Goal: Task Accomplishment & Management: Use online tool/utility

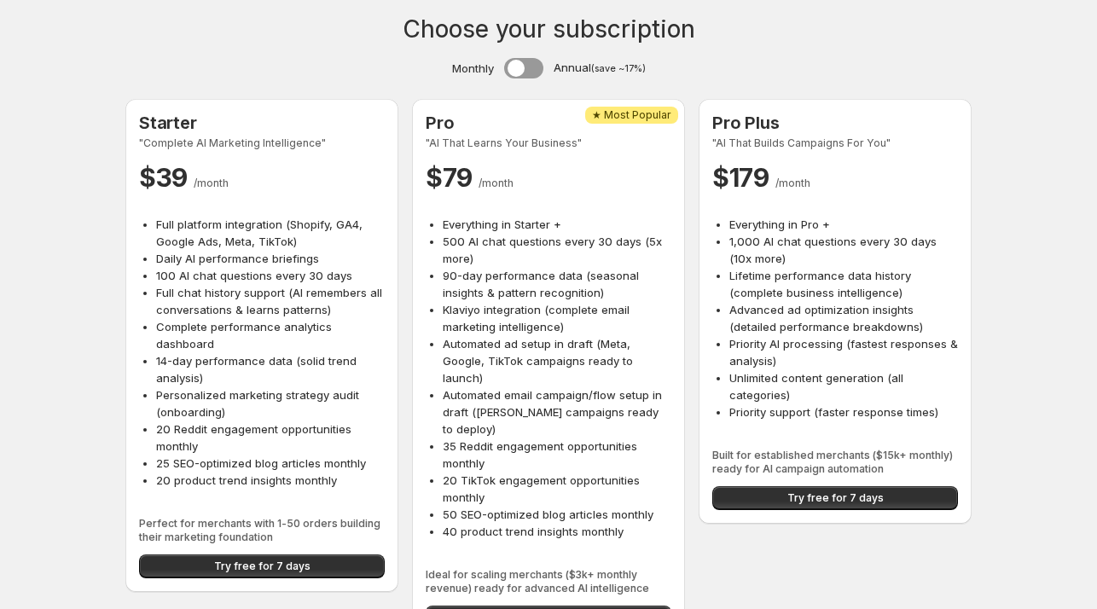
scroll to position [20, 0]
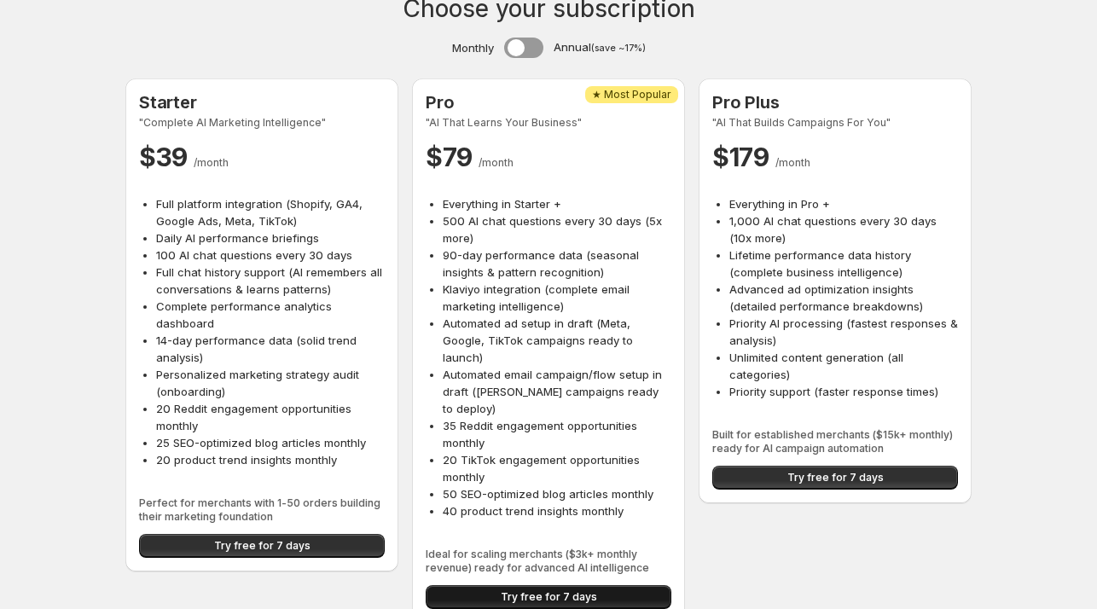
click at [547, 590] on span "Try free for 7 days" at bounding box center [549, 597] width 96 height 14
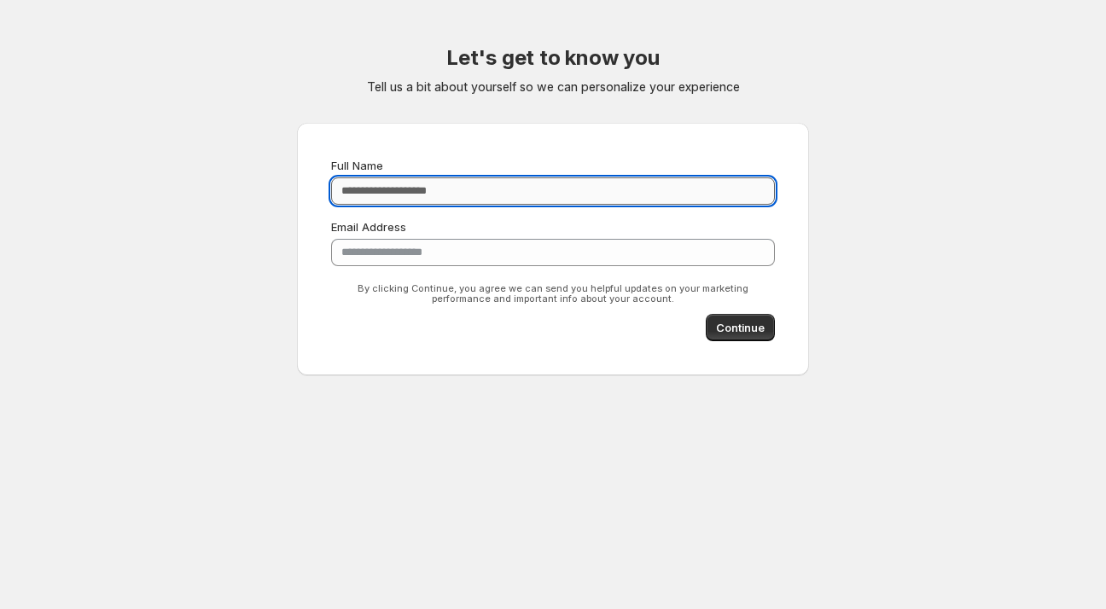
click at [386, 200] on input "Full Name" at bounding box center [553, 190] width 444 height 27
type input "**********"
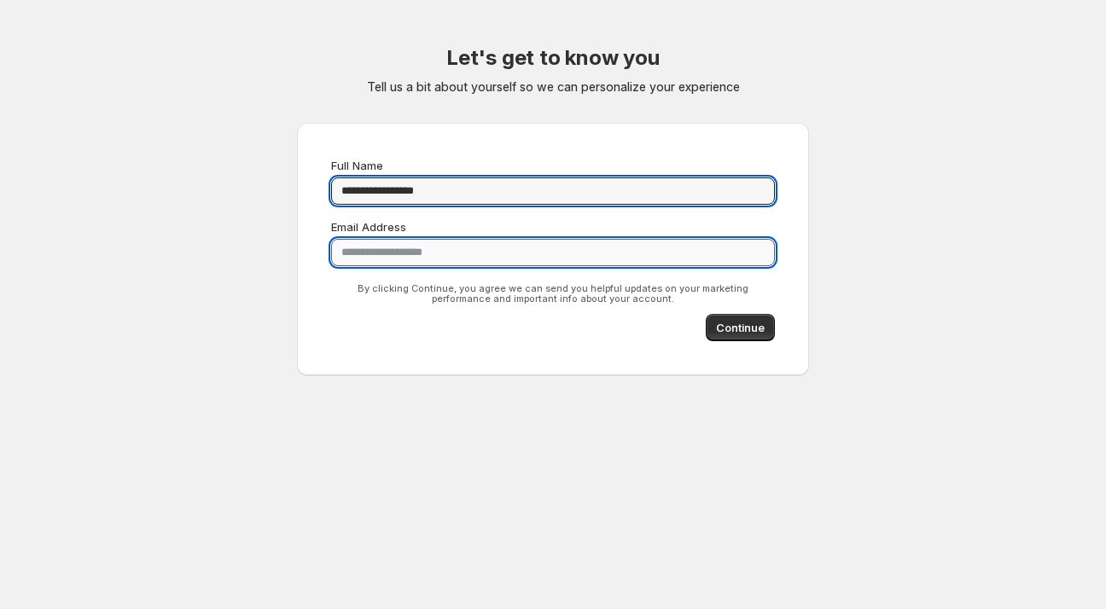
click at [392, 257] on input "**********" at bounding box center [553, 252] width 444 height 27
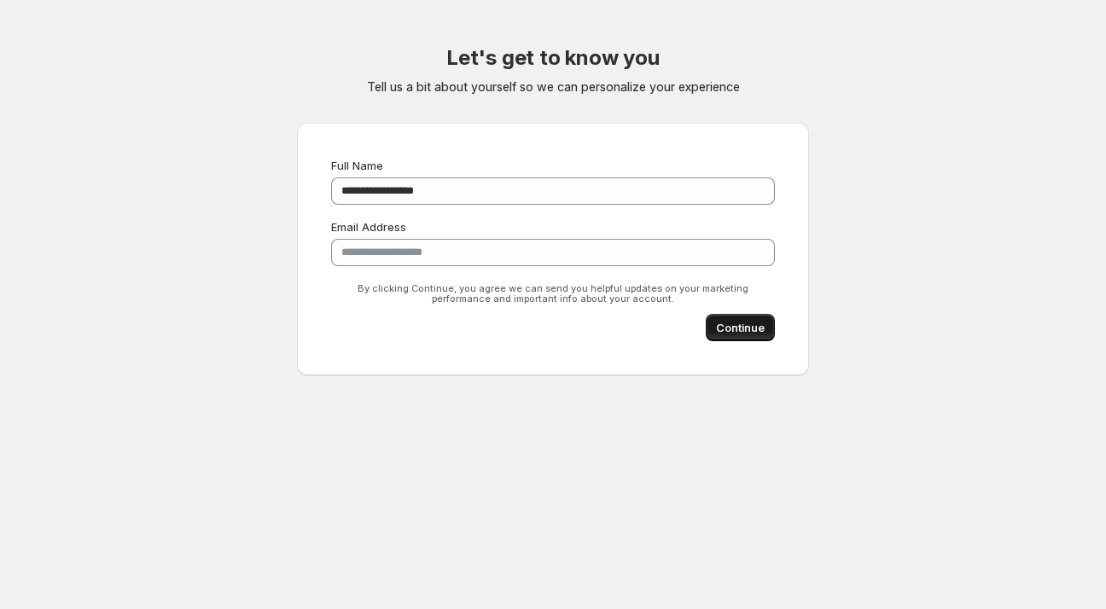
click at [723, 317] on button "Continue" at bounding box center [739, 327] width 69 height 27
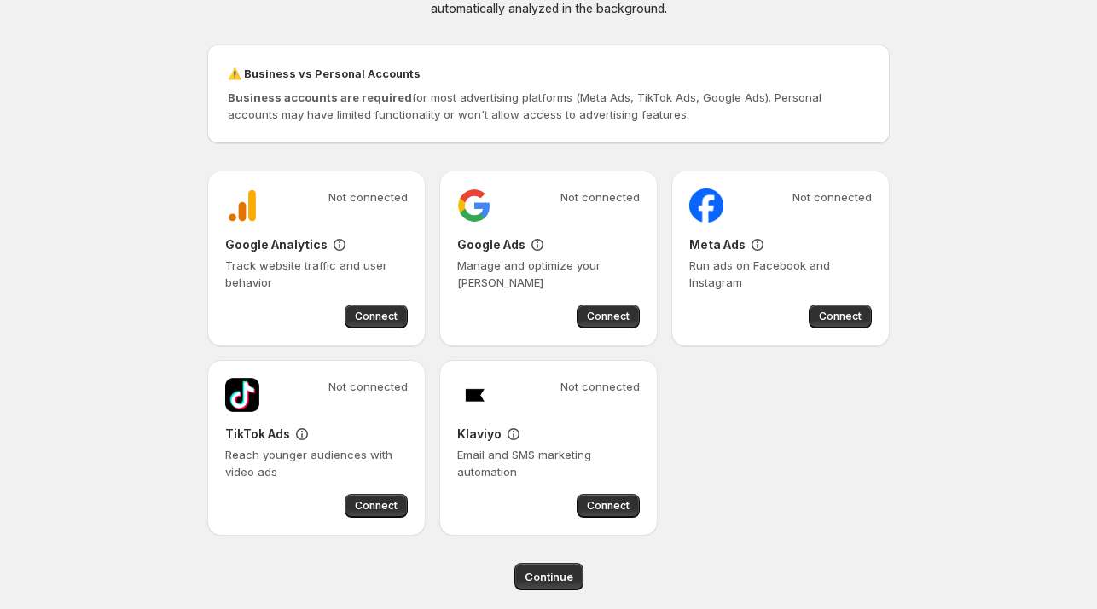
scroll to position [110, 0]
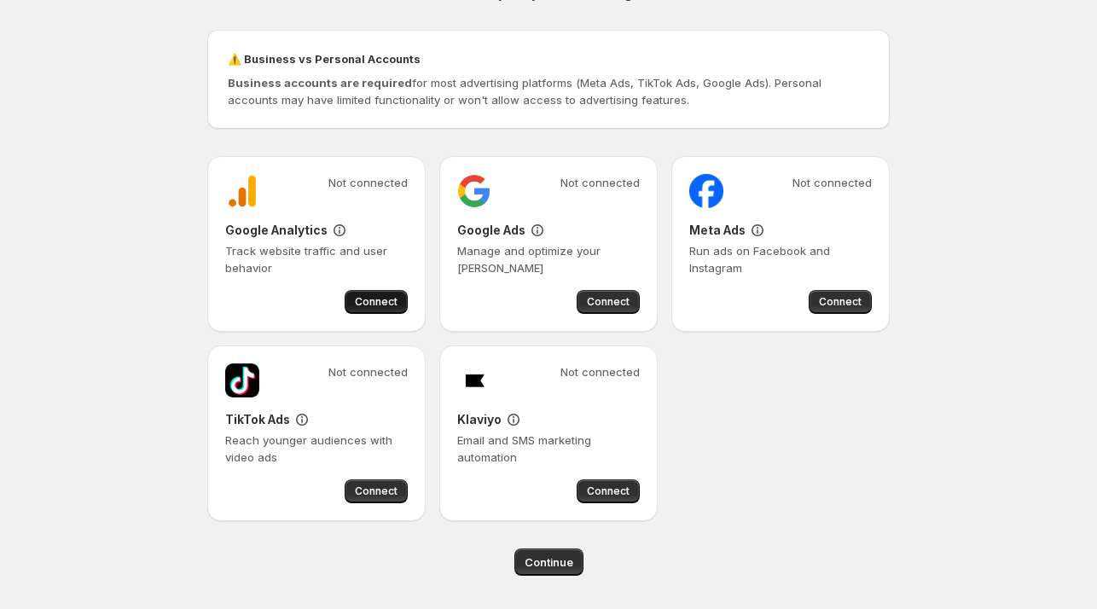
click at [377, 298] on span "Connect" at bounding box center [376, 302] width 43 height 14
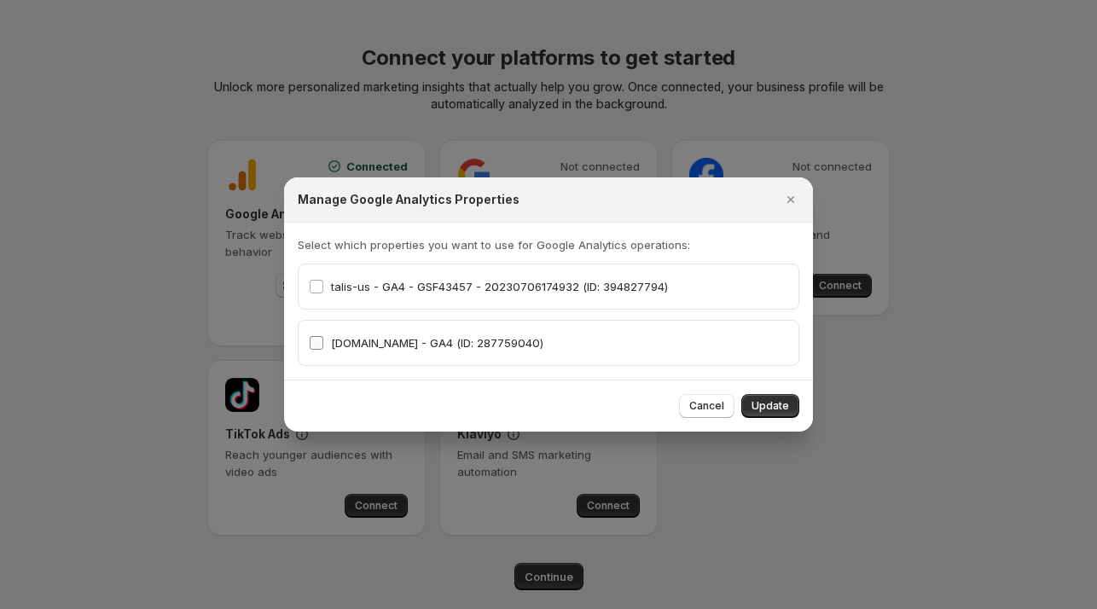
click at [502, 346] on span "talis-us.com - GA4 (ID: 287759040)" at bounding box center [437, 343] width 212 height 14
click at [369, 349] on span "talis-us.com - GA4 (ID: 287759040)" at bounding box center [437, 343] width 212 height 14
click at [760, 397] on button "Update" at bounding box center [770, 406] width 58 height 24
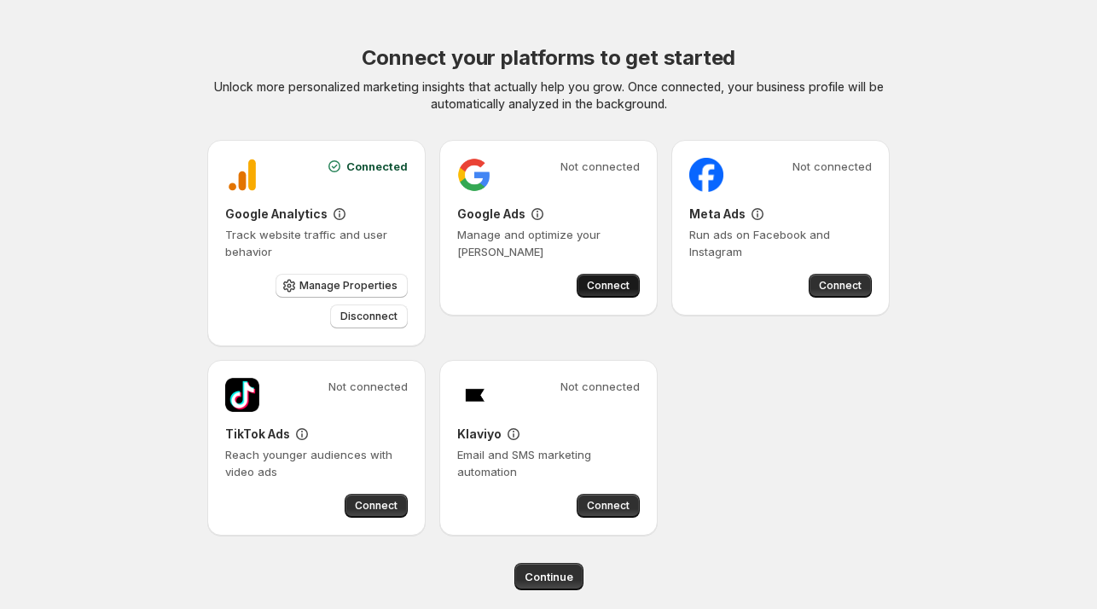
click at [604, 278] on button "Connect" at bounding box center [608, 286] width 63 height 24
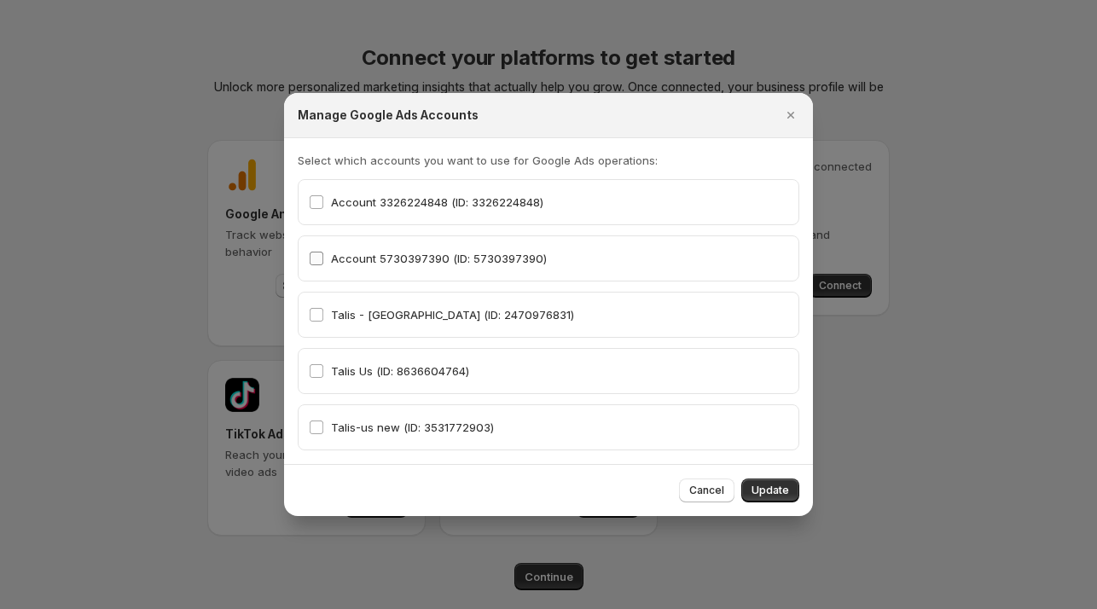
click at [314, 251] on span ":r5:" at bounding box center [316, 258] width 15 height 15
click at [764, 493] on span "Update" at bounding box center [771, 491] width 38 height 14
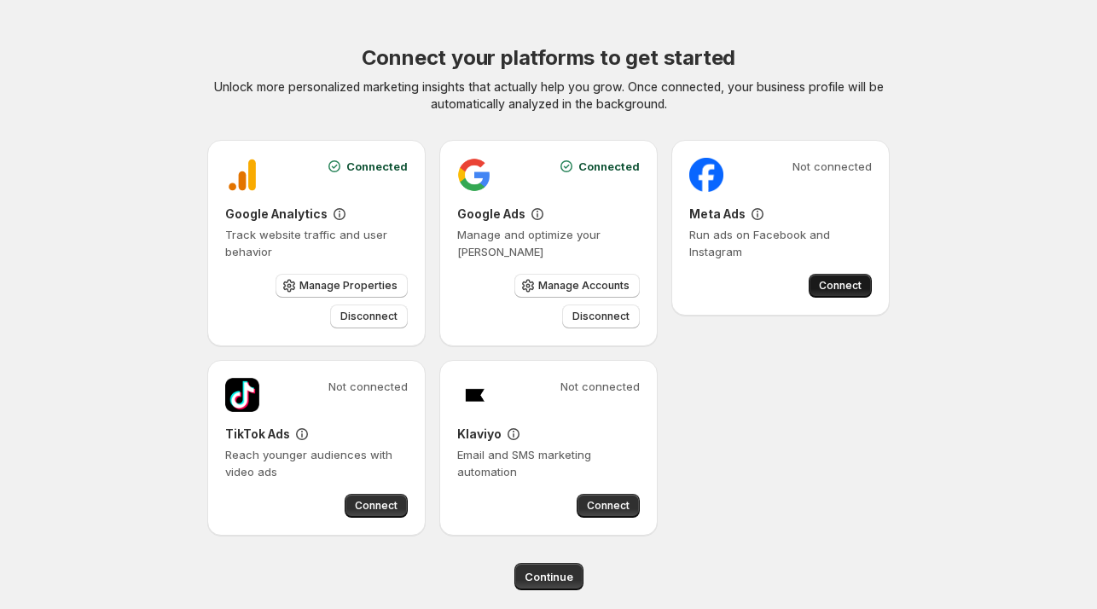
click at [835, 287] on span "Connect" at bounding box center [840, 286] width 43 height 14
click at [537, 574] on span "Continue" at bounding box center [549, 576] width 49 height 17
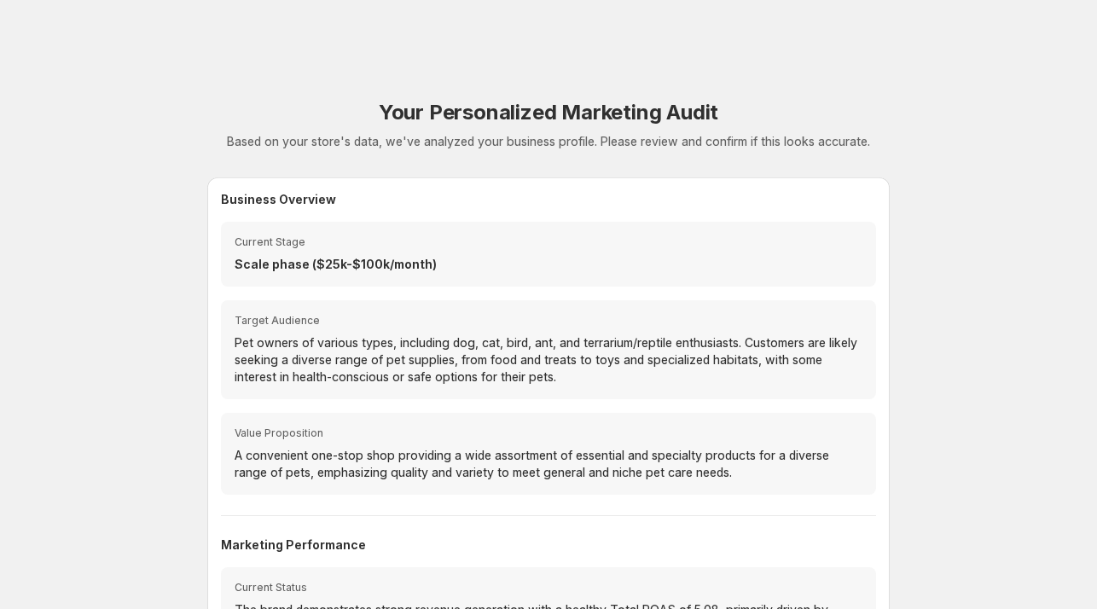
click at [955, 206] on div "Your Personalized Marketing Audit Based on your store's data, we've analyzed yo…" at bounding box center [548, 566] width 851 height 1133
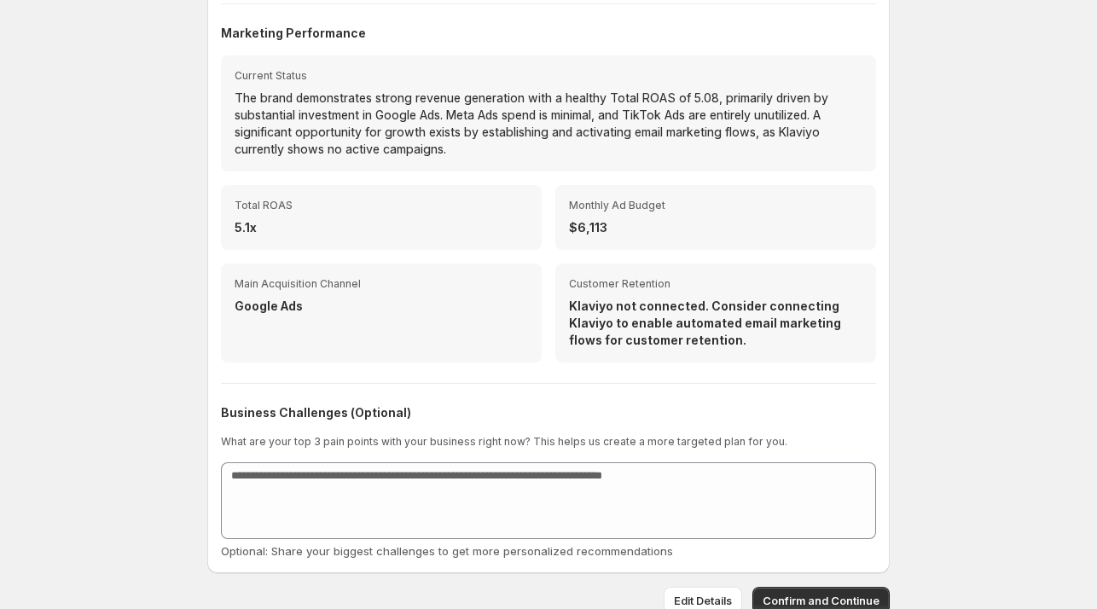
scroll to position [524, 0]
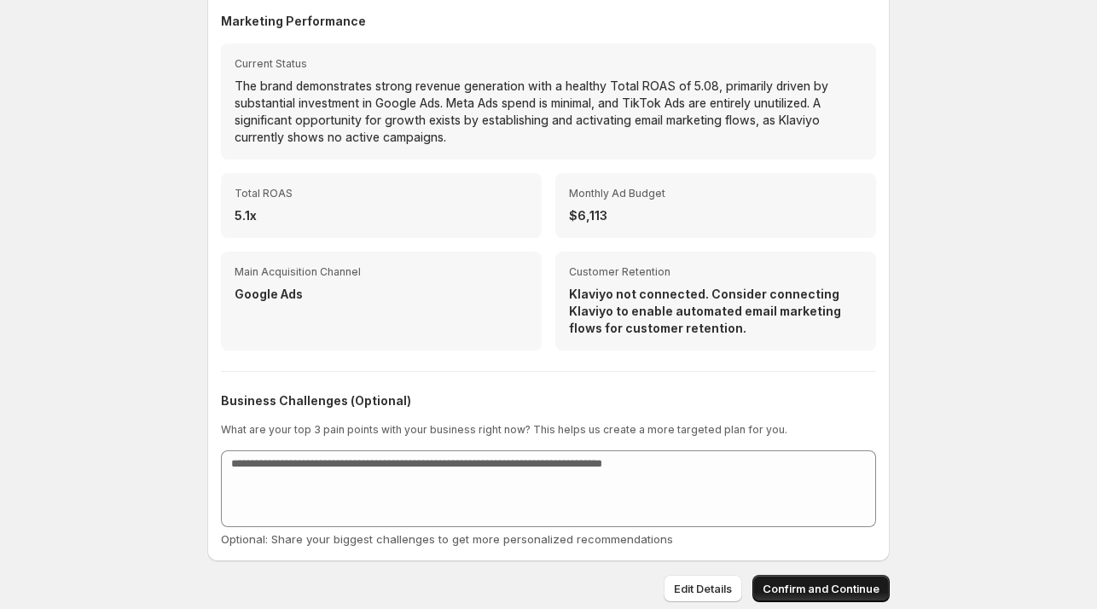
click at [806, 585] on span "Confirm and Continue" at bounding box center [821, 588] width 117 height 17
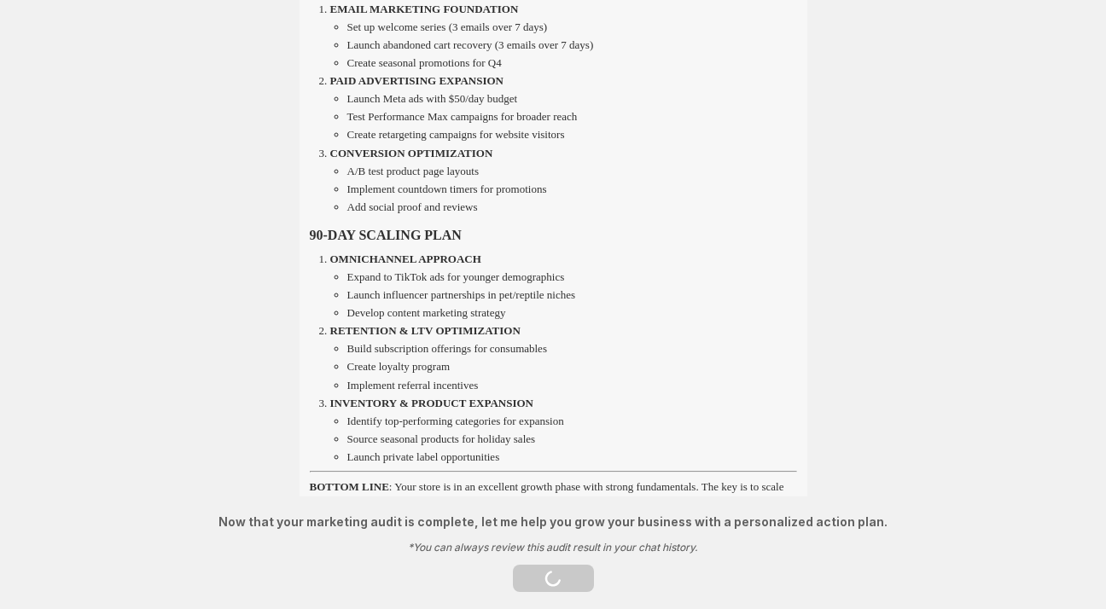
scroll to position [2736, 0]
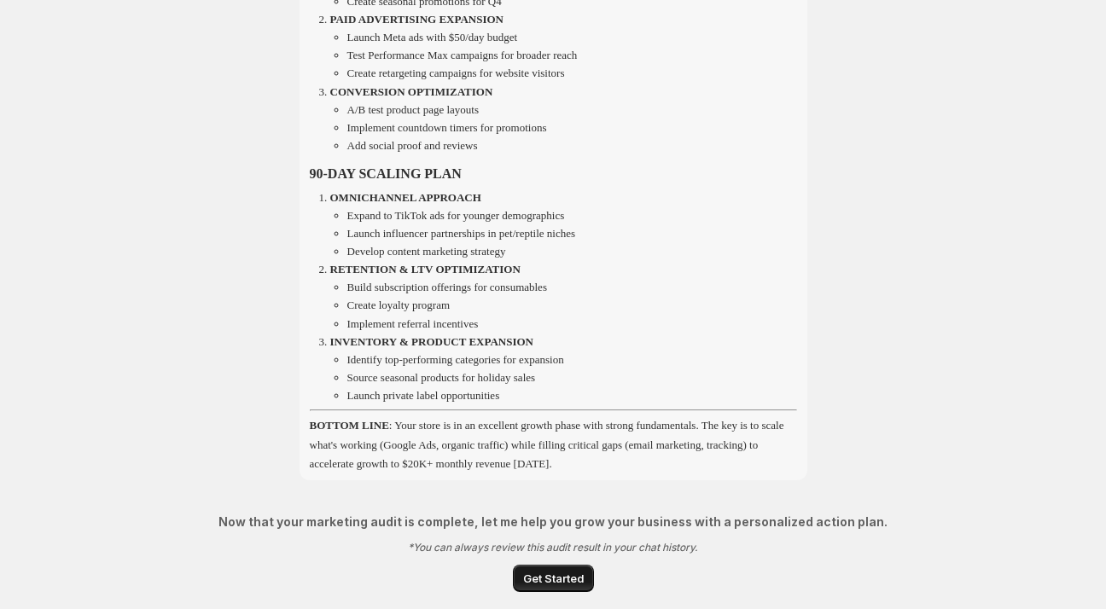
click at [556, 581] on span "Get Started" at bounding box center [553, 578] width 61 height 17
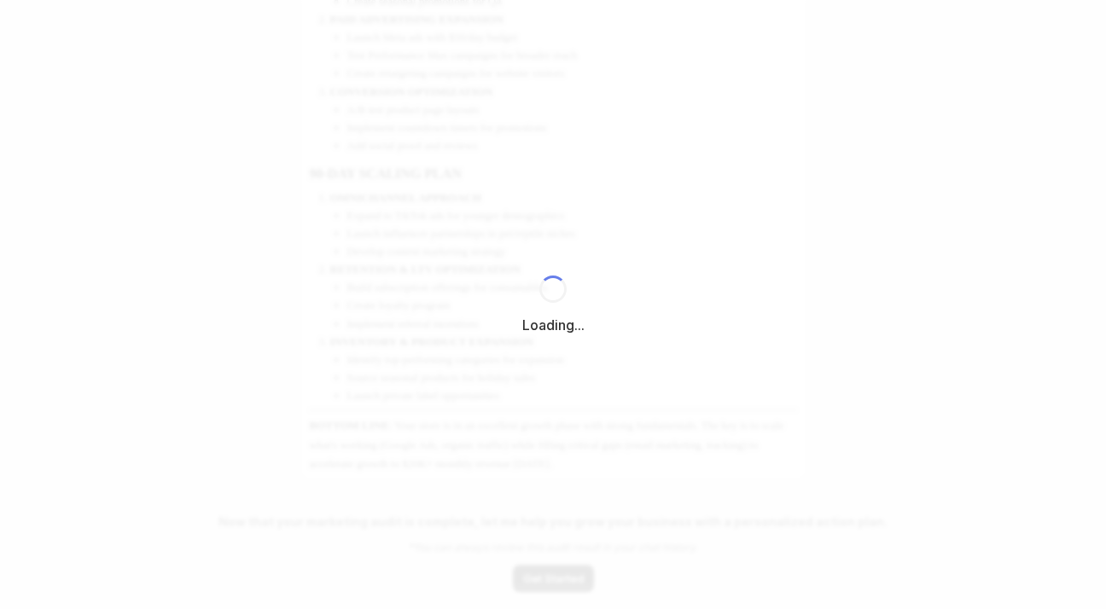
select select "*********"
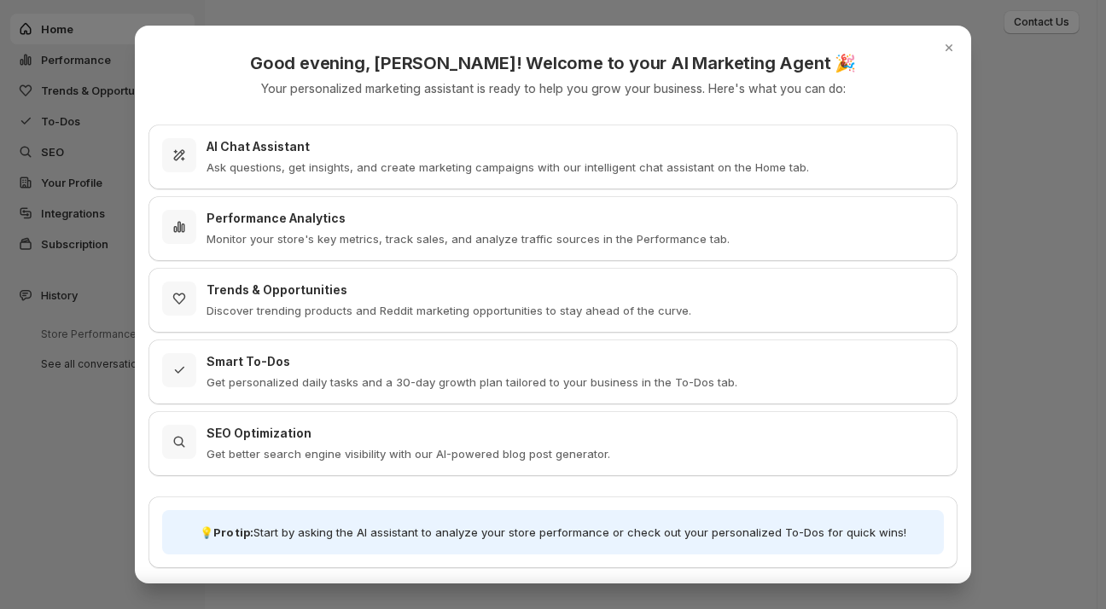
click at [513, 229] on div "Monitor your store's key metrics, track sales, and analyze traffic sources in t…" at bounding box center [467, 237] width 523 height 20
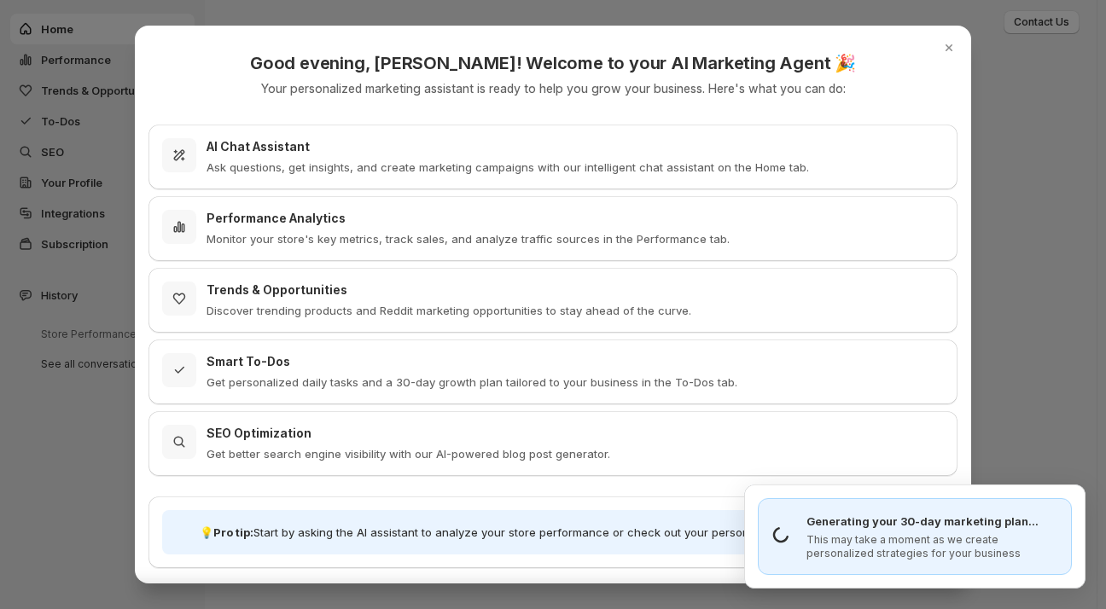
click at [381, 434] on h3 "SEO Optimization" at bounding box center [407, 433] width 403 height 17
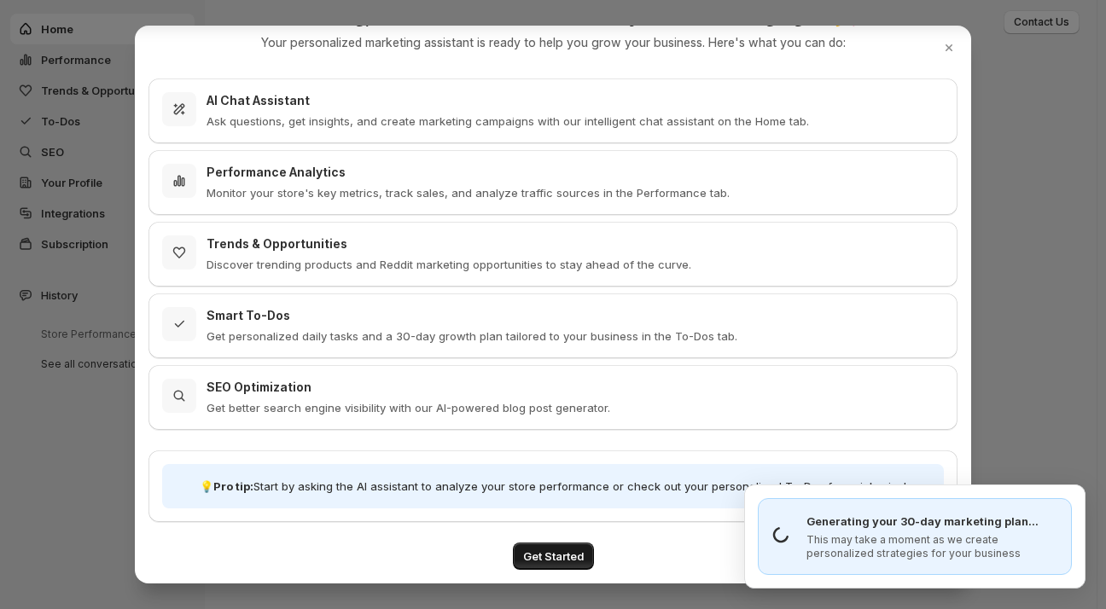
click at [558, 558] on span "Get Started" at bounding box center [553, 556] width 61 height 17
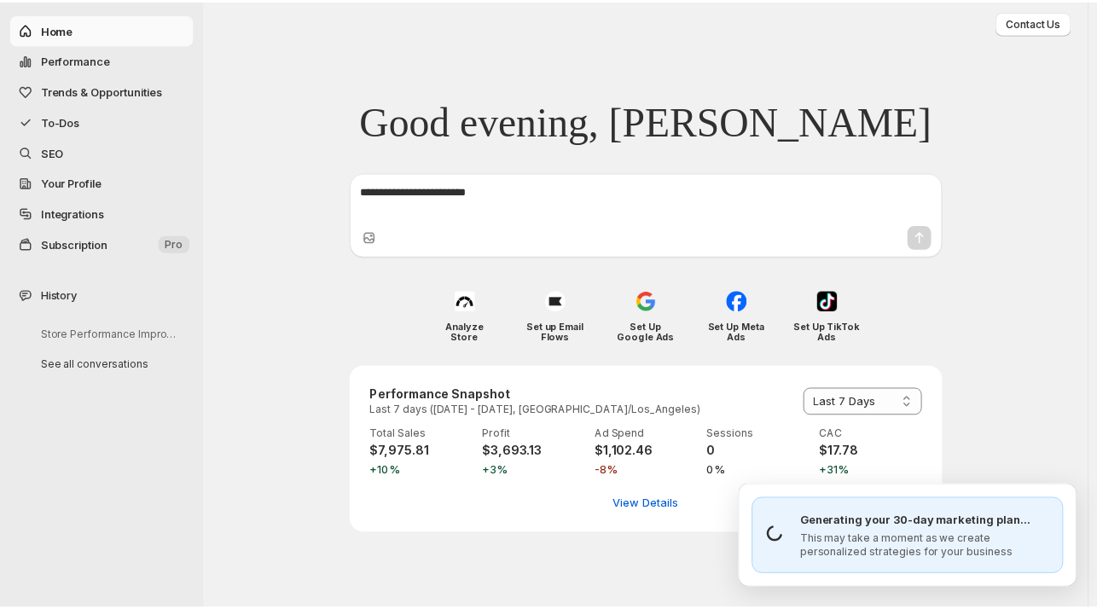
scroll to position [0, 0]
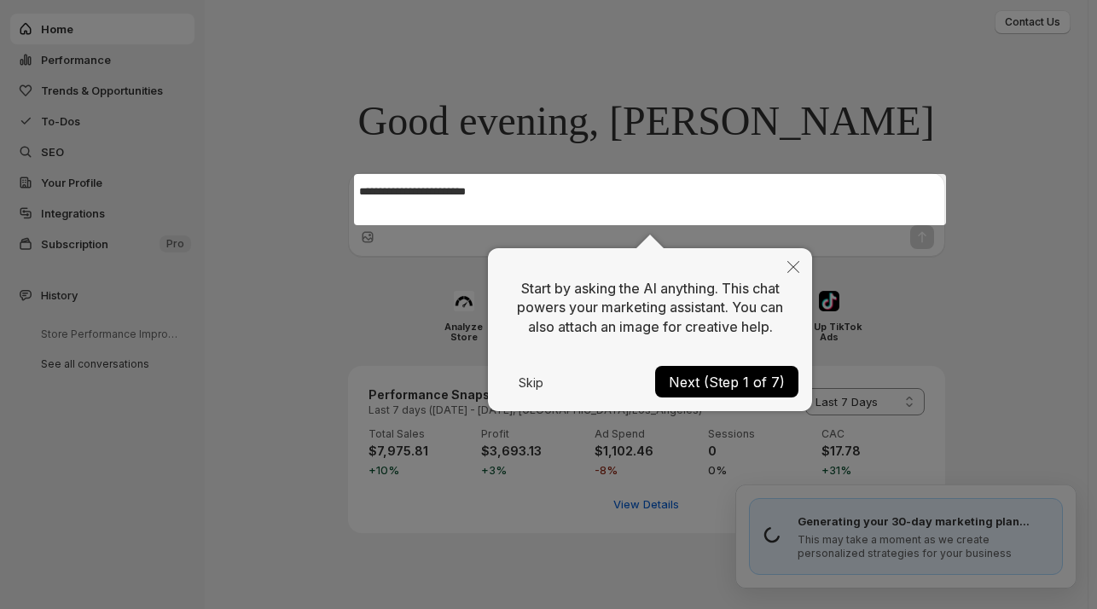
click at [691, 383] on button "Next (Step 1 of 7)" at bounding box center [726, 382] width 143 height 32
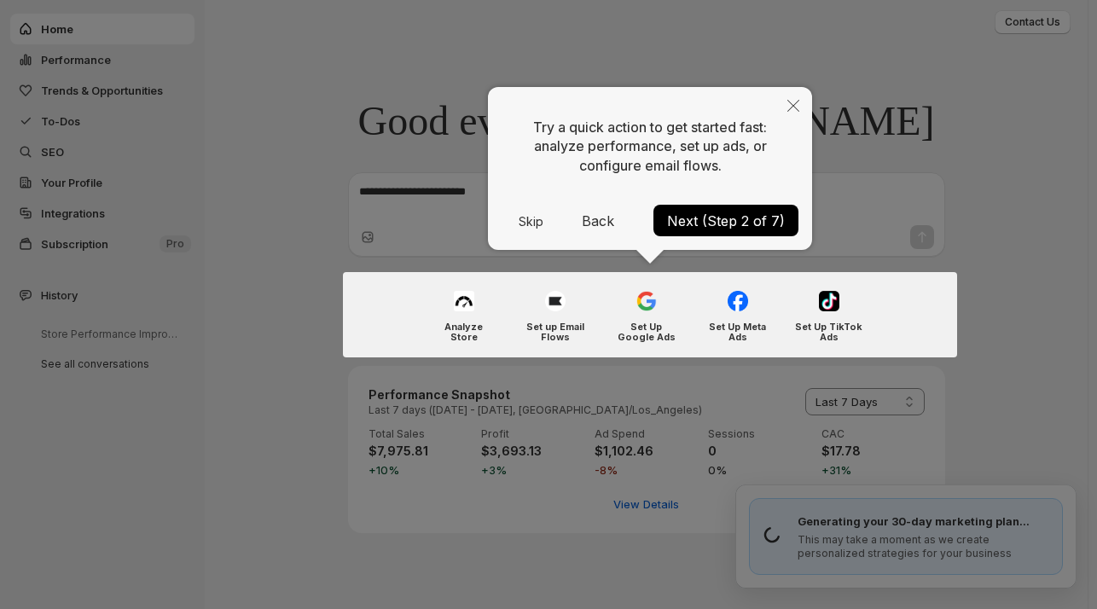
click at [693, 214] on button "Next (Step 2 of 7)" at bounding box center [725, 221] width 145 height 32
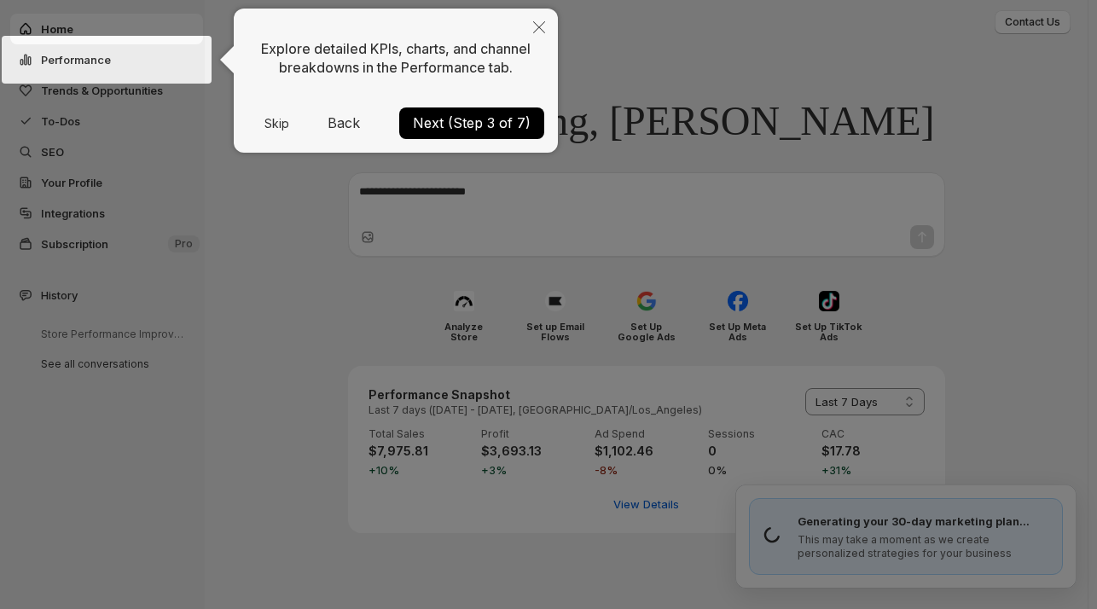
click at [437, 120] on button "Next (Step 3 of 7)" at bounding box center [471, 123] width 145 height 32
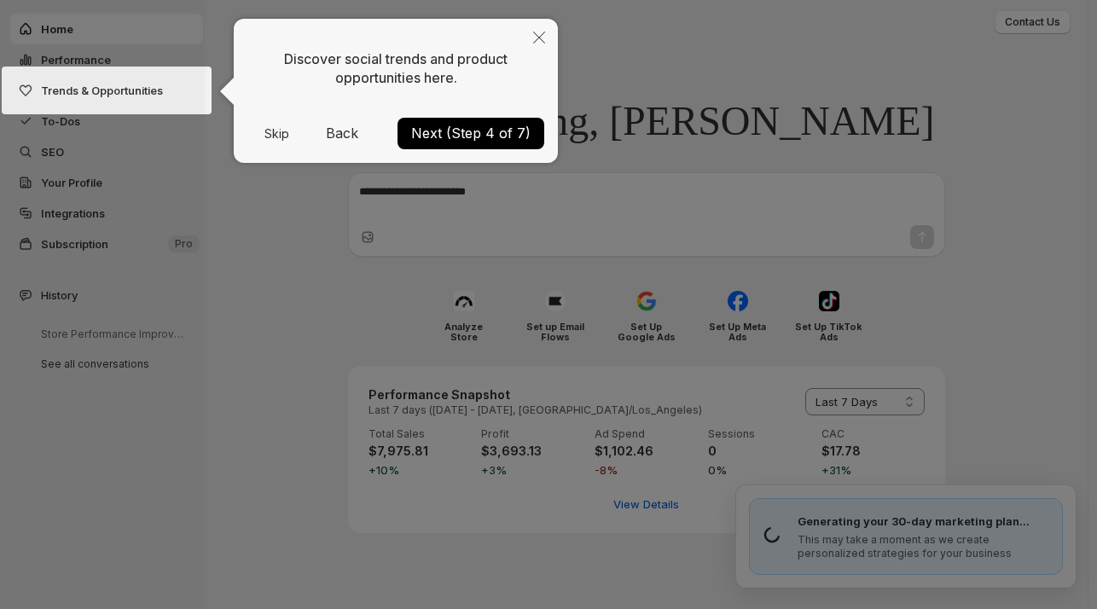
click at [430, 131] on button "Next (Step 4 of 7)" at bounding box center [471, 134] width 147 height 32
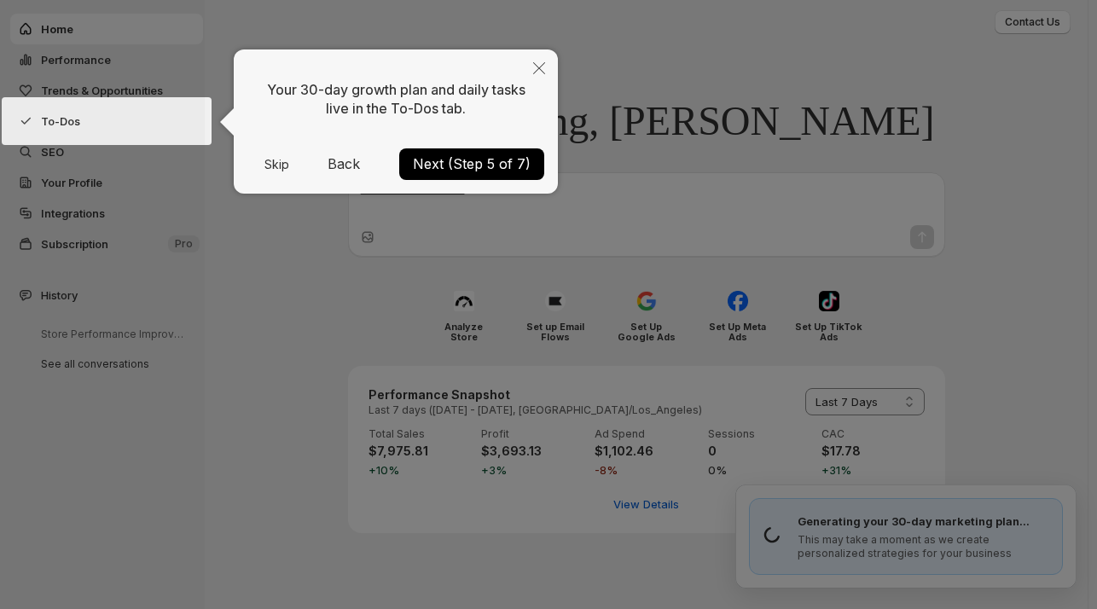
click at [431, 160] on button "Next (Step 5 of 7)" at bounding box center [471, 164] width 145 height 32
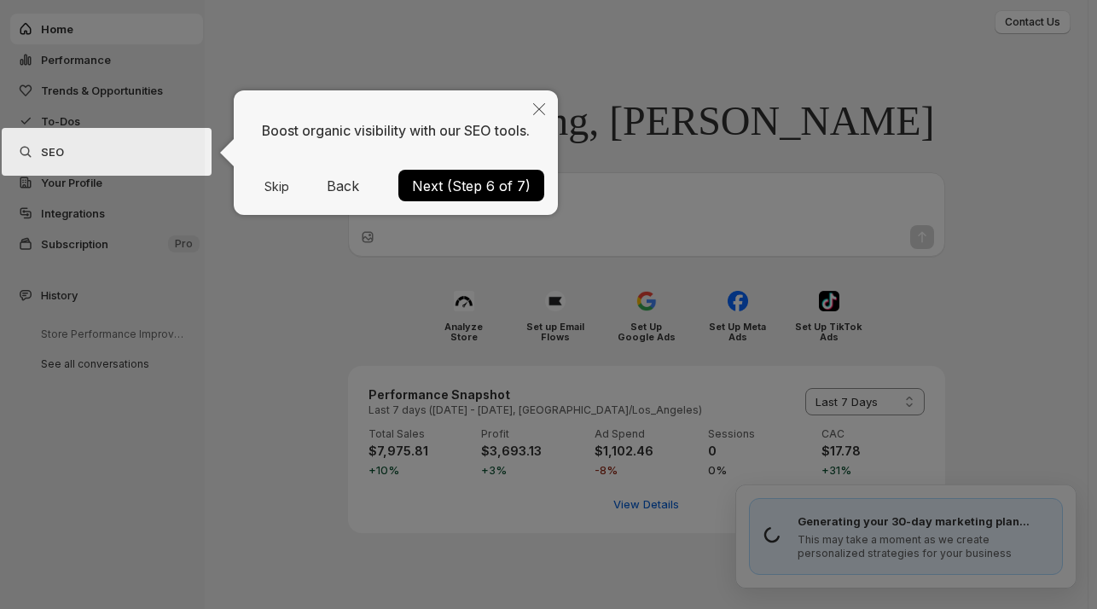
click at [431, 172] on button "Next (Step 6 of 7)" at bounding box center [471, 186] width 146 height 32
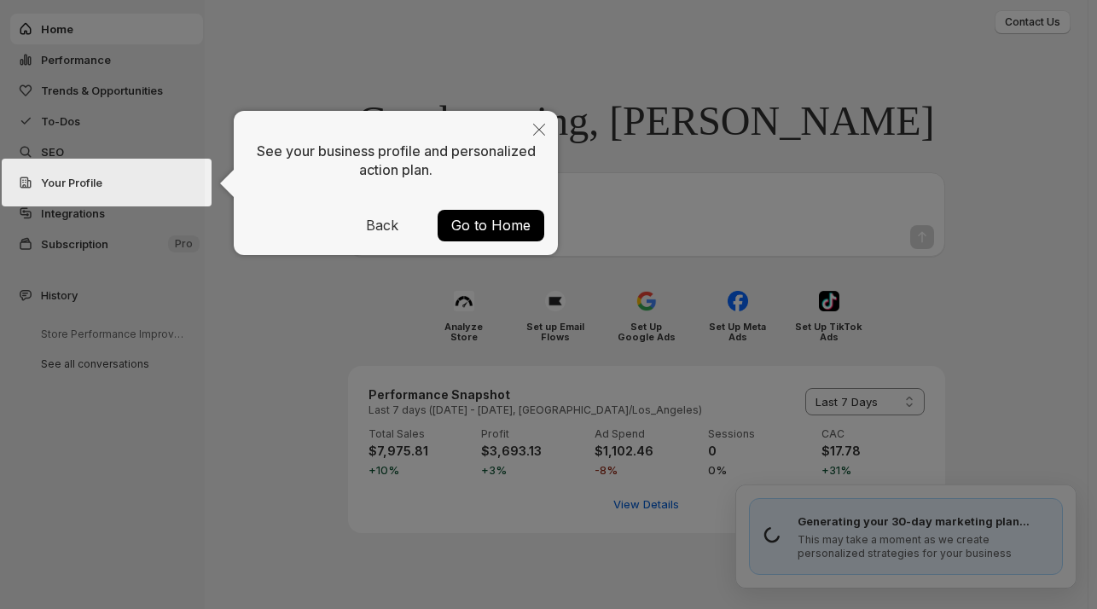
click at [472, 223] on button "Go to Home" at bounding box center [491, 226] width 107 height 32
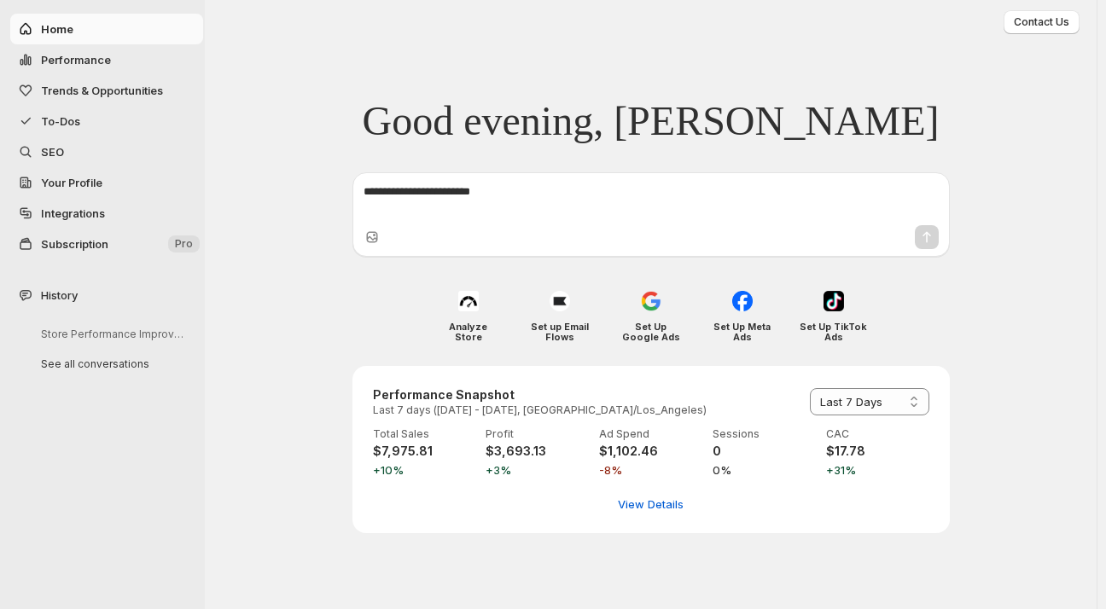
click at [75, 210] on span "Integrations" at bounding box center [73, 213] width 64 height 14
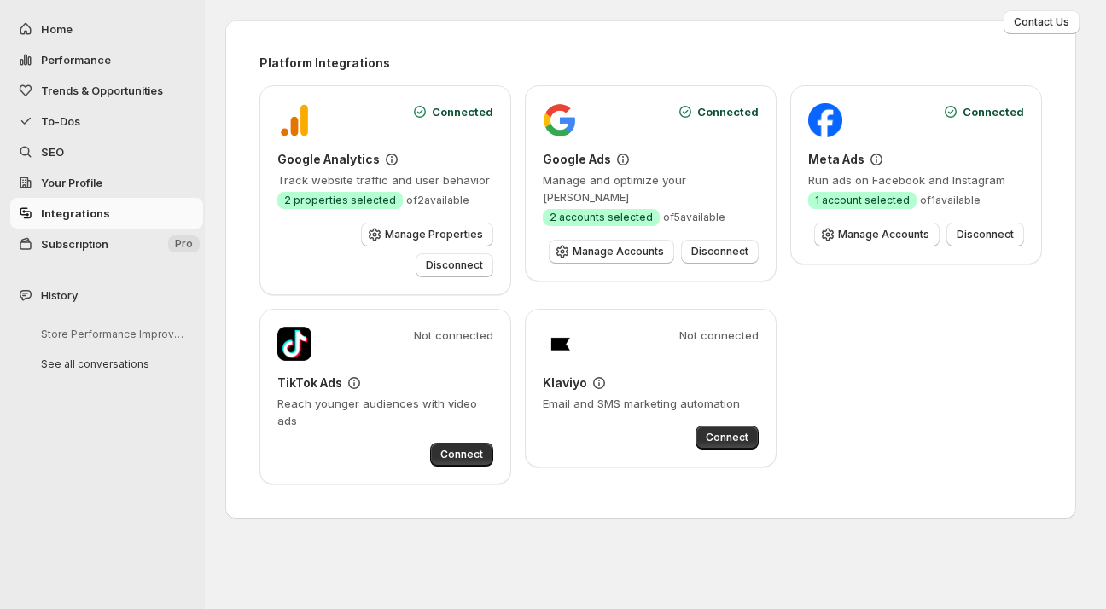
click at [65, 20] on span "Home" at bounding box center [120, 28] width 159 height 17
select select "*********"
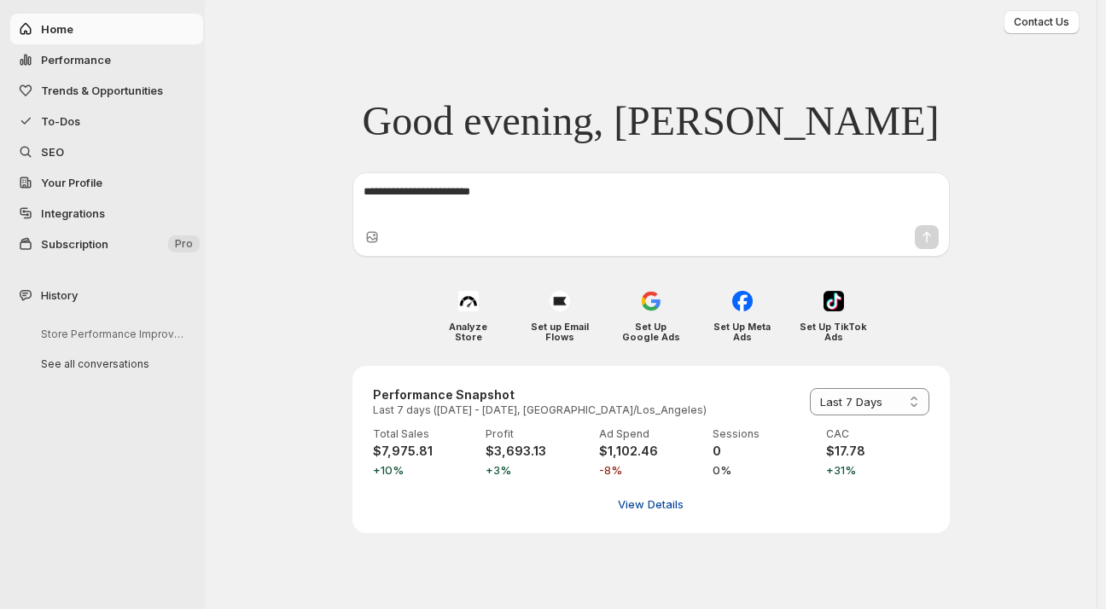
click at [647, 499] on span "View Details" at bounding box center [651, 504] width 66 height 17
select select "**********"
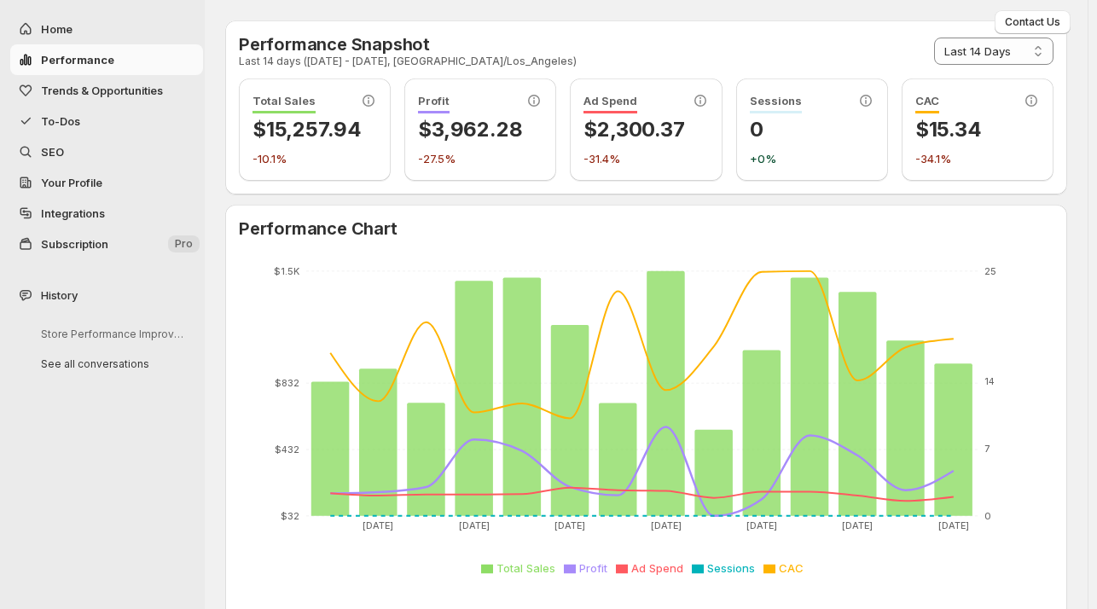
click at [47, 94] on span "Trends & Opportunities" at bounding box center [102, 91] width 122 height 14
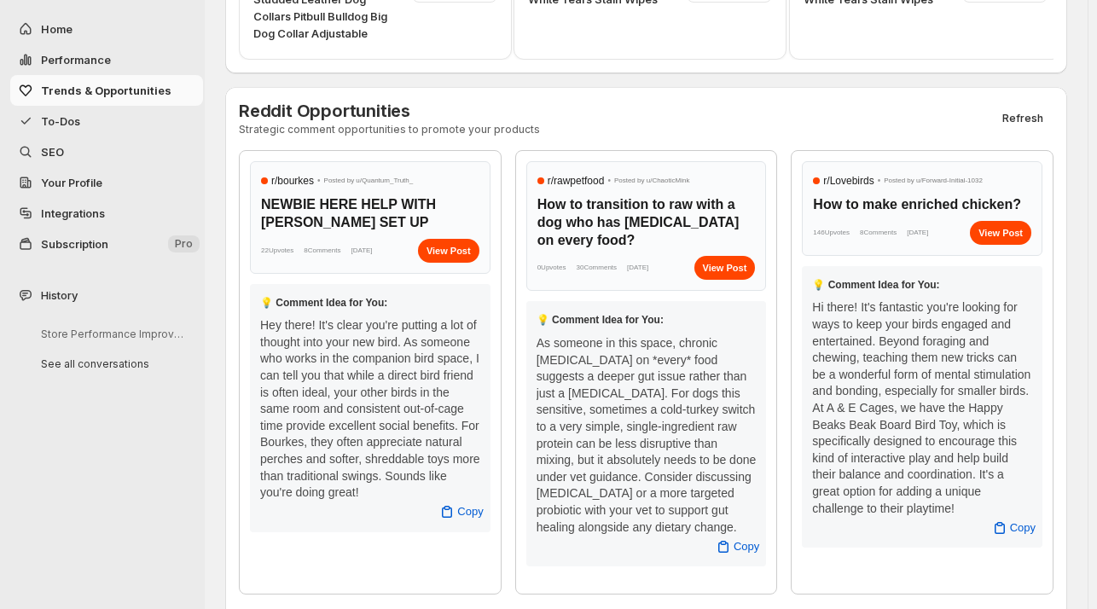
scroll to position [682, 0]
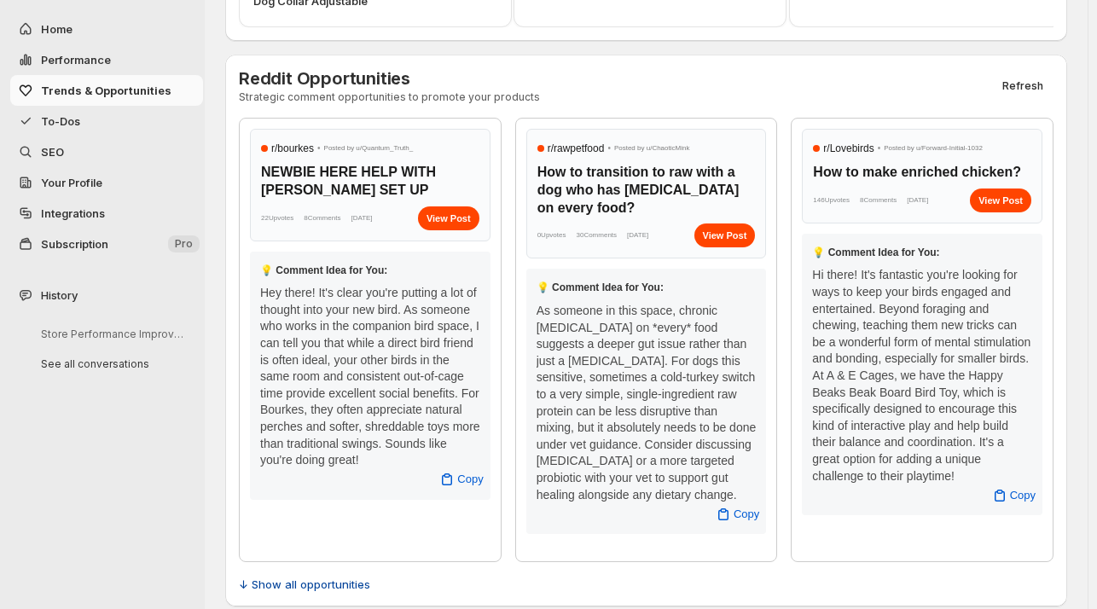
click at [291, 576] on span "↓ Show all opportunities" at bounding box center [304, 584] width 131 height 17
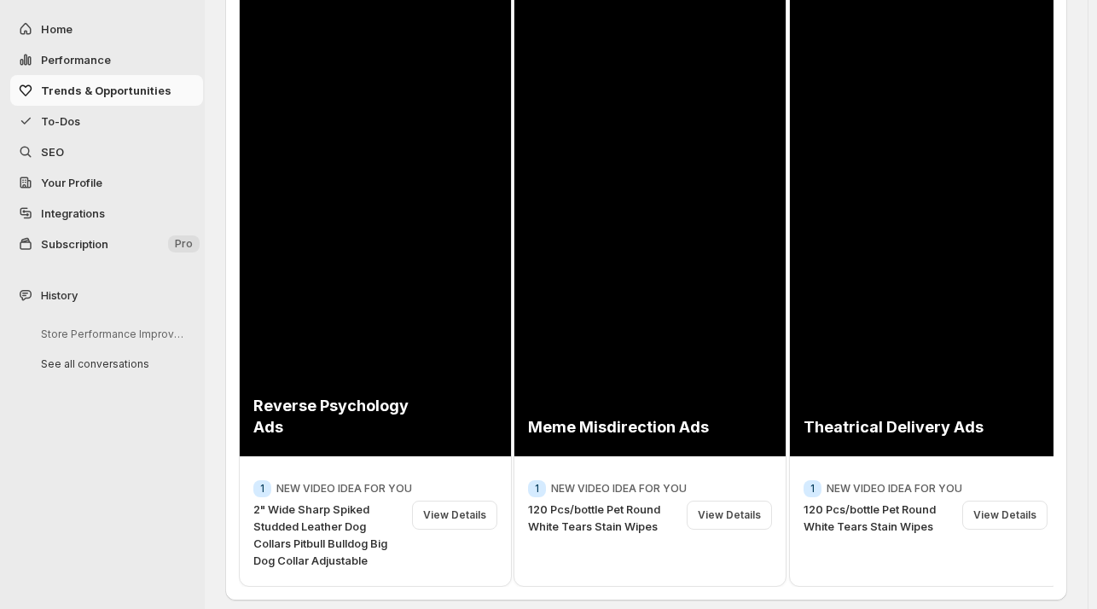
scroll to position [119, 0]
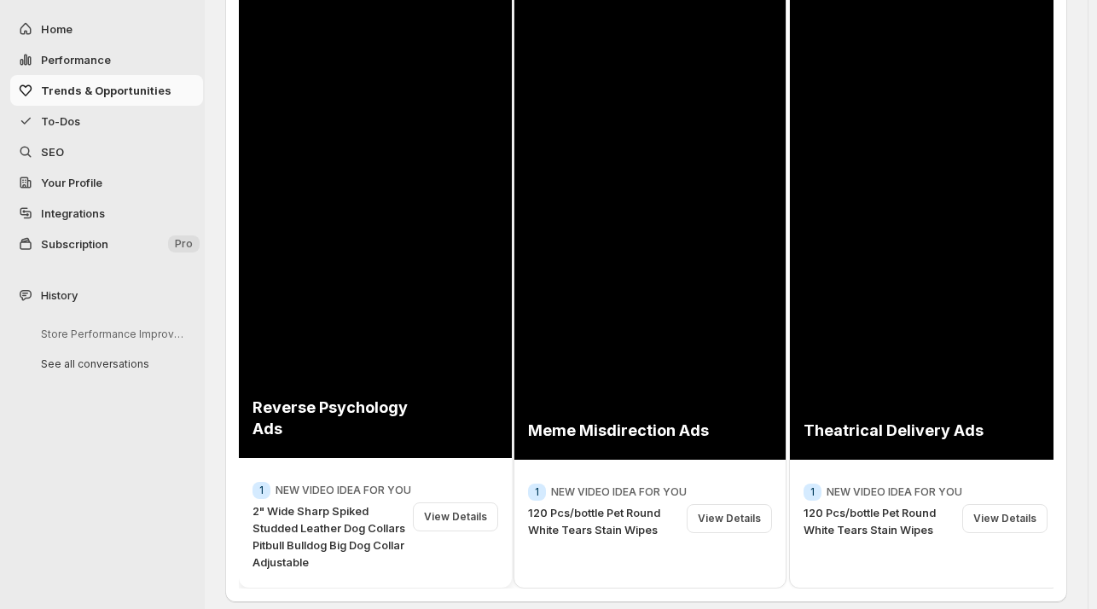
click at [467, 513] on div "View Details" at bounding box center [455, 516] width 85 height 29
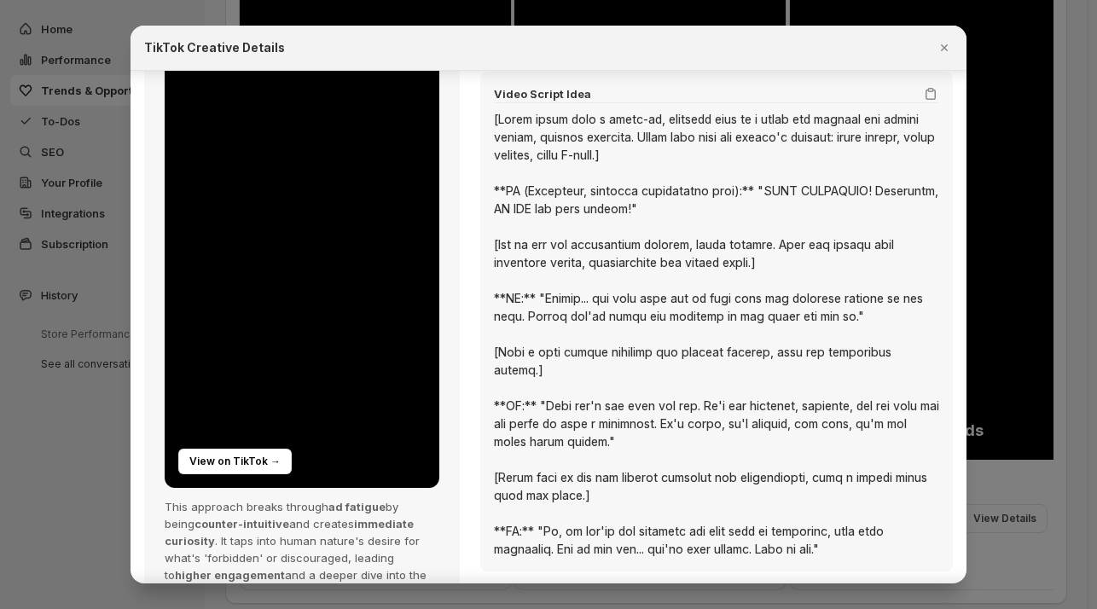
scroll to position [166, 0]
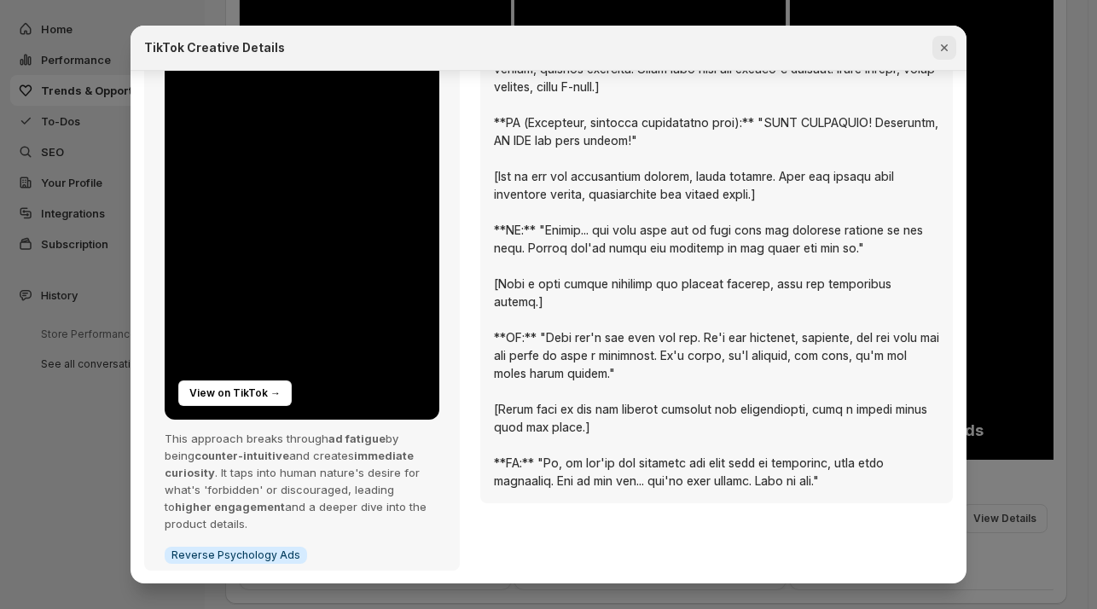
click at [941, 49] on icon "Close" at bounding box center [944, 47] width 17 height 17
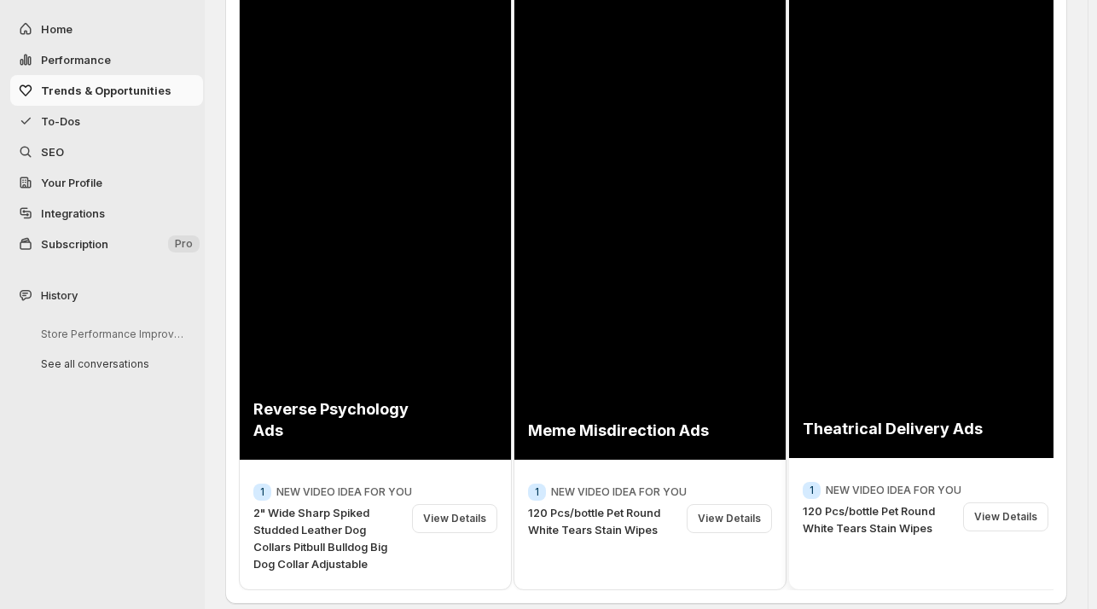
click at [896, 505] on p "120 Pcs/bottle Pet Round White Tears Stain Wipes" at bounding box center [880, 519] width 154 height 34
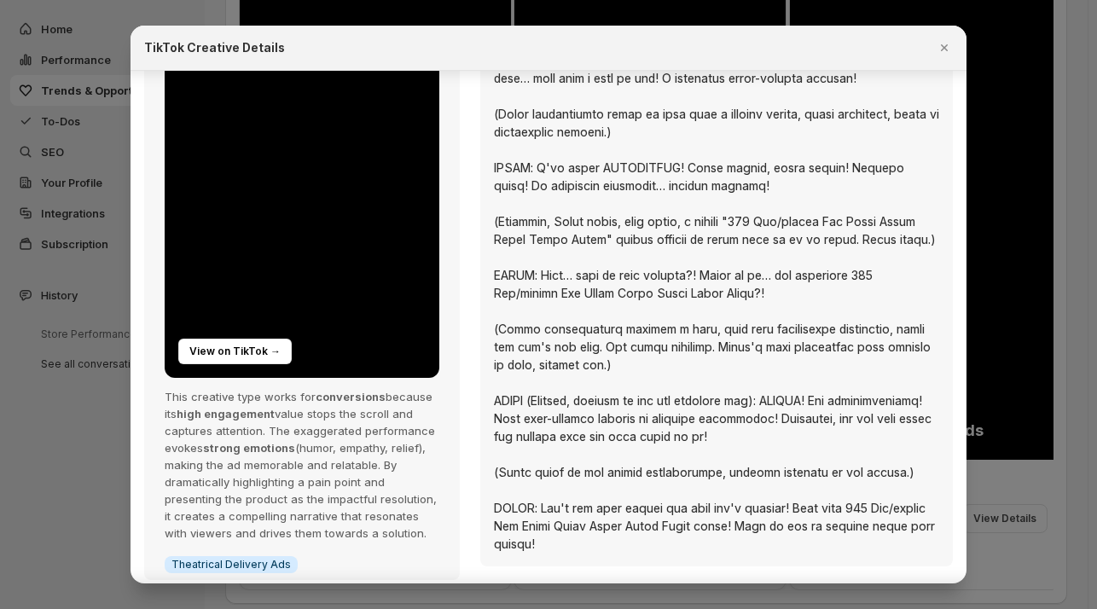
scroll to position [218, 0]
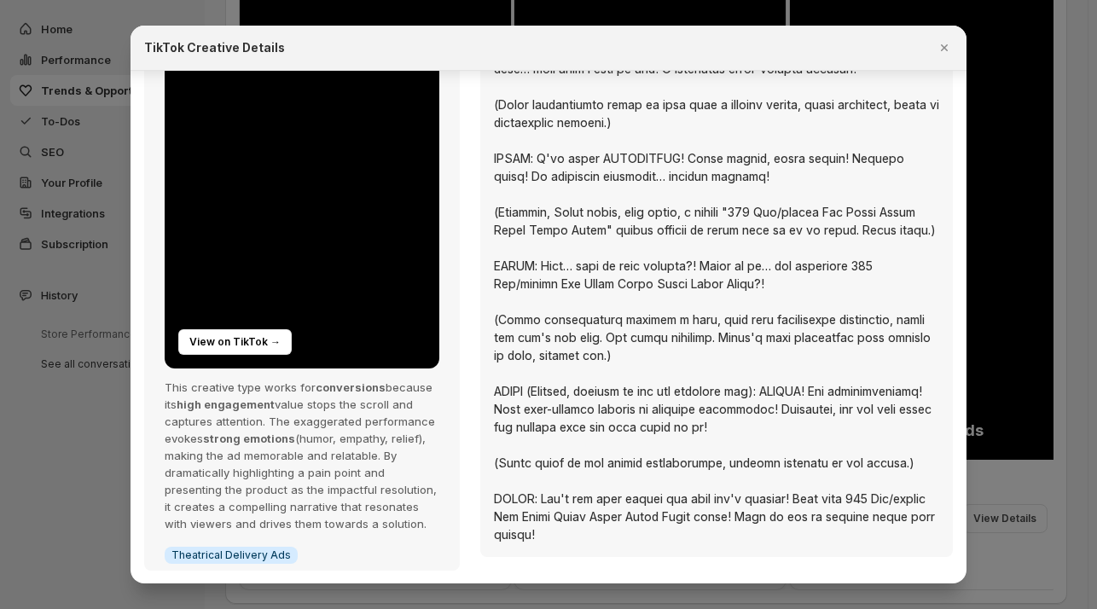
click at [233, 553] on span "Theatrical Delivery Ads" at bounding box center [230, 556] width 119 height 14
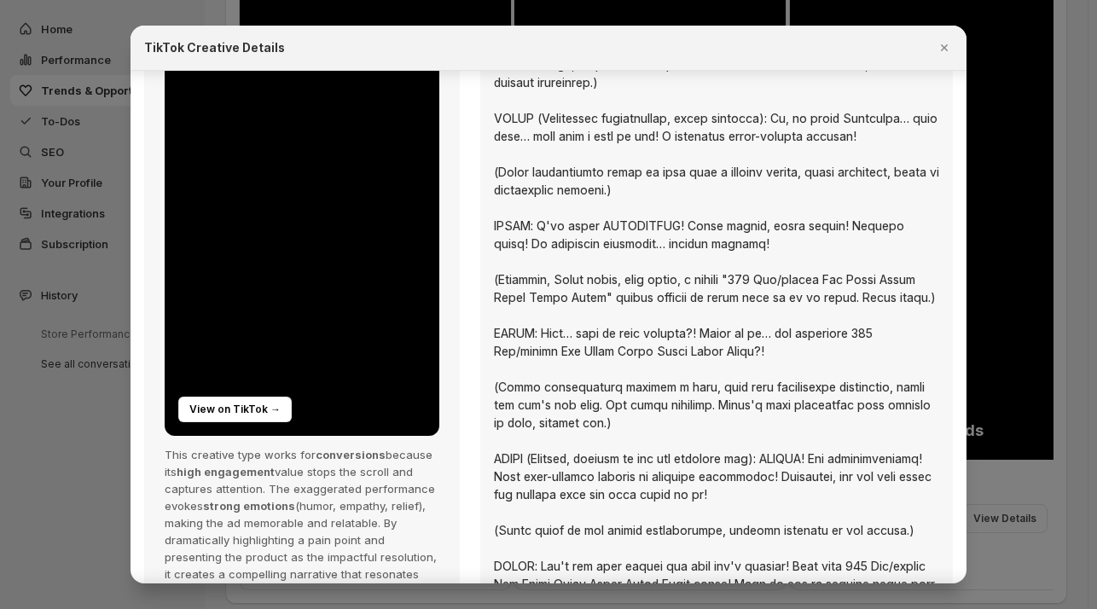
scroll to position [0, 0]
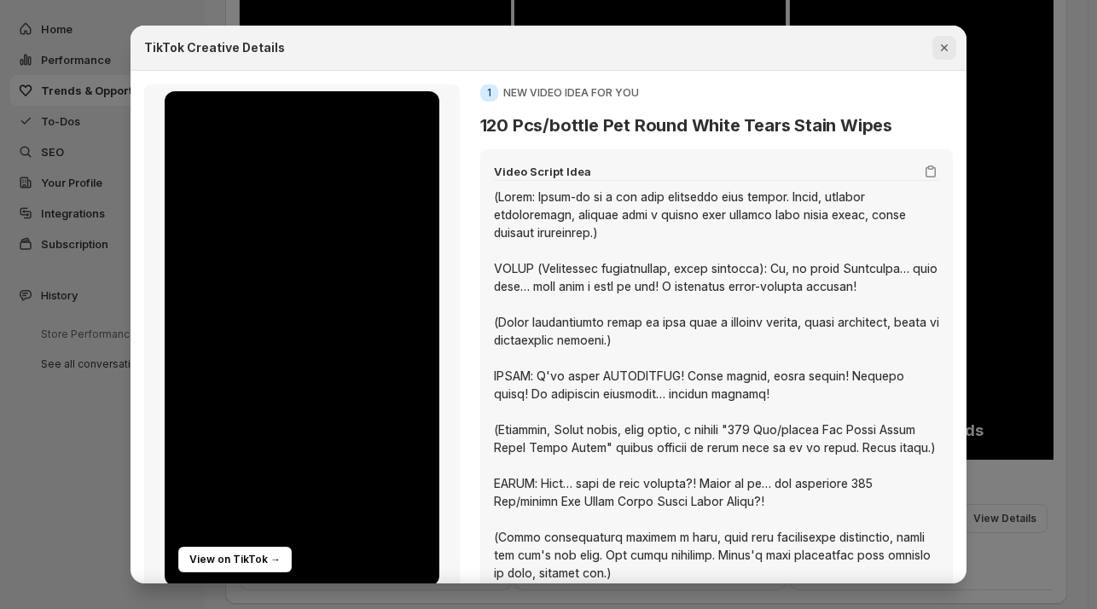
click at [945, 49] on icon "Close" at bounding box center [944, 47] width 7 height 7
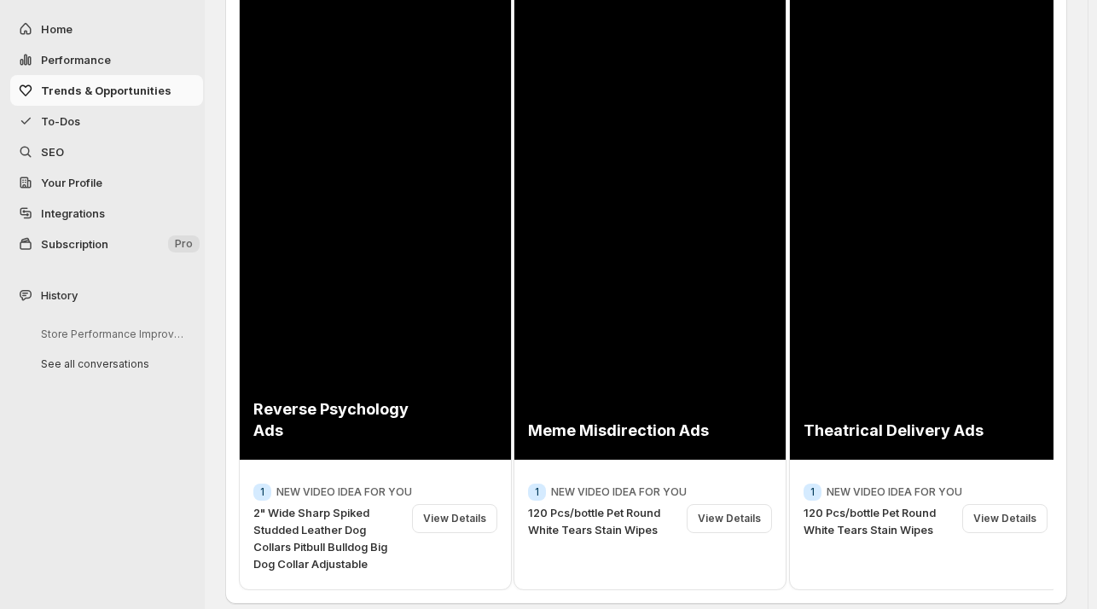
click at [61, 120] on span "To-Dos" at bounding box center [60, 121] width 39 height 14
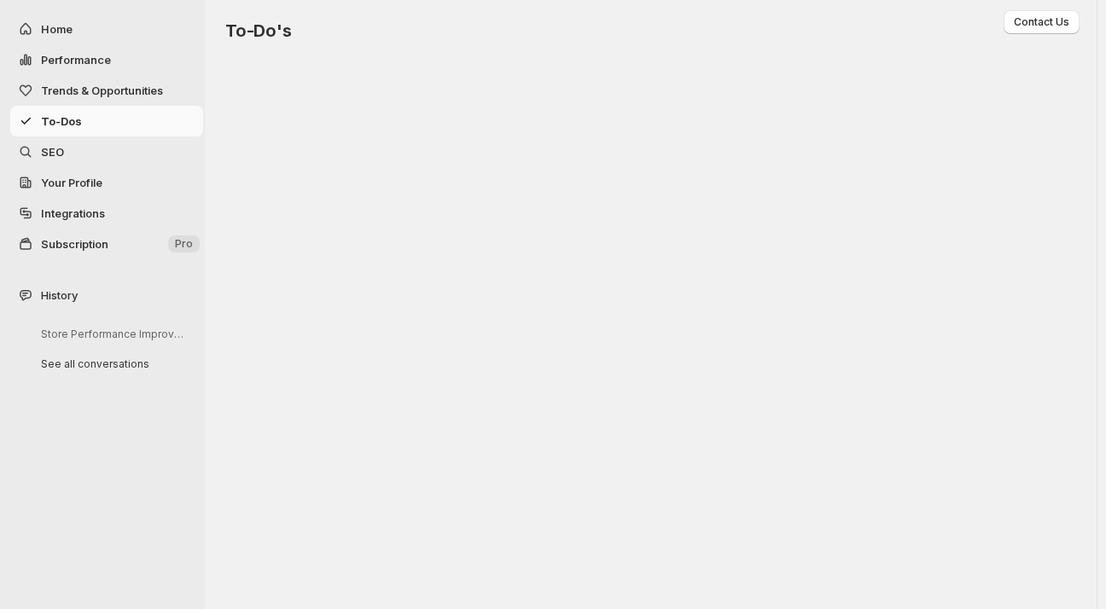
click at [50, 149] on span "SEO" at bounding box center [52, 152] width 23 height 14
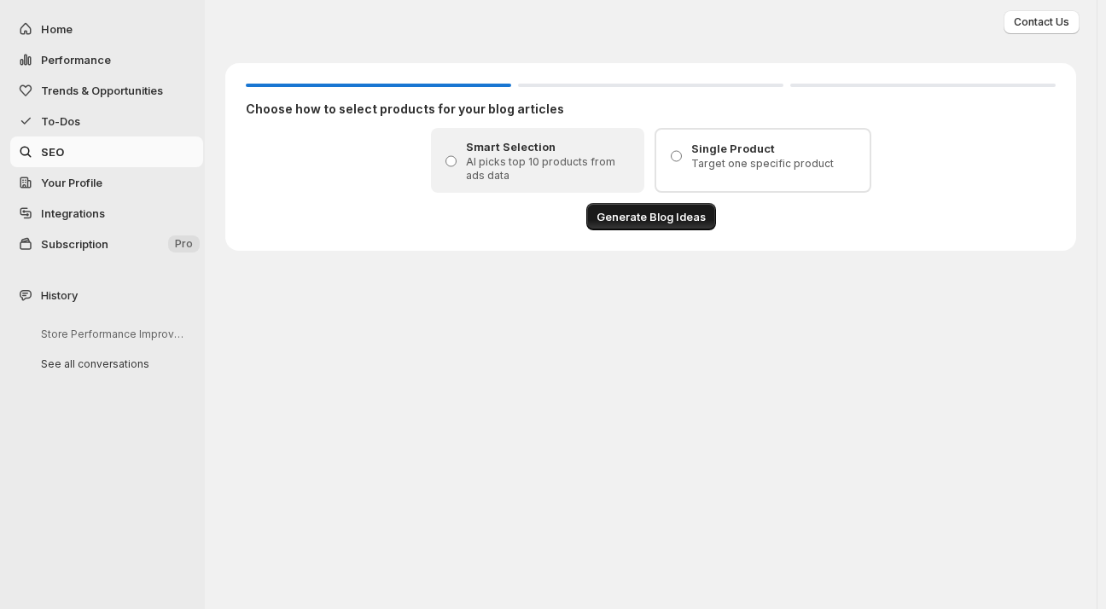
click at [659, 214] on span "Generate Blog Ideas" at bounding box center [650, 216] width 109 height 17
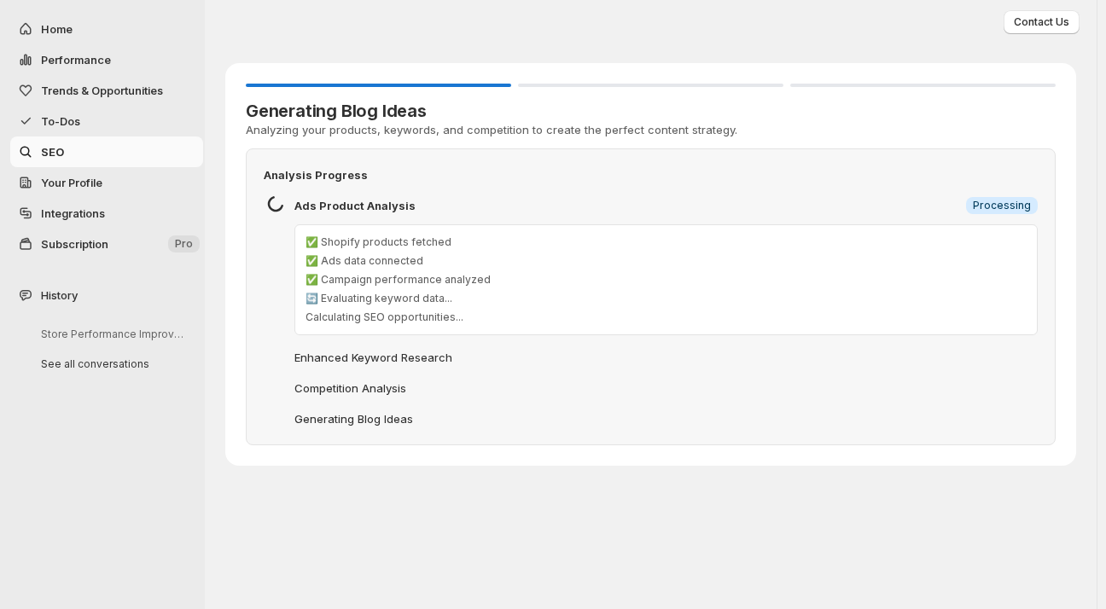
click at [75, 183] on span "Your Profile" at bounding box center [71, 183] width 61 height 14
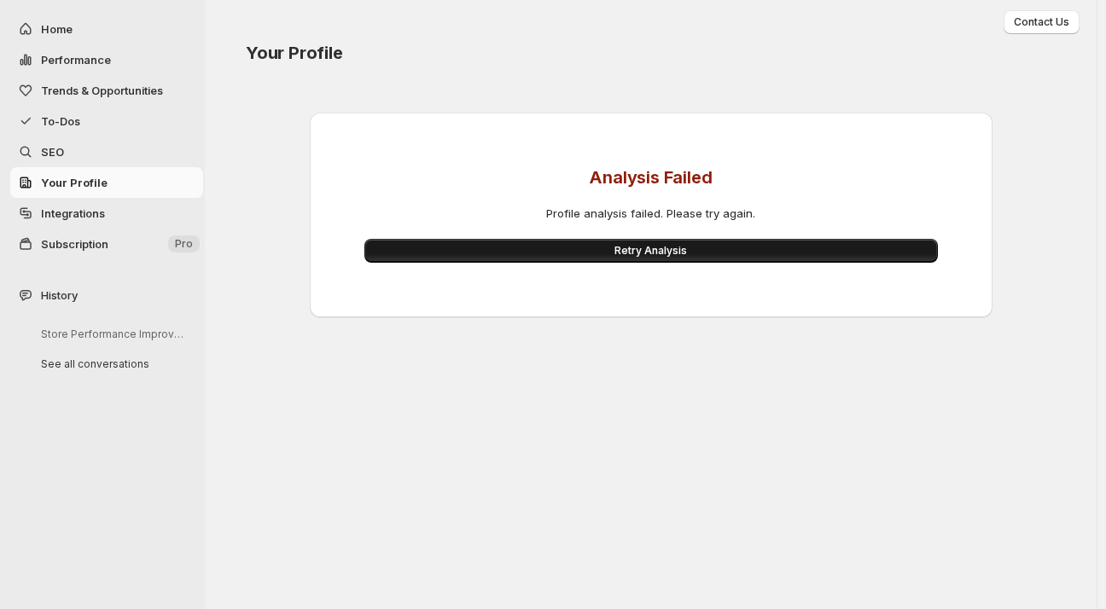
click at [660, 247] on span "Retry Analysis" at bounding box center [650, 251] width 73 height 14
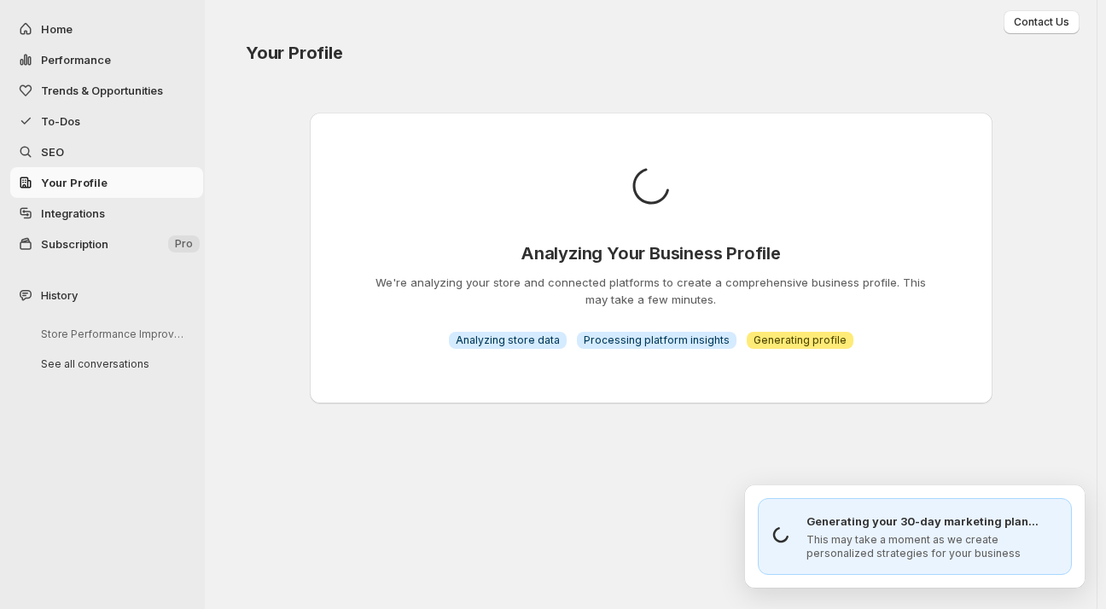
click at [70, 206] on span "Integrations" at bounding box center [73, 213] width 64 height 14
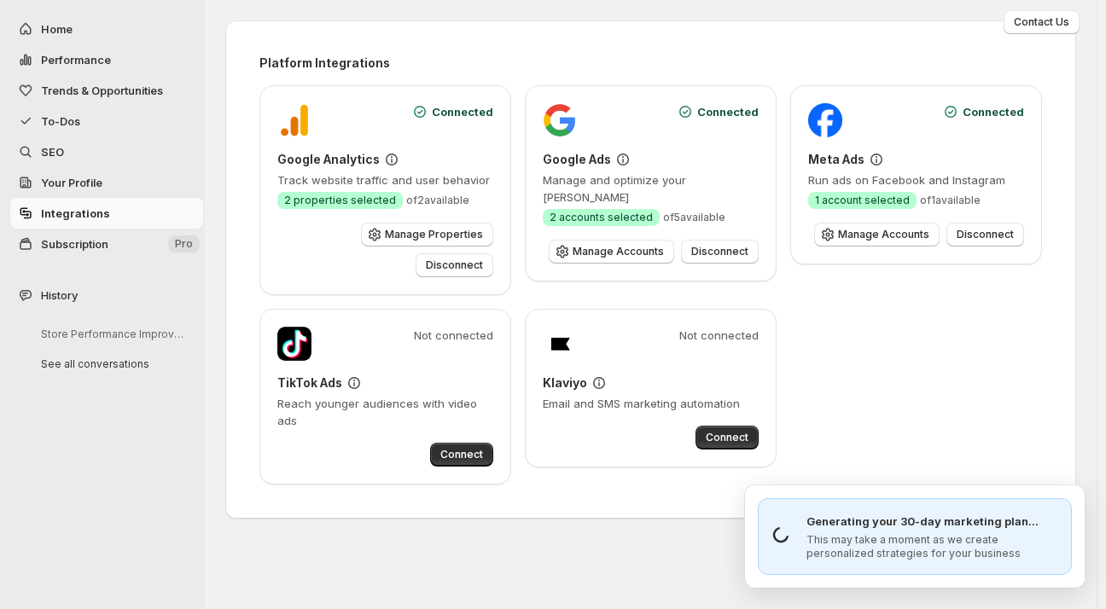
click at [73, 249] on span "Subscription" at bounding box center [74, 244] width 67 height 14
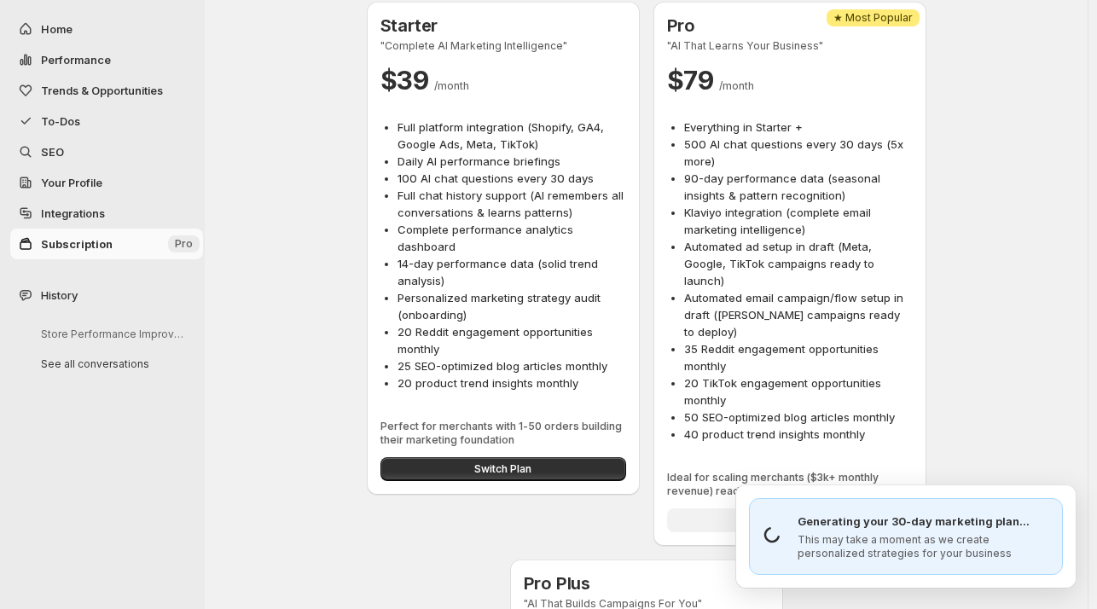
scroll to position [270, 0]
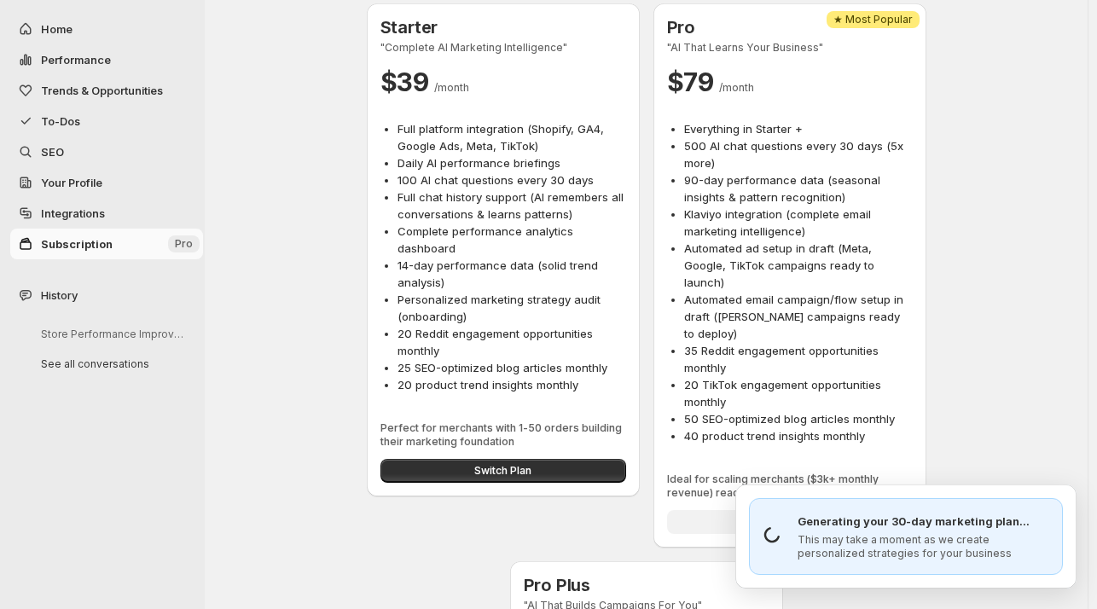
click at [60, 178] on span "Your Profile" at bounding box center [71, 183] width 61 height 14
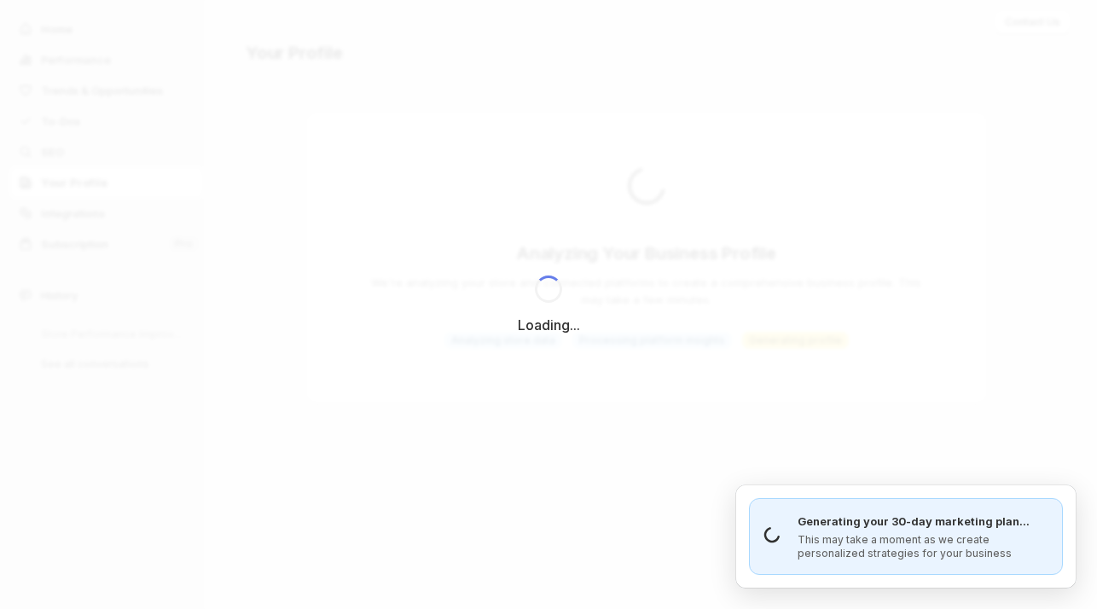
scroll to position [0, 0]
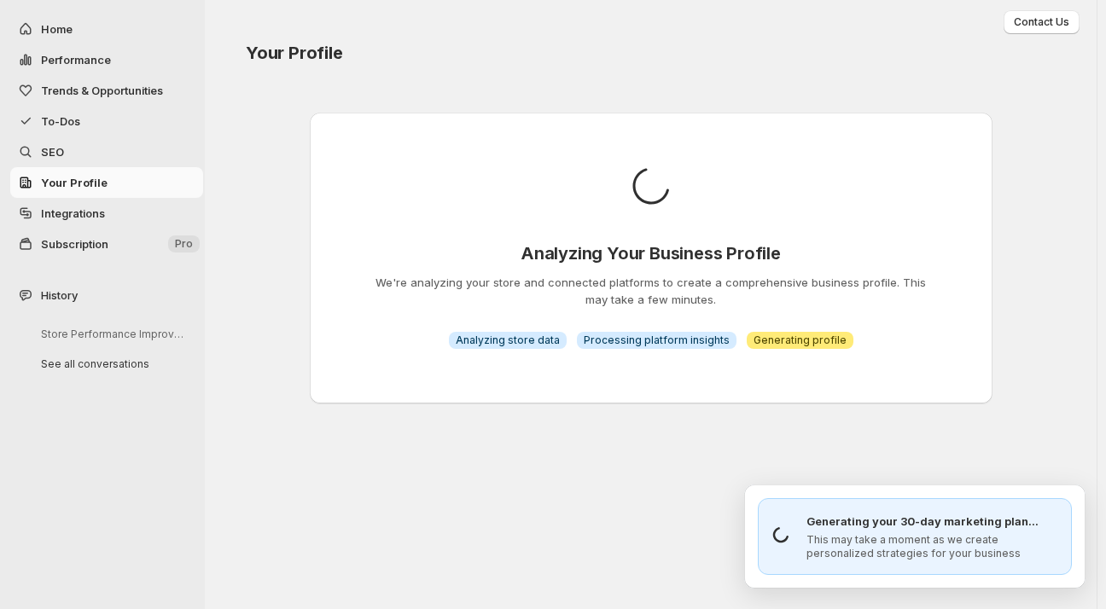
click at [77, 216] on span "Integrations" at bounding box center [73, 213] width 64 height 14
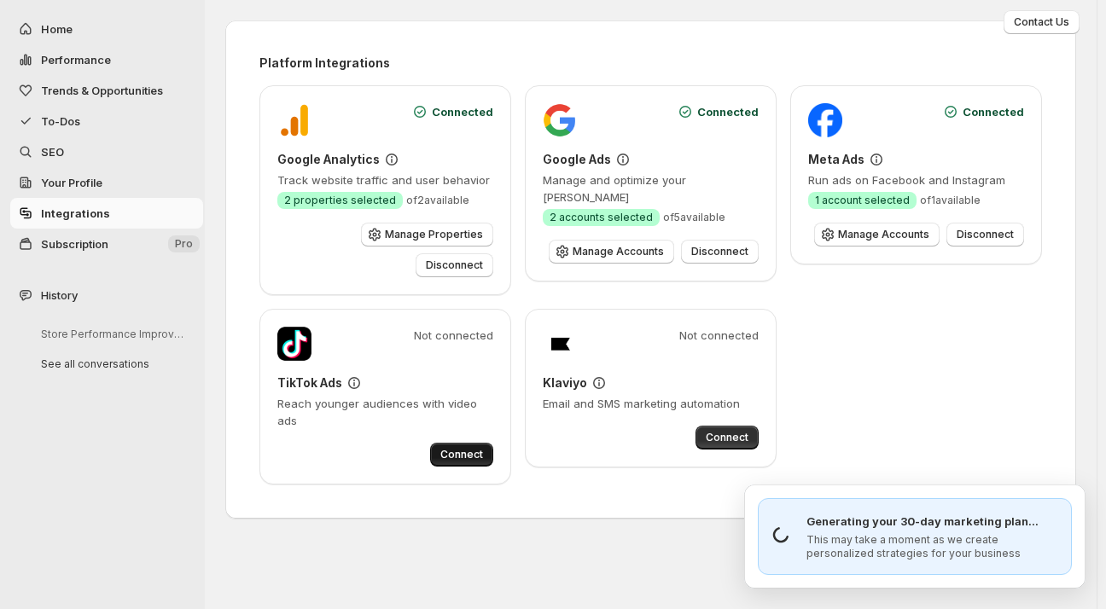
click at [462, 448] on span "Connect" at bounding box center [461, 455] width 43 height 14
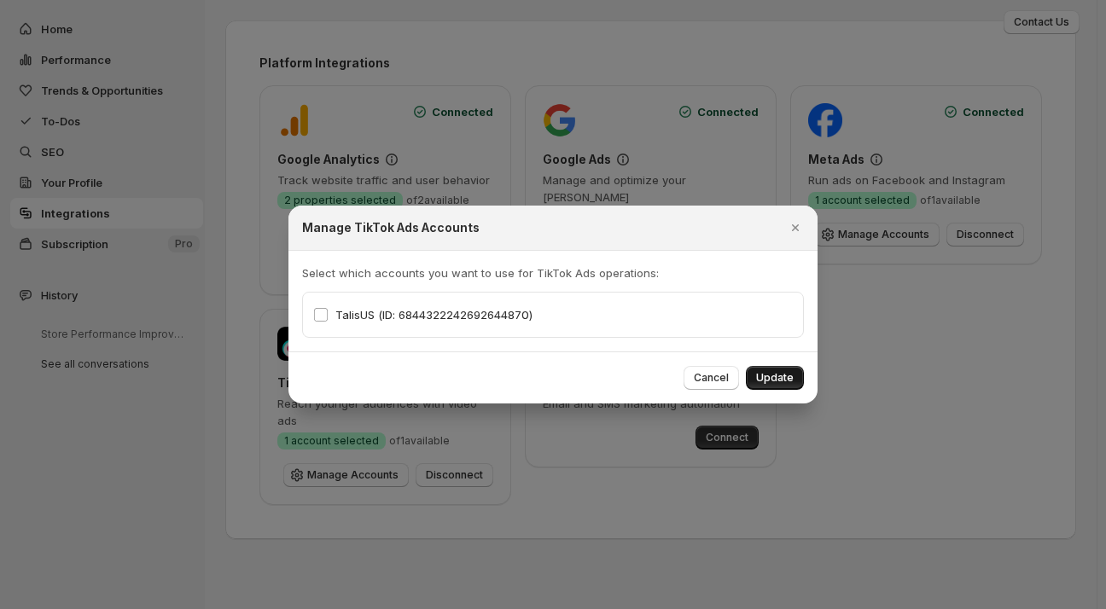
click at [792, 380] on span "Update" at bounding box center [775, 378] width 38 height 14
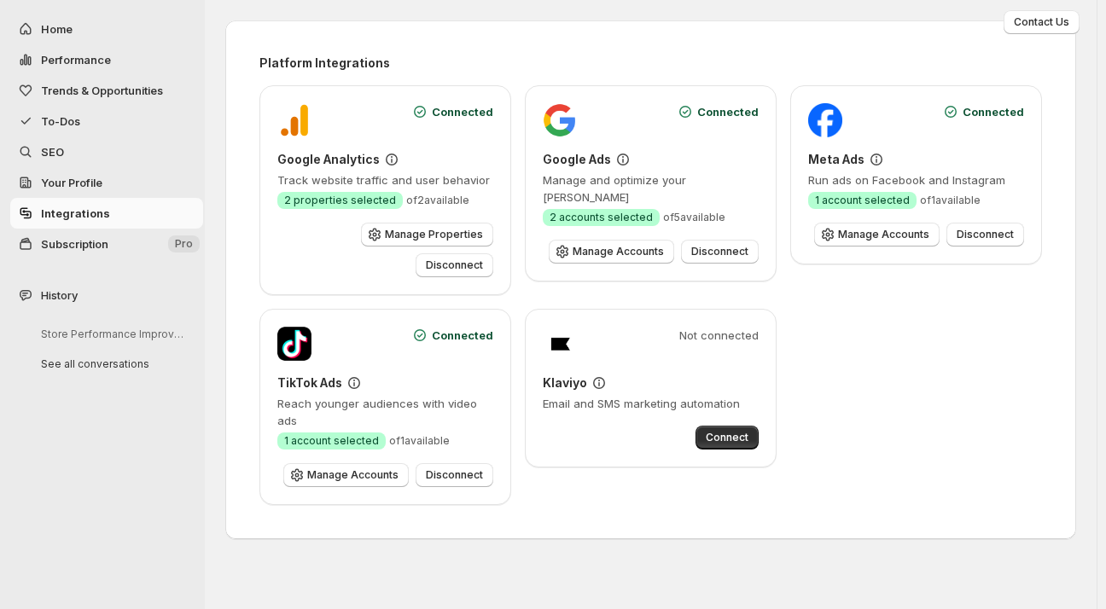
click at [61, 113] on span "To-Dos" at bounding box center [120, 121] width 159 height 17
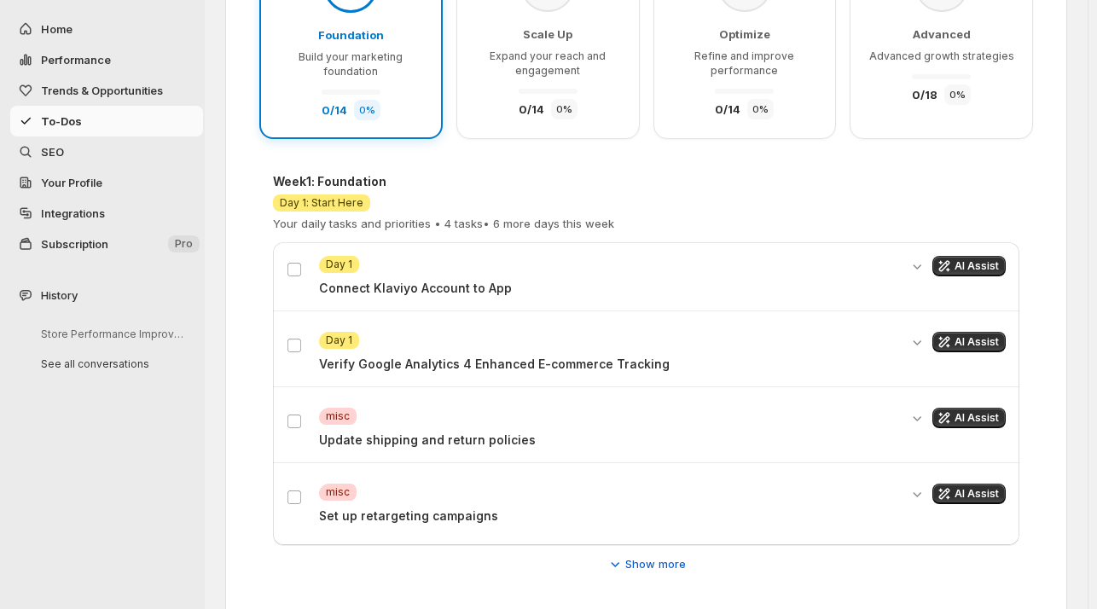
scroll to position [269, 0]
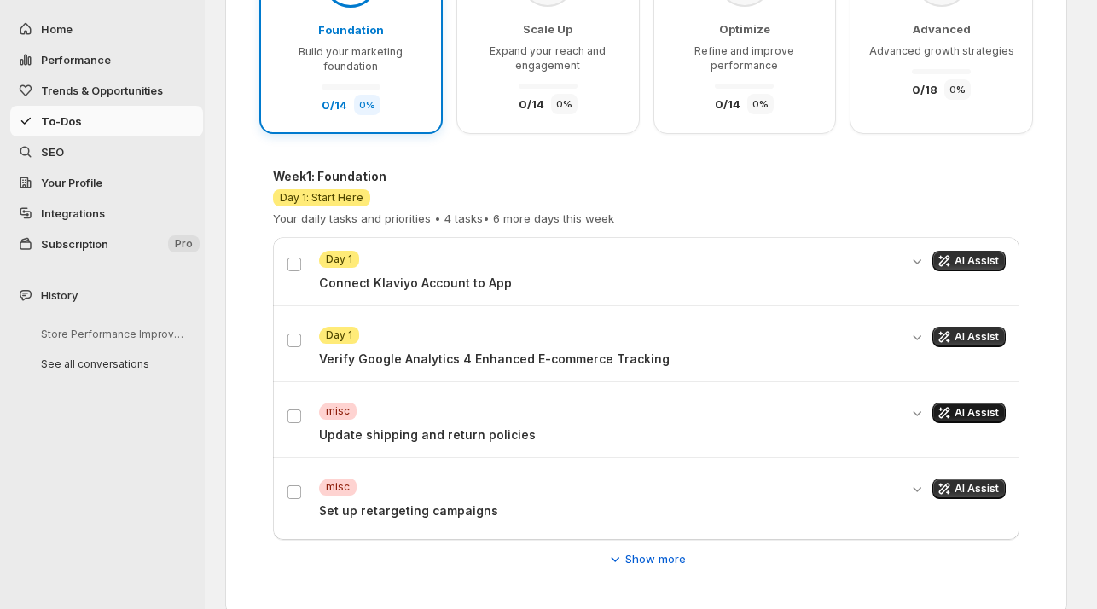
click at [980, 419] on button "AI Assist" at bounding box center [968, 413] width 73 height 20
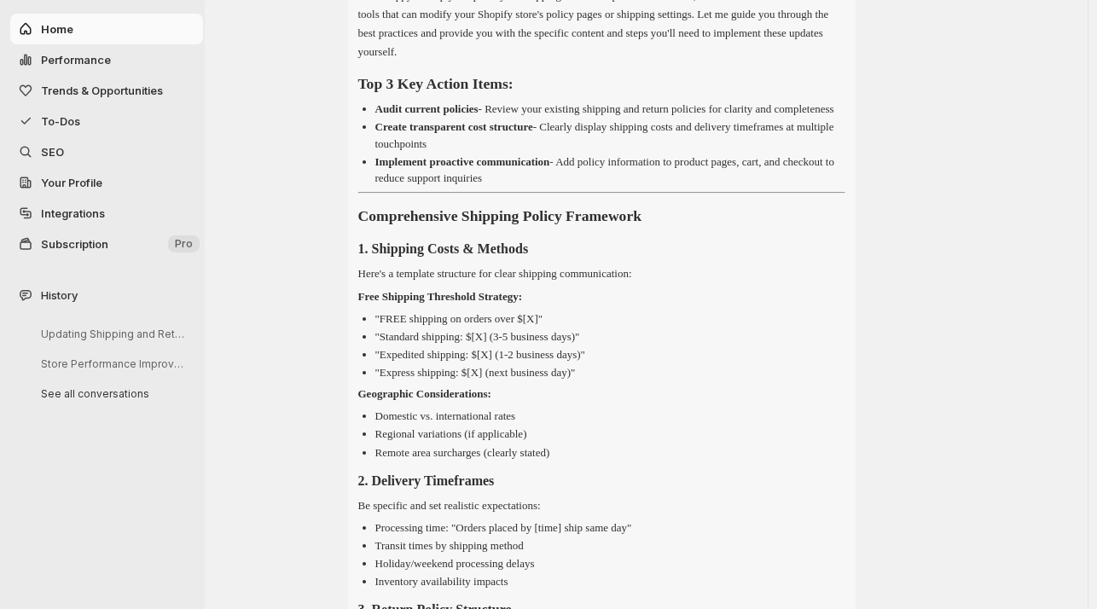
scroll to position [0, 0]
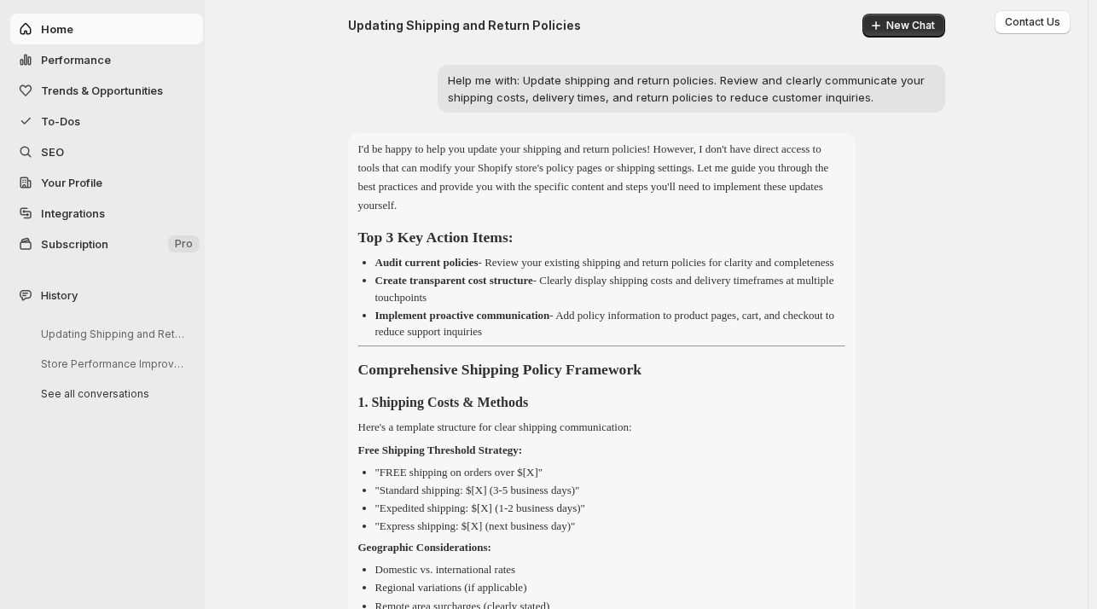
click at [55, 115] on span "To-Dos" at bounding box center [60, 121] width 39 height 14
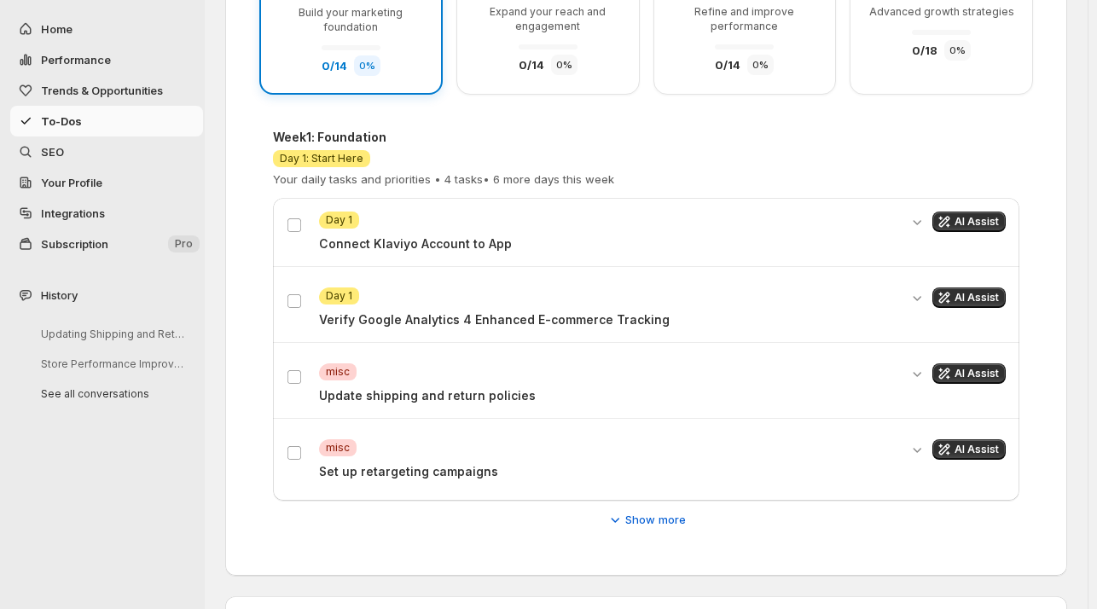
scroll to position [310, 0]
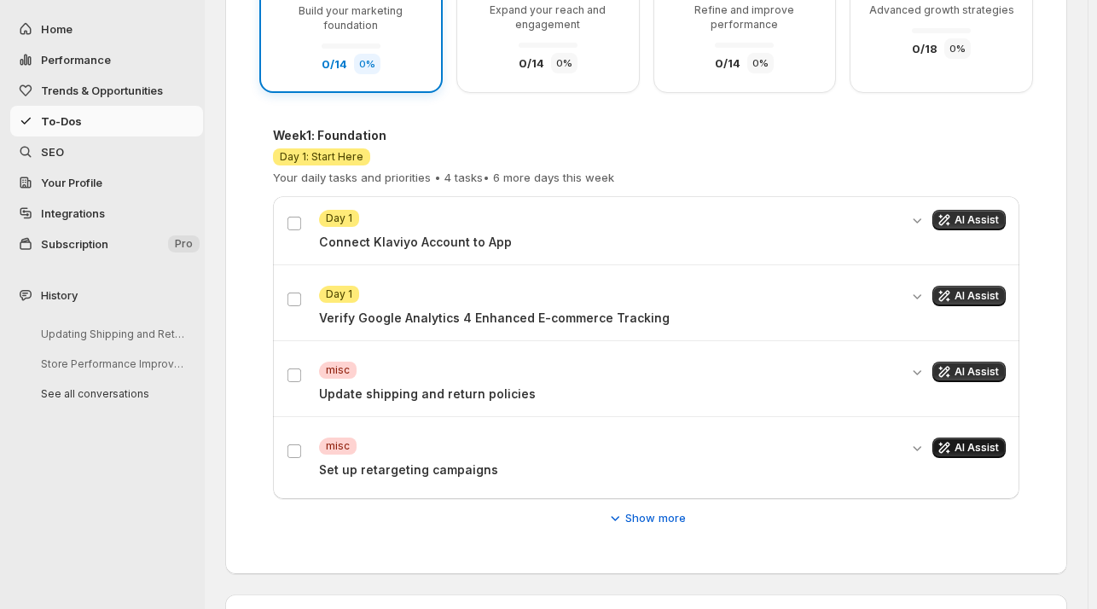
click at [974, 442] on span "AI Assist" at bounding box center [977, 448] width 44 height 14
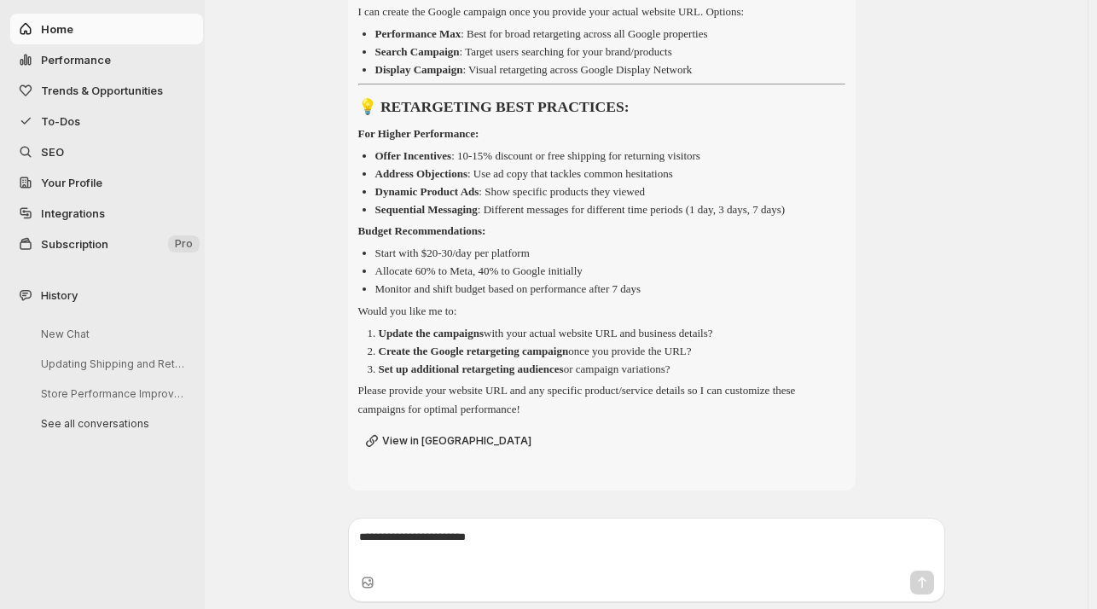
scroll to position [1616, 0]
click at [415, 438] on span "View in Meta" at bounding box center [456, 441] width 149 height 14
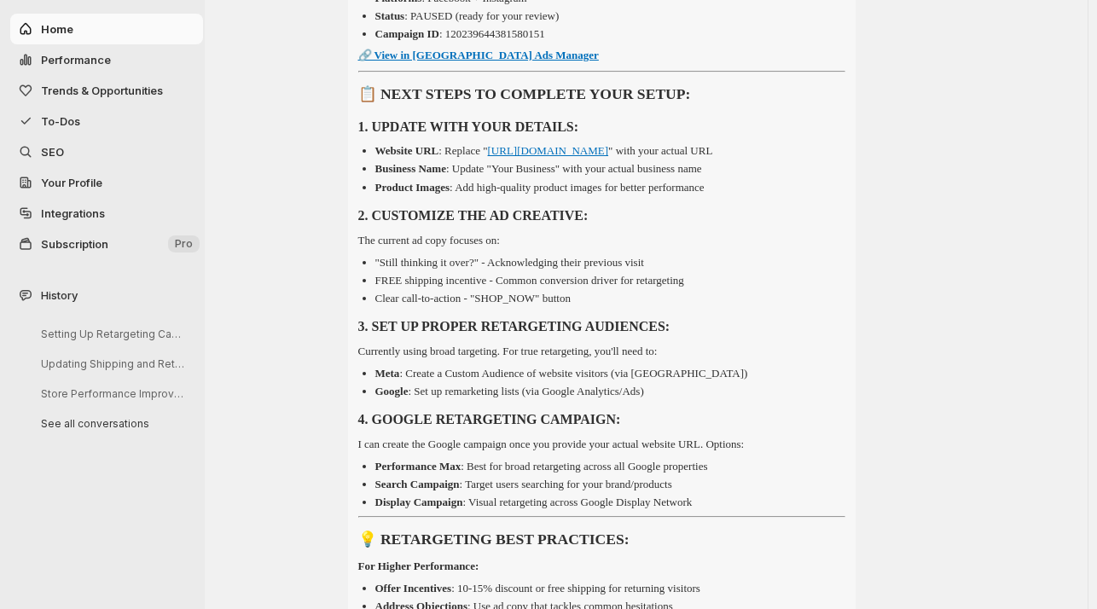
scroll to position [1127, 0]
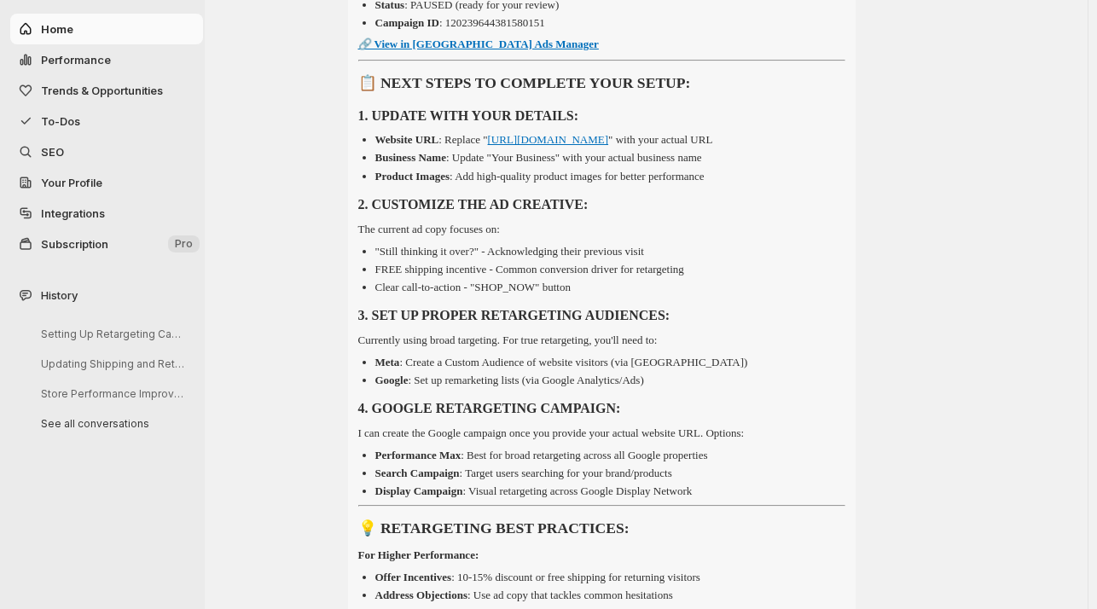
click at [582, 146] on link "https://your-website.com" at bounding box center [548, 139] width 121 height 13
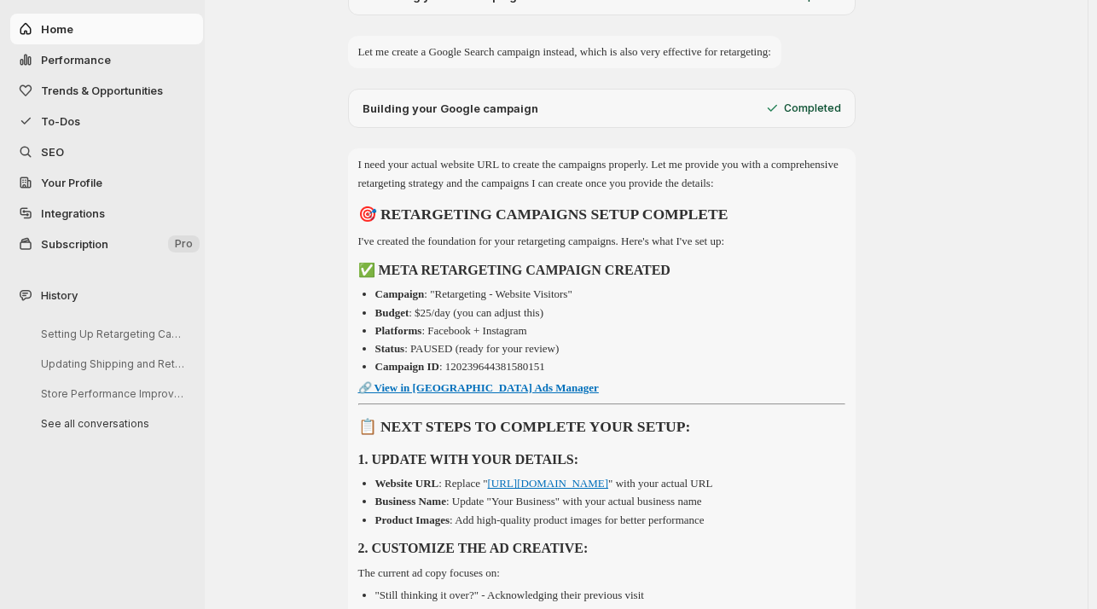
scroll to position [809, 0]
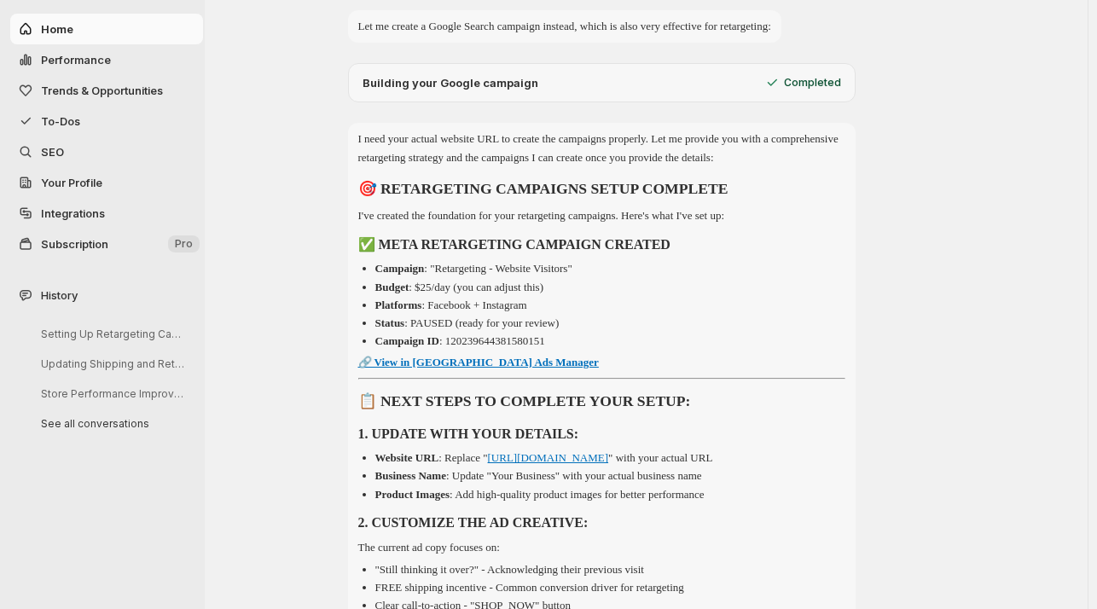
click at [449, 369] on strong "🔗 View in Meta Ads Manager" at bounding box center [478, 362] width 241 height 13
click at [429, 409] on strong "📋 NEXT STEPS TO COMPLETE YOUR SETUP:" at bounding box center [524, 400] width 333 height 17
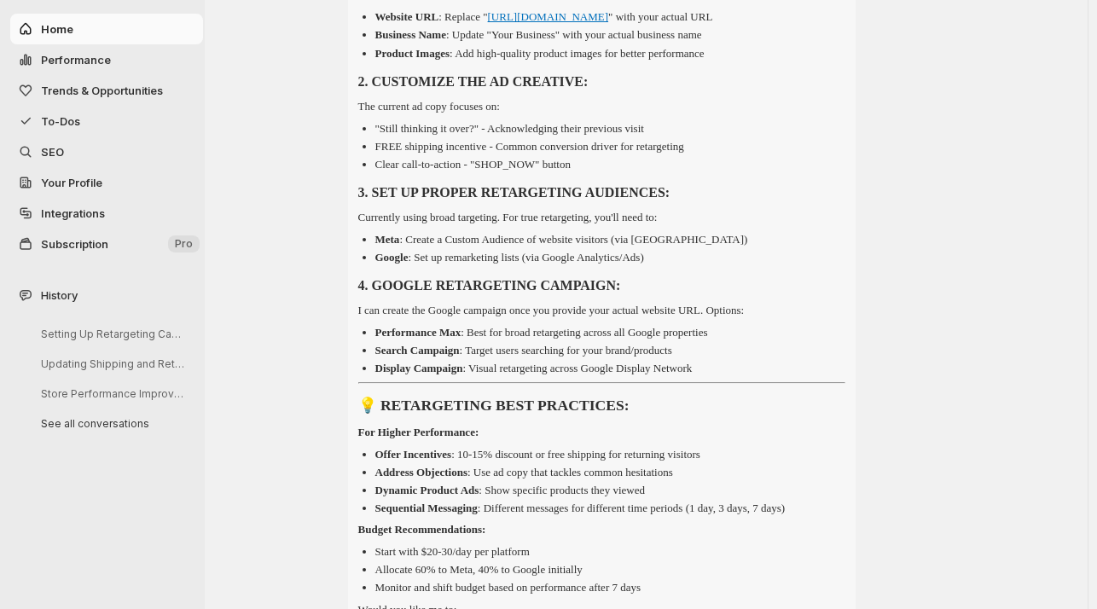
scroll to position [1026, 0]
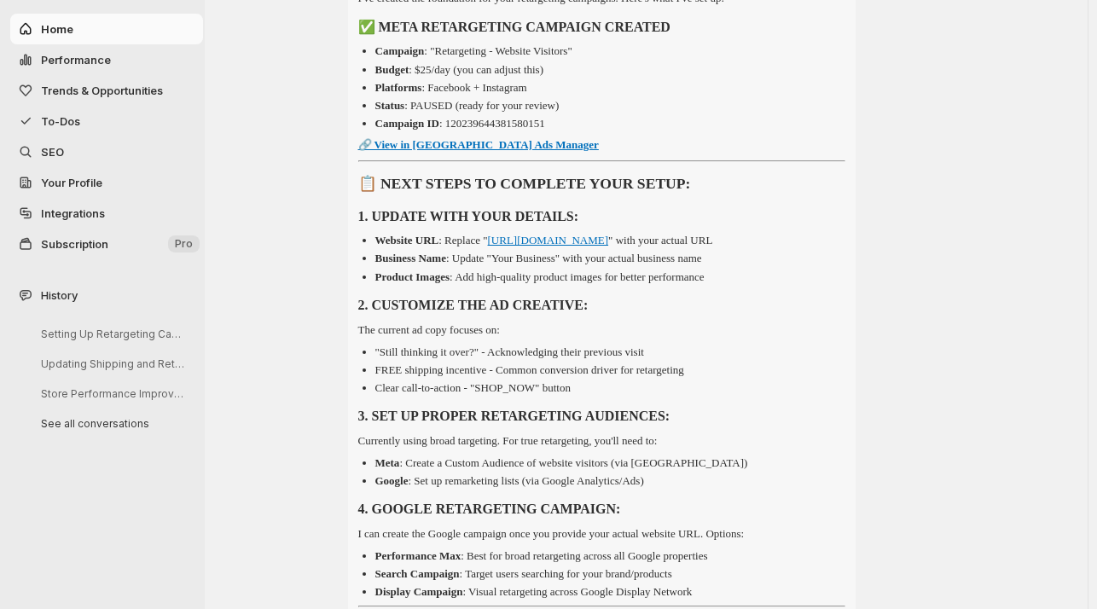
click at [467, 247] on p "Website URL : Replace " https://your-website.com " with your actual URL" at bounding box center [544, 240] width 338 height 13
drag, startPoint x: 633, startPoint y: 306, endPoint x: 508, endPoint y: 300, distance: 125.5
click at [508, 247] on p "Website URL : Replace " https://your-website.com " with your actual URL" at bounding box center [544, 240] width 338 height 13
click at [570, 249] on li "Website URL : Replace " https://your-website.com " with your actual URL" at bounding box center [610, 240] width 470 height 17
drag, startPoint x: 636, startPoint y: 301, endPoint x: 503, endPoint y: 299, distance: 132.2
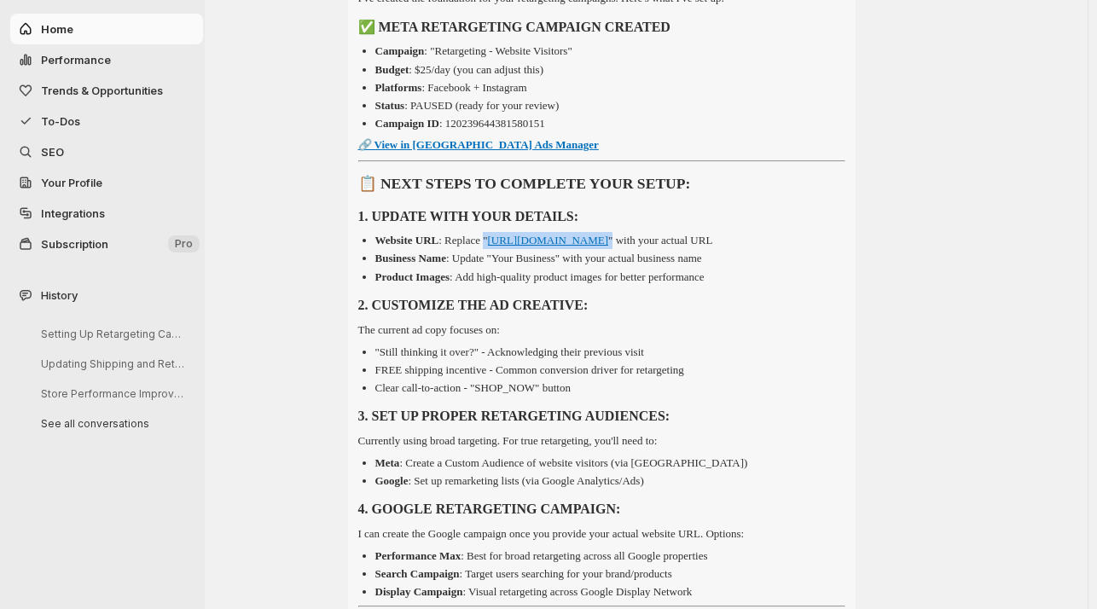
click at [503, 249] on li "Website URL : Replace " https://your-website.com " with your actual URL" at bounding box center [610, 240] width 470 height 17
click at [851, 379] on div "I need your actual website URL to create the campaigns properly. Let me provide…" at bounding box center [602, 459] width 508 height 1108
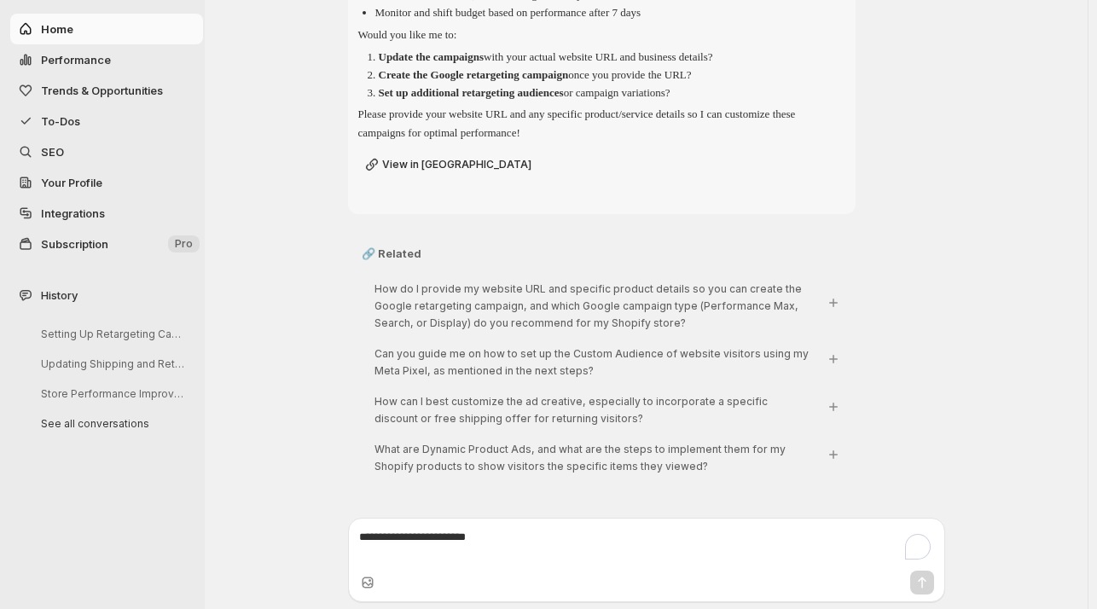
click at [401, 540] on textarea "To enrich screen reader interactions, please activate Accessibility in Grammarl…" at bounding box center [646, 546] width 575 height 34
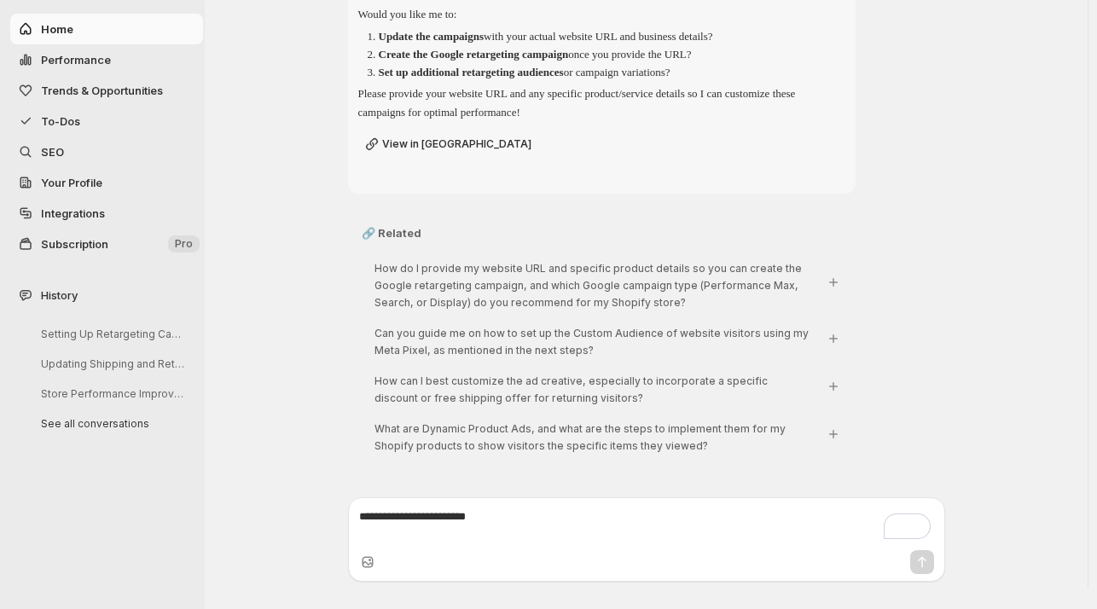
click at [392, 531] on textarea "To enrich screen reader interactions, please activate Accessibility in Grammarl…" at bounding box center [646, 525] width 575 height 34
click at [835, 291] on icon "Ask: [object Object]" at bounding box center [833, 282] width 17 height 17
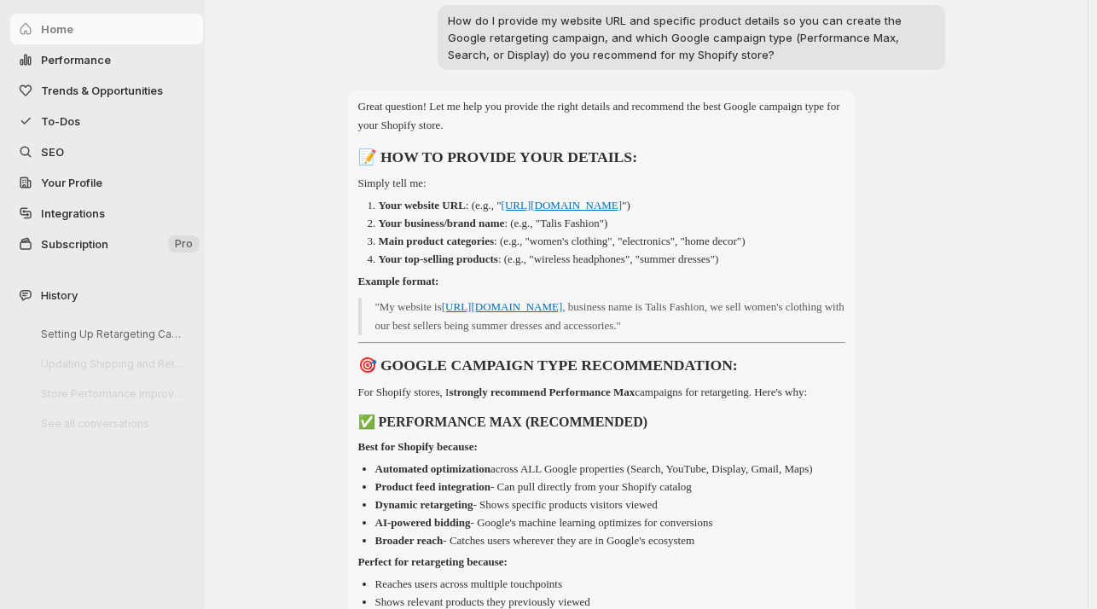
scroll to position [2309, 0]
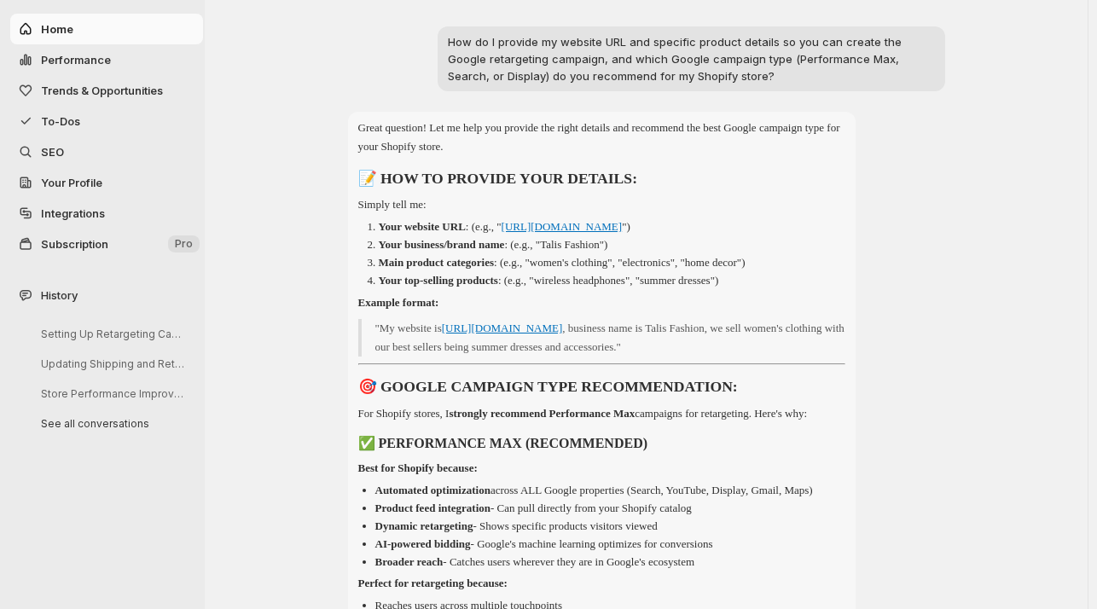
drag, startPoint x: 719, startPoint y: 415, endPoint x: 750, endPoint y: 414, distance: 30.7
click at [750, 357] on p ""My website is https://talisfashion.com , business name is Talis Fashion, we se…" at bounding box center [610, 338] width 470 height 38
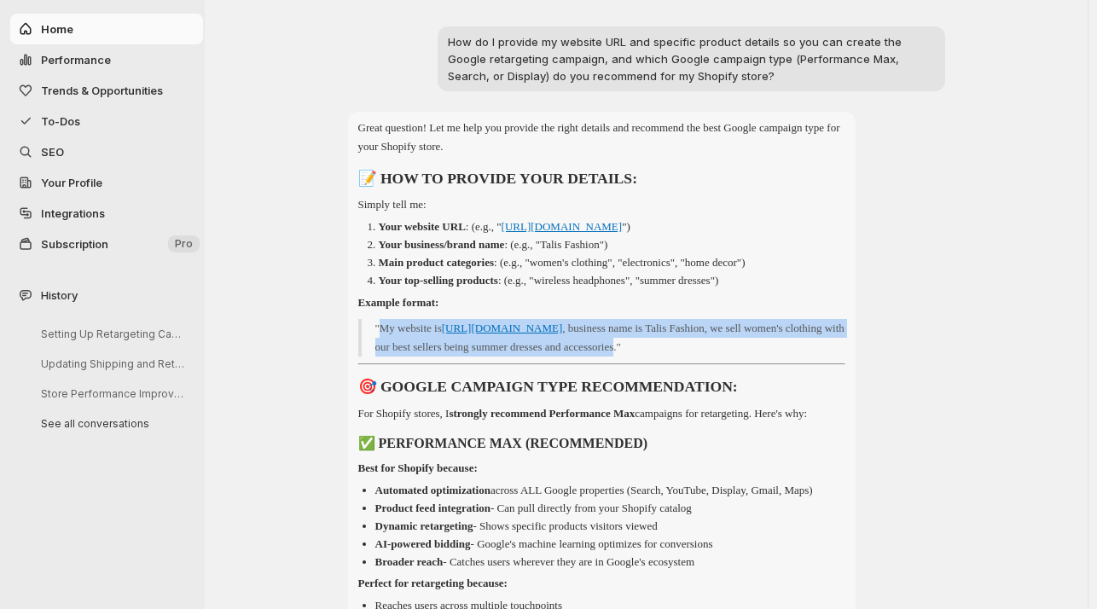
drag, startPoint x: 710, startPoint y: 415, endPoint x: 386, endPoint y: 395, distance: 324.8
click at [386, 357] on p ""My website is https://talisfashion.com , business name is Talis Fashion, we se…" at bounding box center [610, 338] width 470 height 38
copy p "My website is https://talisfashion.com , business name is Talis Fashion, we sel…"
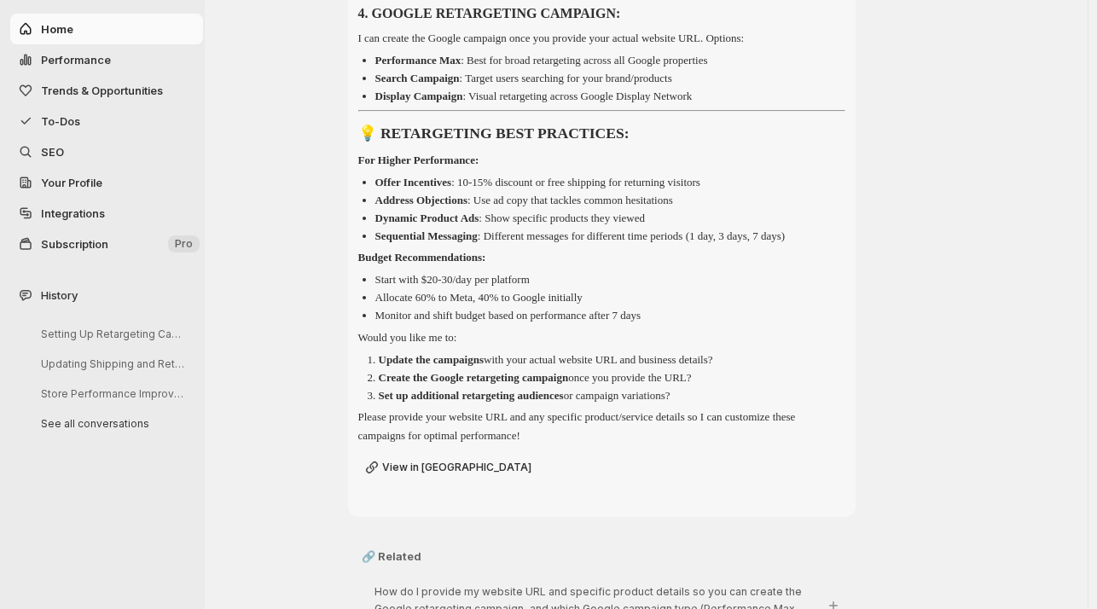
scroll to position [1491, 0]
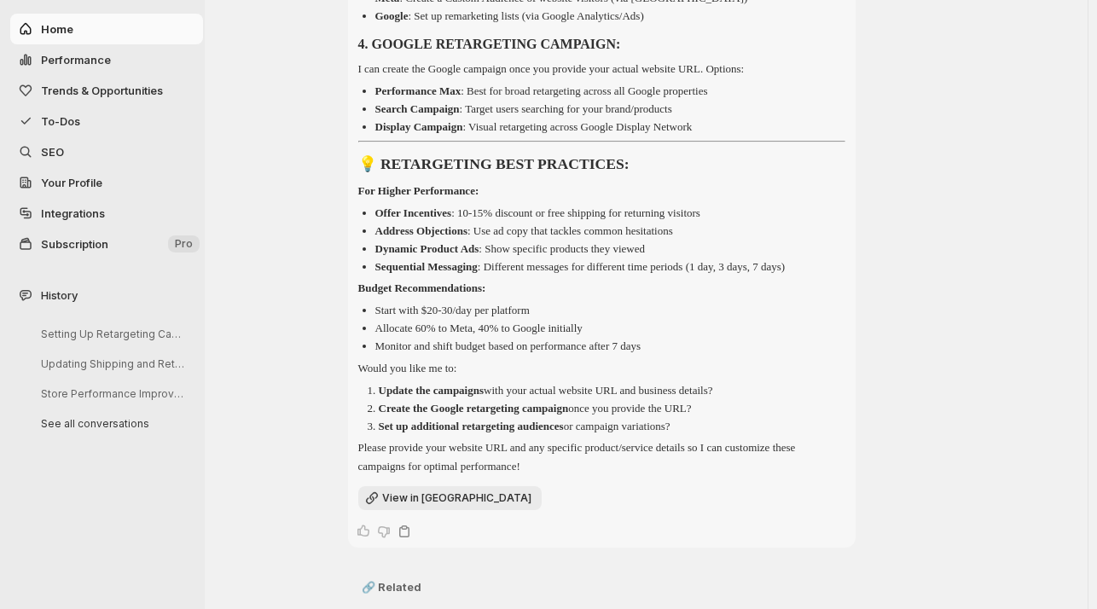
click at [416, 510] on link "View in Meta" at bounding box center [449, 498] width 183 height 24
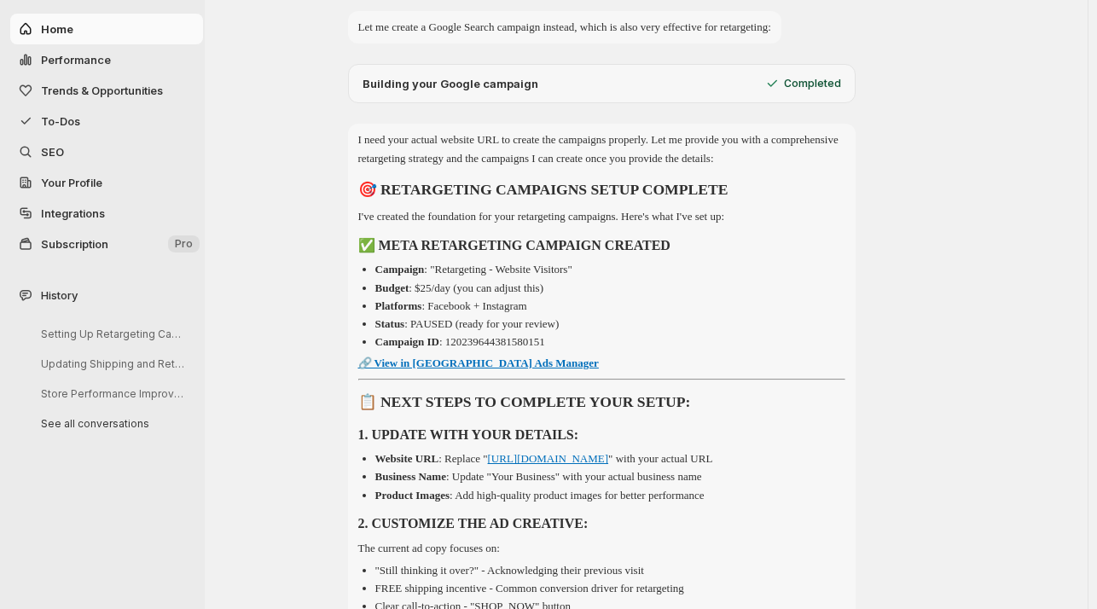
scroll to position [812, 0]
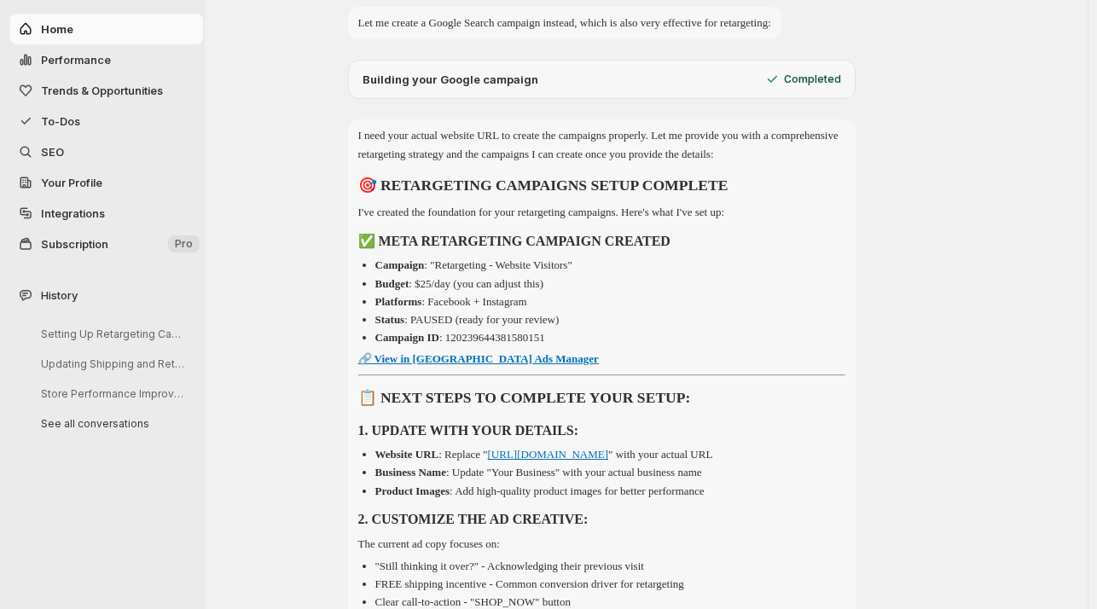
click at [459, 365] on strong "🔗 View in Meta Ads Manager" at bounding box center [478, 358] width 241 height 13
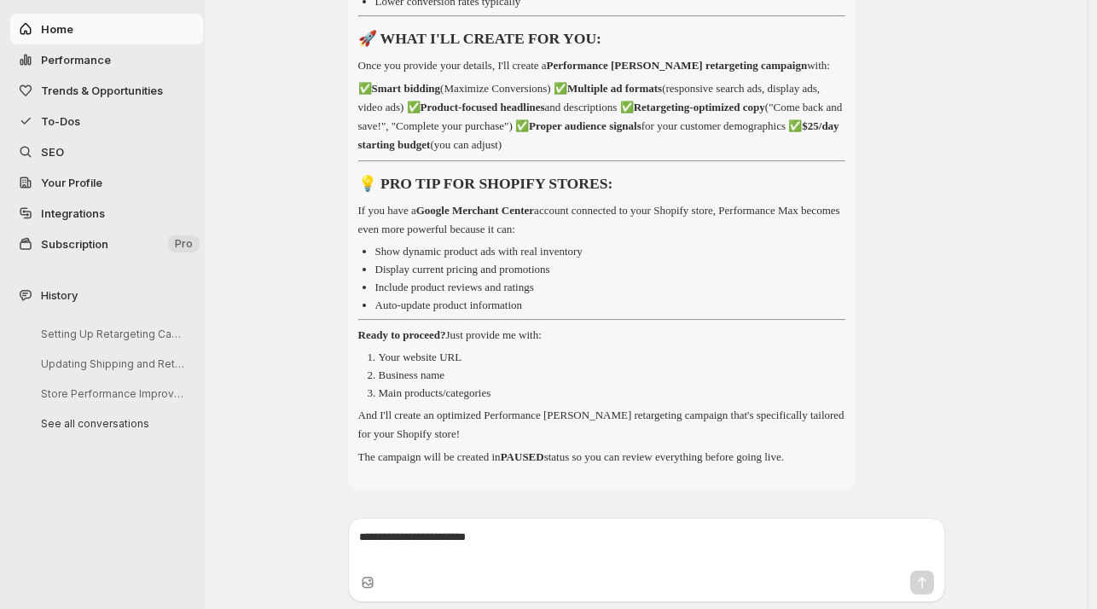
scroll to position [3277, 0]
click at [45, 335] on button "Setting Up Retargeting Campaigns" at bounding box center [112, 334] width 171 height 26
click at [69, 117] on span "To-Dos" at bounding box center [60, 121] width 39 height 14
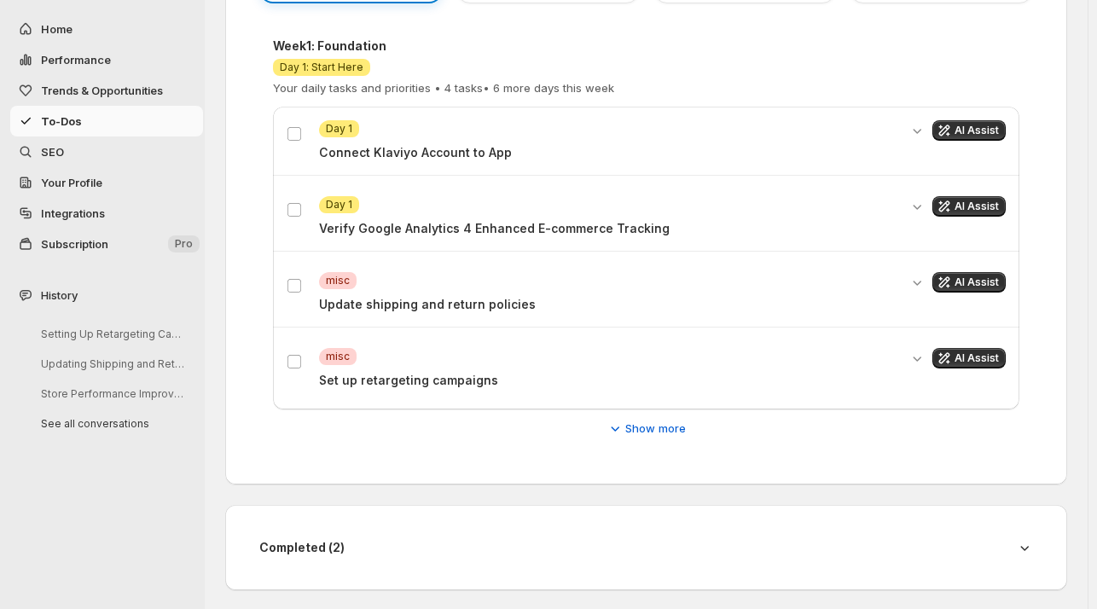
click at [345, 234] on p "Verify Google Analytics 4 Enhanced E-commerce Tracking" at bounding box center [608, 228] width 579 height 17
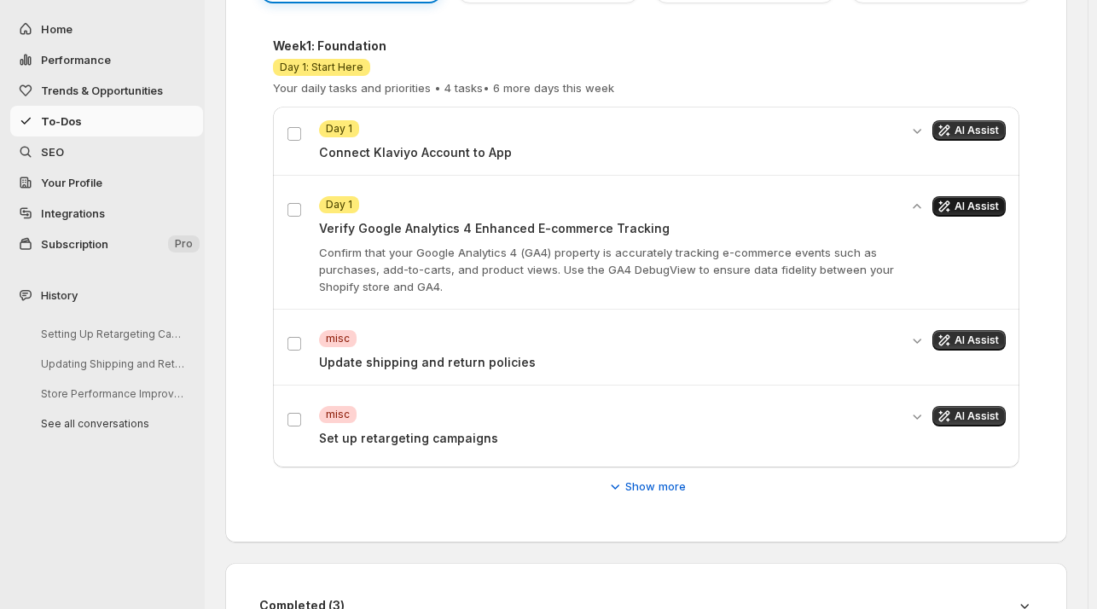
click at [980, 206] on span "AI Assist" at bounding box center [977, 207] width 44 height 14
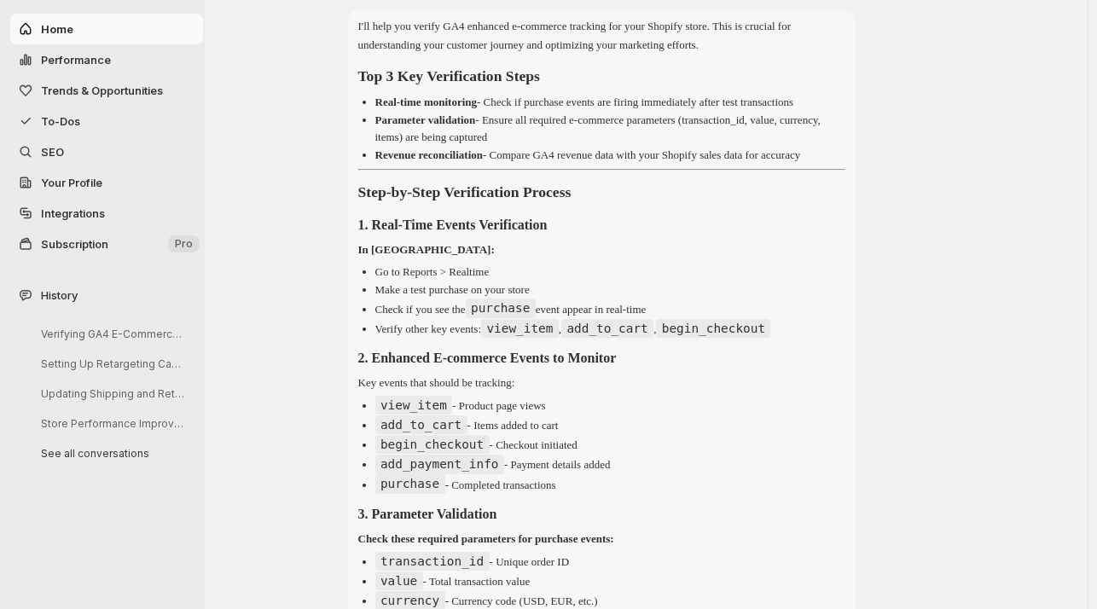
scroll to position [0, 0]
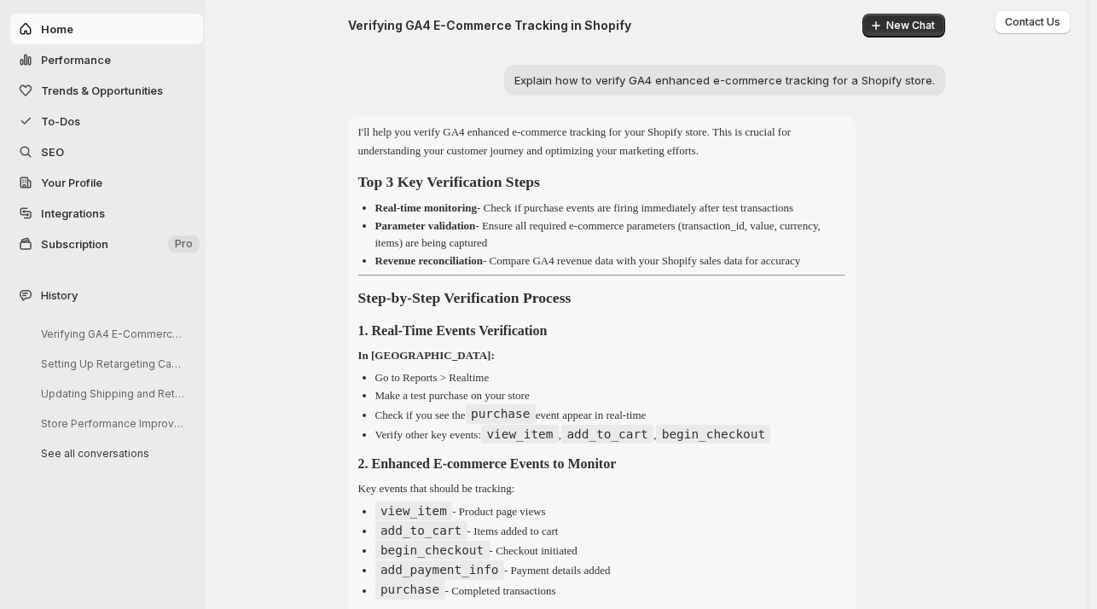
click at [85, 49] on button "Performance" at bounding box center [106, 59] width 193 height 31
select select "**********"
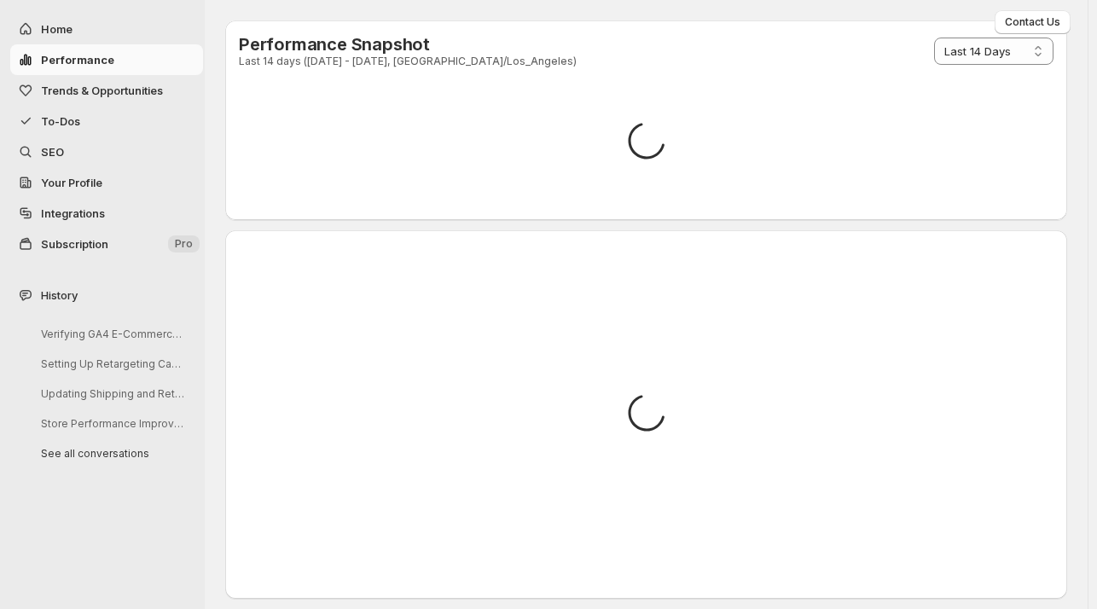
click at [55, 114] on span "To-Dos" at bounding box center [60, 121] width 39 height 14
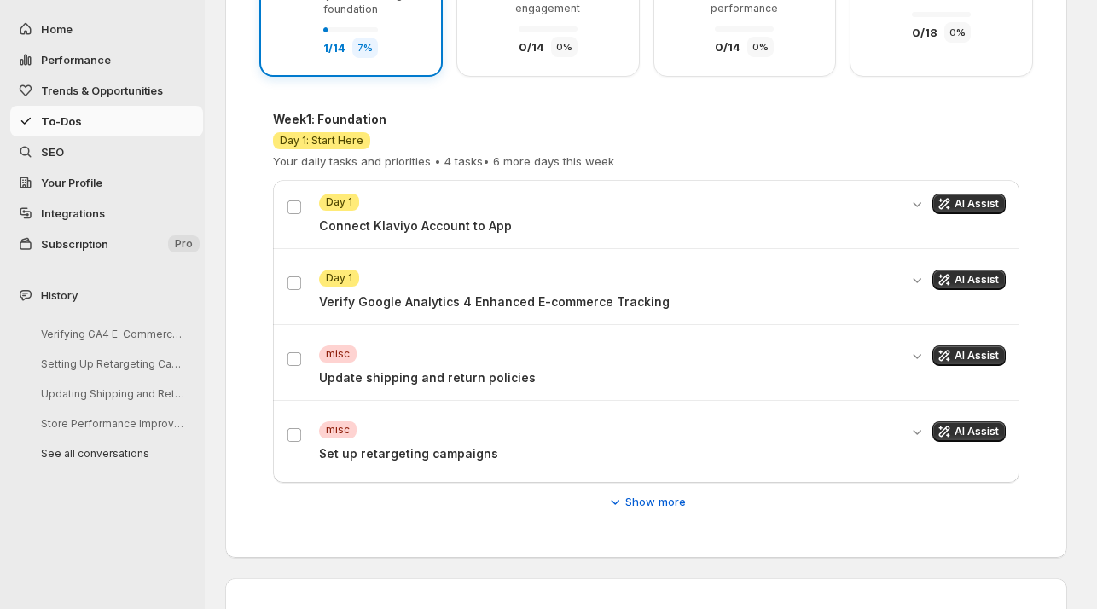
scroll to position [328, 0]
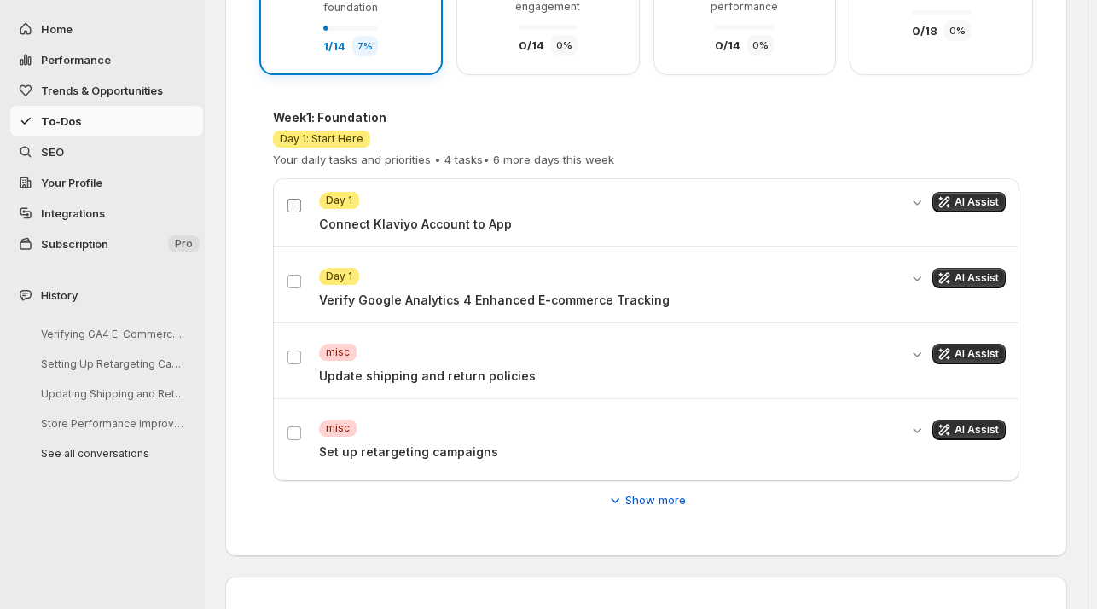
click at [299, 194] on label at bounding box center [298, 205] width 22 height 22
click at [260, 209] on div "Week 1 : Foundation Attention Day 2 Your daily tasks and priorities • 4 tasks •…" at bounding box center [646, 309] width 774 height 427
click at [675, 500] on span "Show more" at bounding box center [655, 499] width 61 height 17
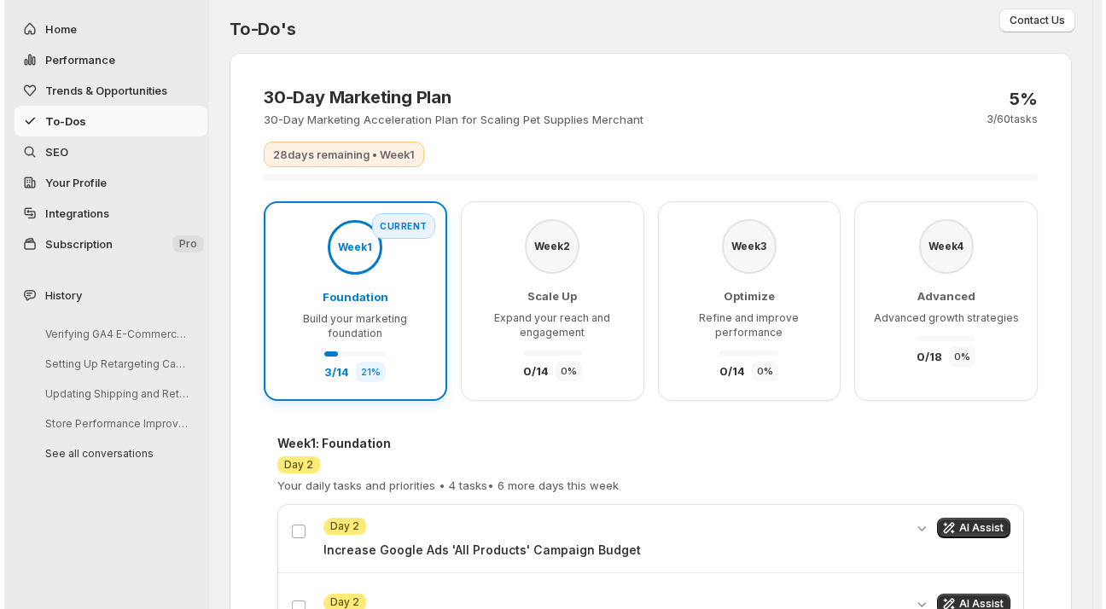
scroll to position [0, 0]
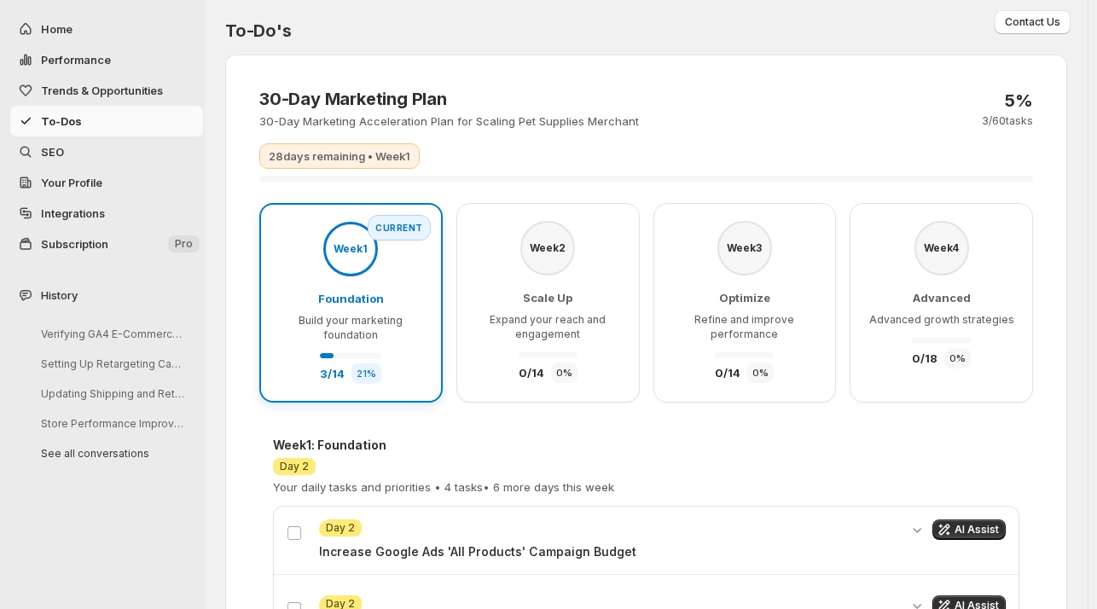
click at [72, 61] on span "Performance" at bounding box center [76, 60] width 70 height 14
select select "**********"
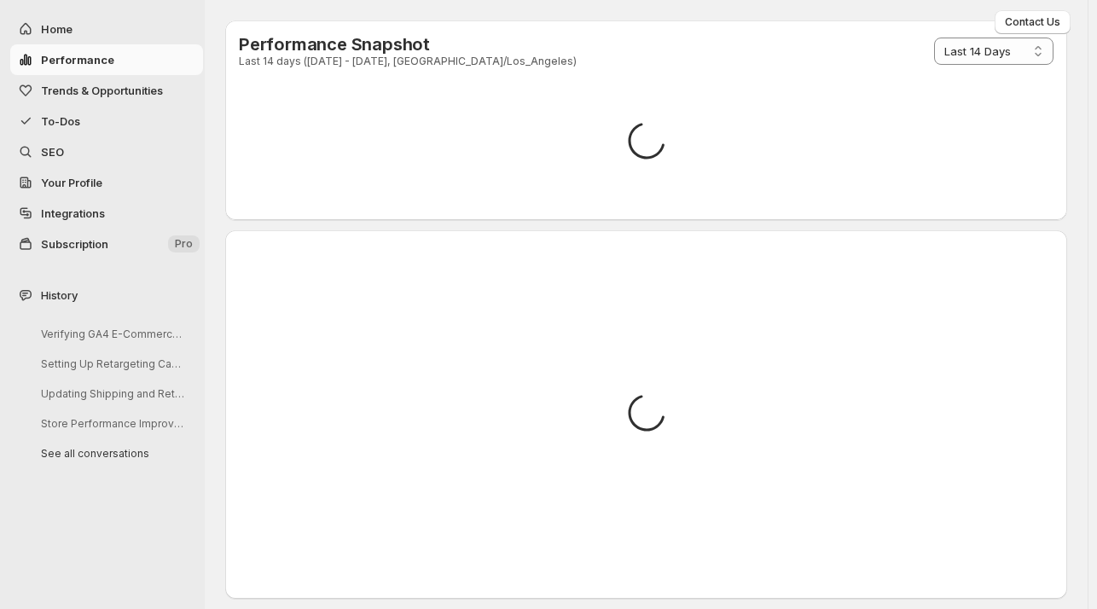
click at [55, 20] on span "Home" at bounding box center [120, 28] width 159 height 17
select select "**********"
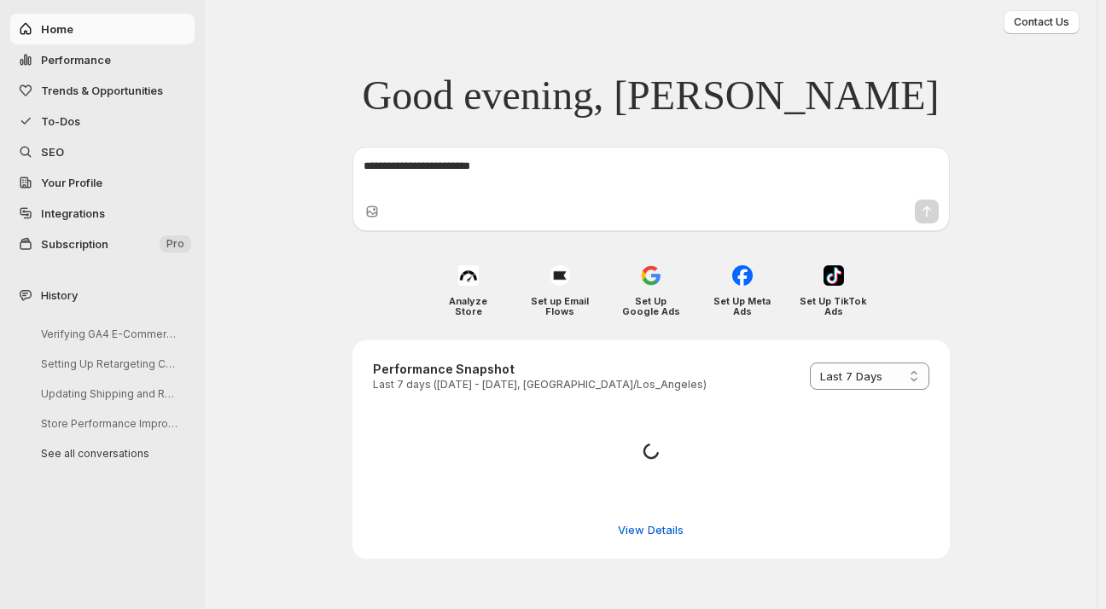
select select "*********"
click at [68, 60] on span "Performance" at bounding box center [76, 60] width 70 height 14
select select "**********"
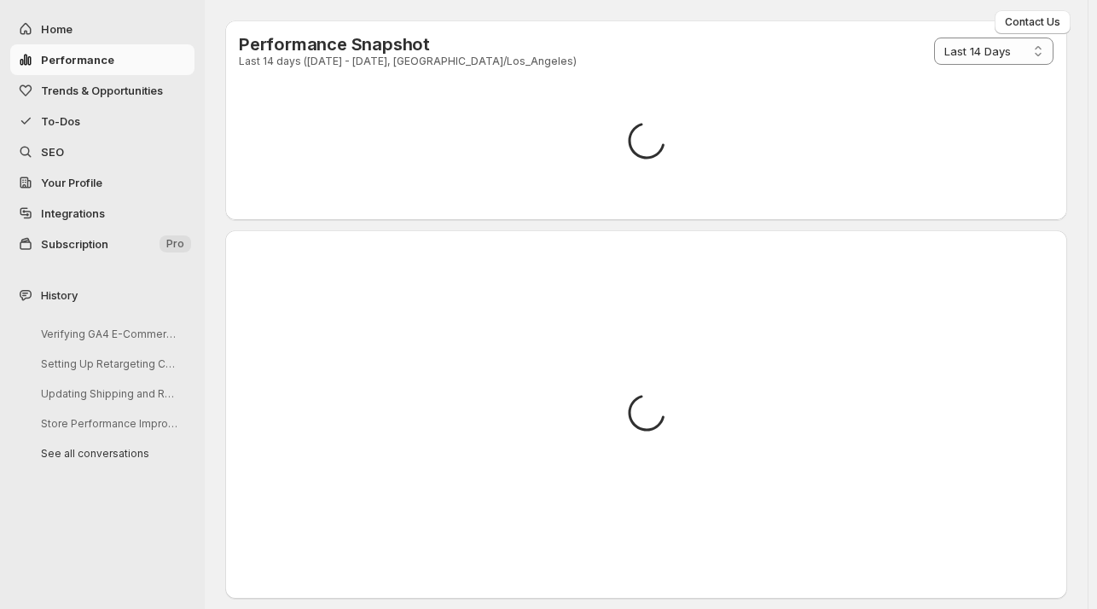
click at [61, 85] on span "Trends & Opportunities" at bounding box center [102, 91] width 122 height 14
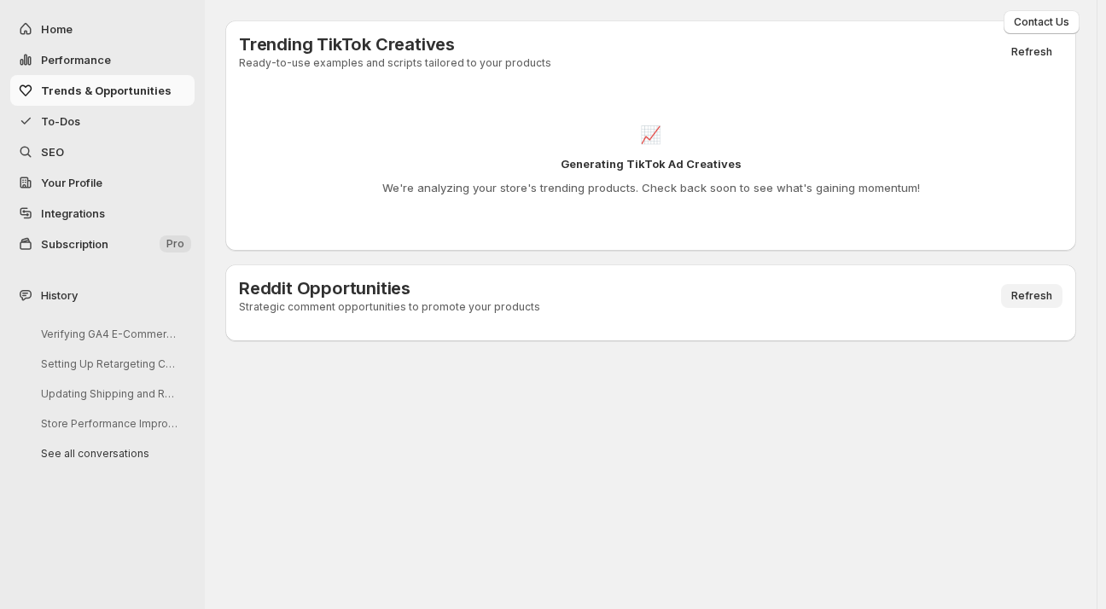
click at [1020, 294] on span "Refresh" at bounding box center [1031, 296] width 41 height 14
click at [57, 143] on span "SEO" at bounding box center [116, 151] width 150 height 17
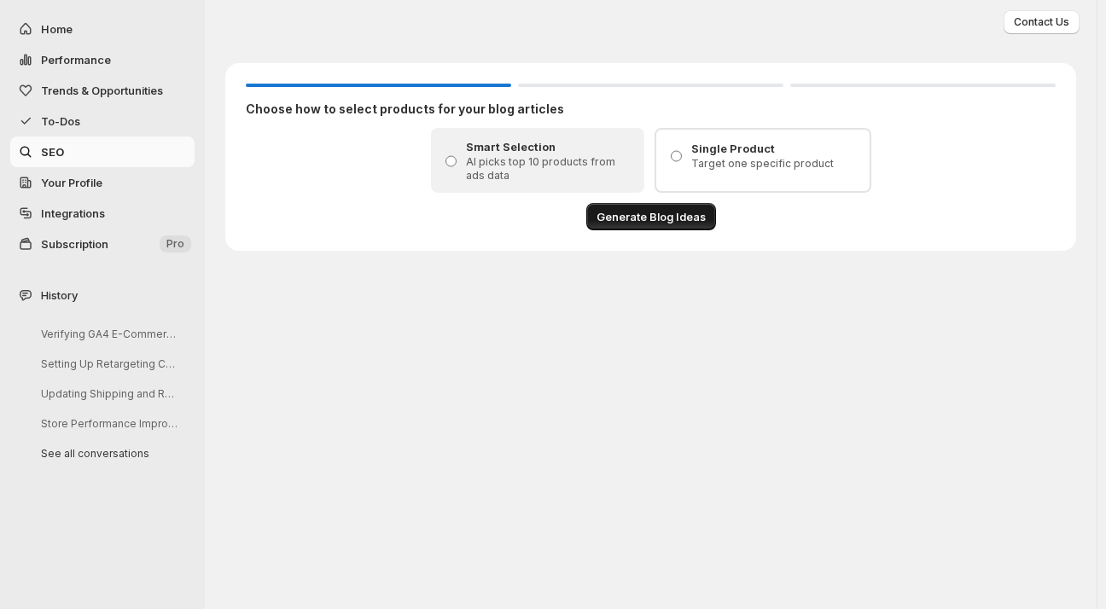
click at [638, 214] on span "Generate Blog Ideas" at bounding box center [650, 216] width 109 height 17
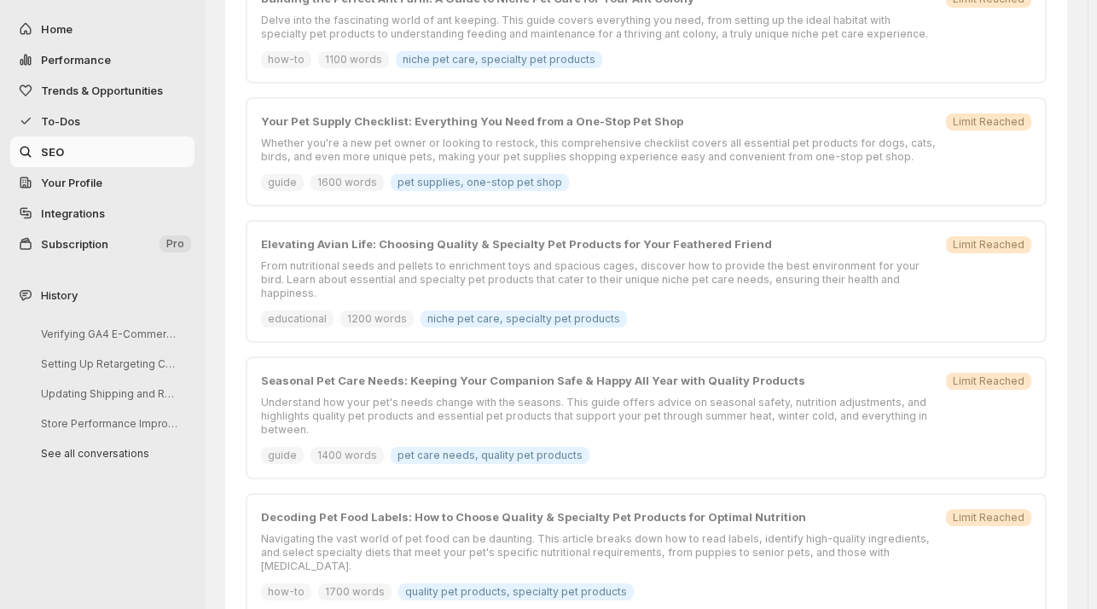
scroll to position [903, 0]
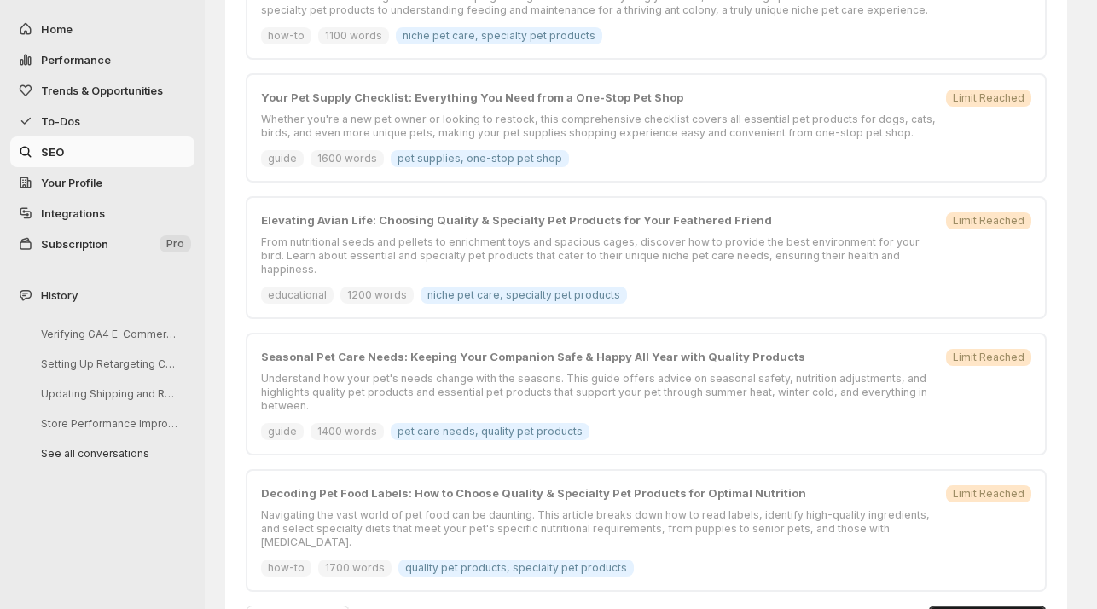
click at [1013, 608] on span "Generate 3 Articles" at bounding box center [987, 618] width 98 height 14
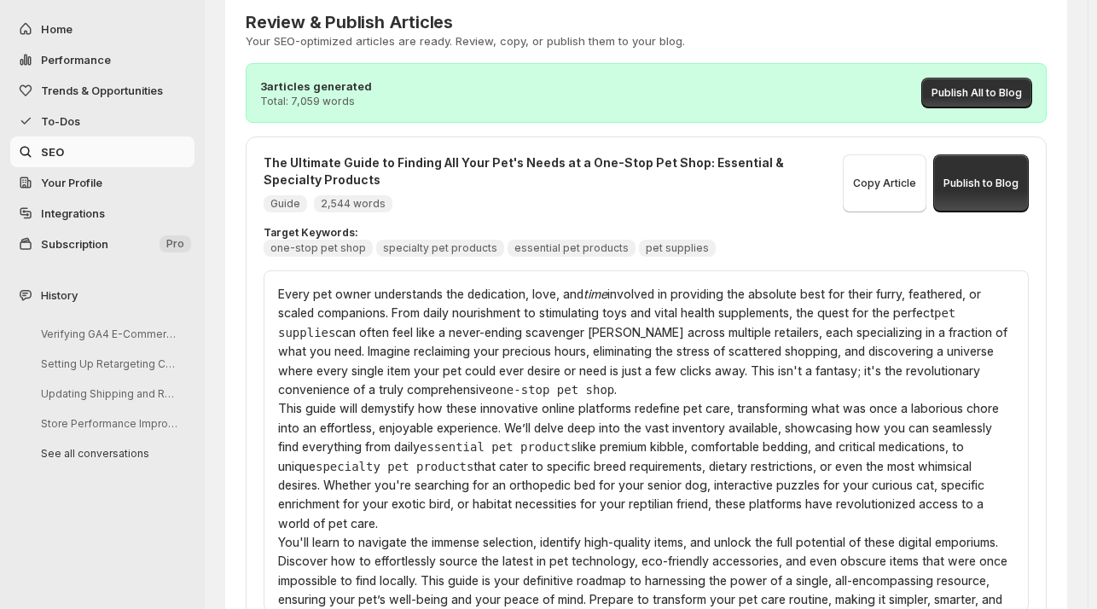
scroll to position [87, 0]
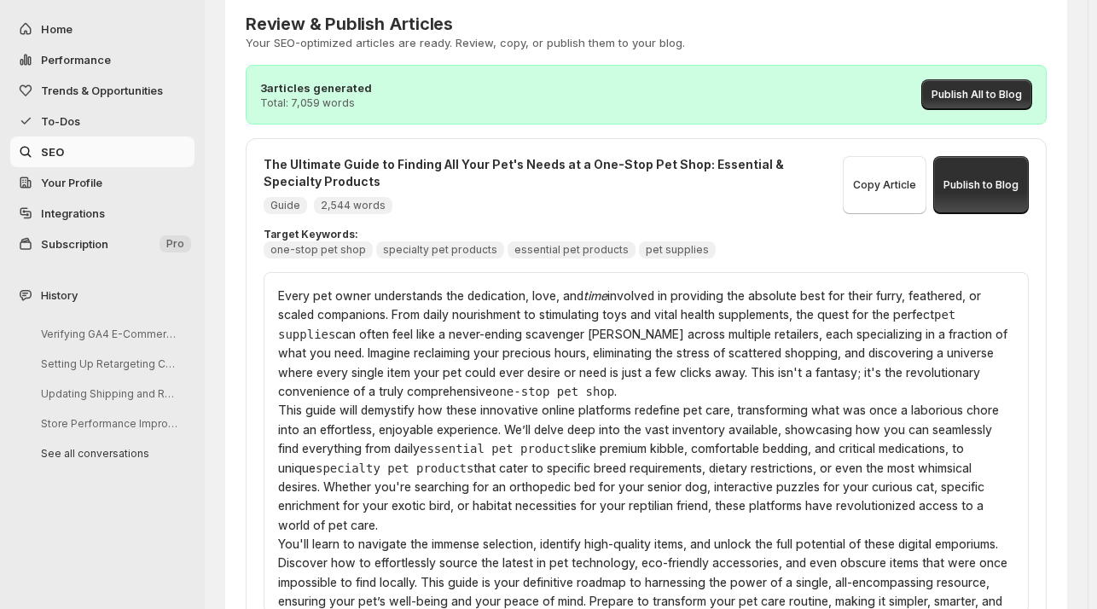
drag, startPoint x: 1001, startPoint y: 93, endPoint x: 1027, endPoint y: 75, distance: 31.2
click at [1027, 75] on div "3 articles generated Total: 7,059 words Publish All to Blog" at bounding box center [646, 95] width 801 height 60
click at [1013, 89] on span "Publish All to Blog" at bounding box center [977, 95] width 90 height 14
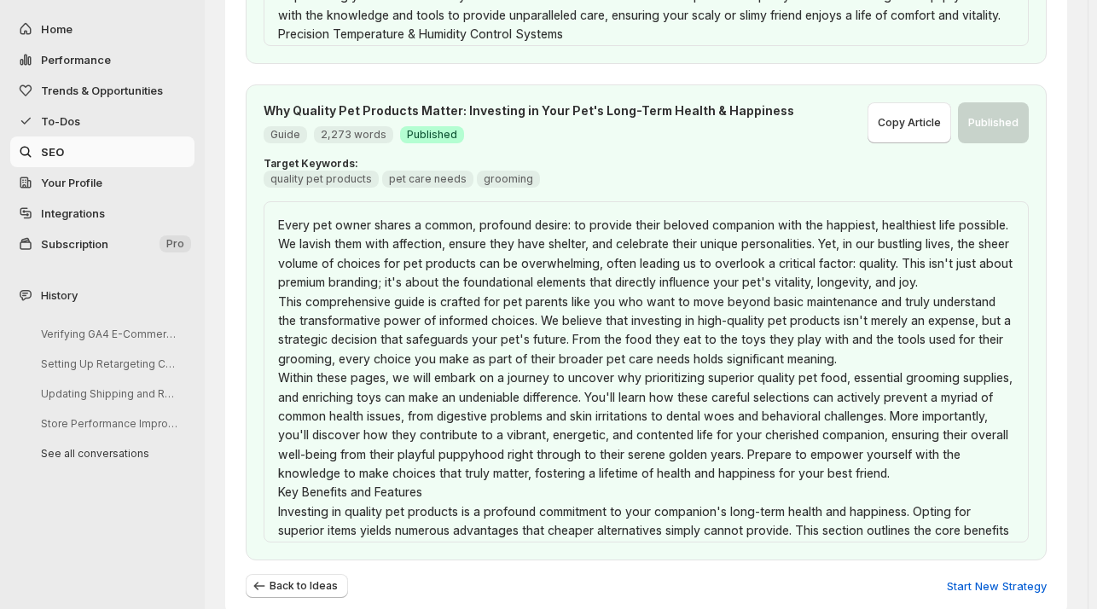
scroll to position [1163, 0]
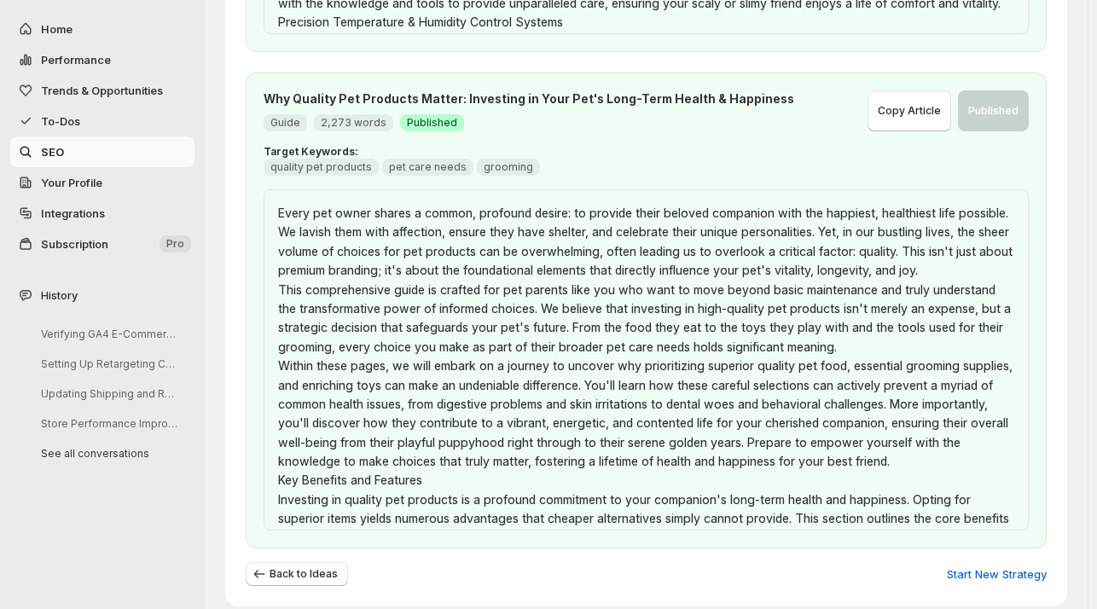
click at [51, 26] on span "Home" at bounding box center [57, 29] width 32 height 14
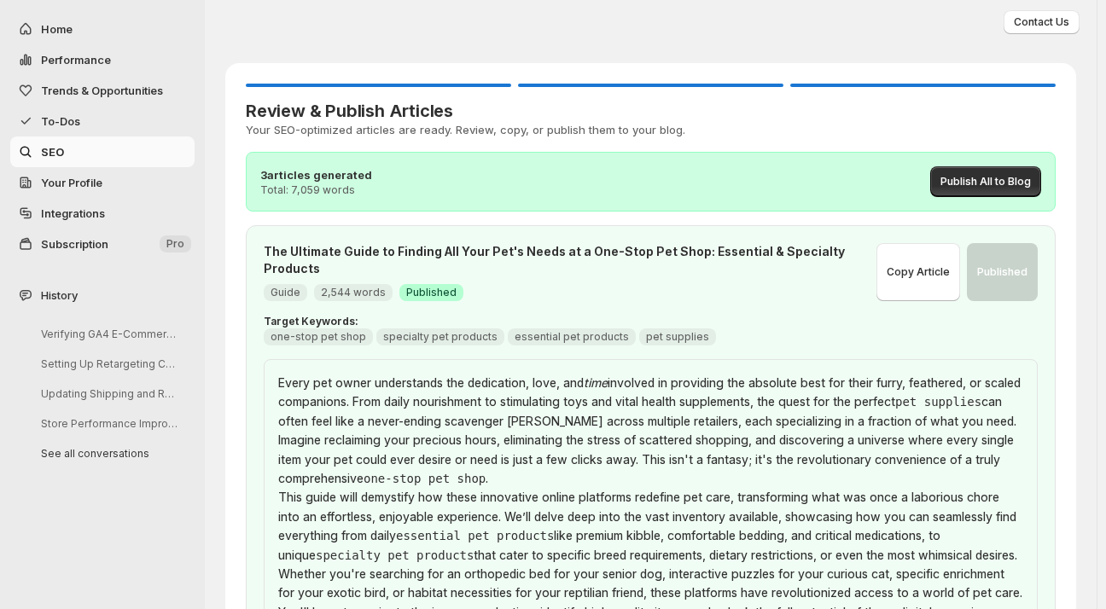
select select "**********"
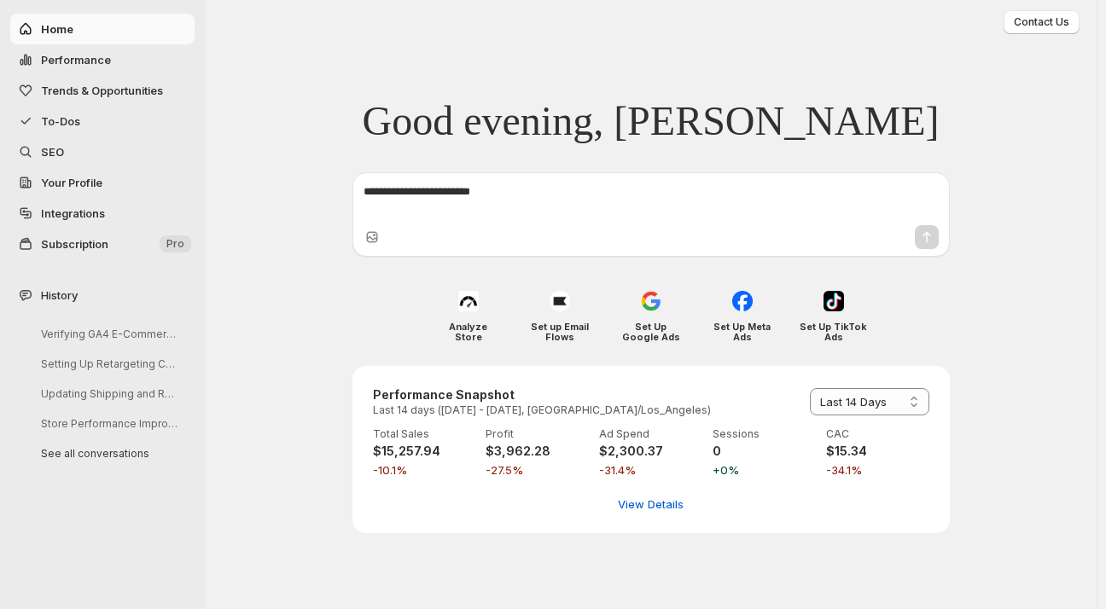
click at [65, 54] on span "Performance" at bounding box center [76, 60] width 70 height 14
select select "**********"
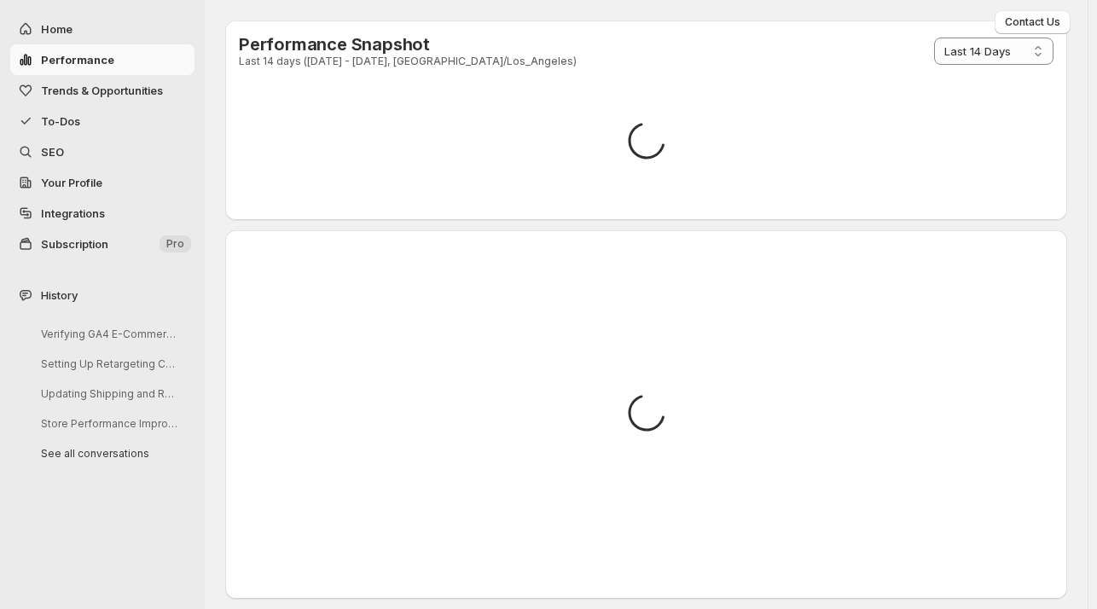
click at [72, 91] on span "Trends & Opportunities" at bounding box center [102, 91] width 122 height 14
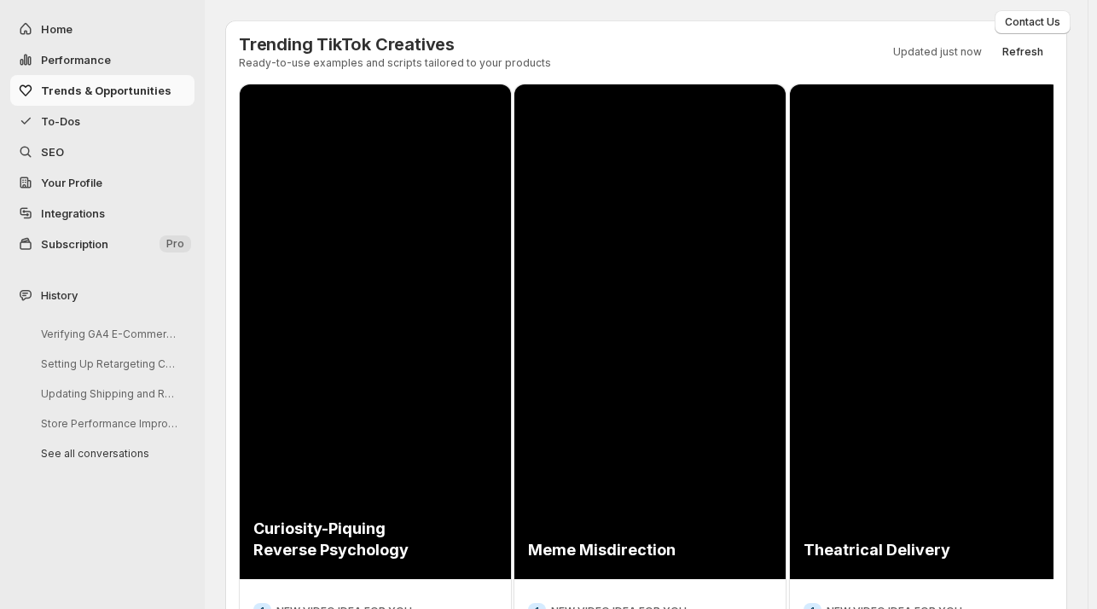
click at [63, 121] on span "To-Dos" at bounding box center [60, 121] width 39 height 14
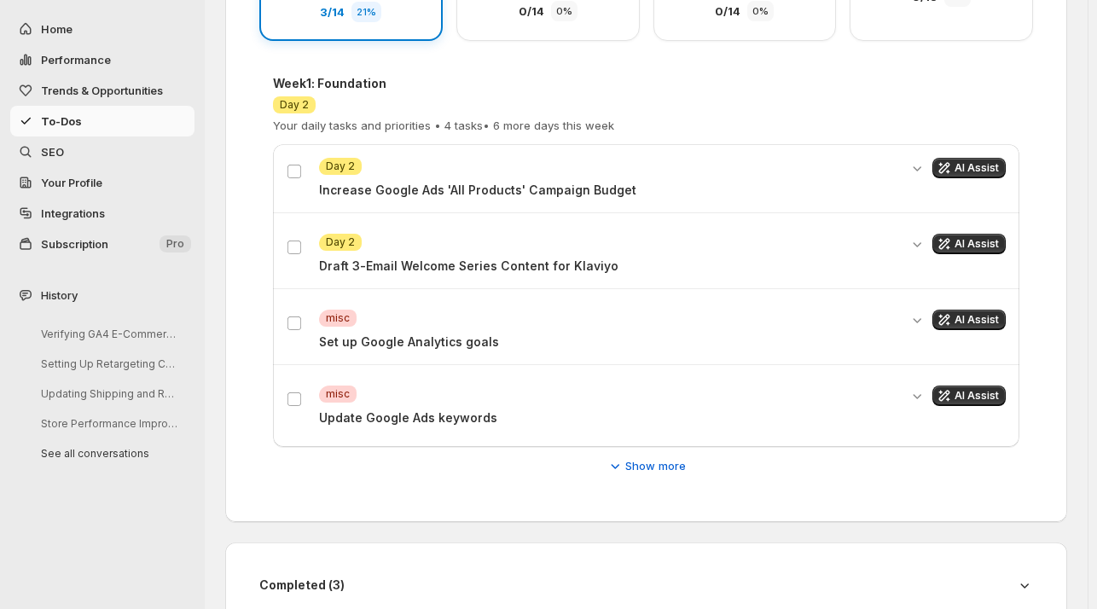
scroll to position [366, 0]
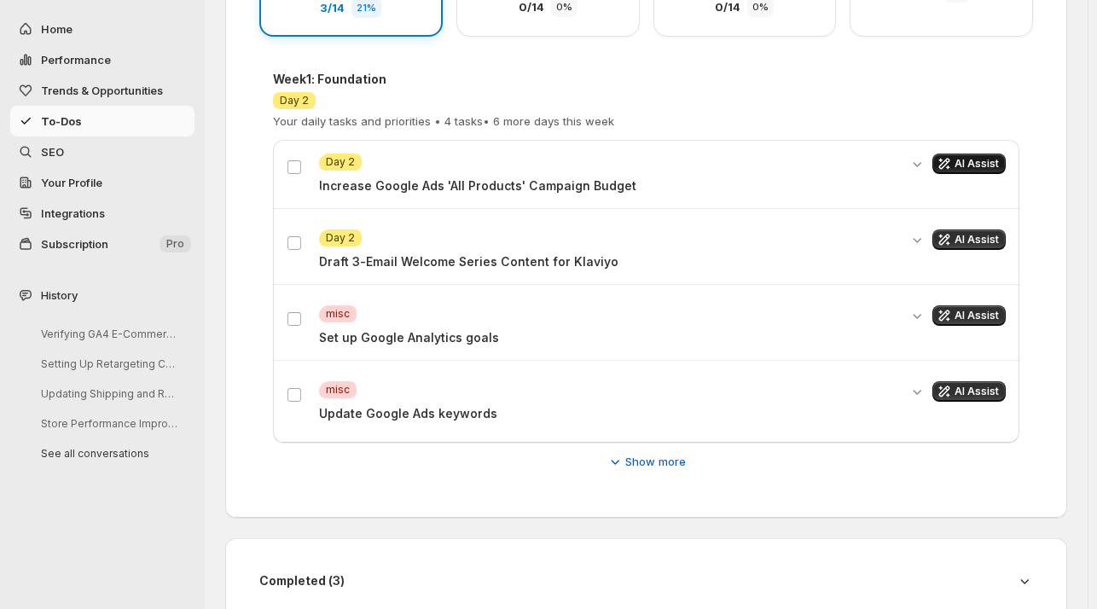
click at [965, 161] on span "AI Assist" at bounding box center [977, 164] width 44 height 14
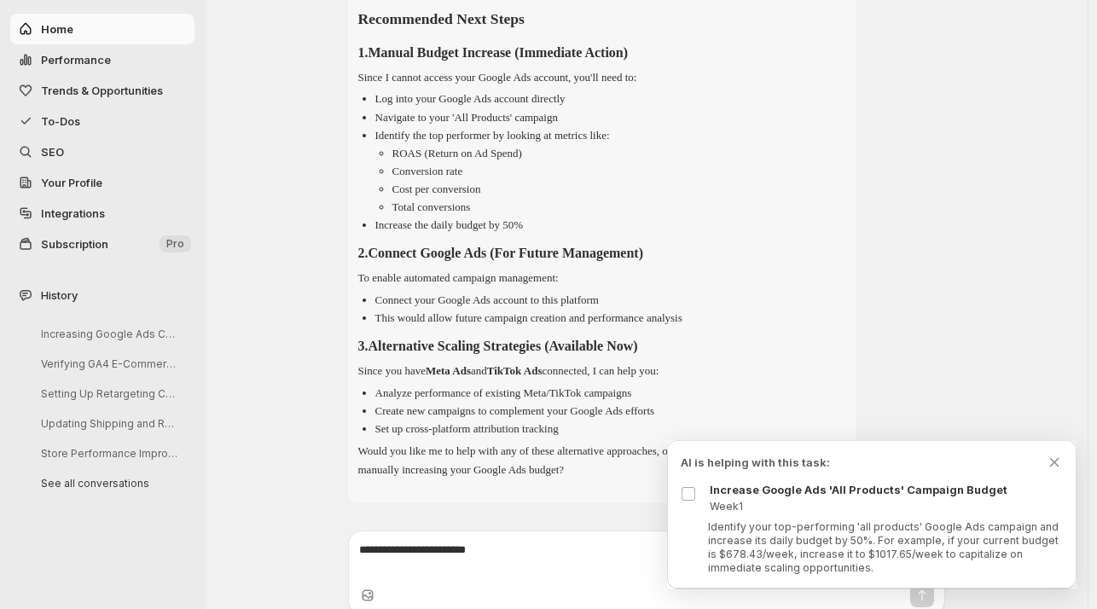
scroll to position [386, 0]
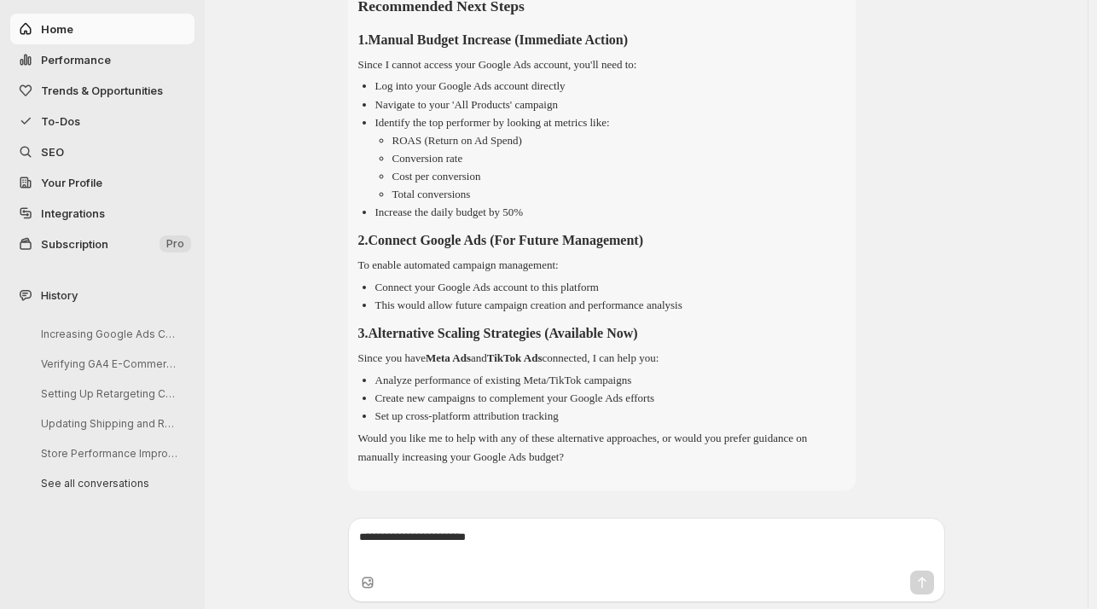
click at [51, 214] on span "Integrations" at bounding box center [73, 213] width 64 height 14
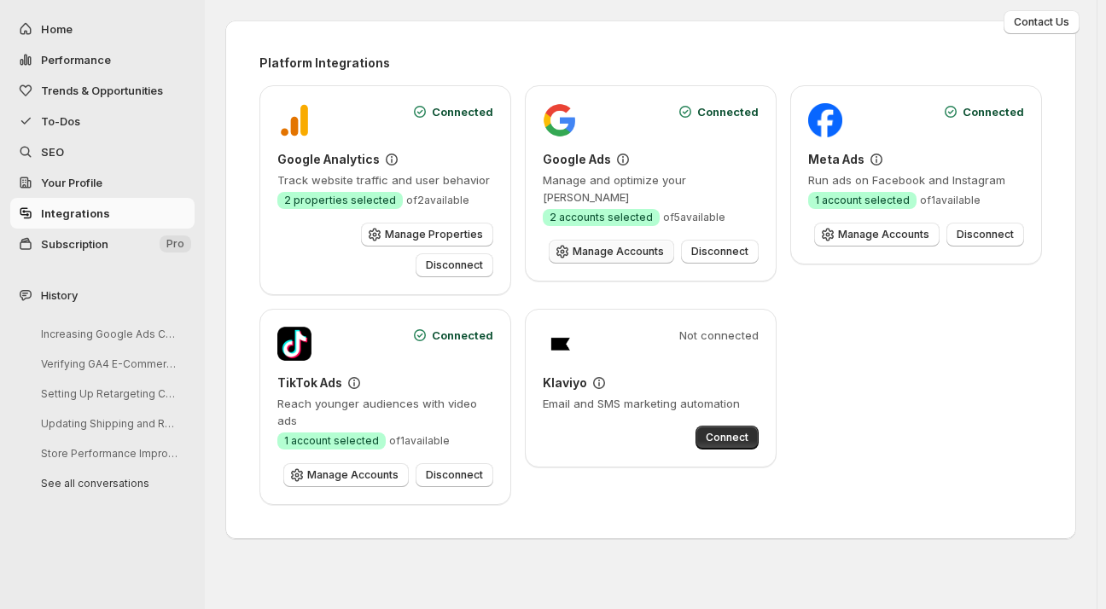
click at [628, 253] on span "Manage Accounts" at bounding box center [617, 252] width 91 height 14
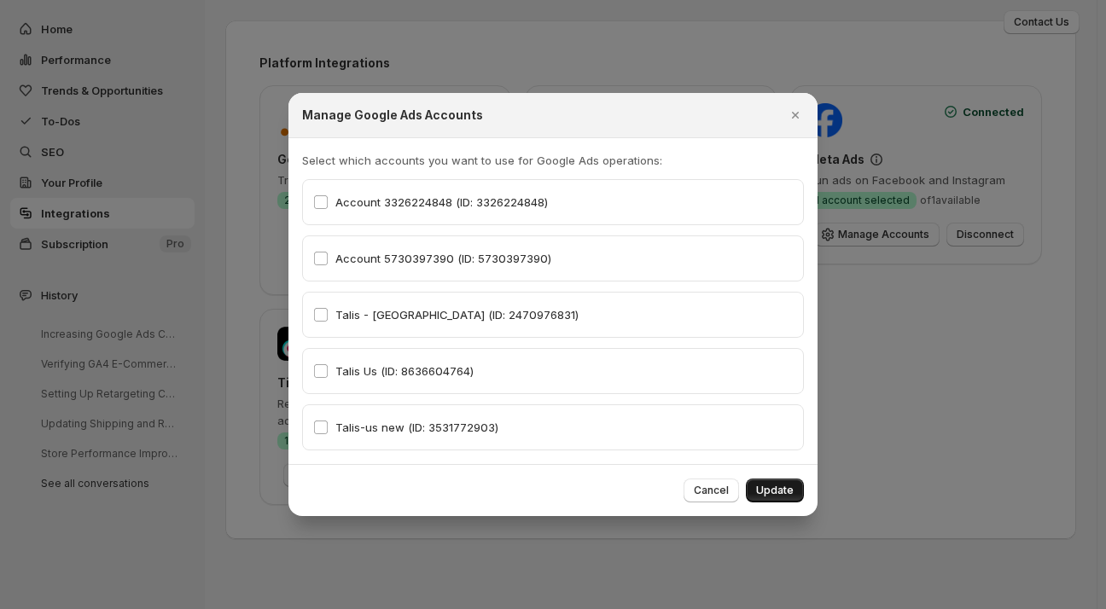
click at [771, 495] on span "Update" at bounding box center [775, 491] width 38 height 14
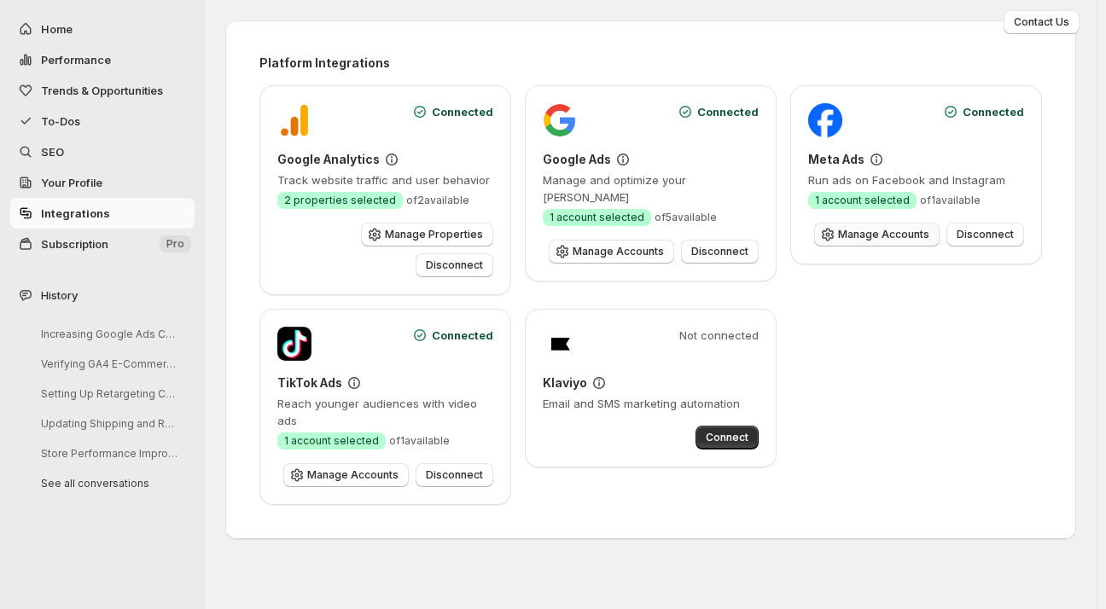
click at [891, 233] on span "Manage Accounts" at bounding box center [883, 235] width 91 height 14
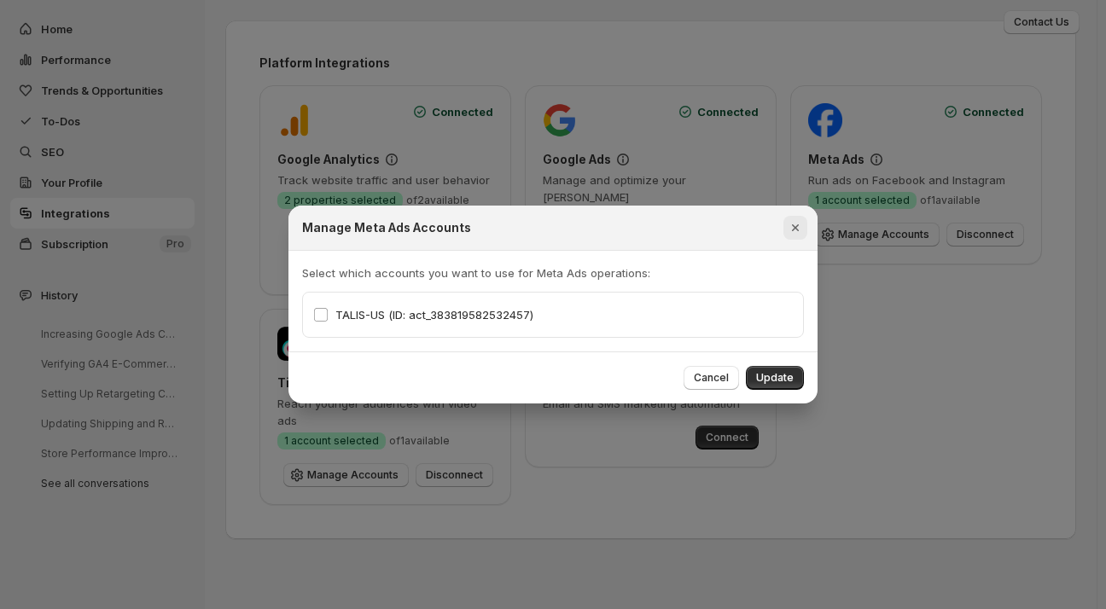
click at [802, 226] on icon "Close" at bounding box center [795, 227] width 17 height 17
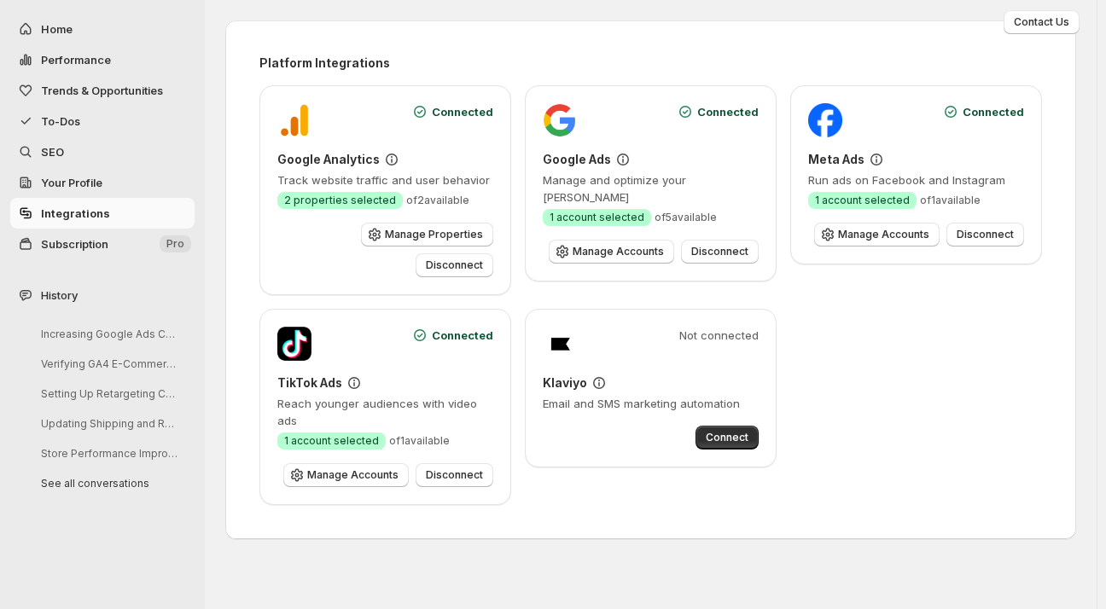
click at [52, 26] on span "Home" at bounding box center [57, 29] width 32 height 14
select select "**********"
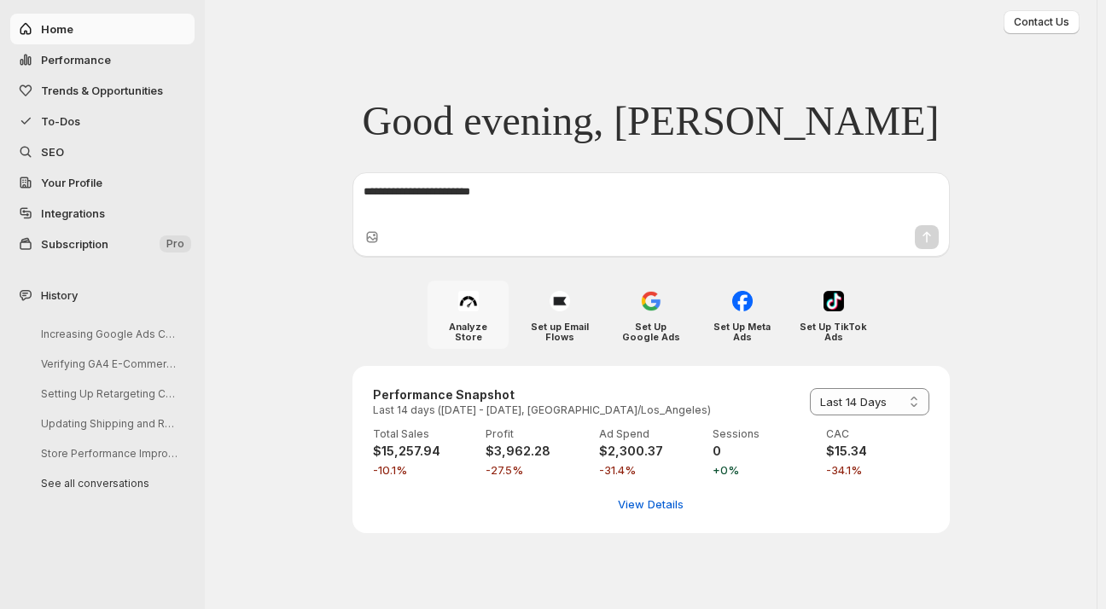
click at [462, 316] on div "Analyze Store" at bounding box center [467, 315] width 81 height 68
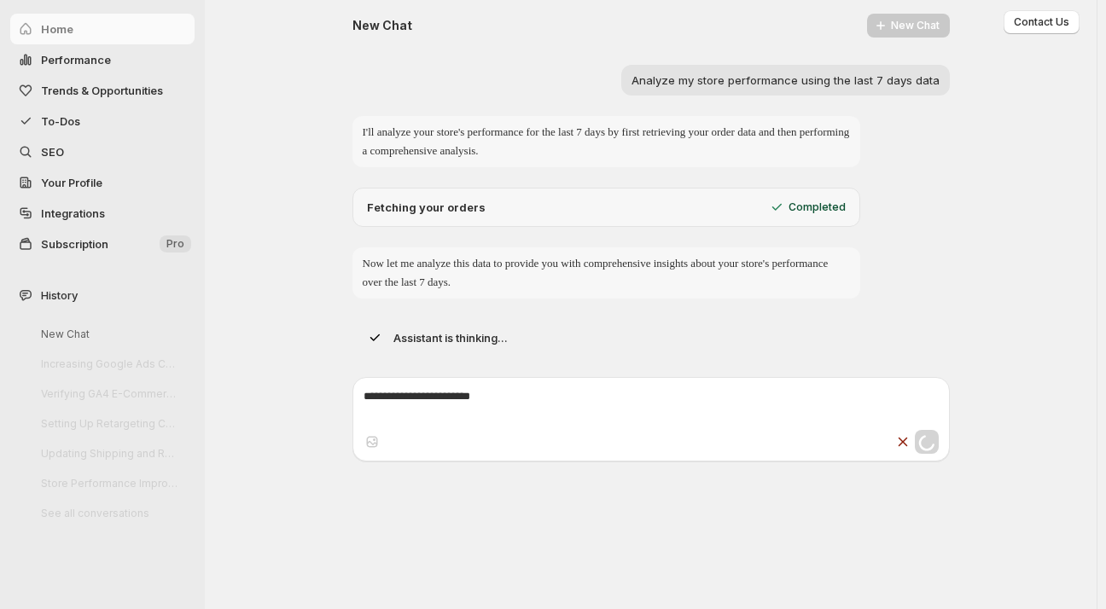
click at [58, 59] on span "Performance" at bounding box center [76, 60] width 70 height 14
select select "**********"
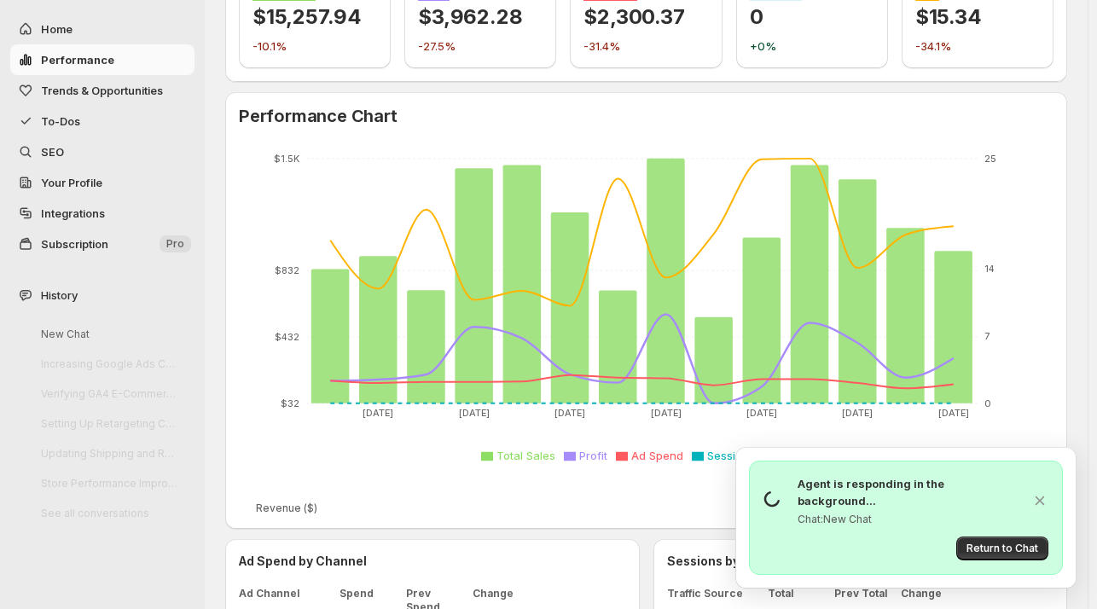
scroll to position [106, 0]
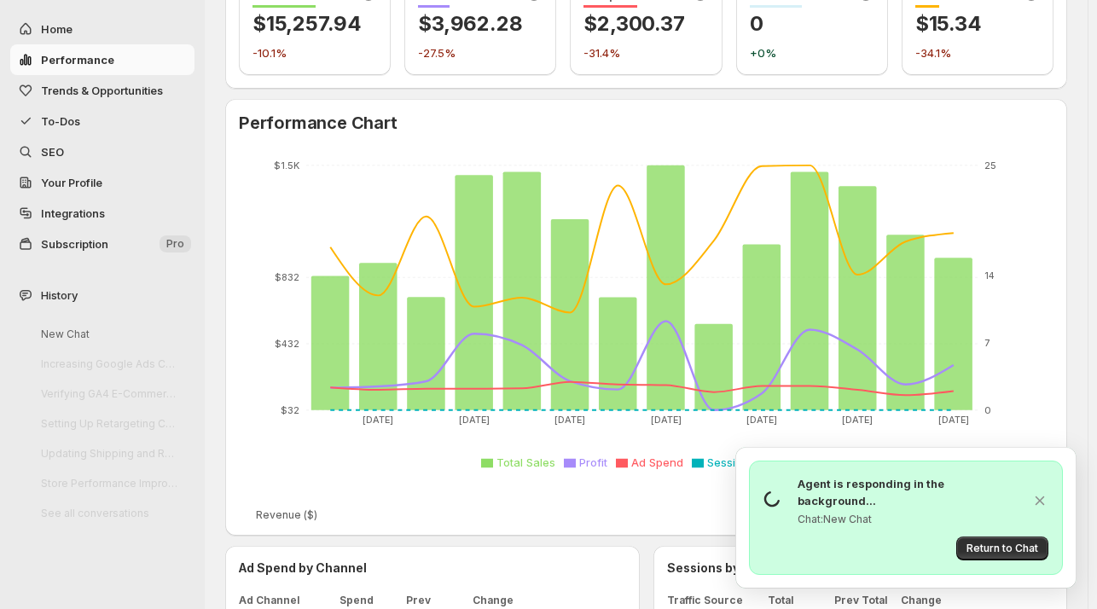
click at [90, 96] on span "Trends & Opportunities" at bounding box center [102, 91] width 122 height 14
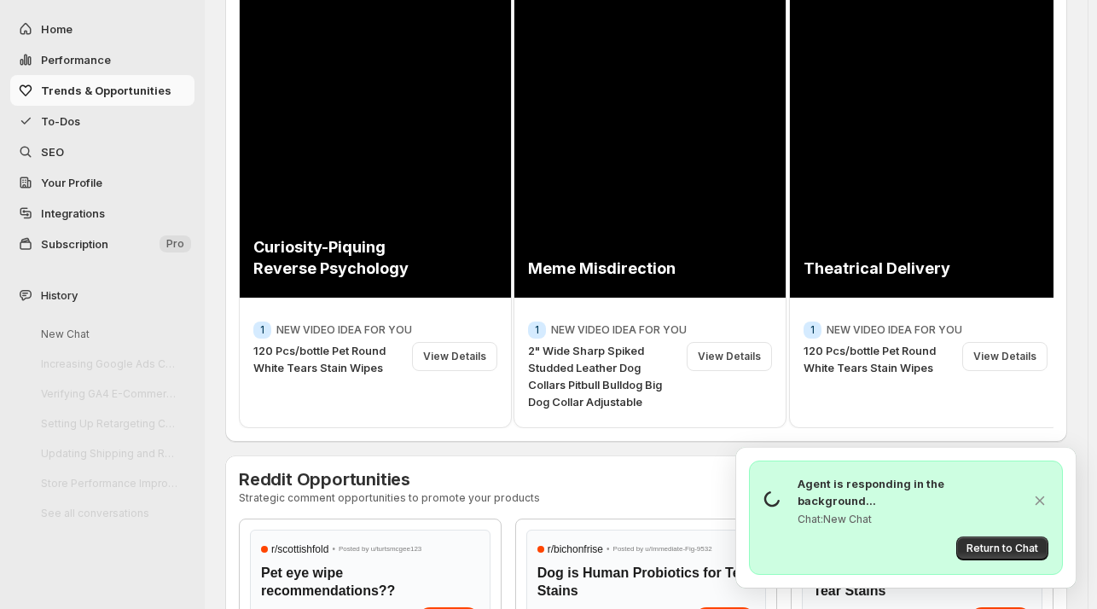
scroll to position [287, 0]
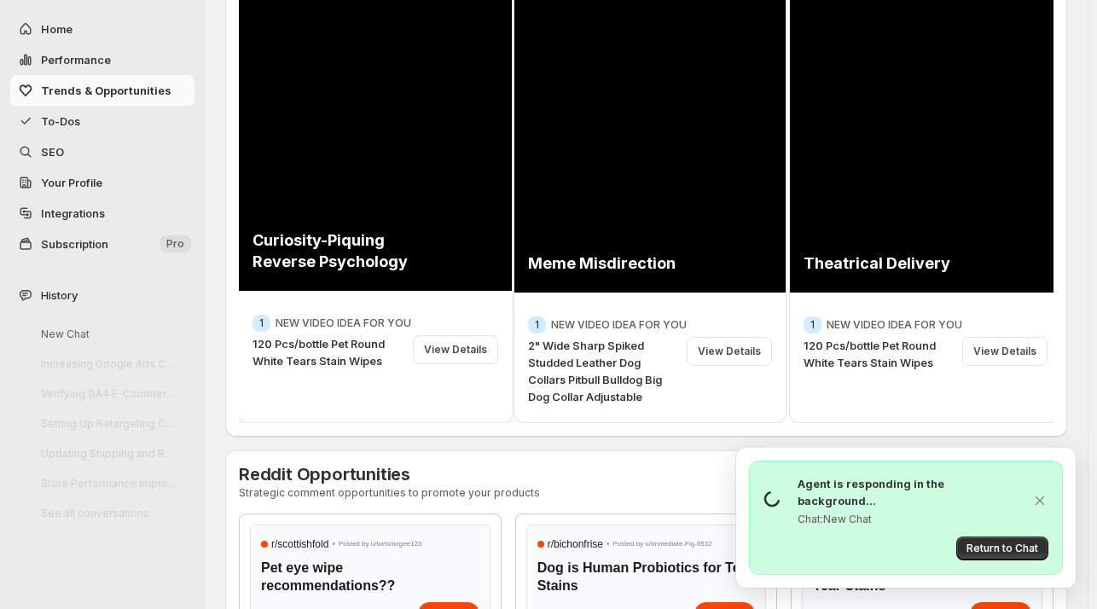
click at [449, 351] on div "View Details" at bounding box center [455, 349] width 85 height 29
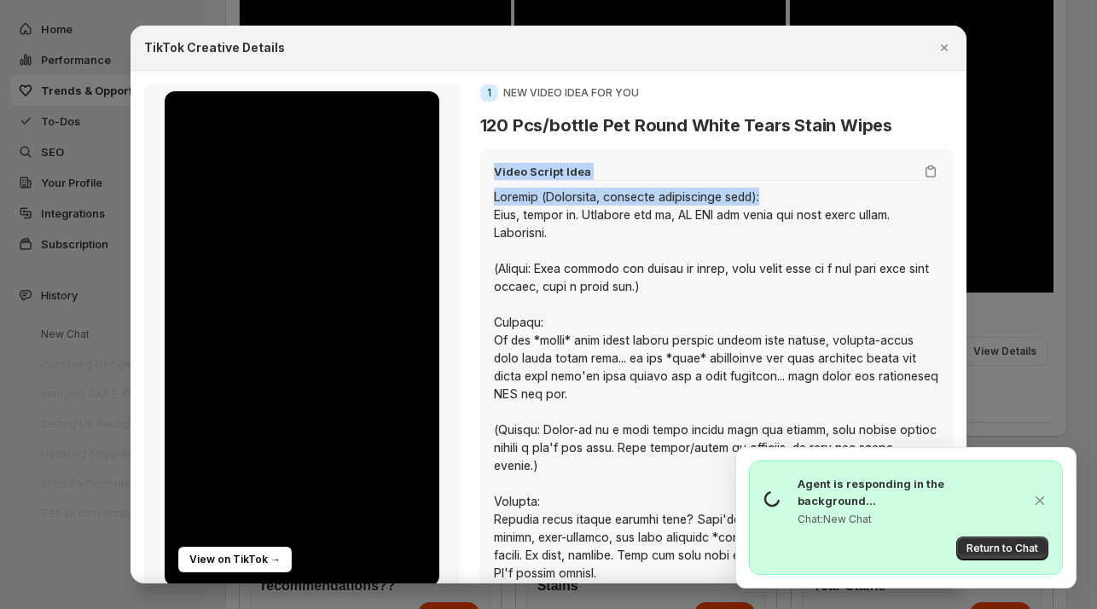
drag, startPoint x: 956, startPoint y: 180, endPoint x: 957, endPoint y: 195, distance: 15.4
click at [957, 195] on div "View on TikTok → It grabs attention by defying typical ad tropes, creating imme…" at bounding box center [549, 327] width 836 height 513
click at [948, 170] on section "View on TikTok → It grabs attention by defying typical ad tropes, creating imme…" at bounding box center [549, 419] width 836 height 697
click at [922, 175] on icon "Copy script" at bounding box center [930, 171] width 17 height 17
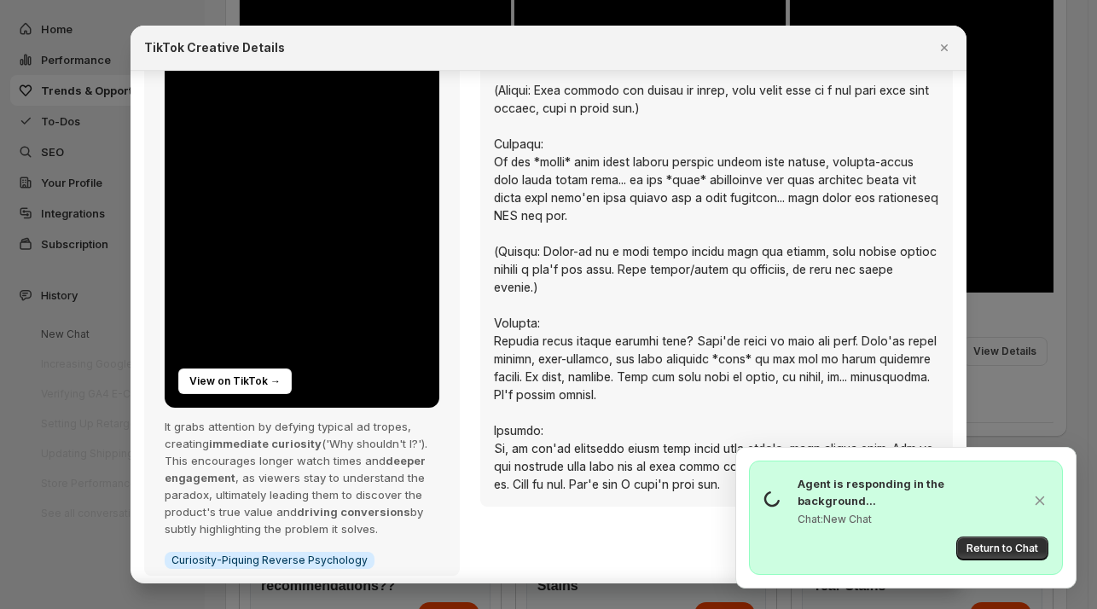
scroll to position [183, 0]
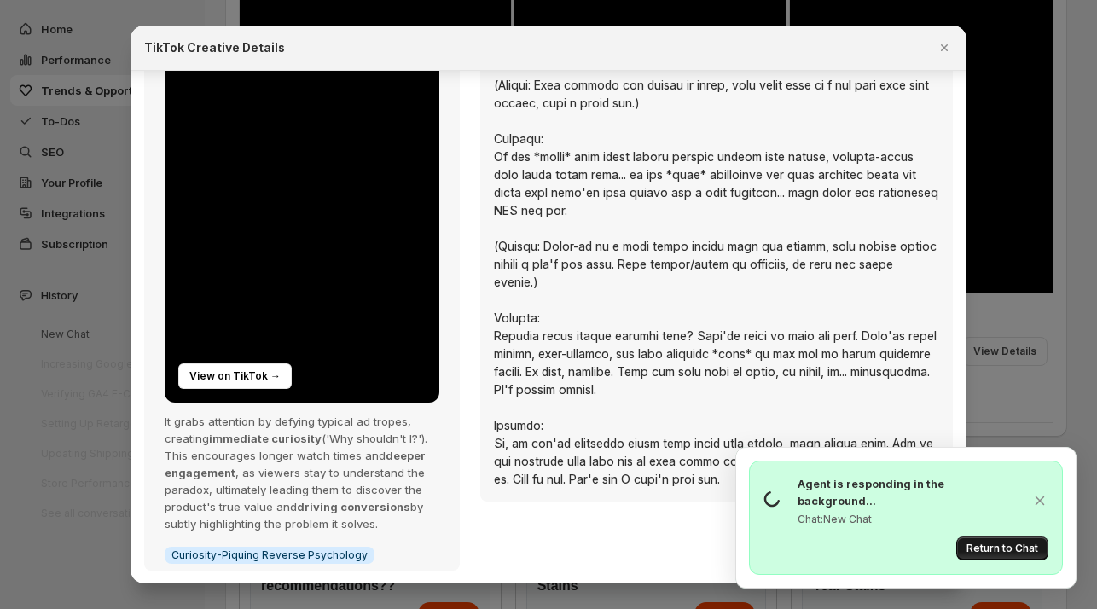
click at [986, 550] on span "Return to Chat" at bounding box center [1002, 549] width 72 height 14
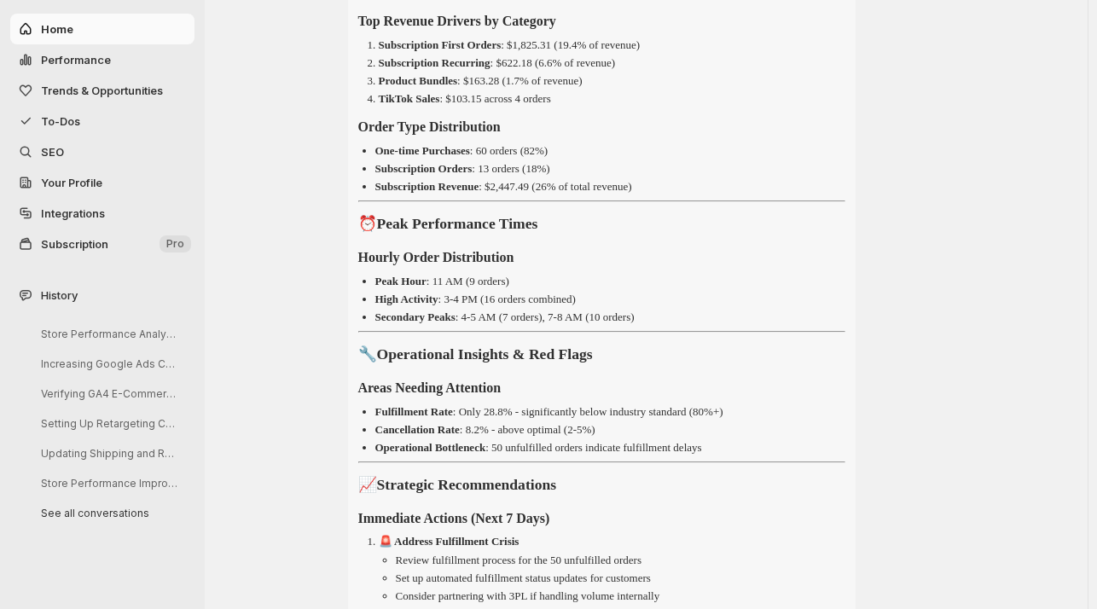
scroll to position [287, 0]
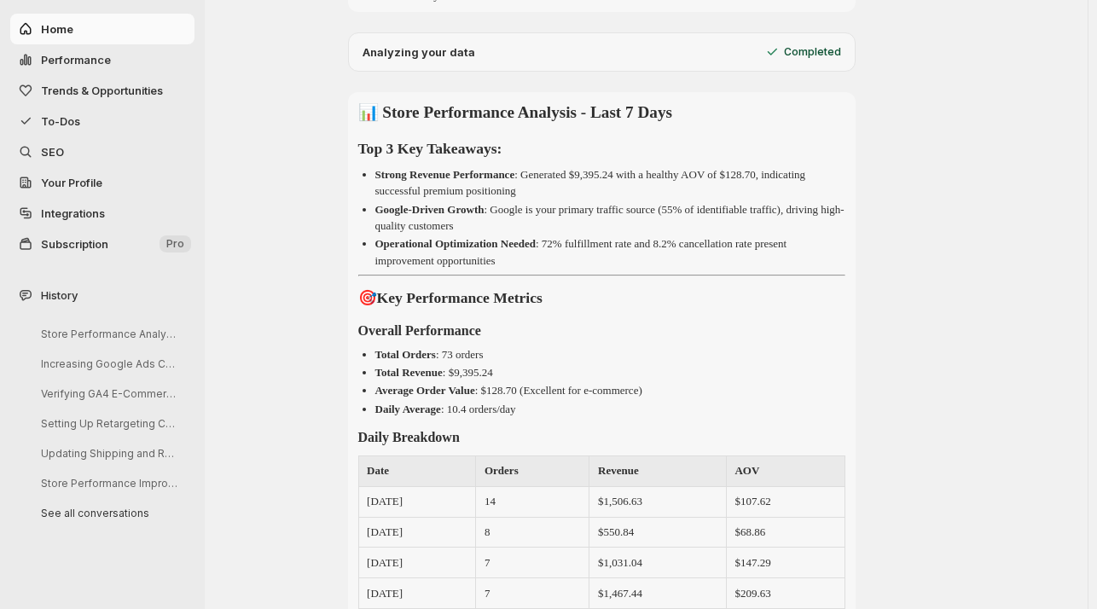
click at [85, 49] on button "Performance" at bounding box center [102, 59] width 184 height 31
select select "**********"
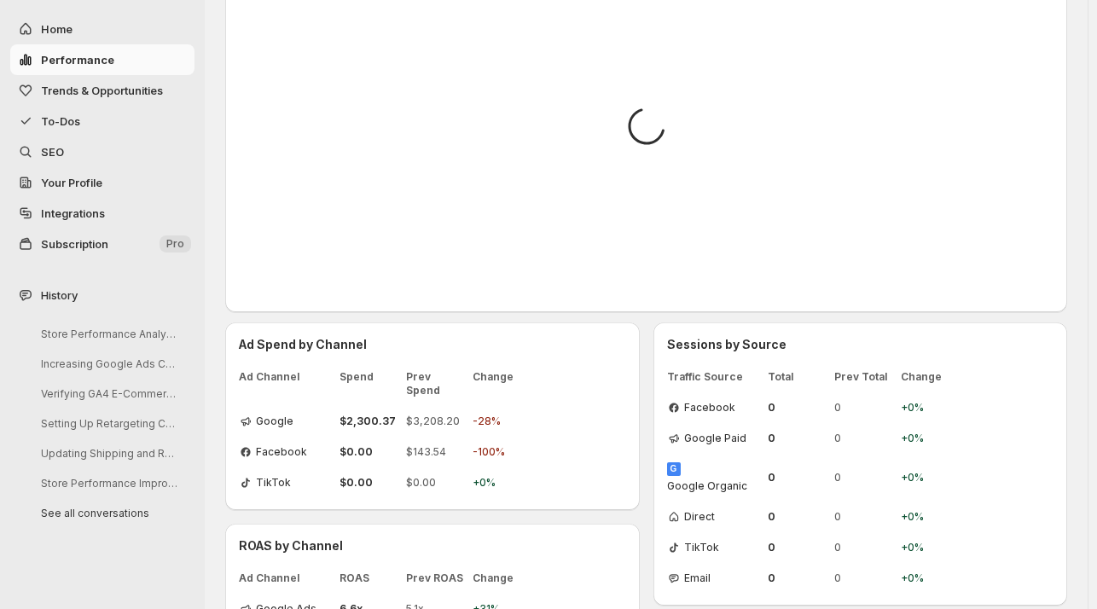
click at [73, 93] on span "Trends & Opportunities" at bounding box center [102, 91] width 122 height 14
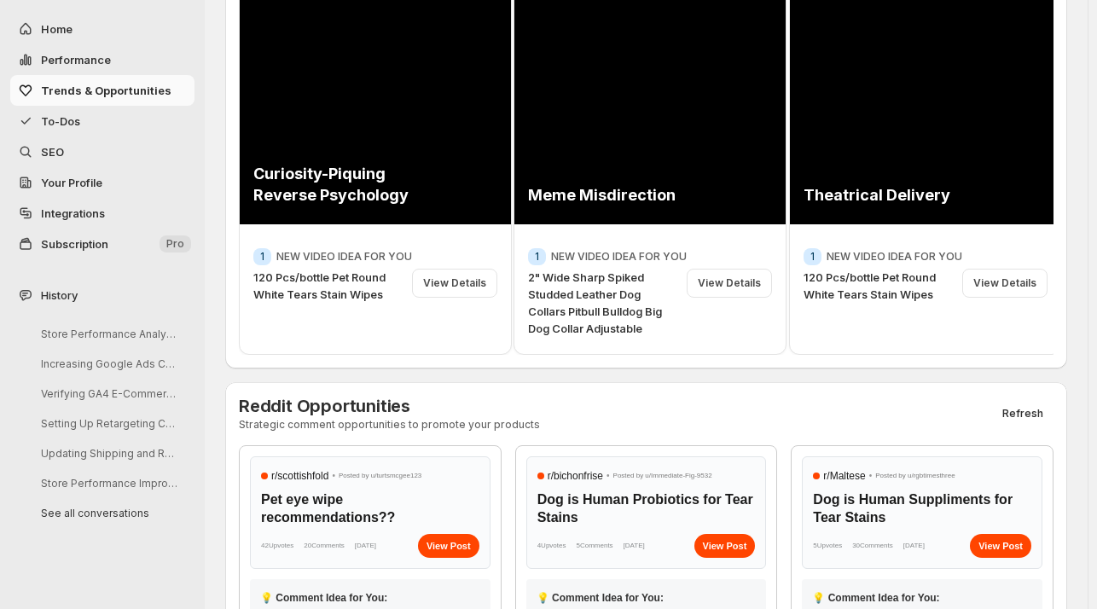
click at [77, 118] on span "To-Dos" at bounding box center [60, 121] width 39 height 14
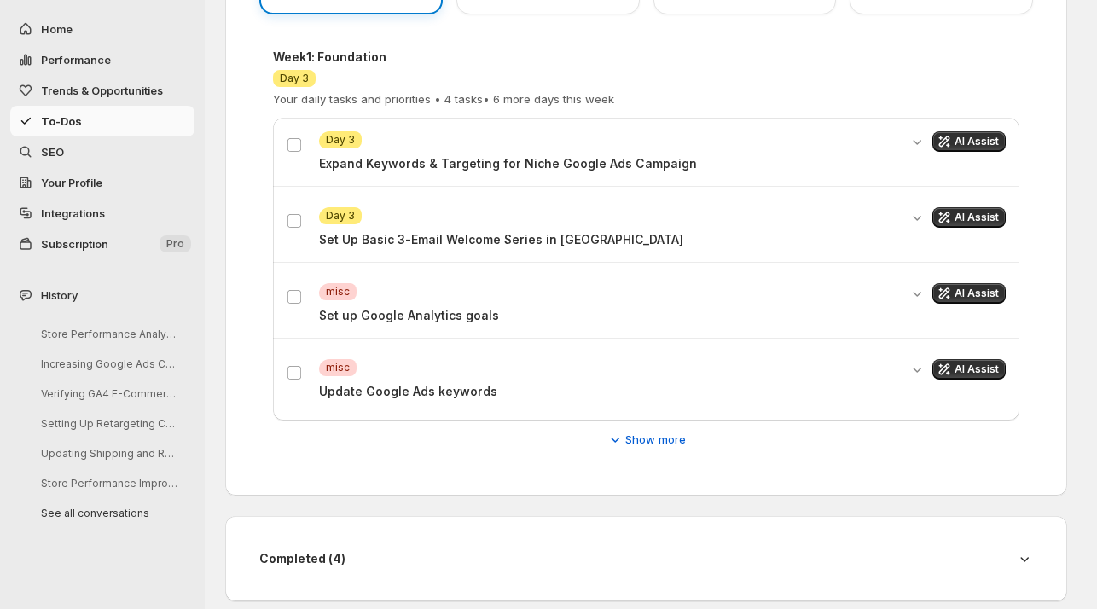
scroll to position [399, 0]
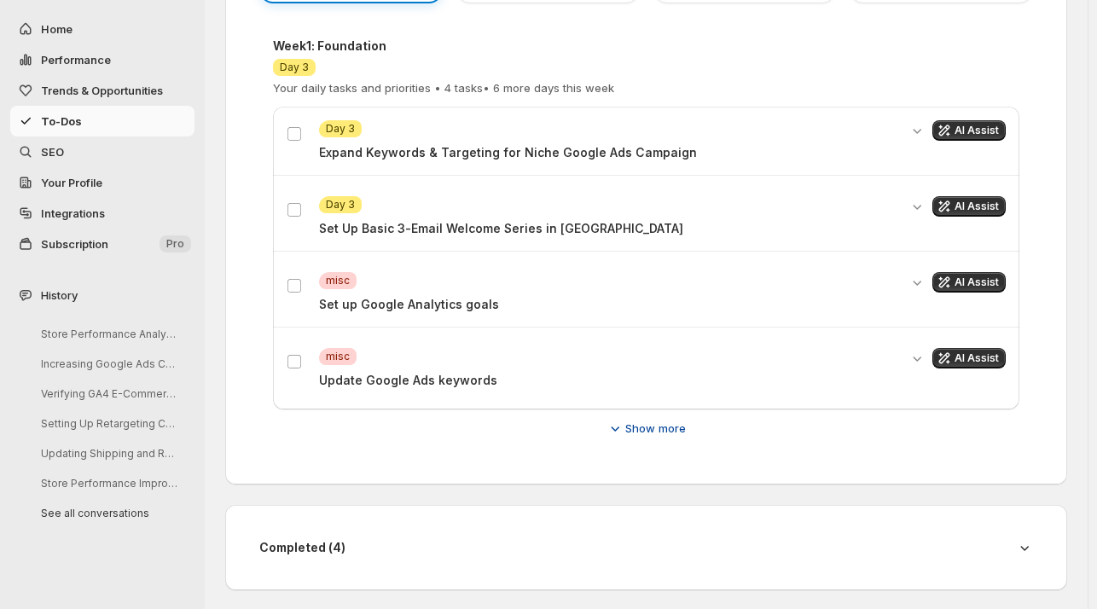
click at [624, 433] on icon "button" at bounding box center [615, 428] width 17 height 17
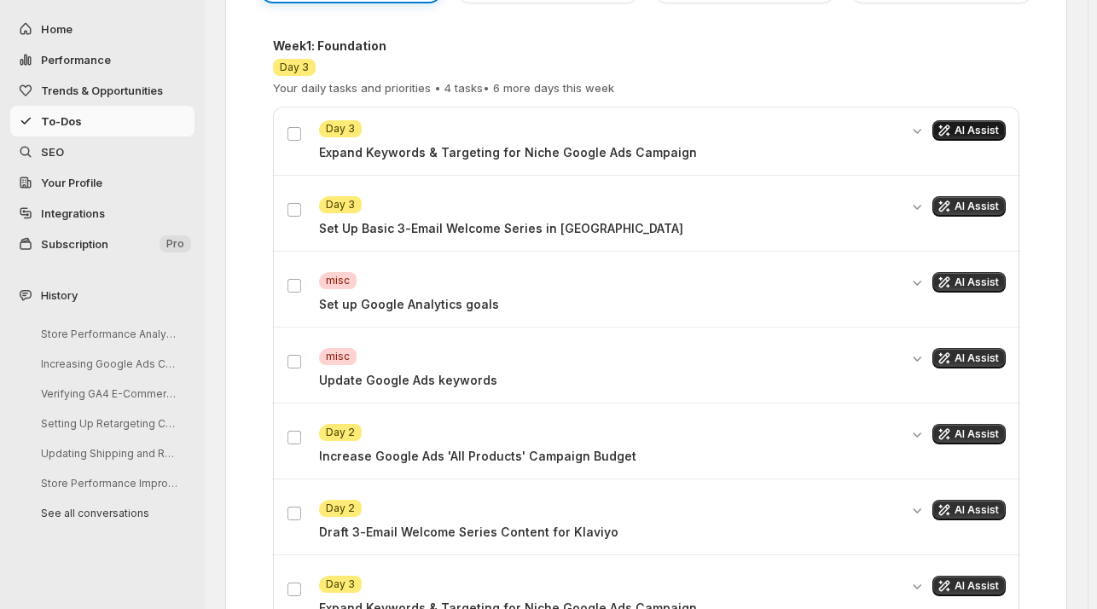
click at [980, 124] on span "AI Assist" at bounding box center [977, 131] width 44 height 14
select select "**********"
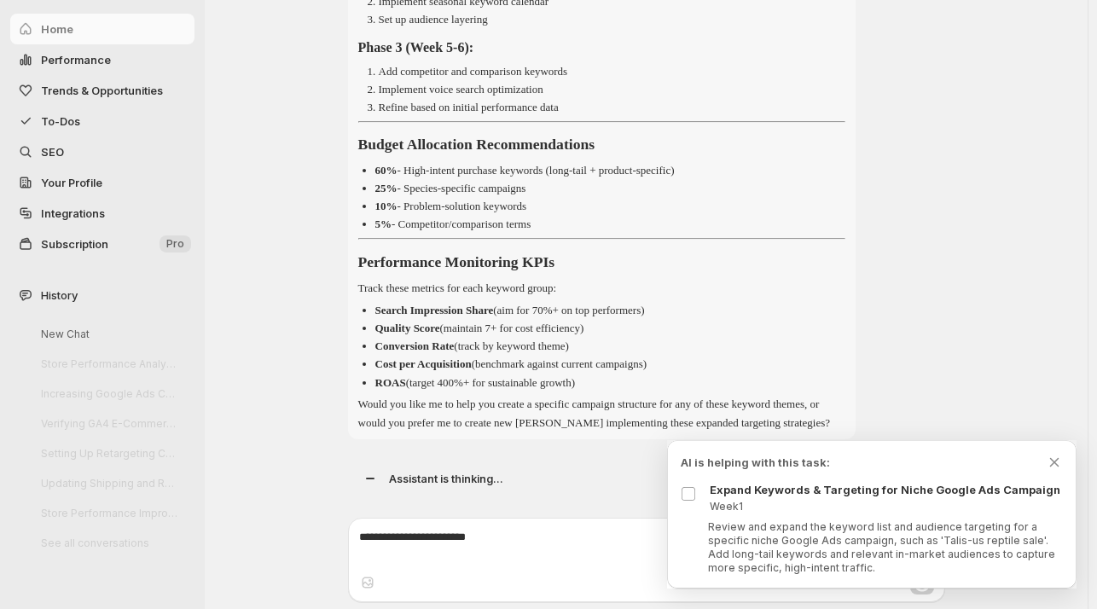
scroll to position [3813, 0]
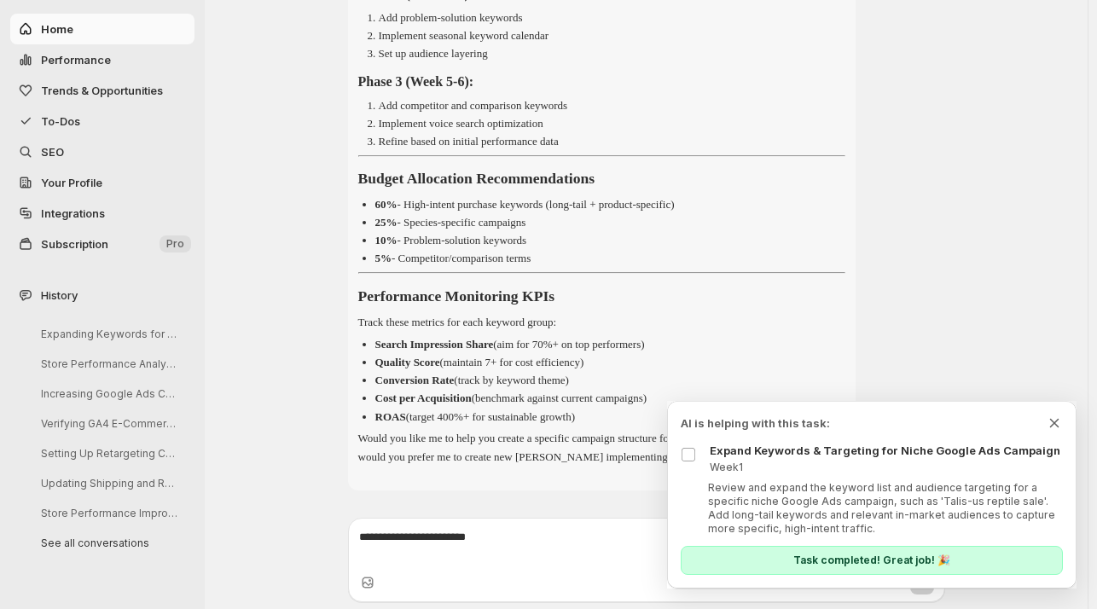
click at [1054, 421] on icon "Dismiss todo indicator" at bounding box center [1054, 423] width 9 height 9
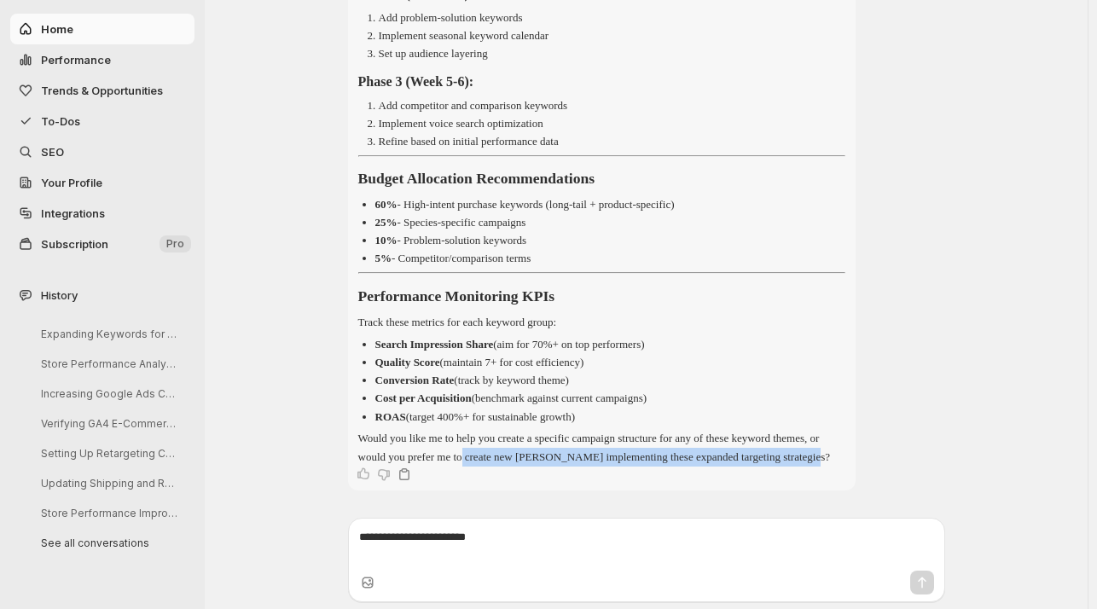
drag, startPoint x: 456, startPoint y: 457, endPoint x: 531, endPoint y: 432, distance: 79.8
click at [531, 432] on p "Would you like me to help you create a specific campaign structure for any of t…" at bounding box center [601, 448] width 487 height 38
copy p "create new [PERSON_NAME] implementing these expanded targeting strategies"
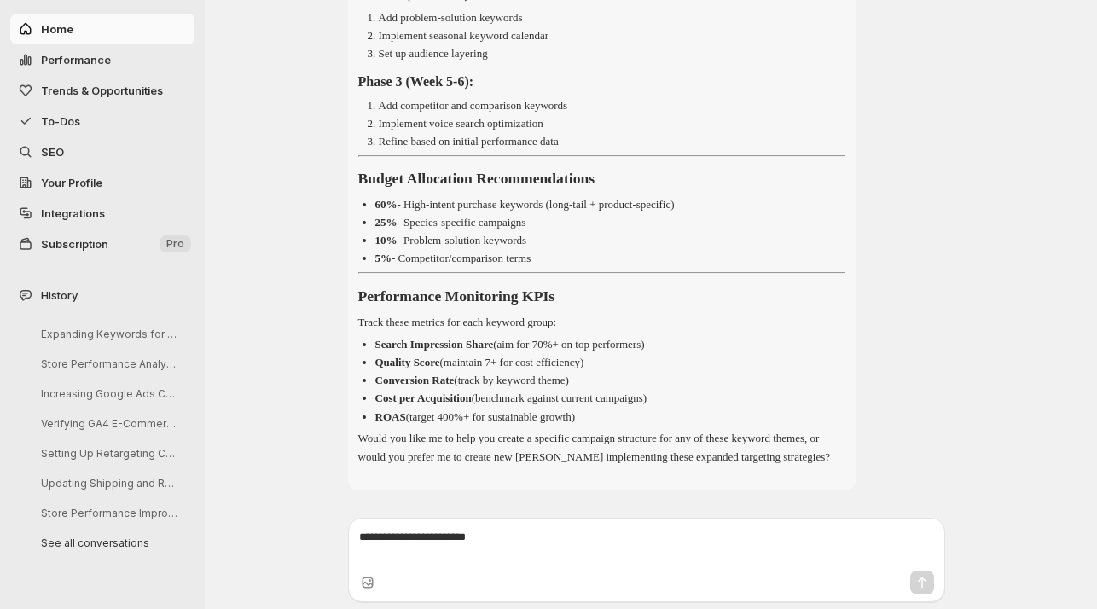
click at [379, 540] on textarea at bounding box center [646, 546] width 575 height 34
paste textarea "**********"
type textarea "**********"
click at [931, 585] on icon "Send message" at bounding box center [922, 582] width 17 height 17
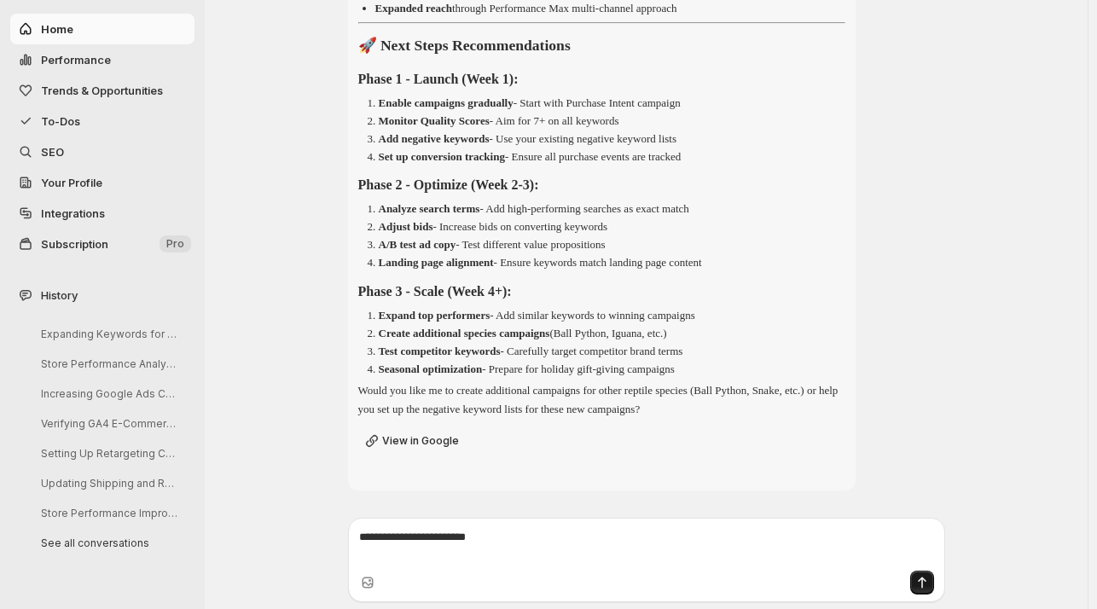
scroll to position [6214, 0]
click at [439, 434] on span "View in Google" at bounding box center [420, 441] width 77 height 14
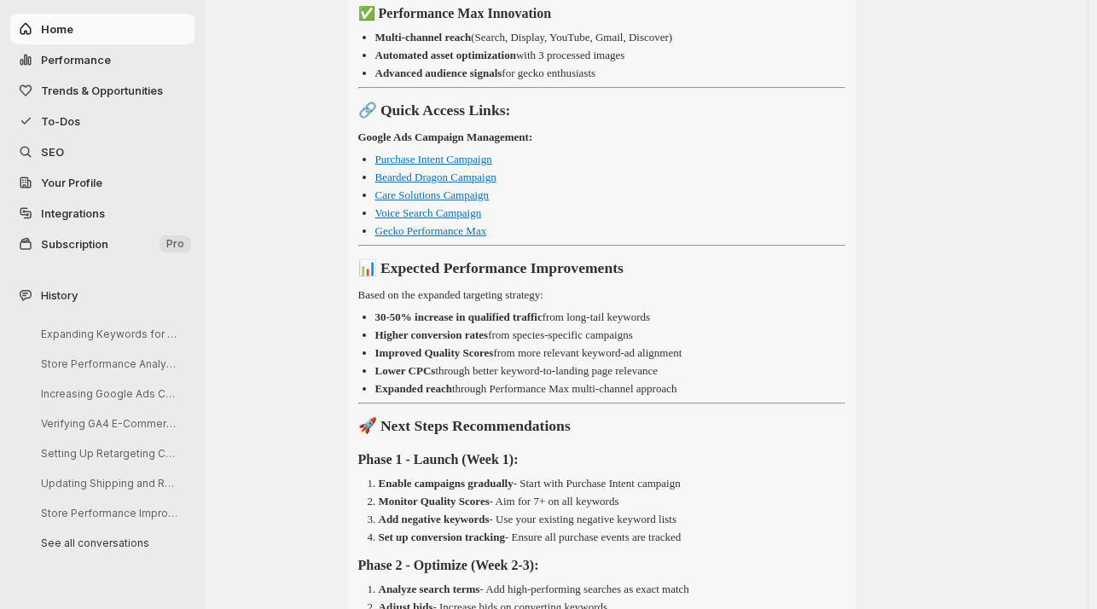
scroll to position [5673, 0]
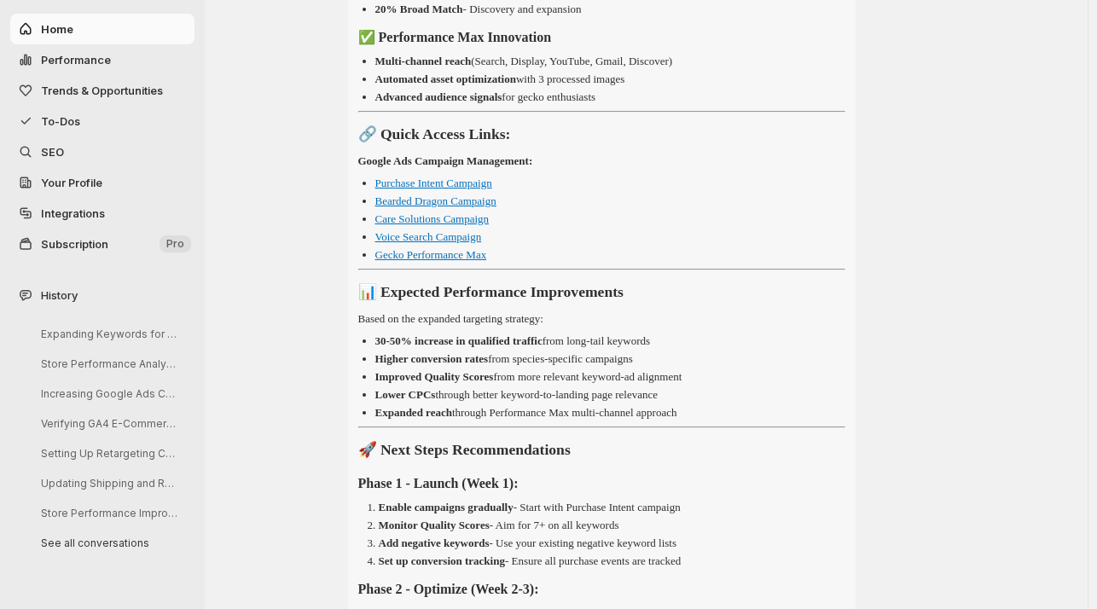
click at [464, 189] on link "Purchase Intent Campaign" at bounding box center [433, 183] width 117 height 13
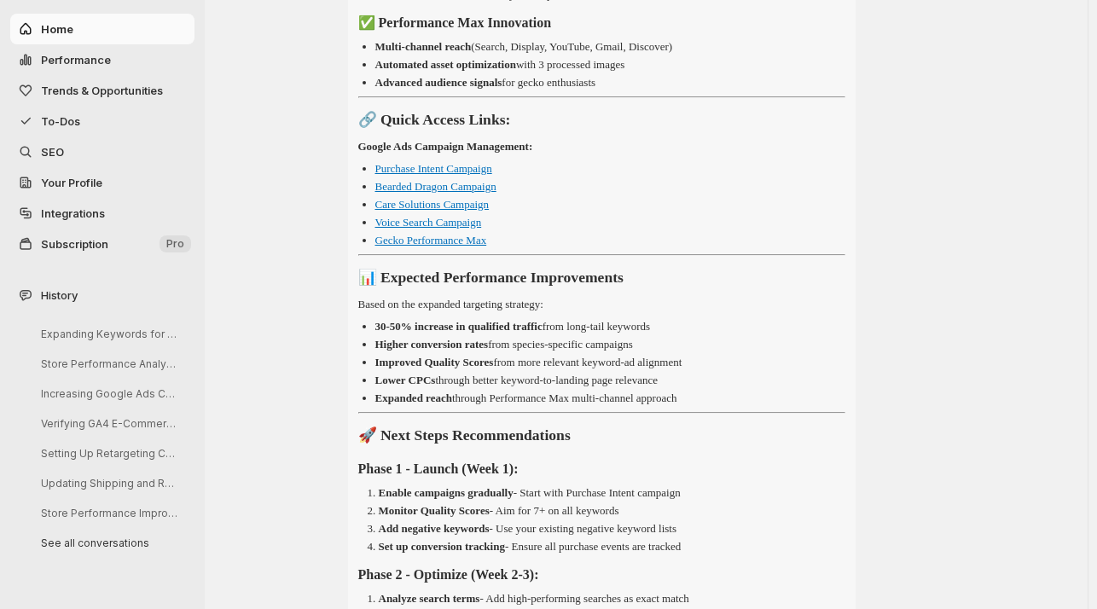
scroll to position [5679, 0]
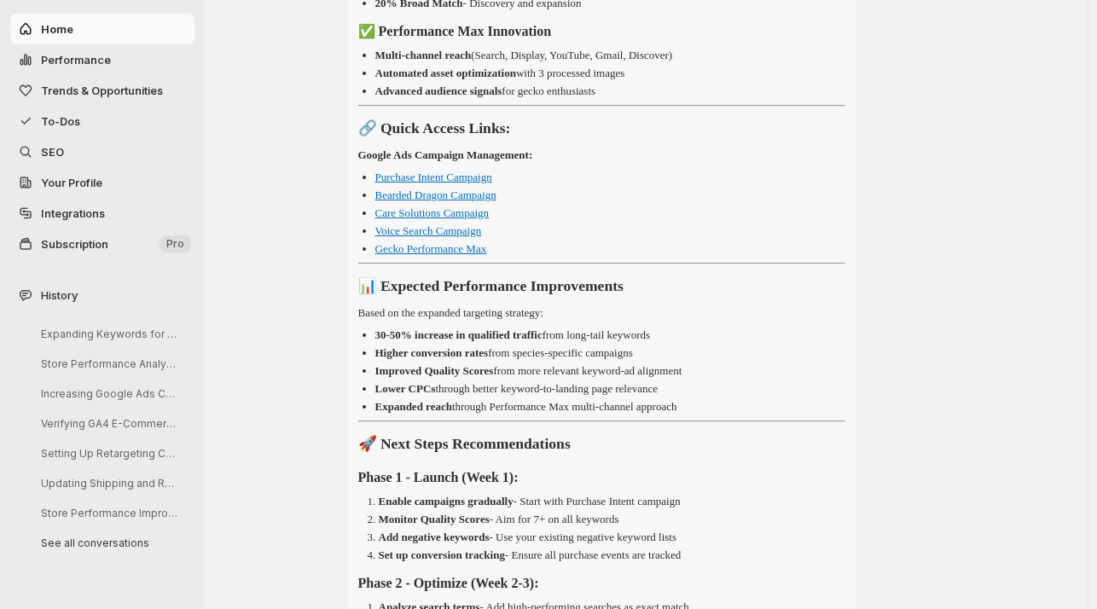
click at [451, 201] on link "Bearded Dragon Campaign" at bounding box center [435, 195] width 121 height 13
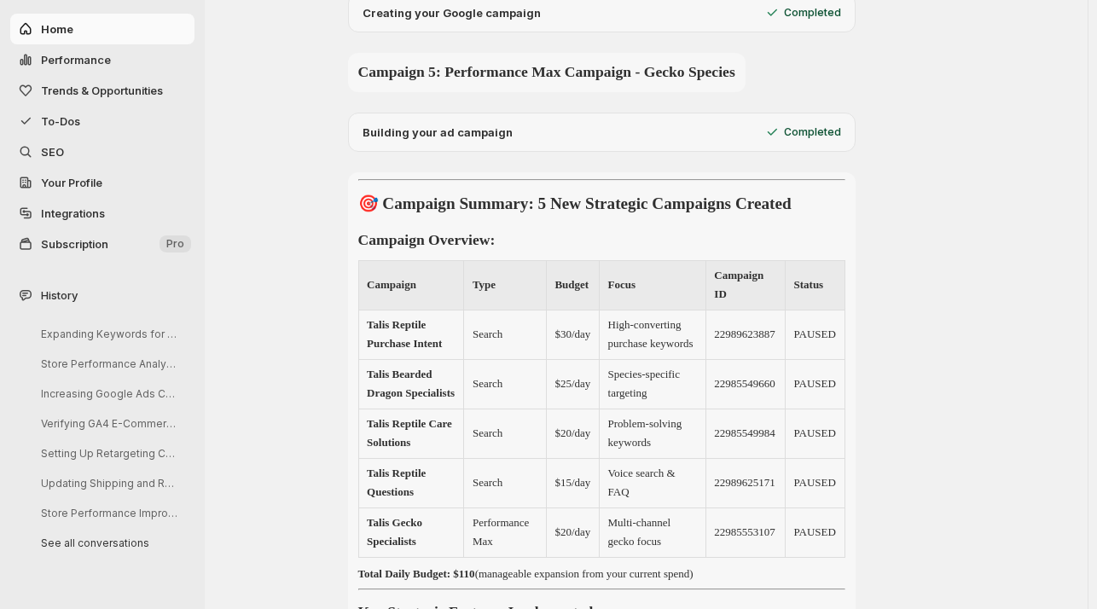
scroll to position [4883, 0]
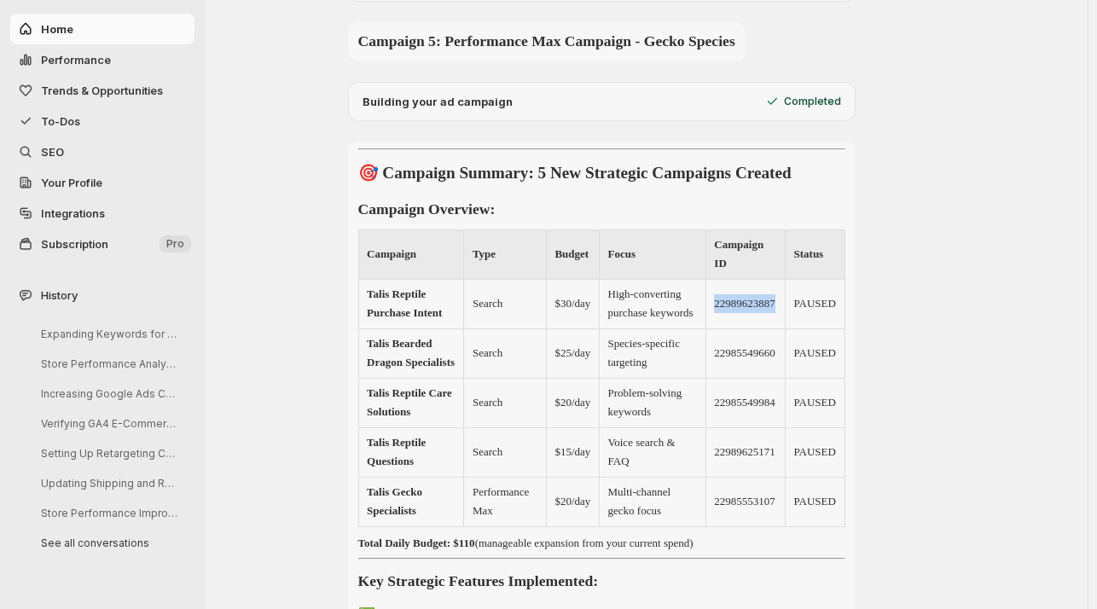
drag, startPoint x: 779, startPoint y: 382, endPoint x: 711, endPoint y: 383, distance: 68.2
click at [711, 328] on td "22989623887" at bounding box center [744, 303] width 79 height 49
copy td "22989623887"
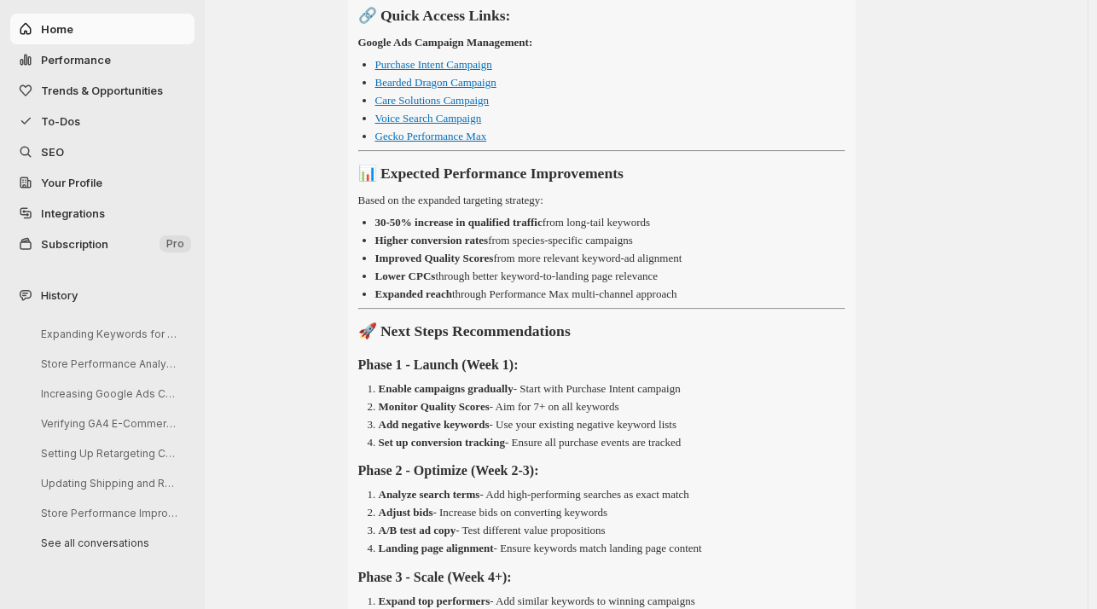
scroll to position [5808, 0]
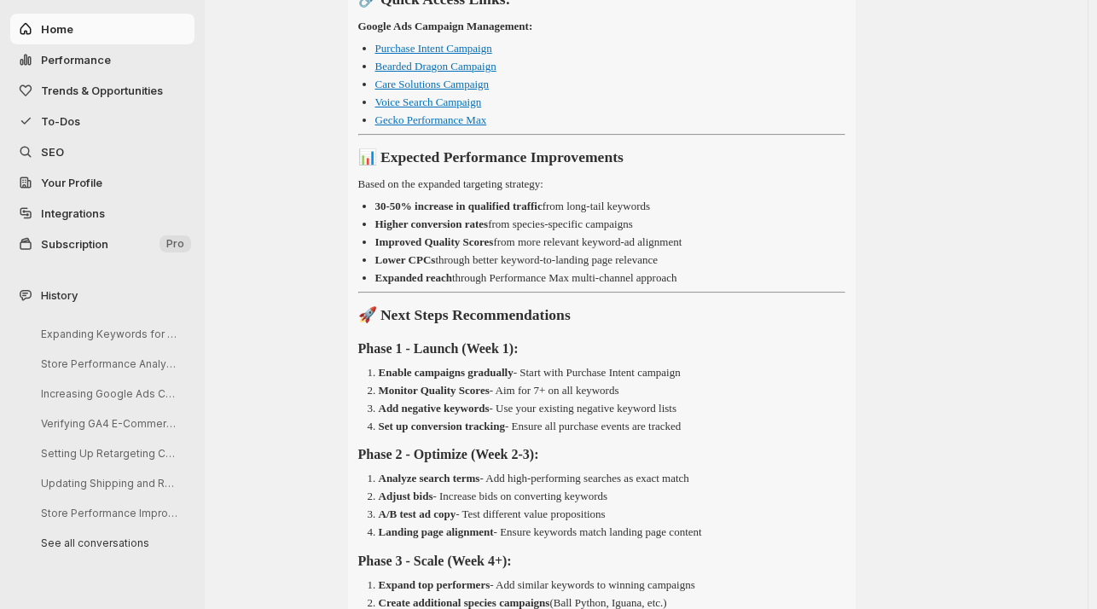
click at [448, 126] on link "Gecko Performance Max" at bounding box center [431, 119] width 112 height 13
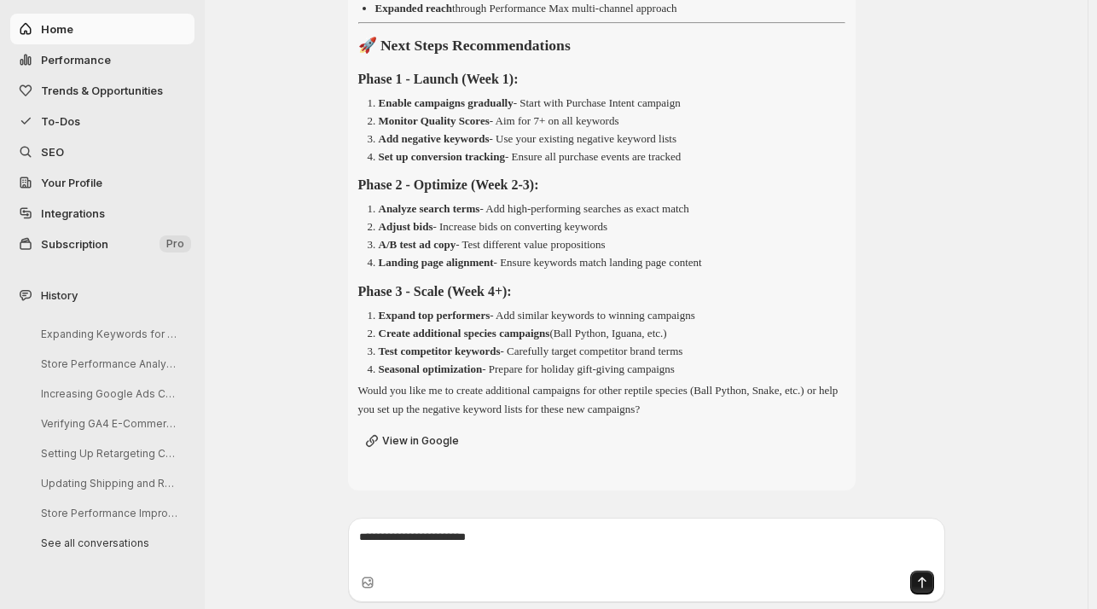
scroll to position [6214, 0]
drag, startPoint x: 601, startPoint y: 408, endPoint x: 445, endPoint y: 409, distance: 155.3
click at [445, 409] on p "Would you like me to create additional campaigns for other reptile species (Bal…" at bounding box center [601, 400] width 487 height 38
copy p "set up the negative keyword lists"
click at [386, 543] on textarea "To enrich screen reader interactions, please activate Accessibility in Grammarl…" at bounding box center [646, 546] width 575 height 34
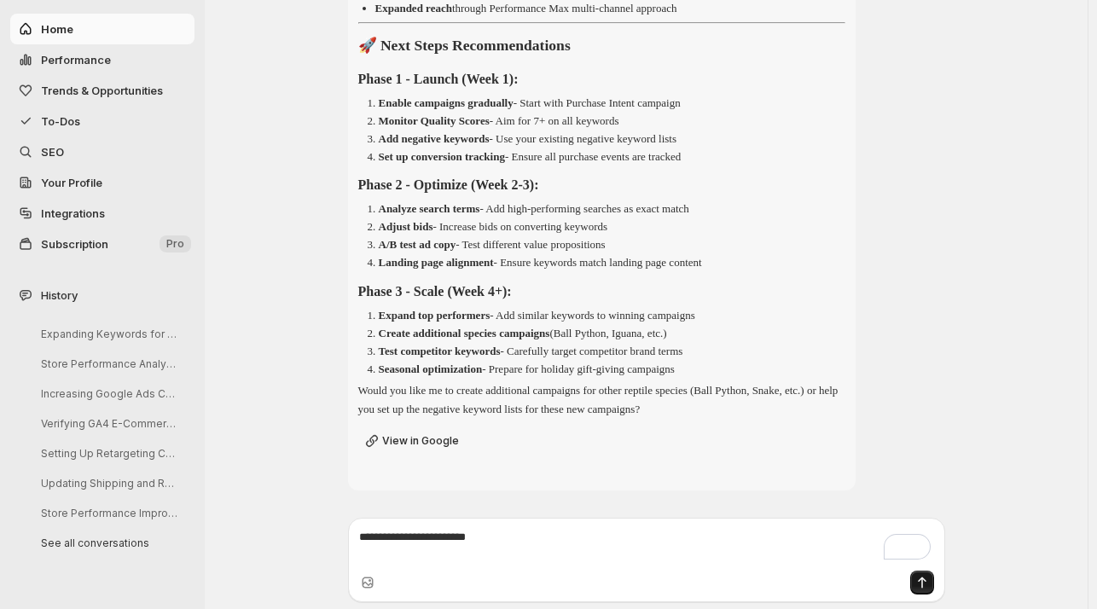
paste textarea "**********"
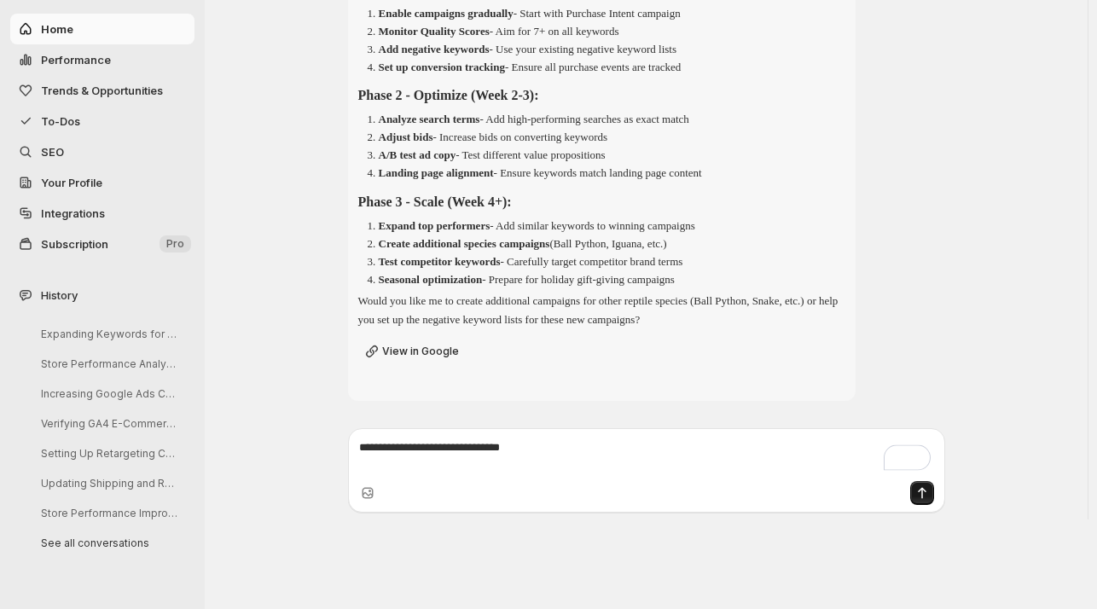
type textarea "**********"
click at [928, 502] on icon "Send message" at bounding box center [922, 493] width 17 height 17
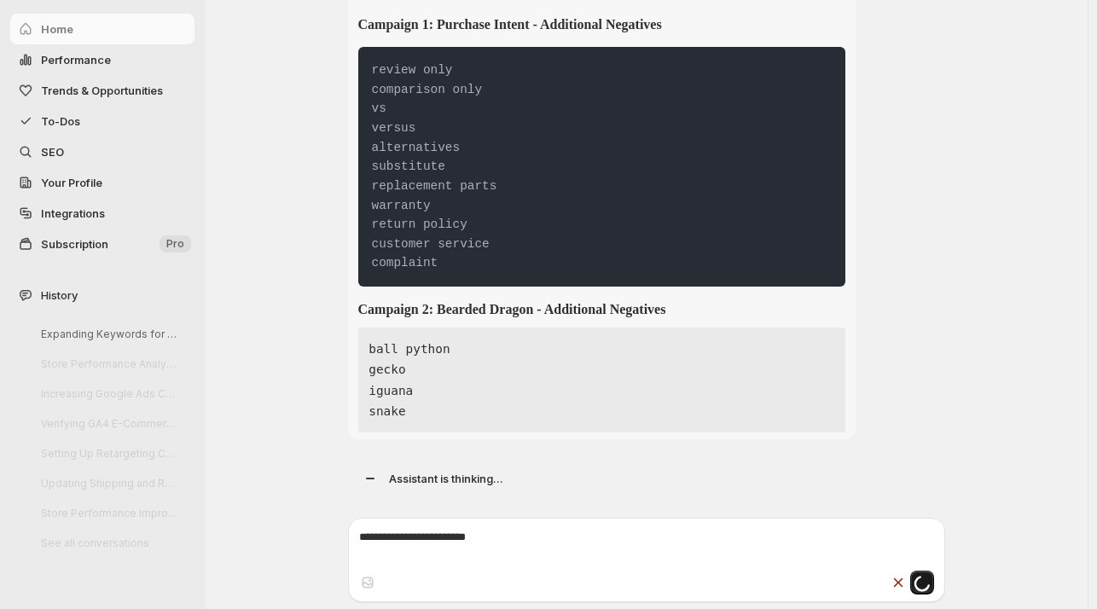
scroll to position [8630, 0]
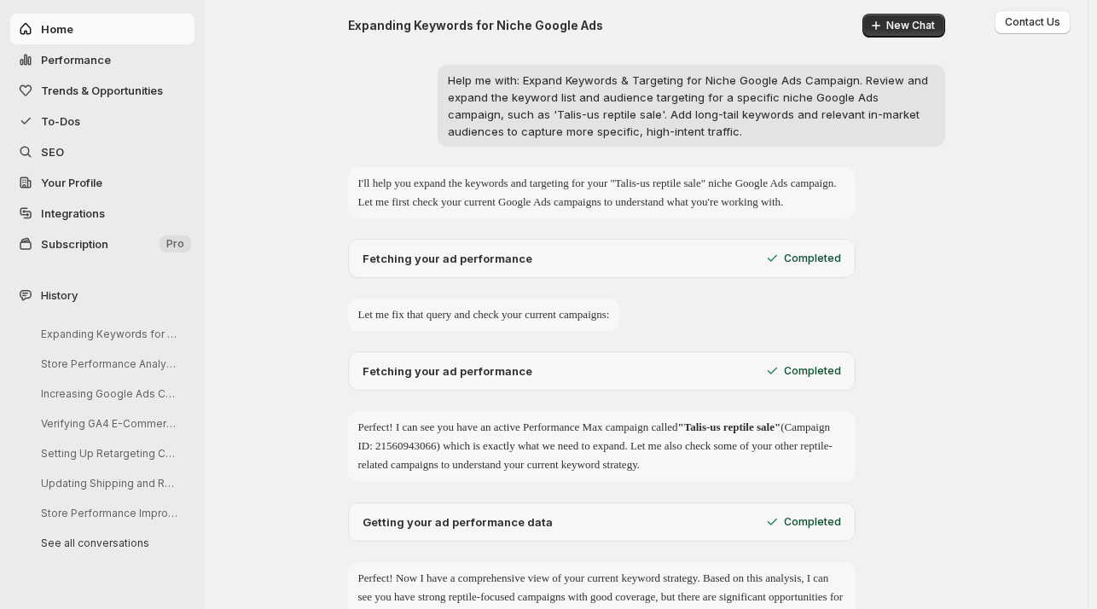
scroll to position [11830, 0]
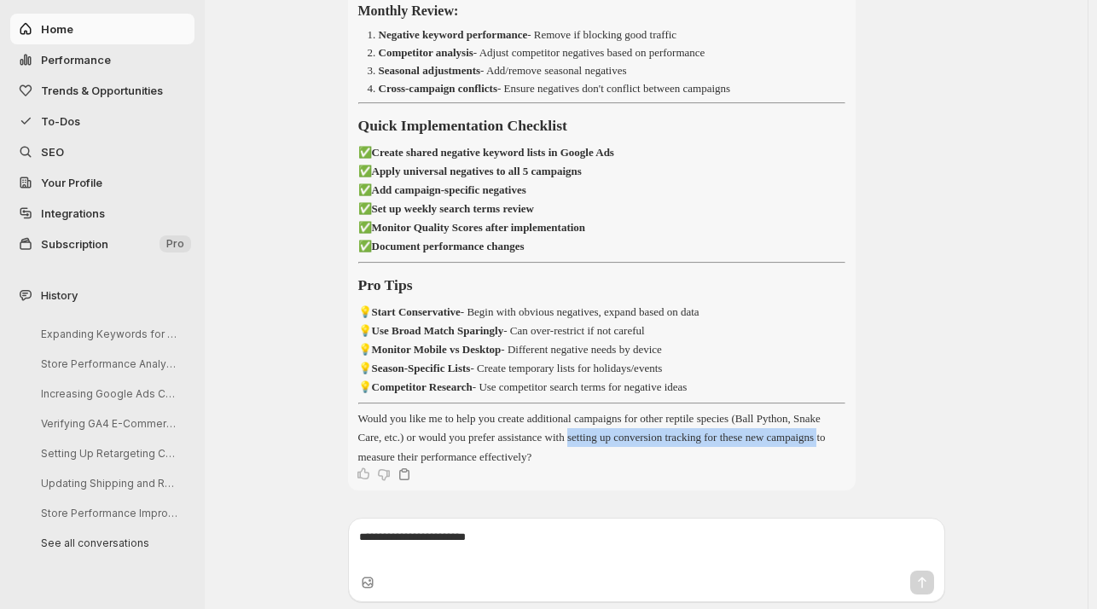
drag, startPoint x: 621, startPoint y: 438, endPoint x: 416, endPoint y: 454, distance: 205.4
click at [416, 454] on p "Would you like me to help you create additional campaigns for other reptile spe…" at bounding box center [601, 437] width 487 height 56
click at [406, 459] on p "Would you like me to help you create additional campaigns for other reptile spe…" at bounding box center [601, 437] width 487 height 56
drag, startPoint x: 676, startPoint y: 435, endPoint x: 411, endPoint y: 456, distance: 265.3
click at [411, 456] on p "Would you like me to help you create additional campaigns for other reptile spe…" at bounding box center [601, 437] width 487 height 56
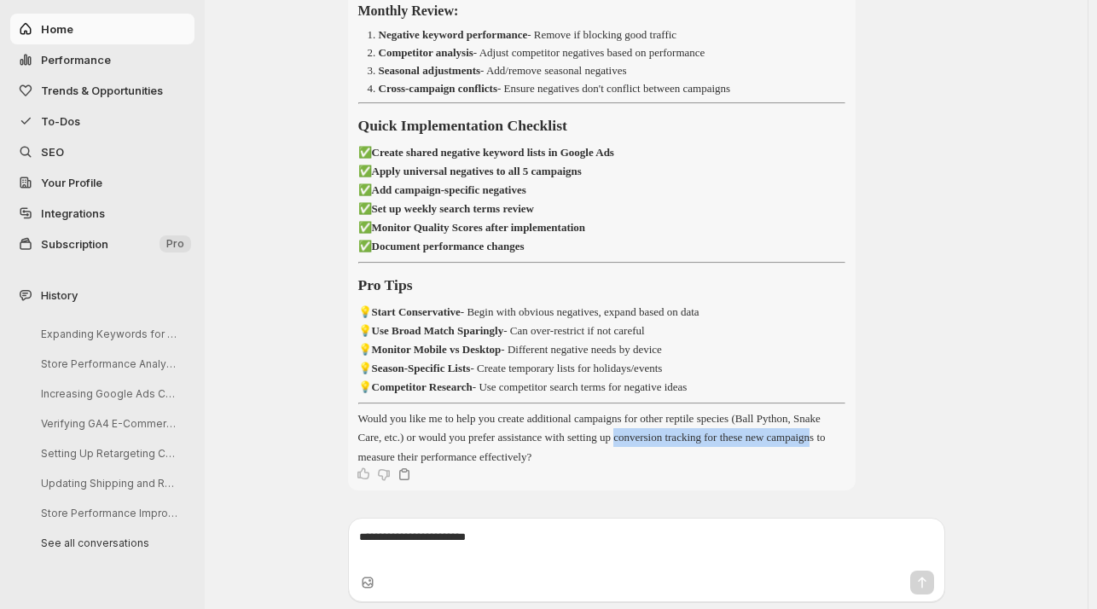
copy p "conversion tracking for these new campaign"
click at [372, 540] on textarea "To enrich screen reader interactions, please activate Accessibility in Grammarl…" at bounding box center [646, 546] width 575 height 34
paste textarea "**********"
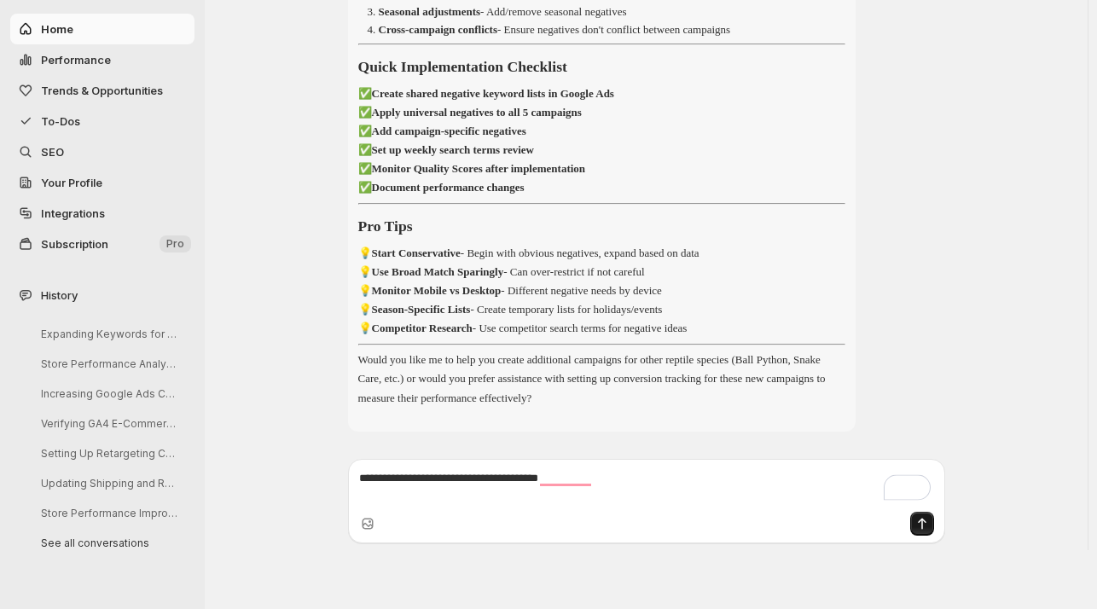
type textarea "**********"
click at [924, 532] on icon "Send message" at bounding box center [922, 523] width 17 height 17
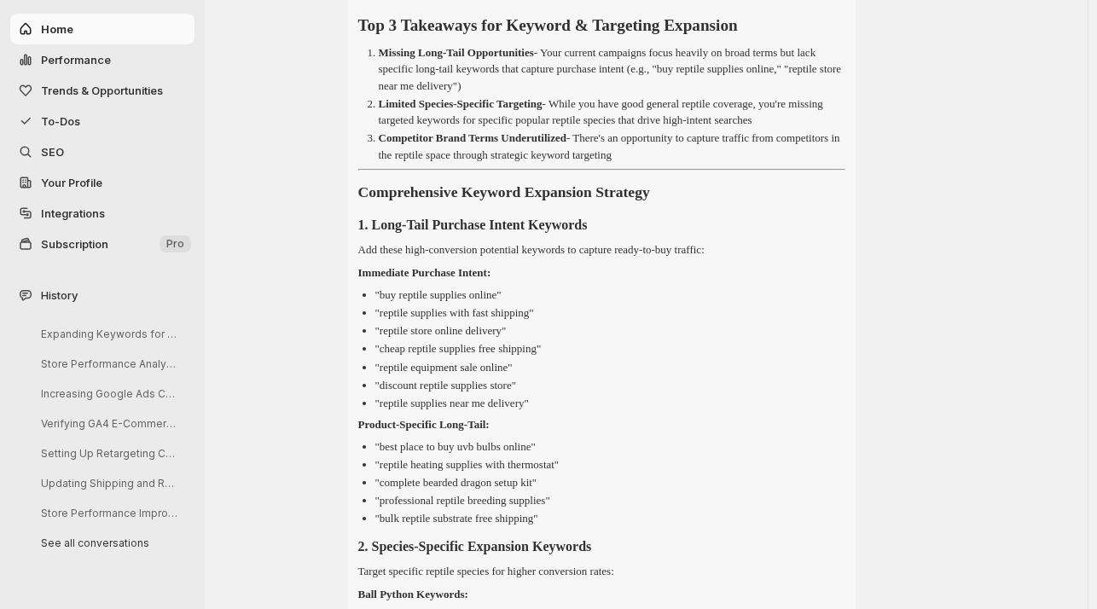
scroll to position [0, 0]
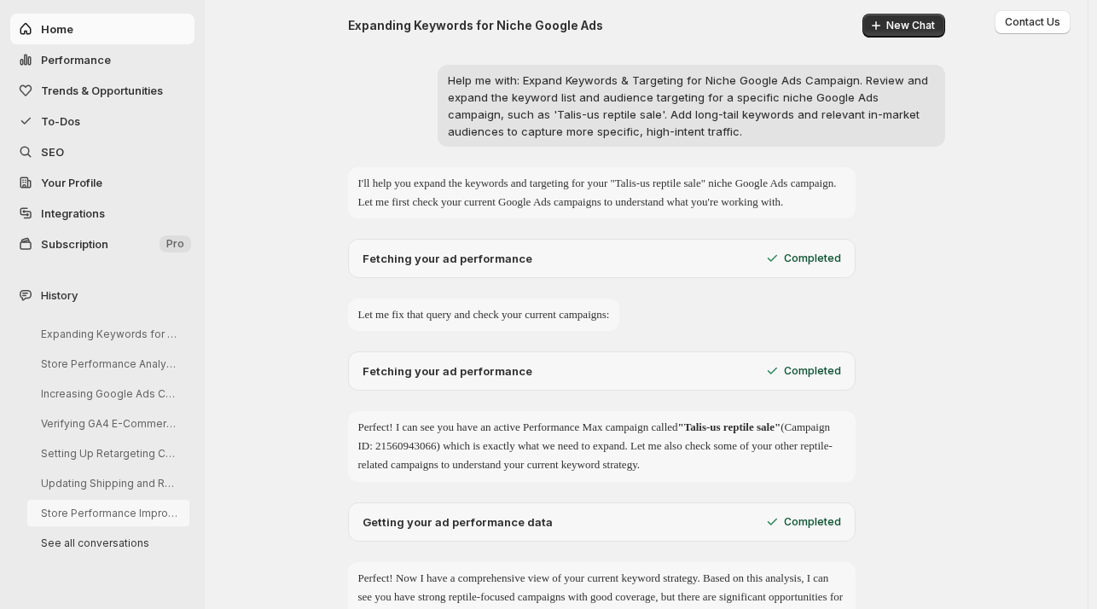
click at [100, 513] on button "Store Performance Improvement Analysis" at bounding box center [108, 513] width 162 height 26
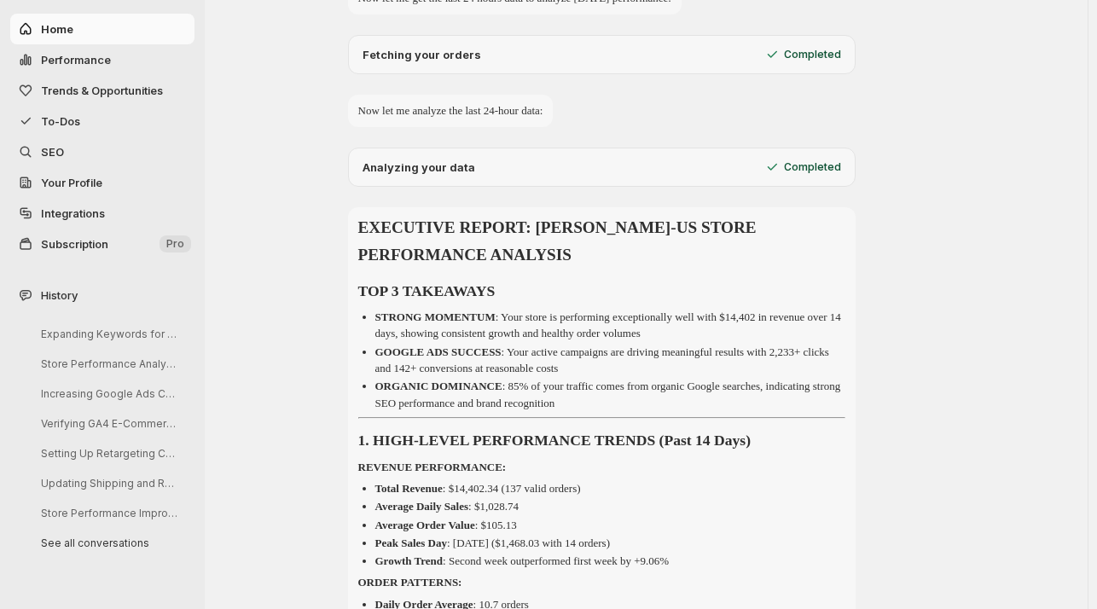
scroll to position [729, 0]
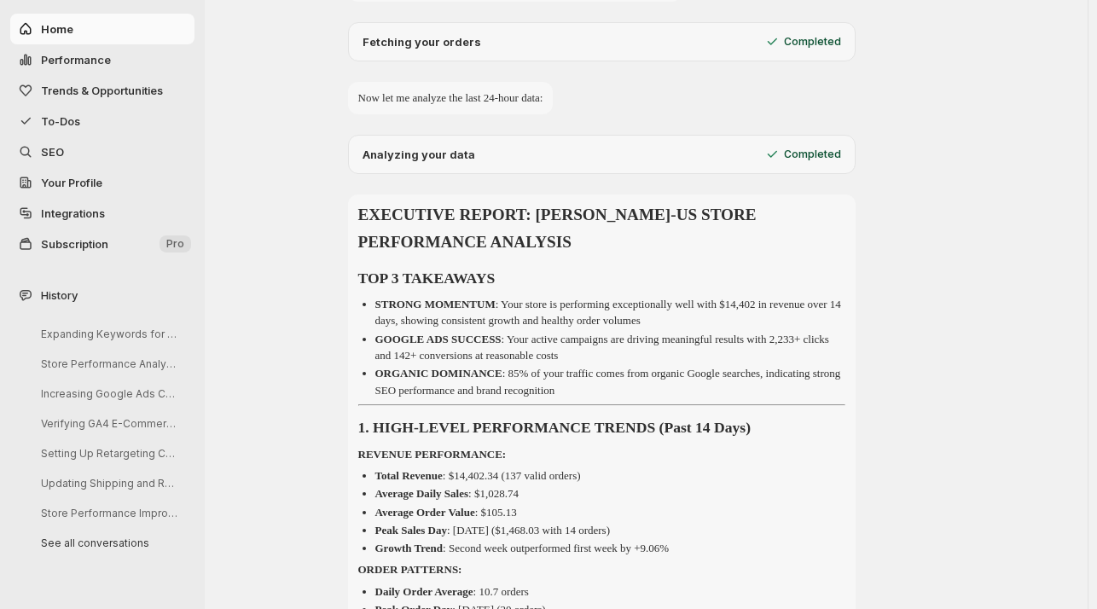
click at [58, 141] on link "SEO" at bounding box center [102, 151] width 184 height 31
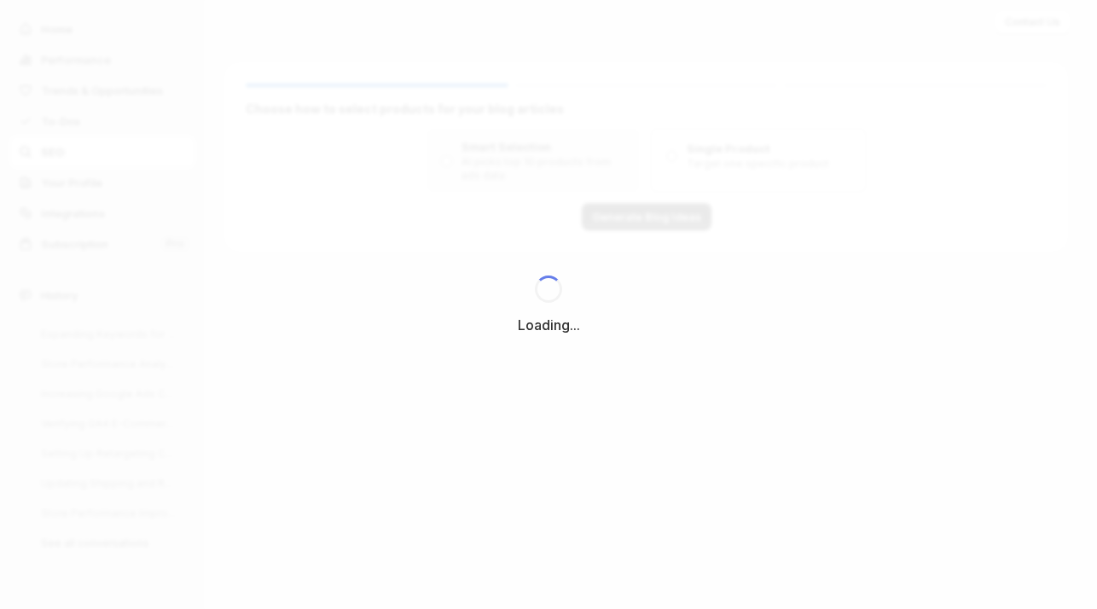
scroll to position [0, 0]
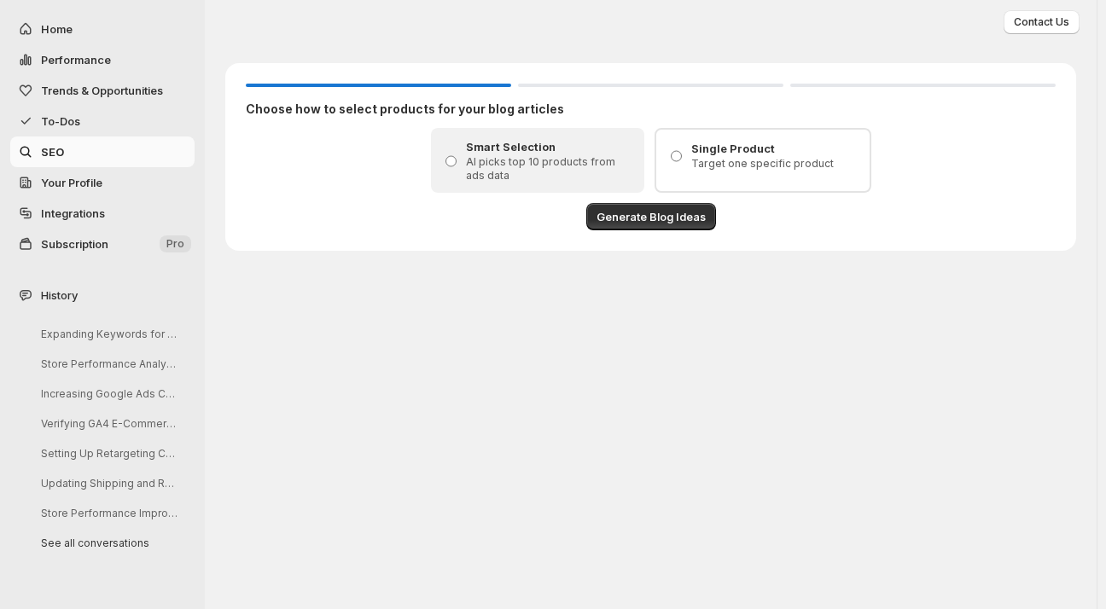
click at [62, 114] on span "To-Dos" at bounding box center [60, 121] width 39 height 14
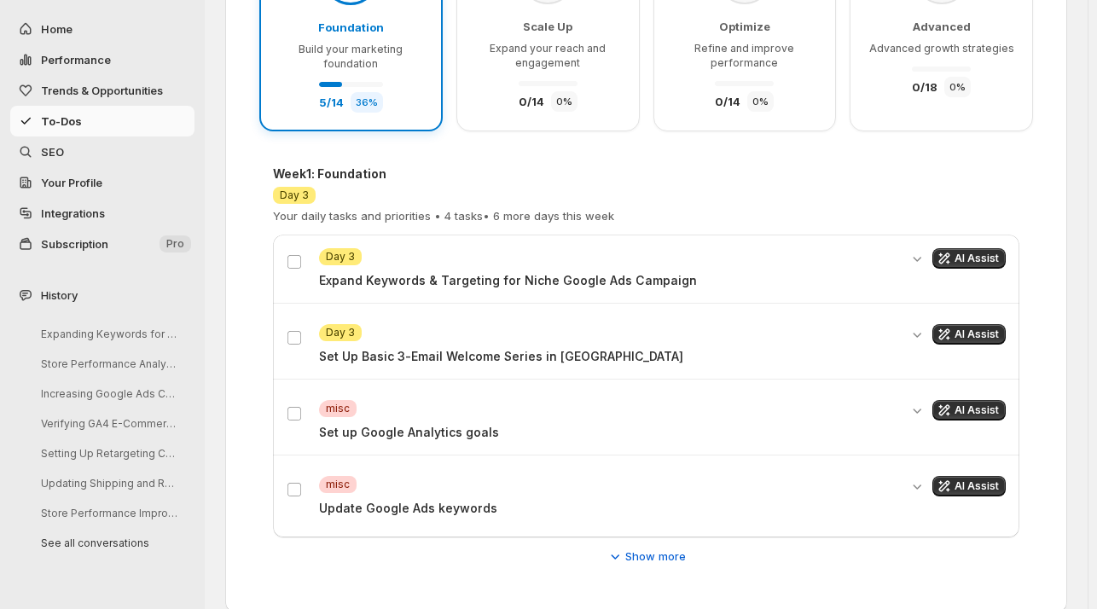
scroll to position [273, 0]
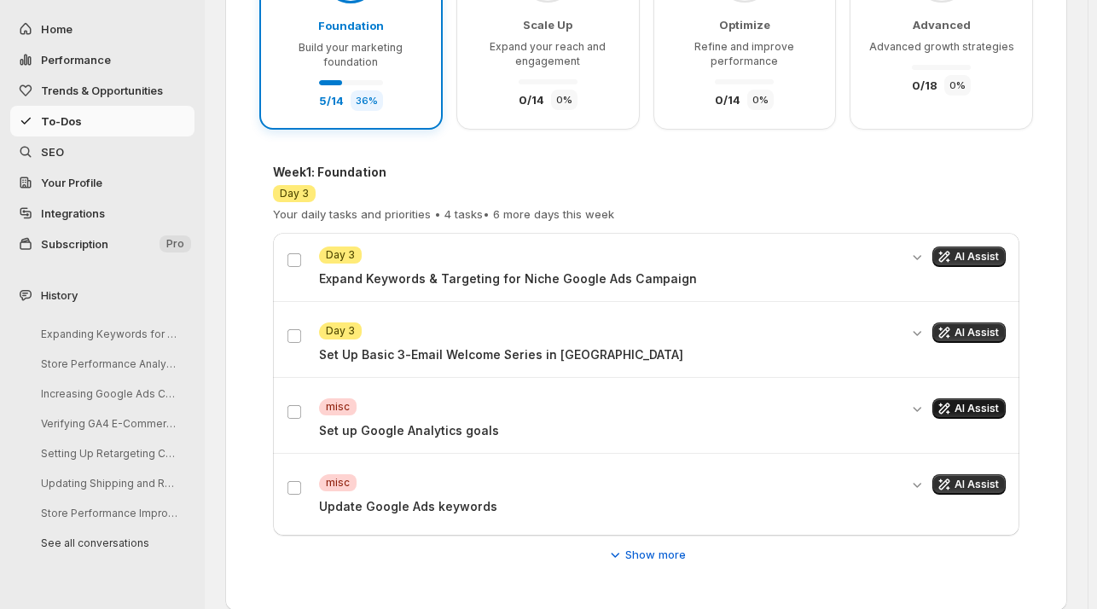
click at [982, 403] on span "AI Assist" at bounding box center [977, 409] width 44 height 14
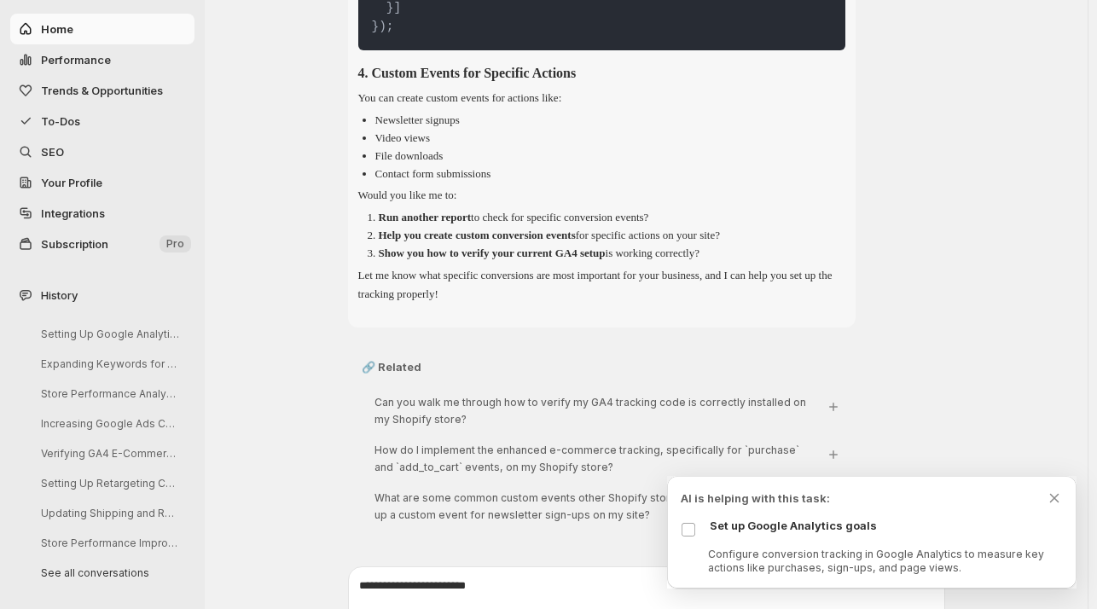
scroll to position [1342, 0]
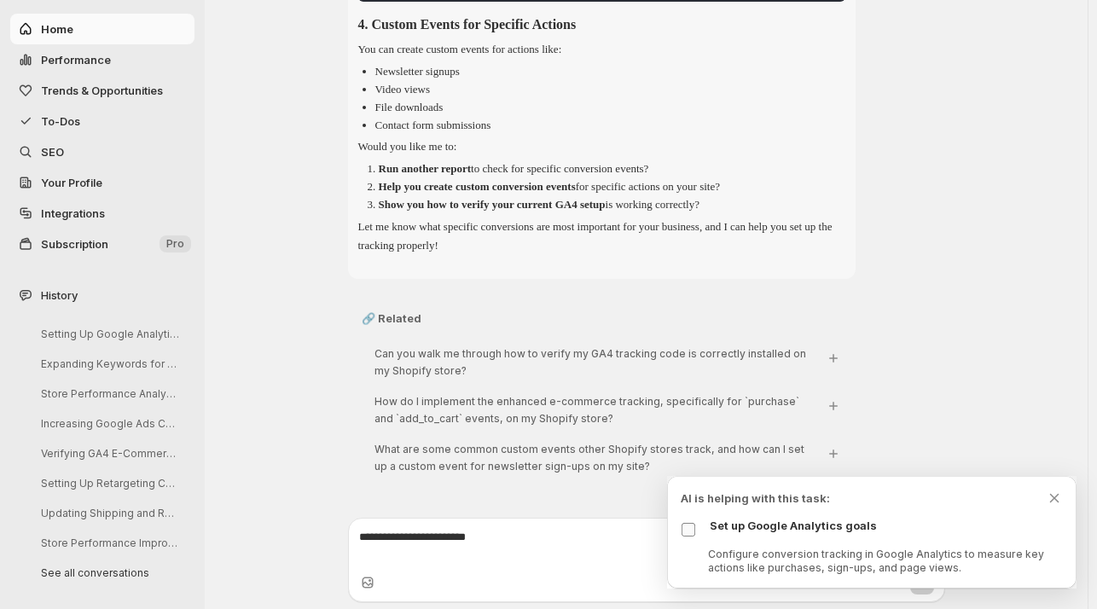
click at [687, 537] on label at bounding box center [692, 530] width 22 height 22
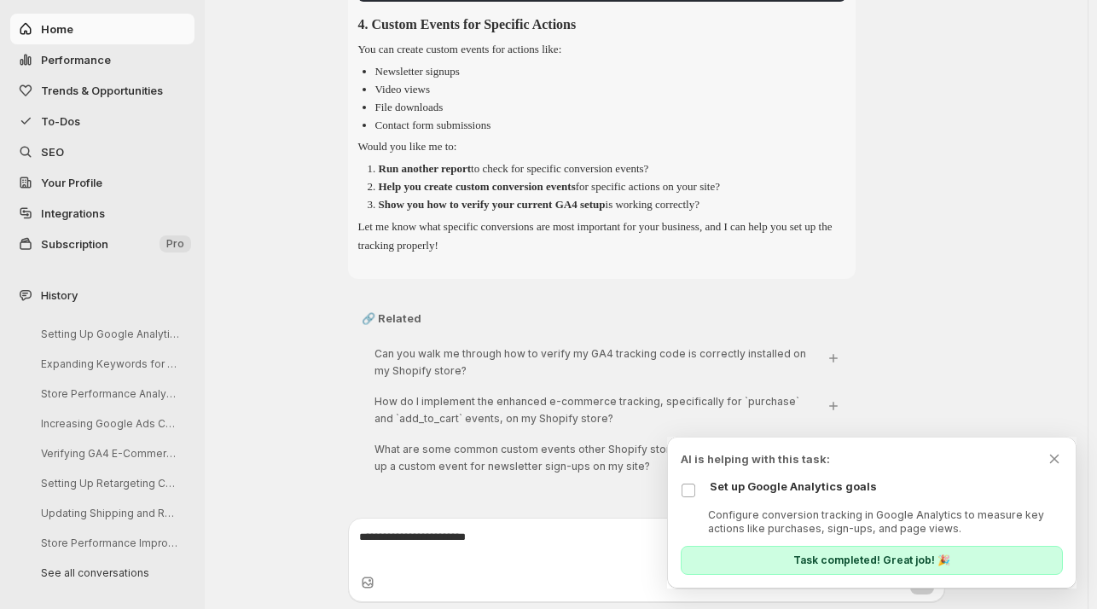
click at [884, 569] on div "Task completed! Great job! 🎉" at bounding box center [872, 560] width 382 height 29
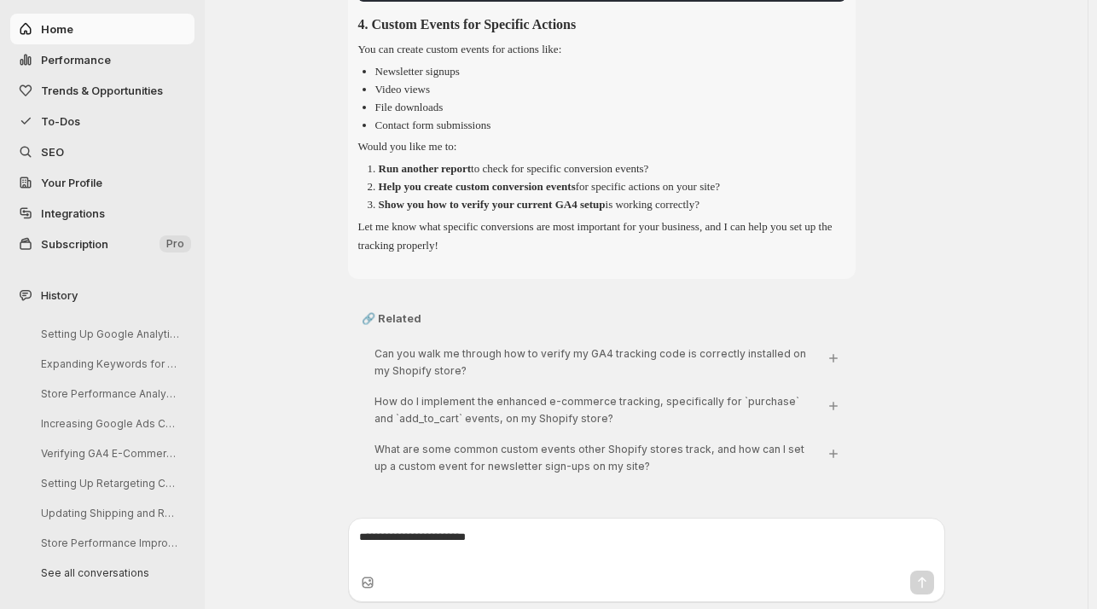
click at [54, 113] on span "To-Dos" at bounding box center [116, 121] width 150 height 17
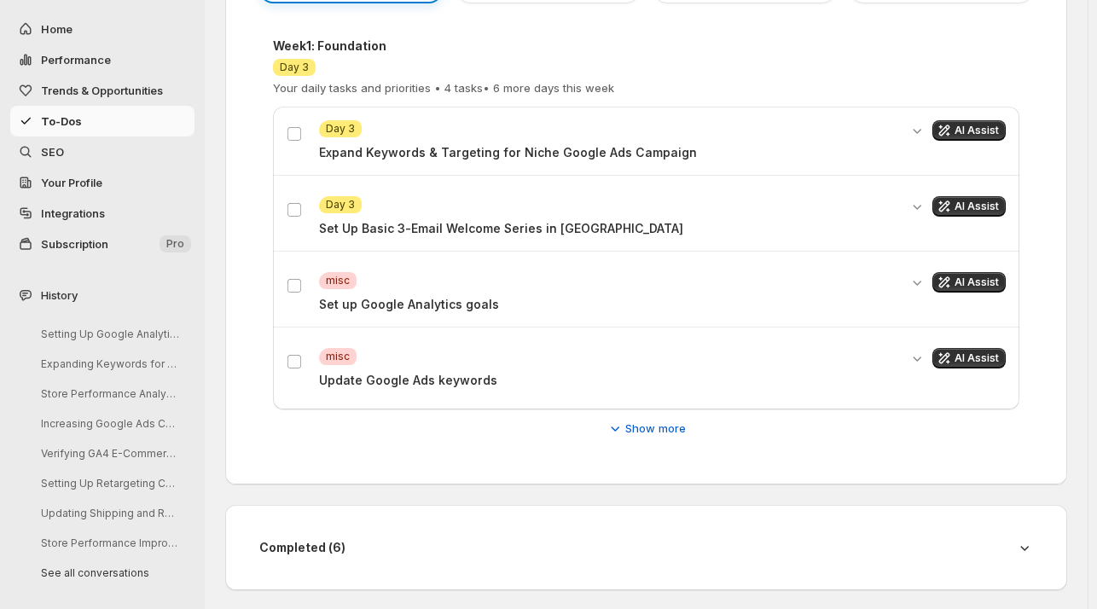
click at [345, 374] on p "Update Google Ads keywords" at bounding box center [608, 380] width 579 height 17
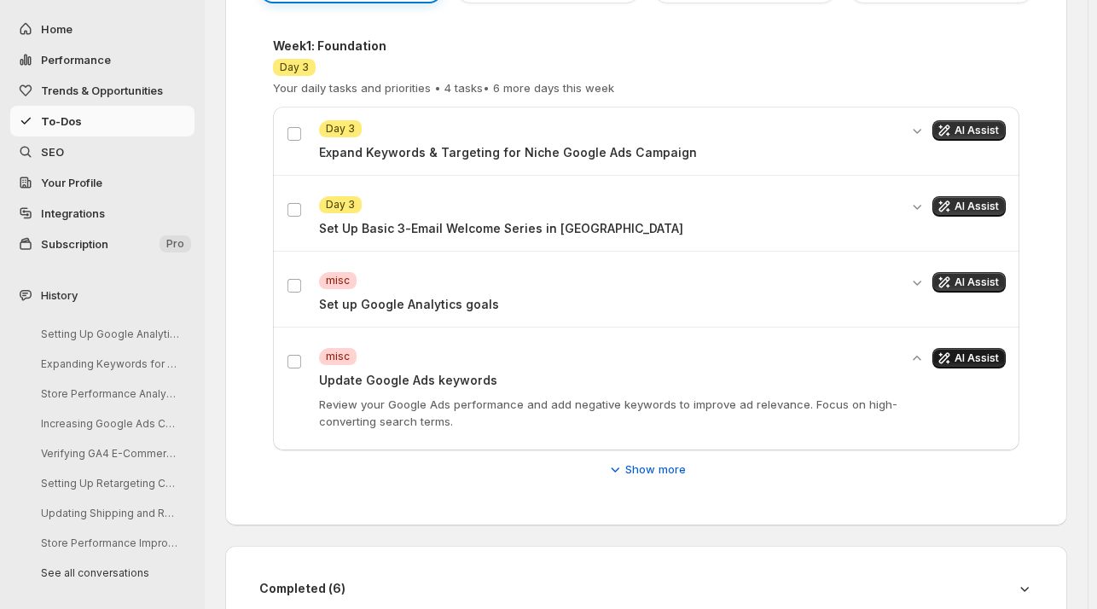
click at [998, 351] on span "AI Assist" at bounding box center [977, 358] width 44 height 14
select select "**********"
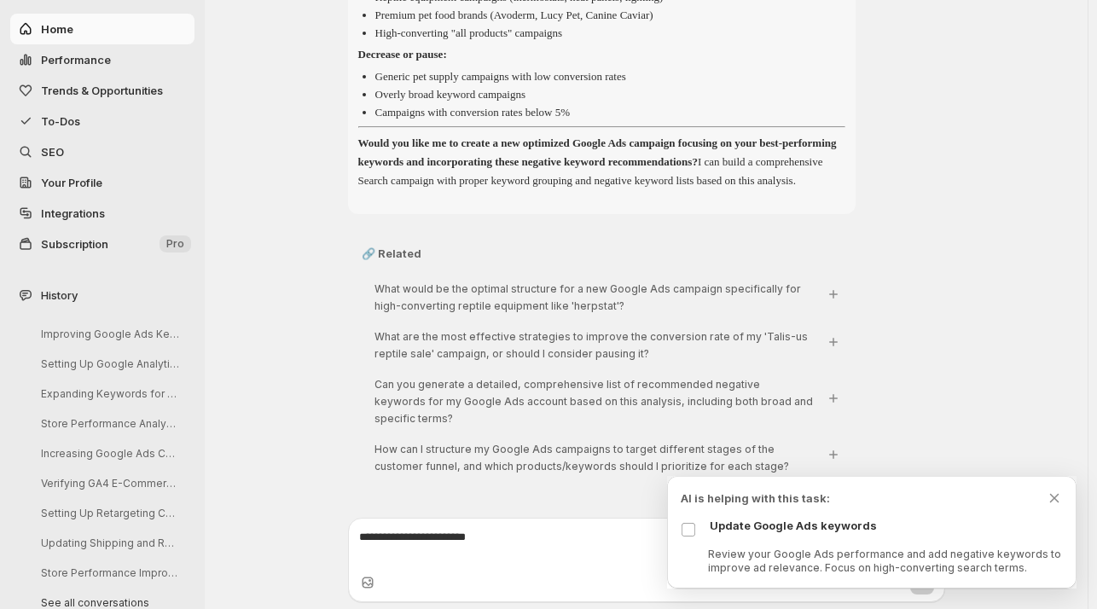
scroll to position [1546, 0]
drag, startPoint x: 502, startPoint y: 177, endPoint x: 649, endPoint y: 199, distance: 148.3
click at [649, 190] on p "Would you like me to create a new optimized Google Ads campaign focusing on you…" at bounding box center [601, 162] width 487 height 56
copy p "build a comprehensive Search campaign with proper keyword grouping and negative…"
click at [370, 537] on textarea at bounding box center [646, 546] width 575 height 34
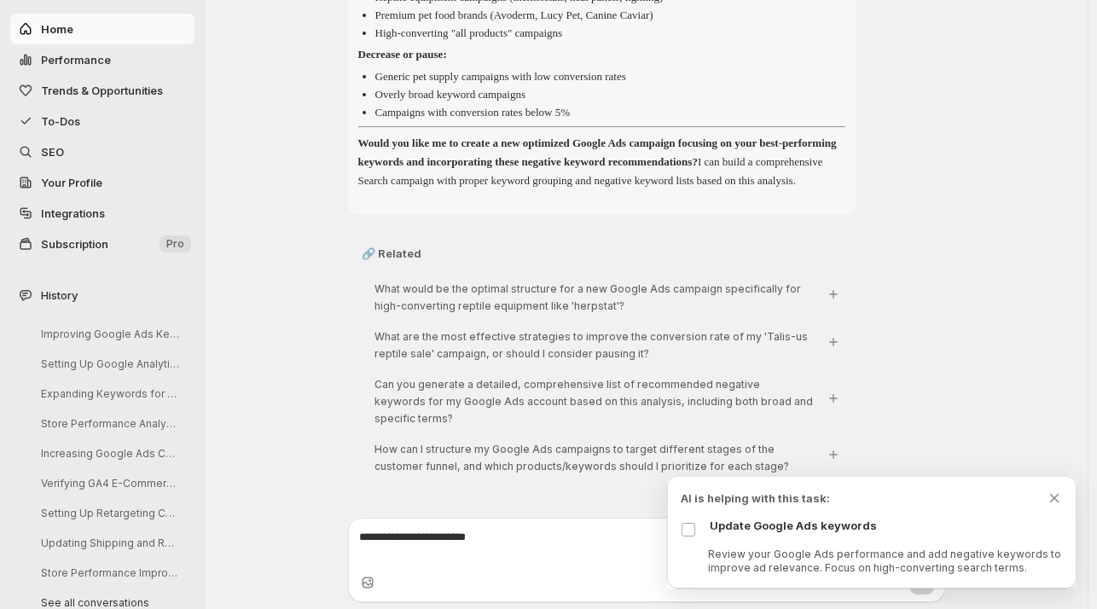
paste textarea "**********"
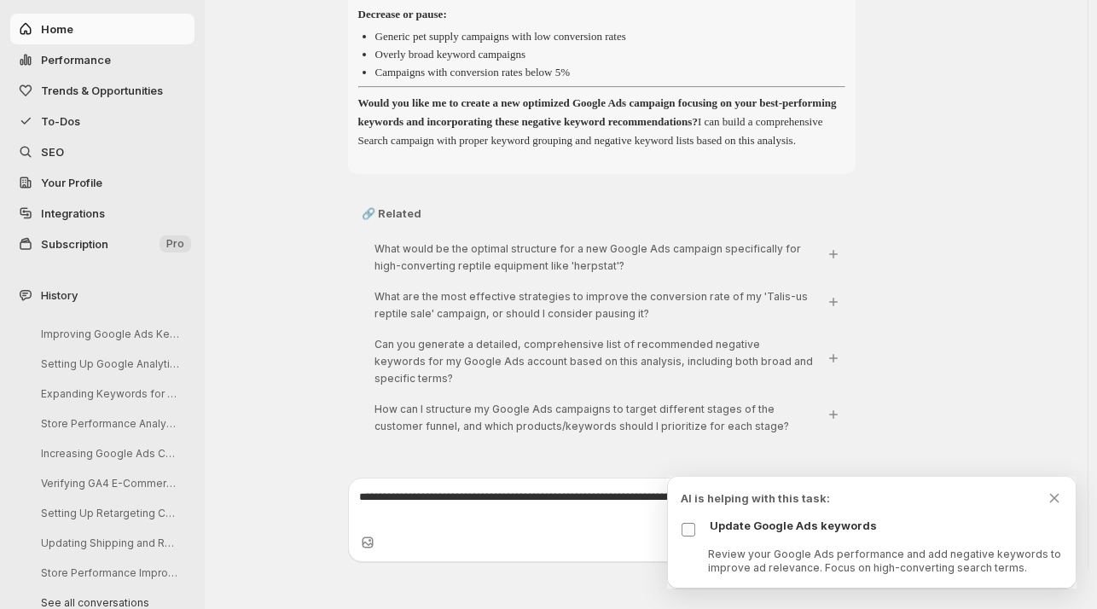
type textarea "**********"
click at [681, 528] on span at bounding box center [688, 529] width 15 height 15
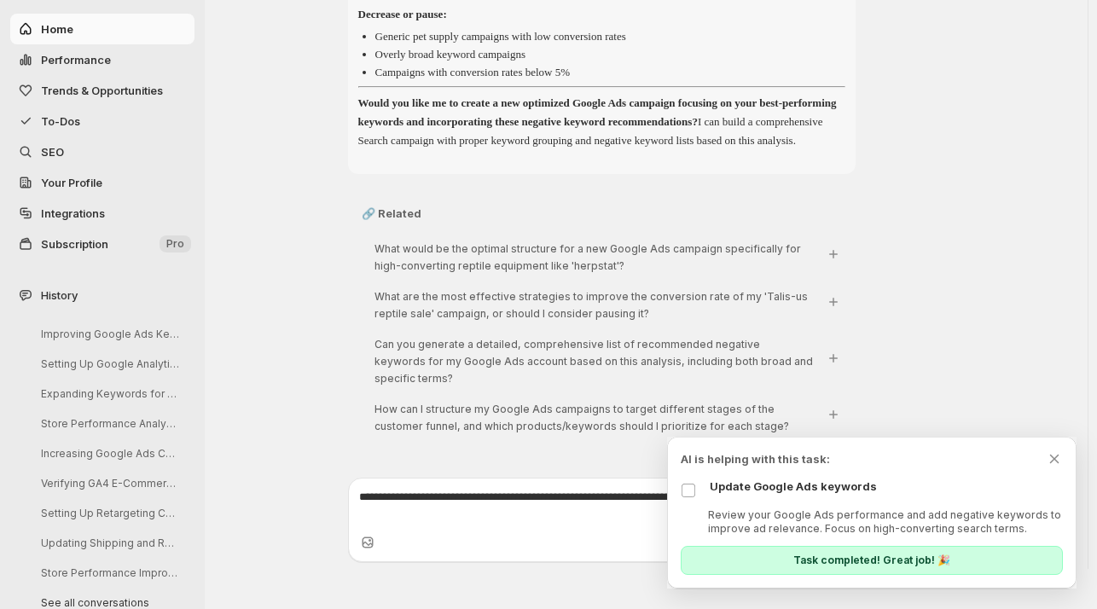
click at [832, 557] on p "Task completed! Great job! 🎉" at bounding box center [871, 561] width 157 height 14
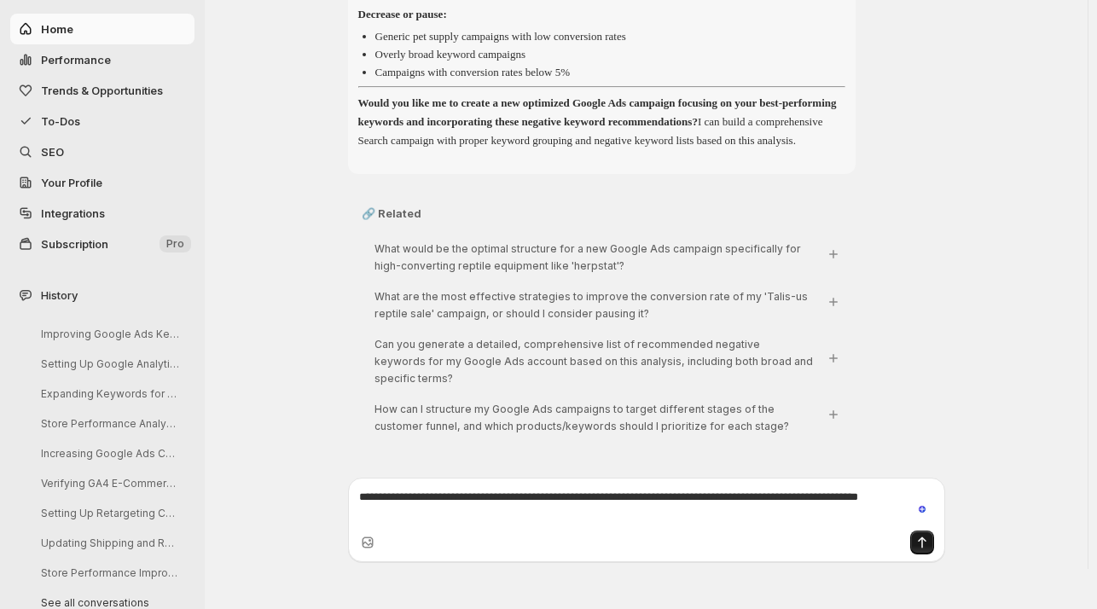
click at [930, 551] on icon "Send message" at bounding box center [922, 542] width 17 height 17
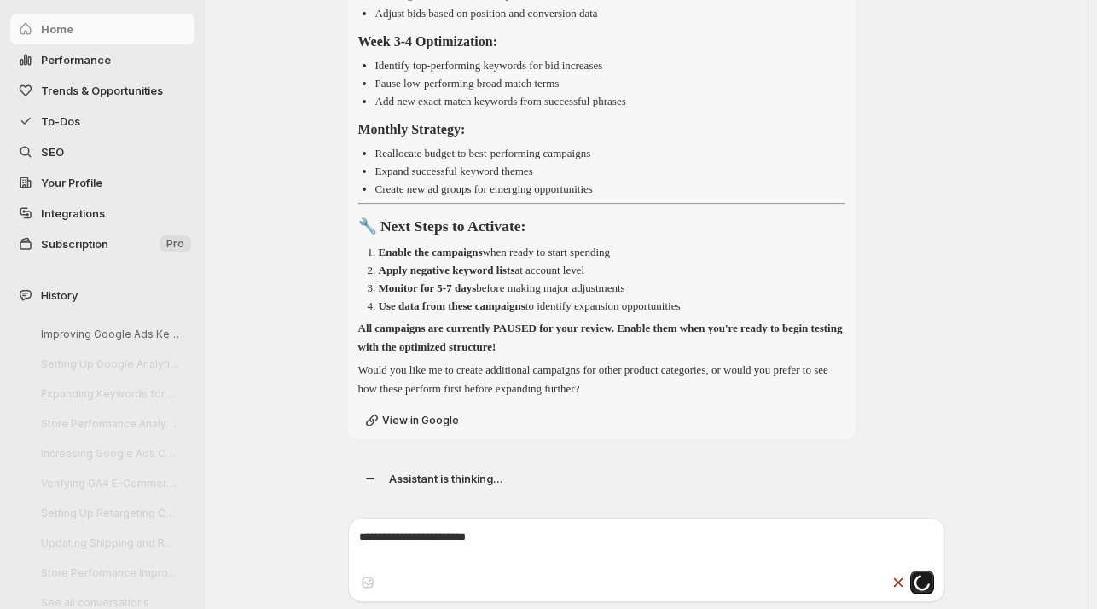
scroll to position [4379, 0]
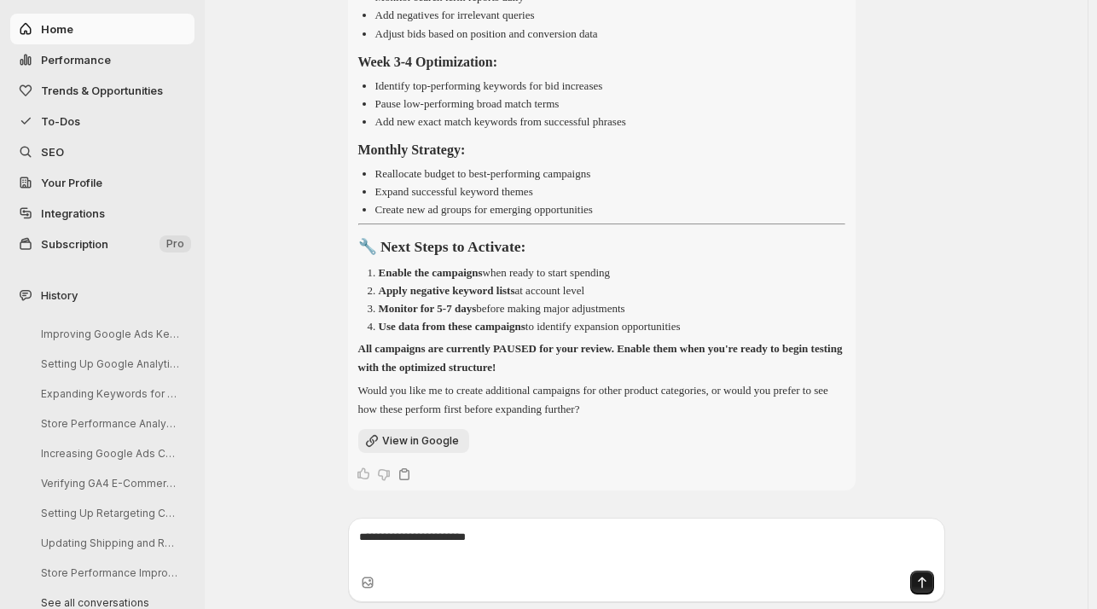
click at [433, 441] on span "View in Google" at bounding box center [420, 441] width 77 height 14
click at [68, 209] on span "Integrations" at bounding box center [73, 213] width 64 height 14
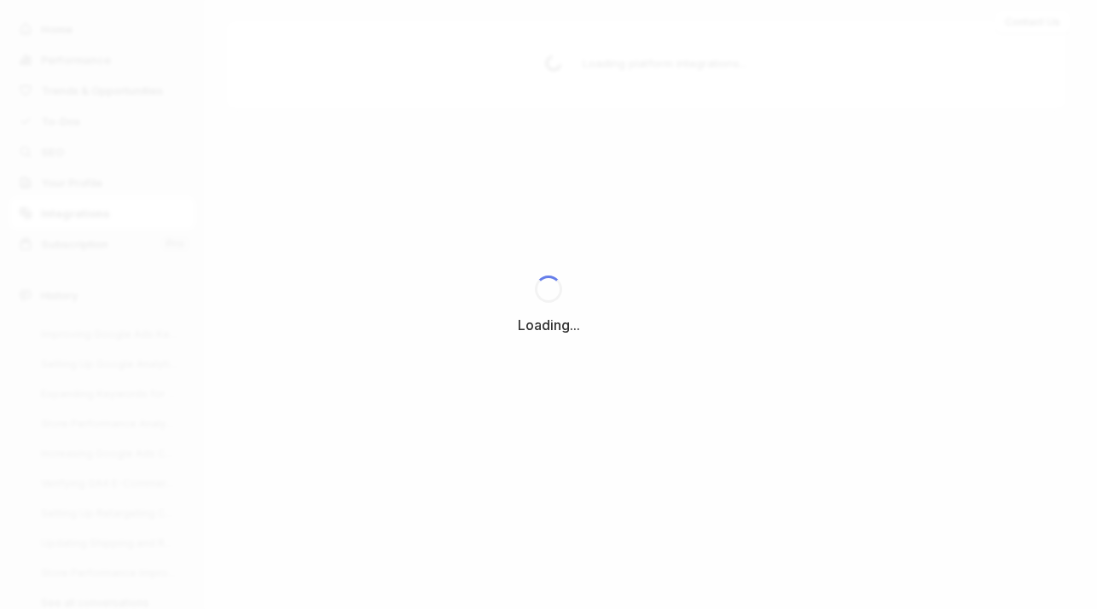
scroll to position [0, 0]
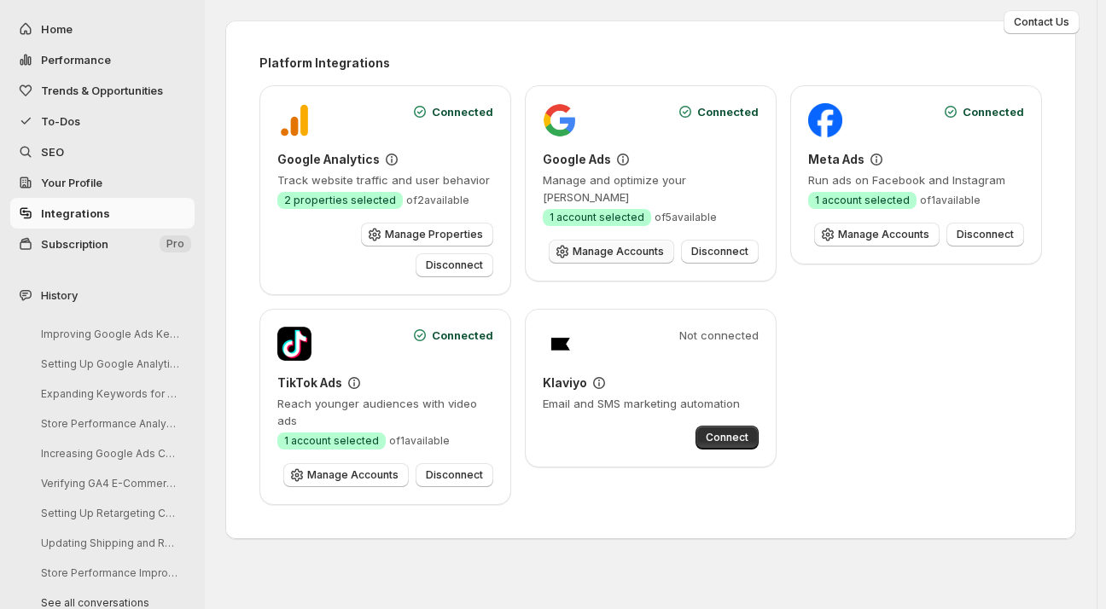
click at [641, 247] on span "Manage Accounts" at bounding box center [617, 252] width 91 height 14
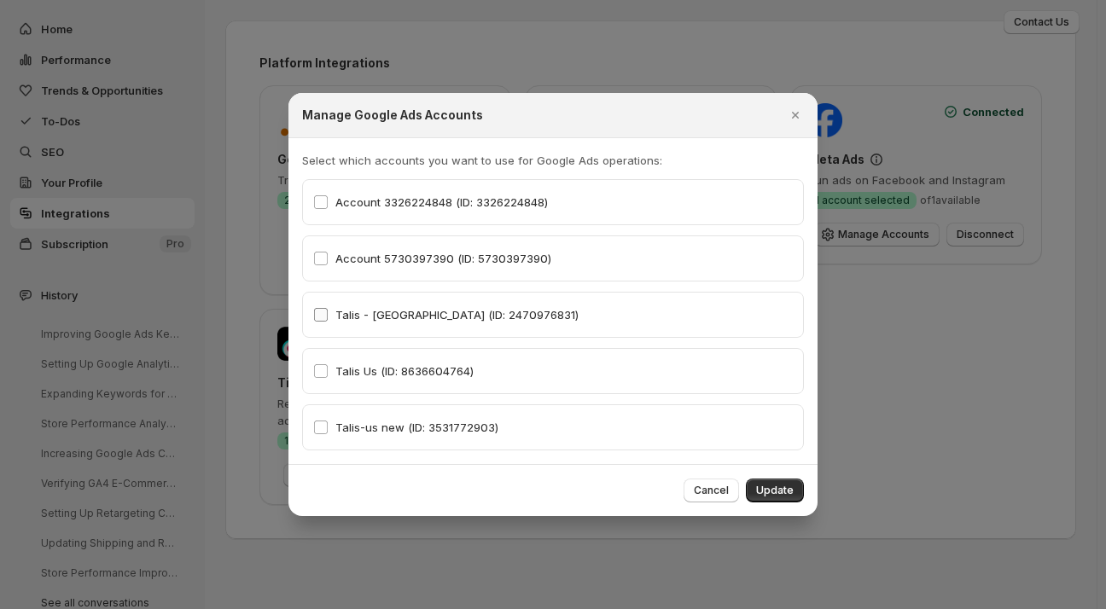
click at [471, 318] on span "Talis - [GEOGRAPHIC_DATA] (ID: 2470976831)" at bounding box center [456, 315] width 243 height 14
click at [794, 112] on icon "Close" at bounding box center [795, 115] width 17 height 17
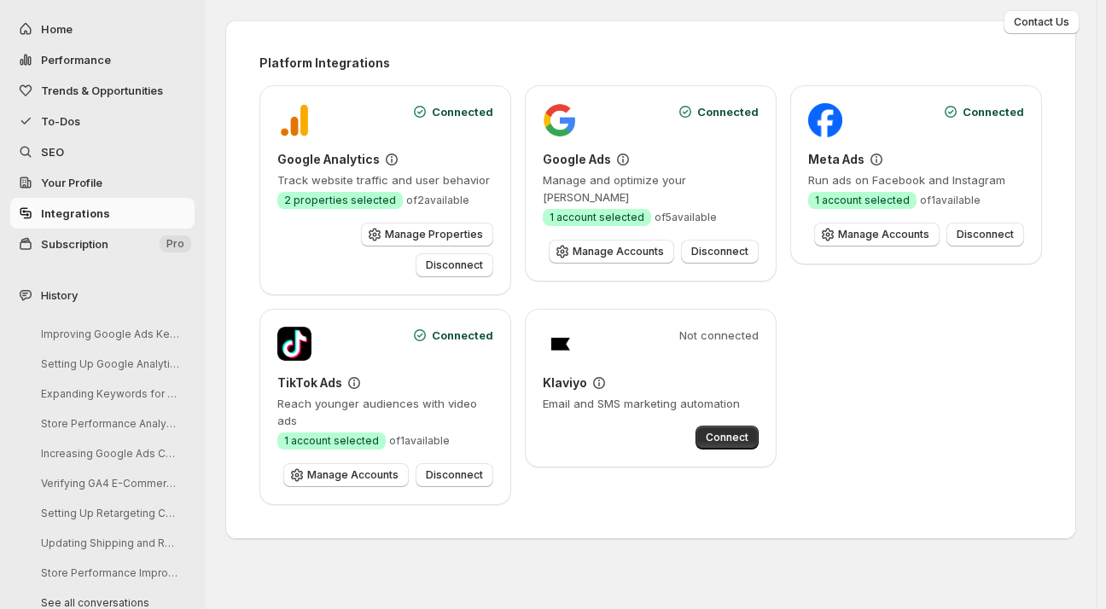
click at [76, 246] on span "Subscription" at bounding box center [74, 244] width 67 height 14
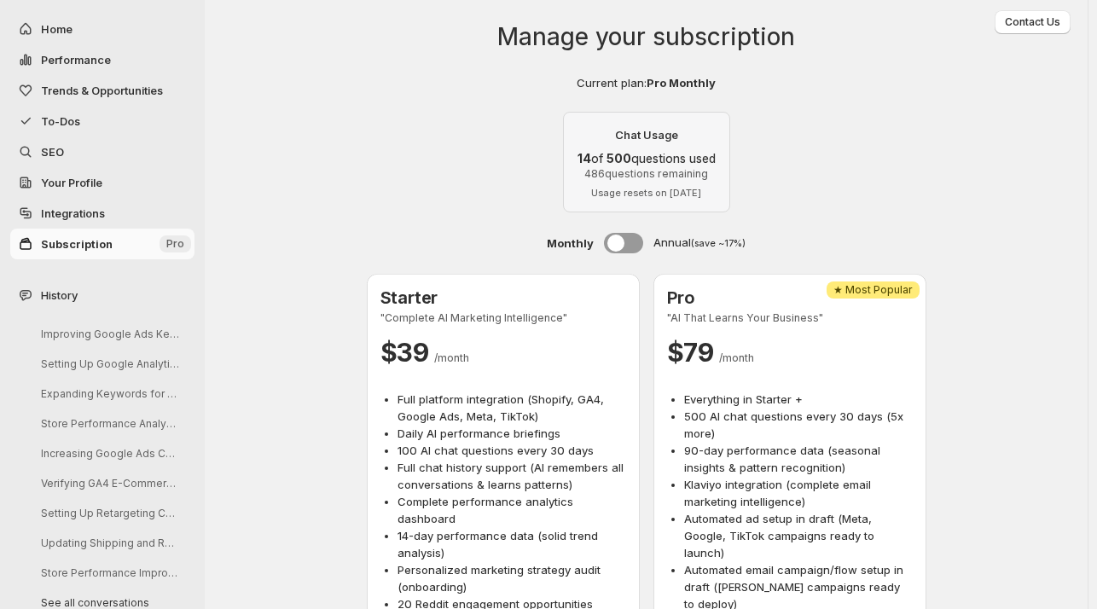
click at [71, 80] on button "Trends & Opportunities" at bounding box center [102, 90] width 184 height 31
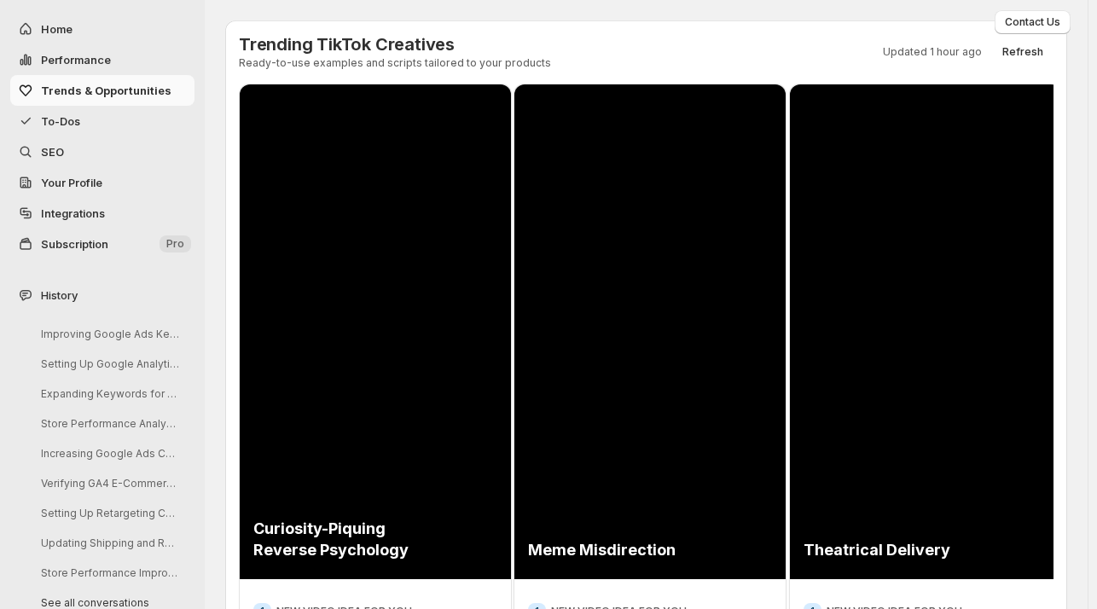
click at [62, 124] on span "To-Dos" at bounding box center [60, 121] width 39 height 14
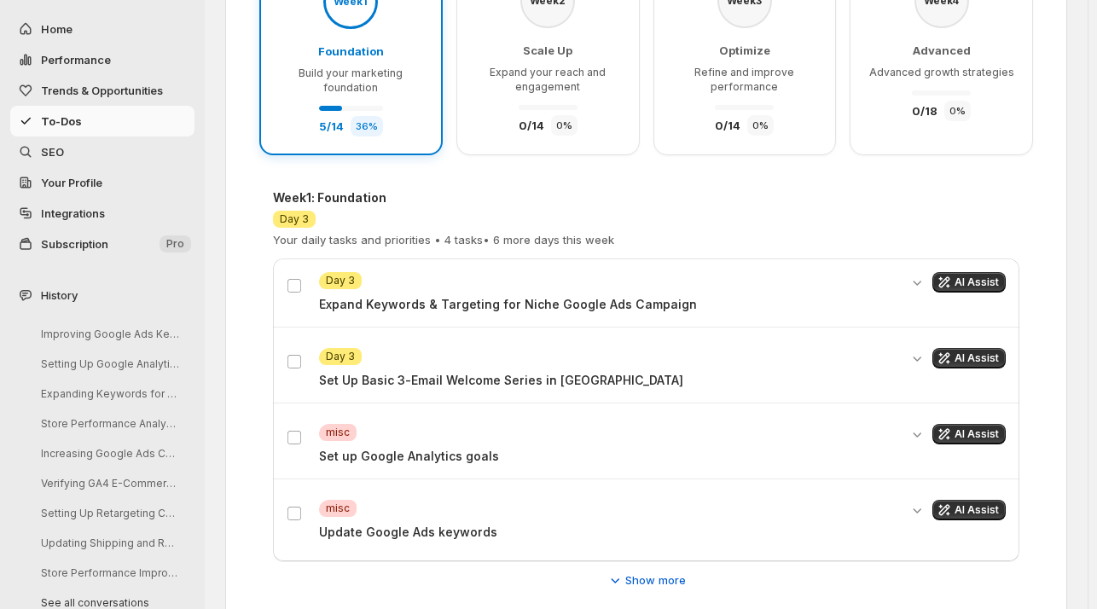
scroll to position [399, 0]
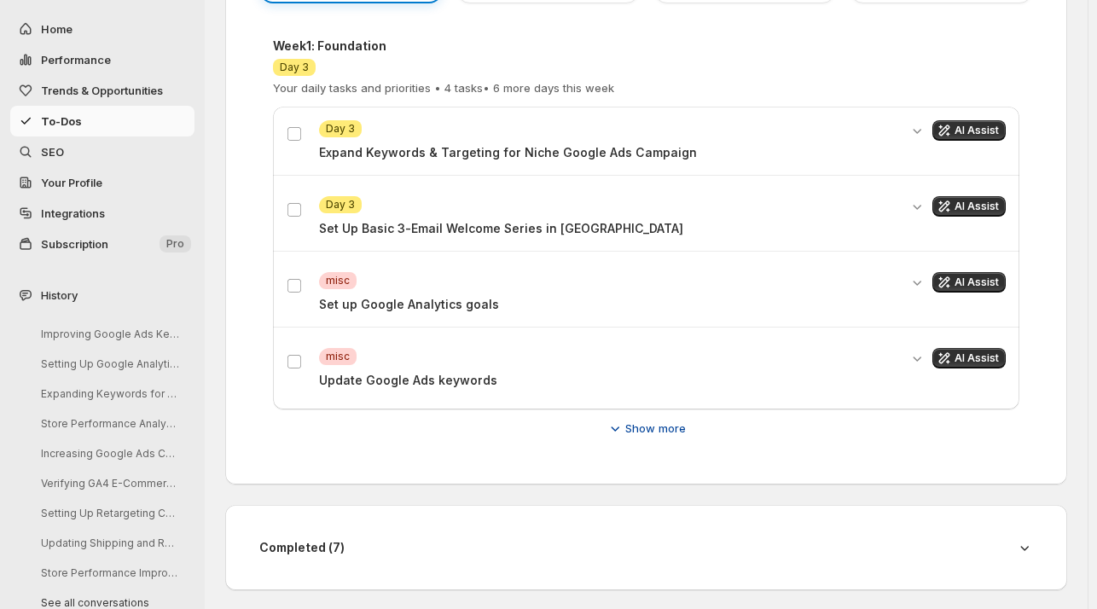
click at [649, 420] on span "Show more" at bounding box center [655, 428] width 61 height 17
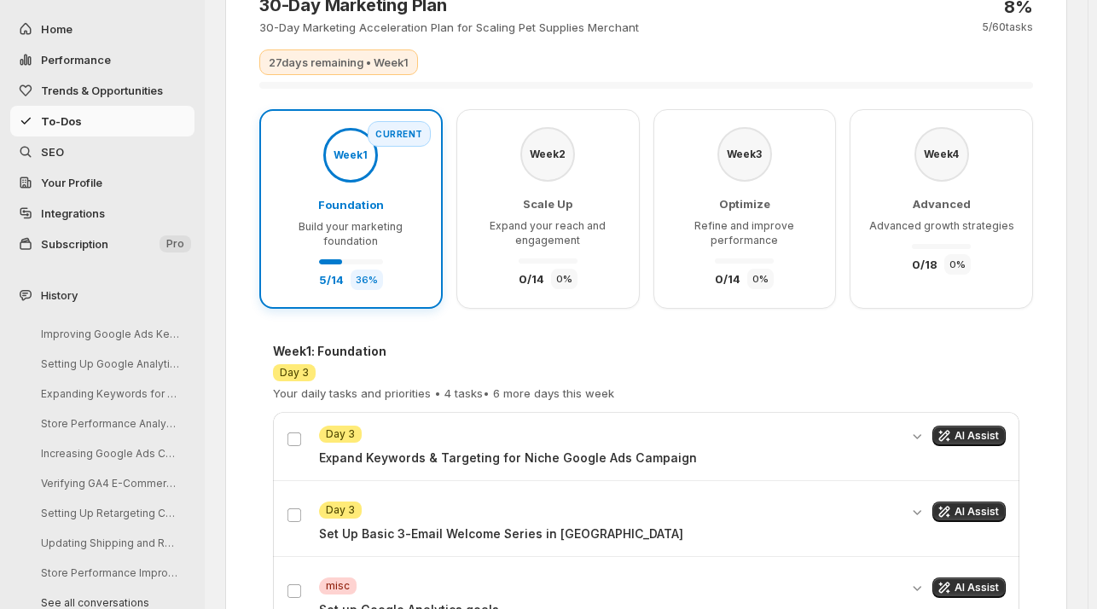
scroll to position [0, 0]
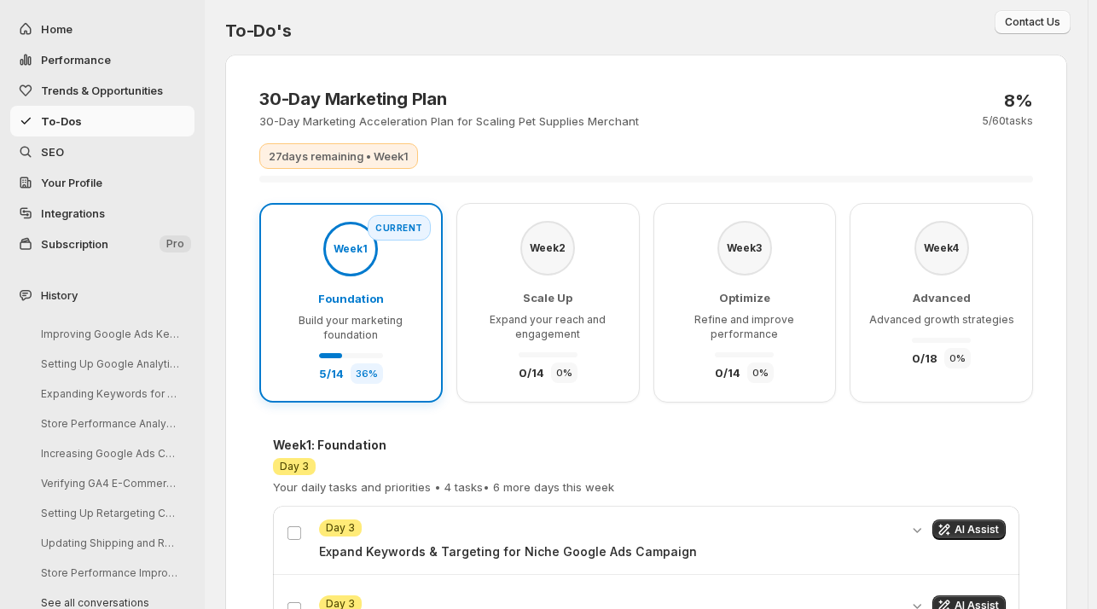
click at [1023, 25] on span "Contact Us" at bounding box center [1032, 22] width 55 height 14
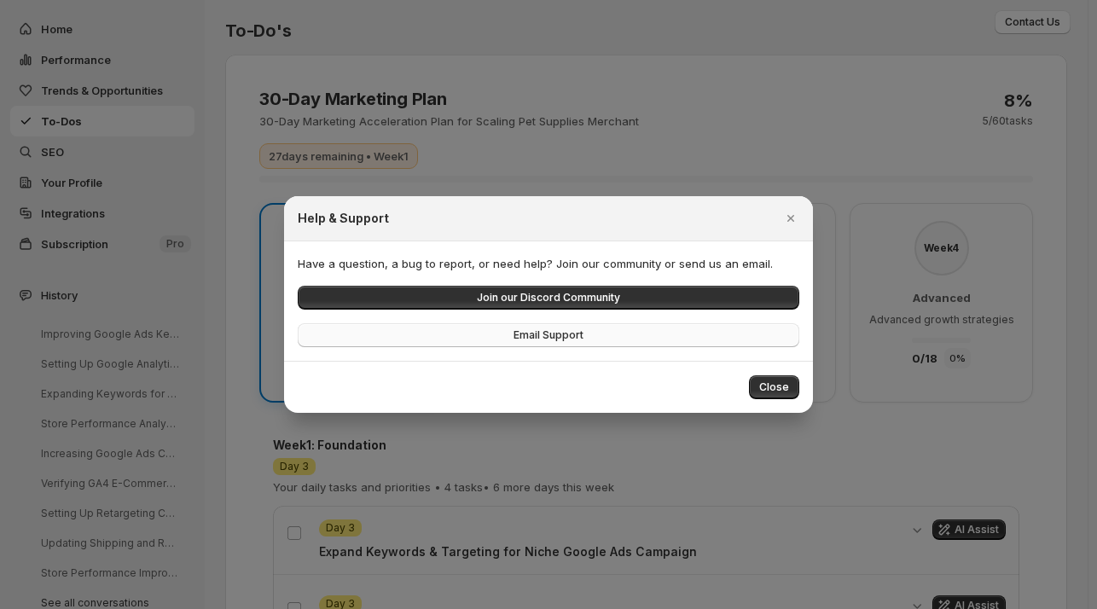
click at [512, 334] on button "Email Support" at bounding box center [549, 335] width 502 height 24
click at [717, 96] on div at bounding box center [548, 304] width 1097 height 609
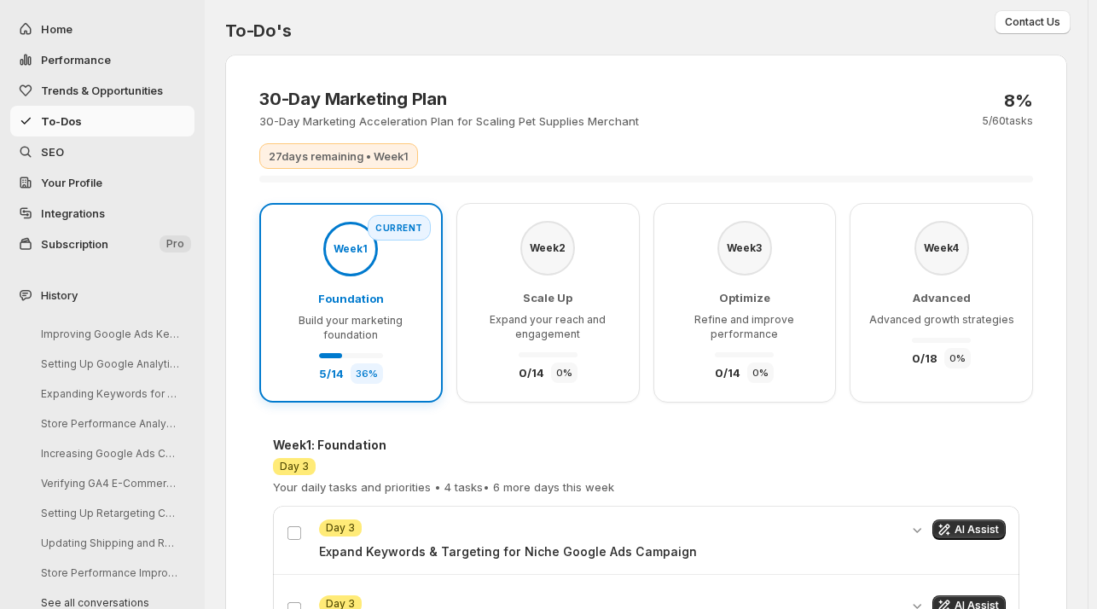
click at [68, 216] on span "Integrations" at bounding box center [73, 213] width 64 height 14
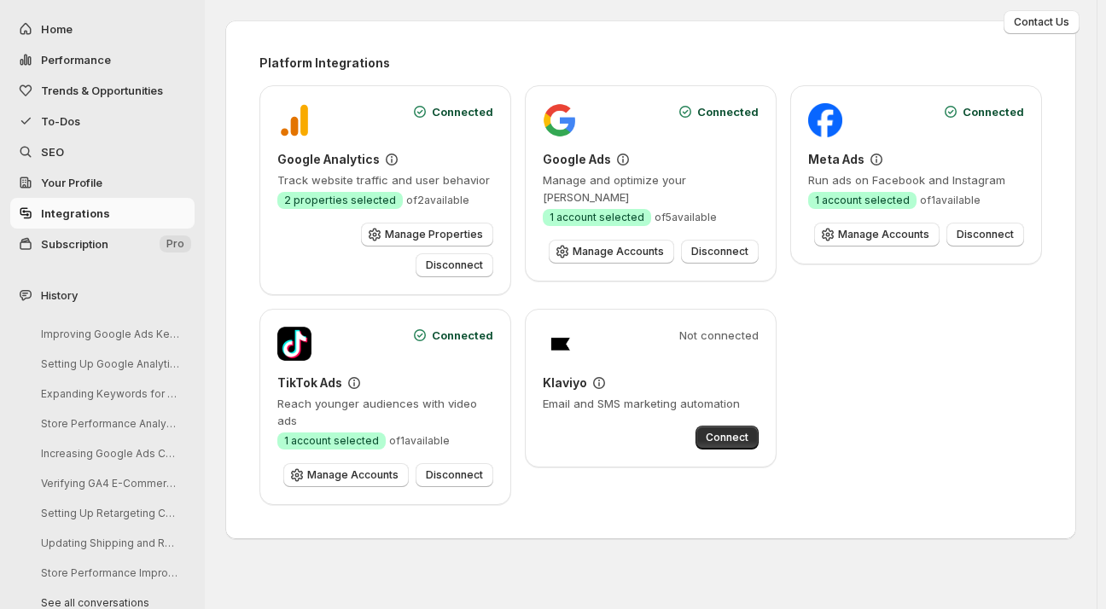
click at [70, 182] on span "Your Profile" at bounding box center [71, 183] width 61 height 14
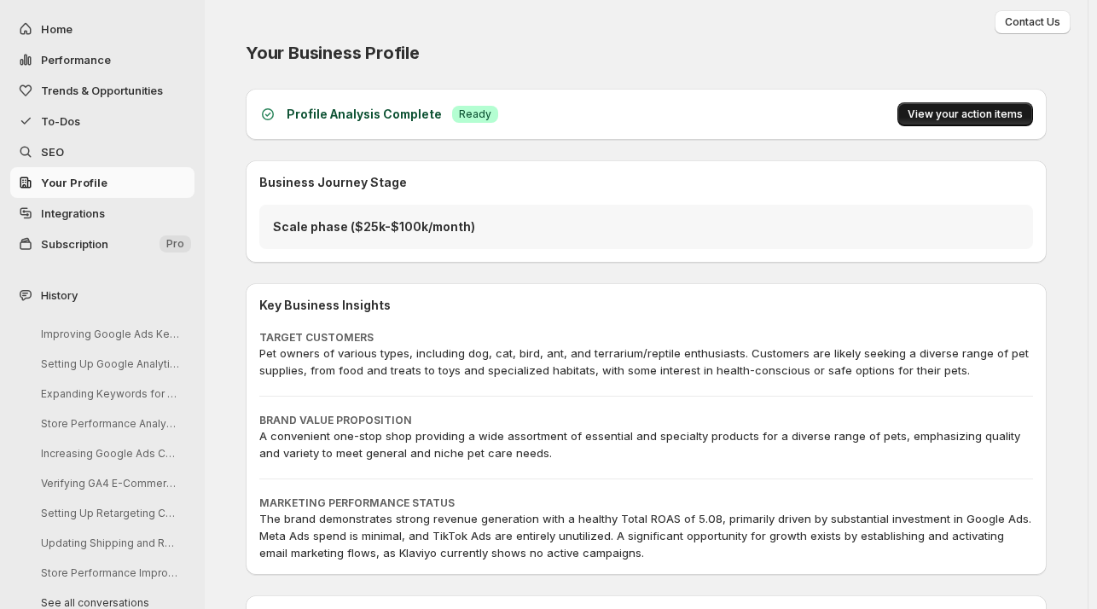
click at [993, 119] on span "View your action items" at bounding box center [965, 114] width 115 height 14
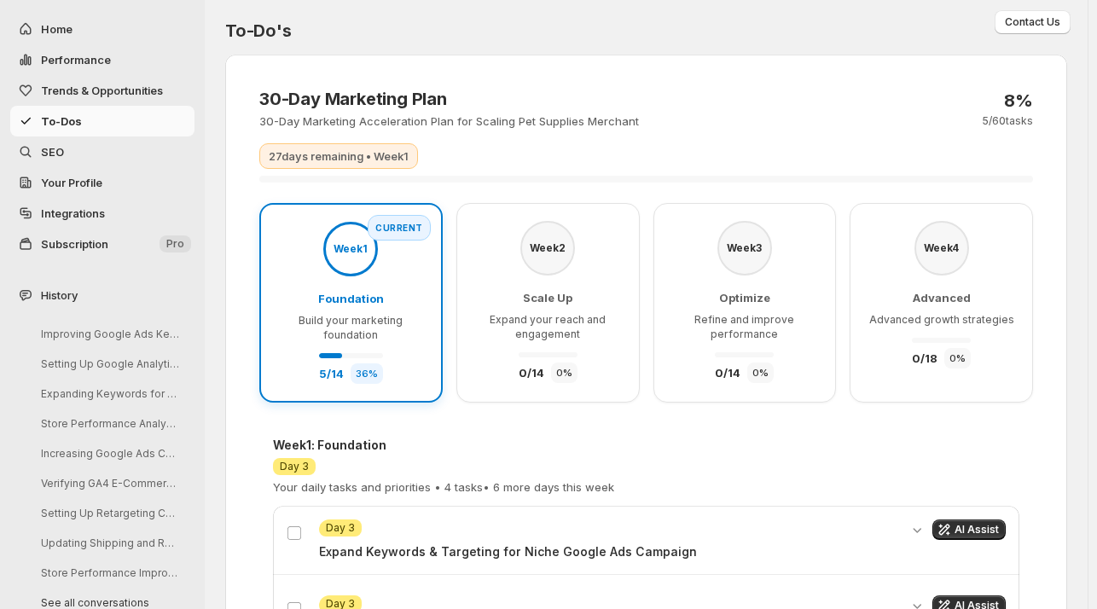
click at [136, 90] on span "Trends & Opportunities" at bounding box center [102, 91] width 122 height 14
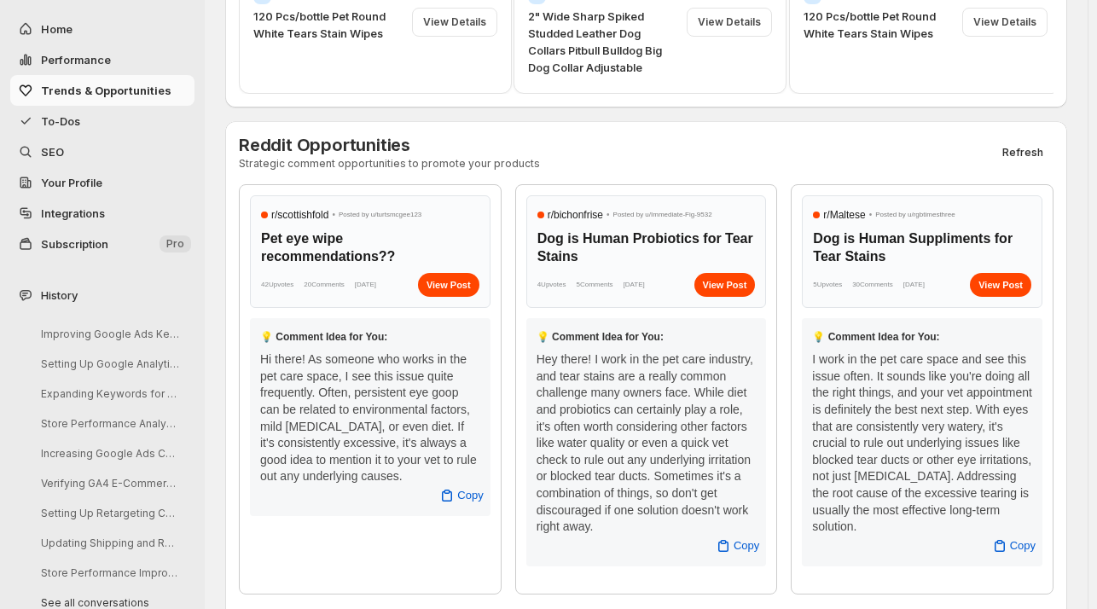
scroll to position [665, 0]
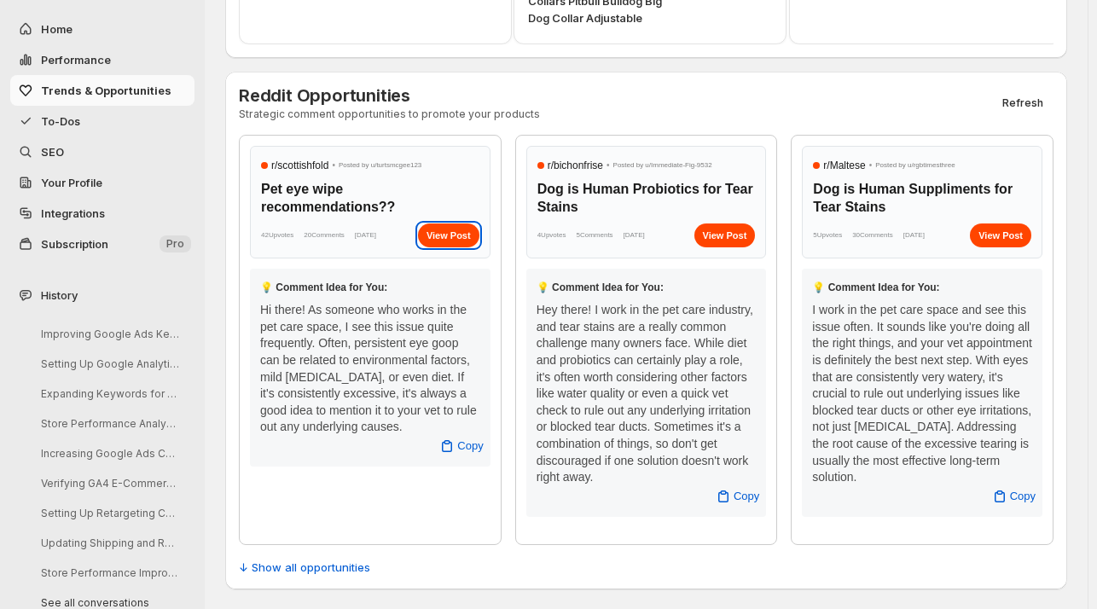
click at [461, 223] on div "View Post" at bounding box center [448, 235] width 61 height 24
click at [53, 117] on span "To-Dos" at bounding box center [60, 121] width 39 height 14
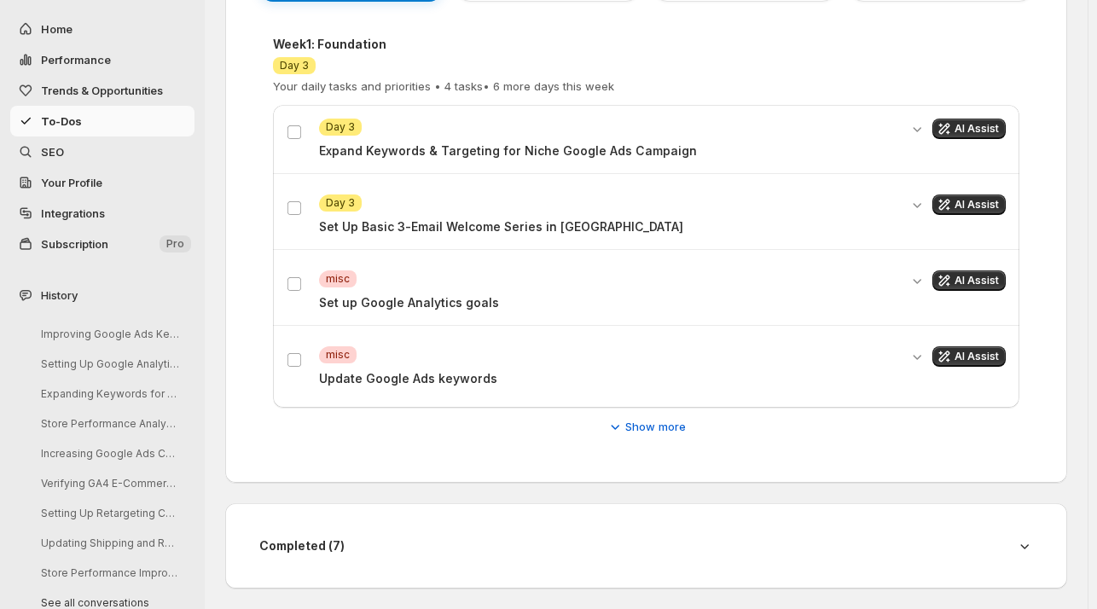
scroll to position [399, 0]
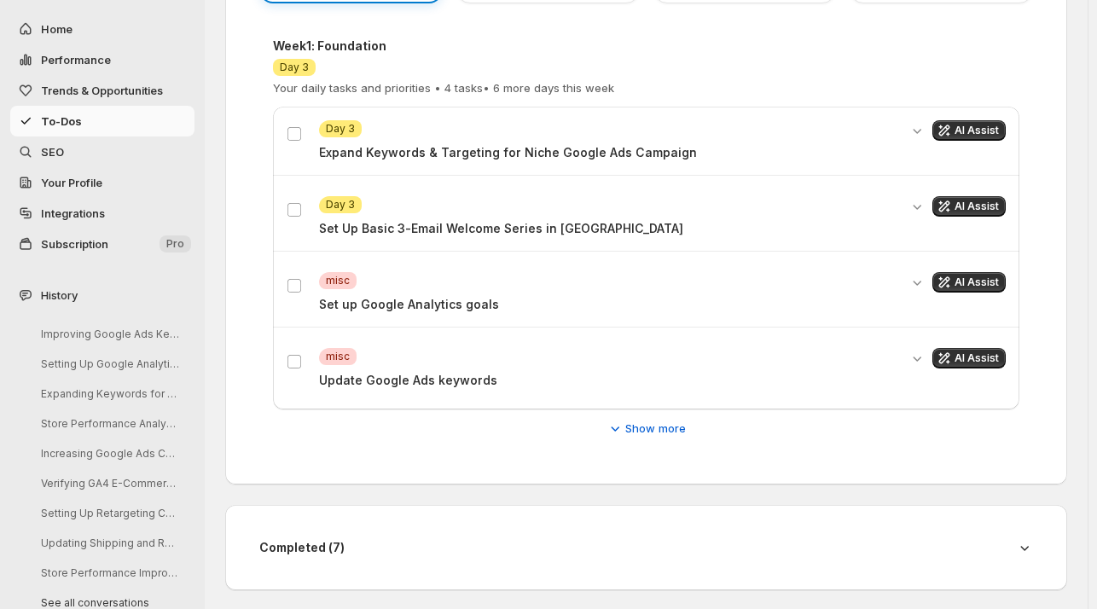
click at [48, 153] on span "SEO" at bounding box center [52, 152] width 23 height 14
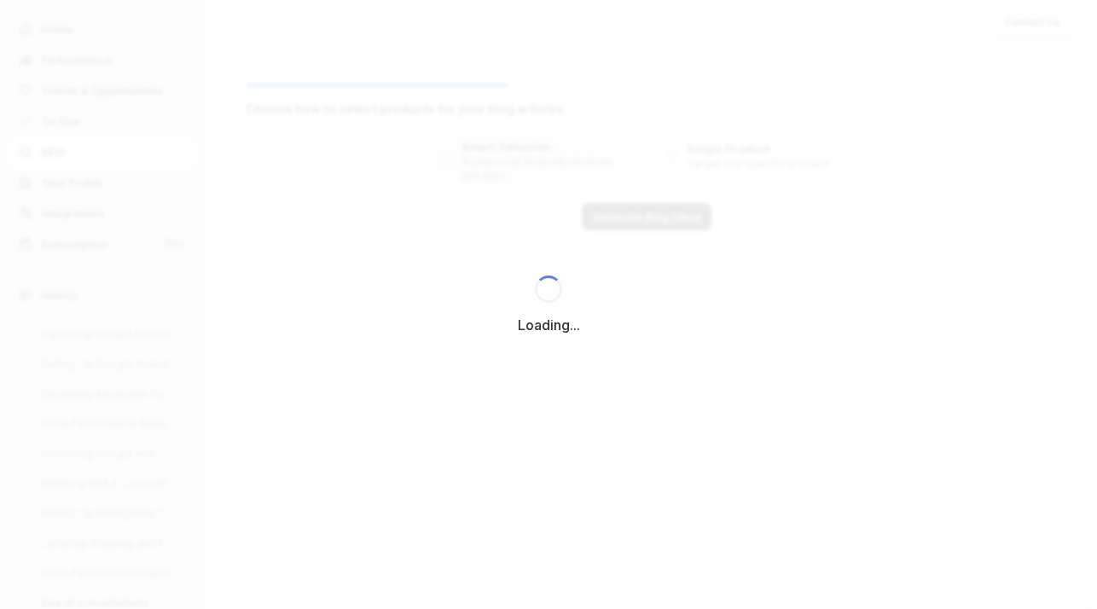
scroll to position [0, 0]
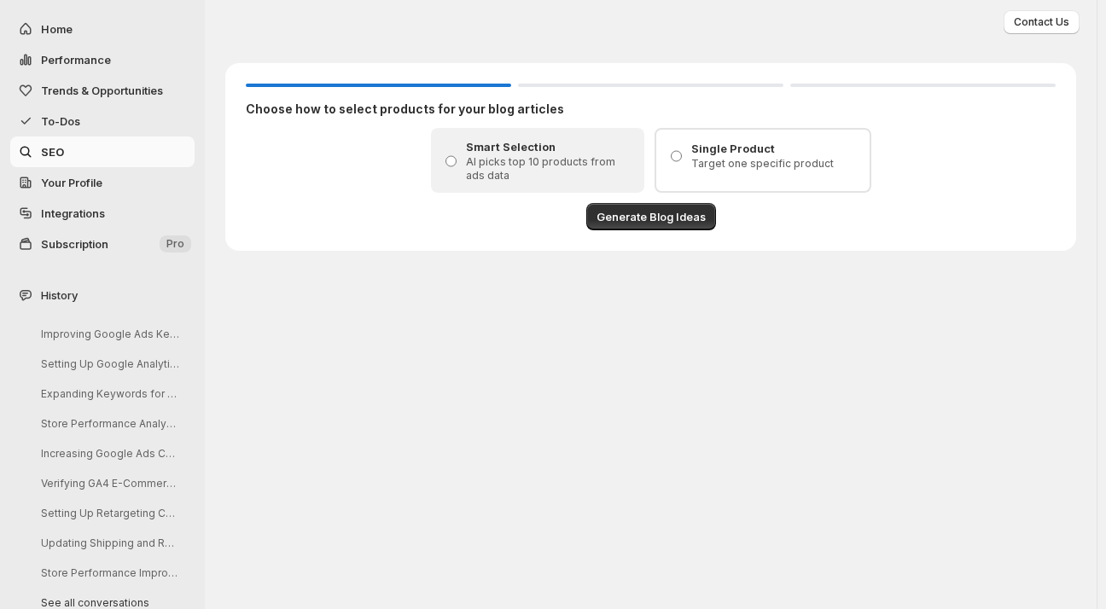
click at [61, 182] on span "Your Profile" at bounding box center [71, 183] width 61 height 14
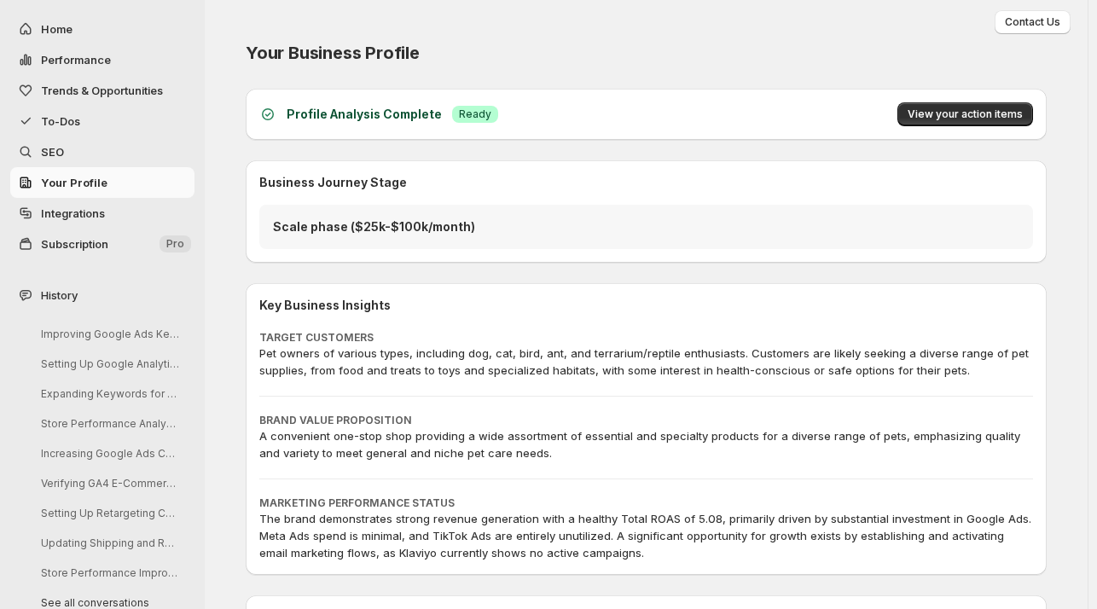
click at [65, 55] on span "Performance" at bounding box center [76, 60] width 70 height 14
select select "**********"
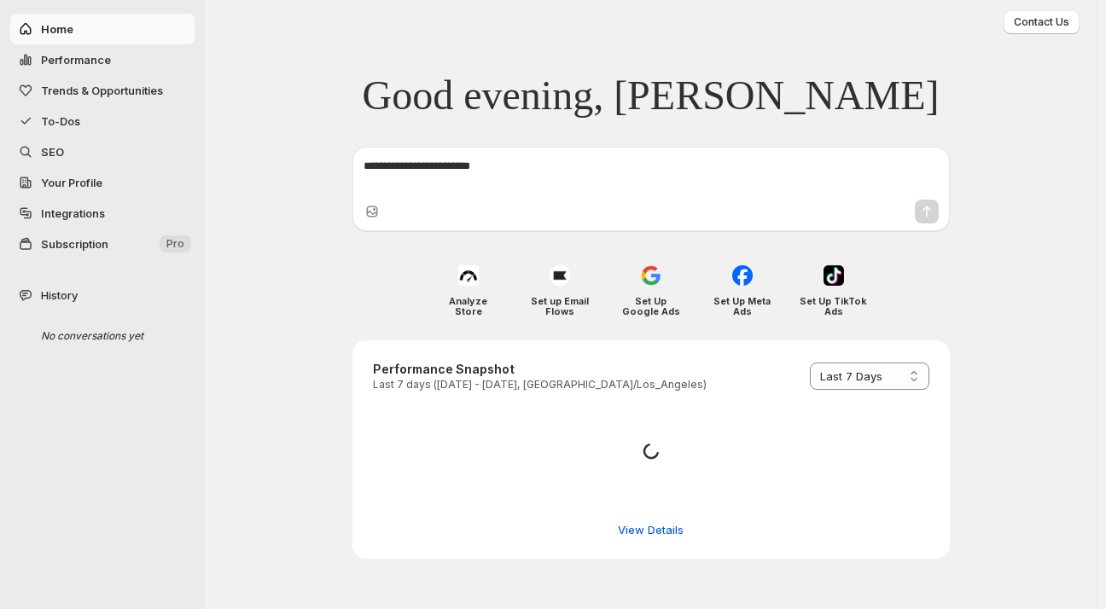
select select "*********"
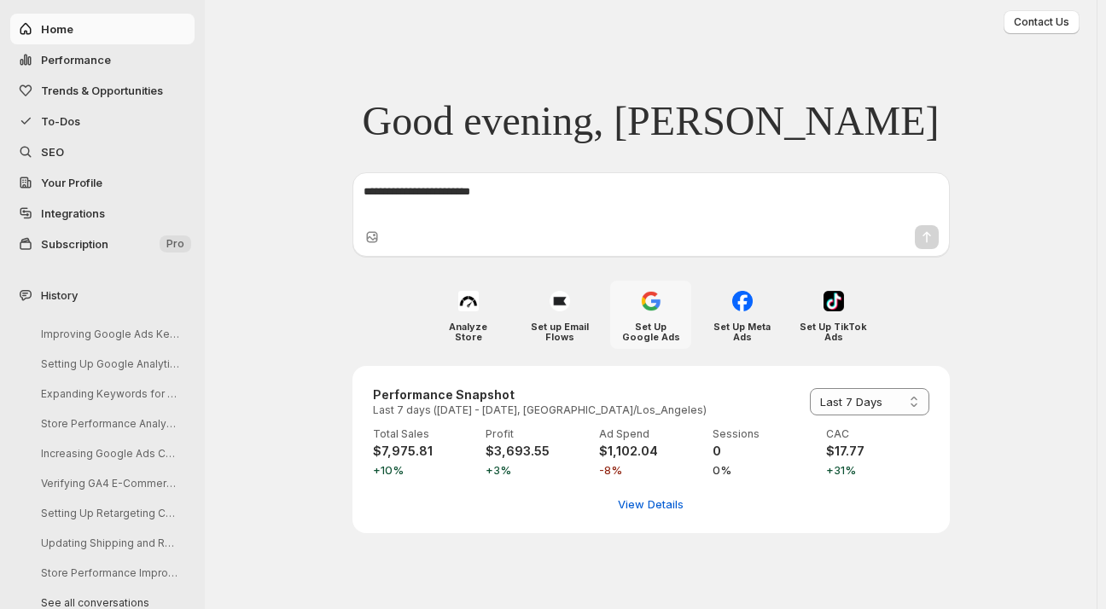
click at [666, 304] on div "Set Up Google Ads" at bounding box center [650, 315] width 81 height 68
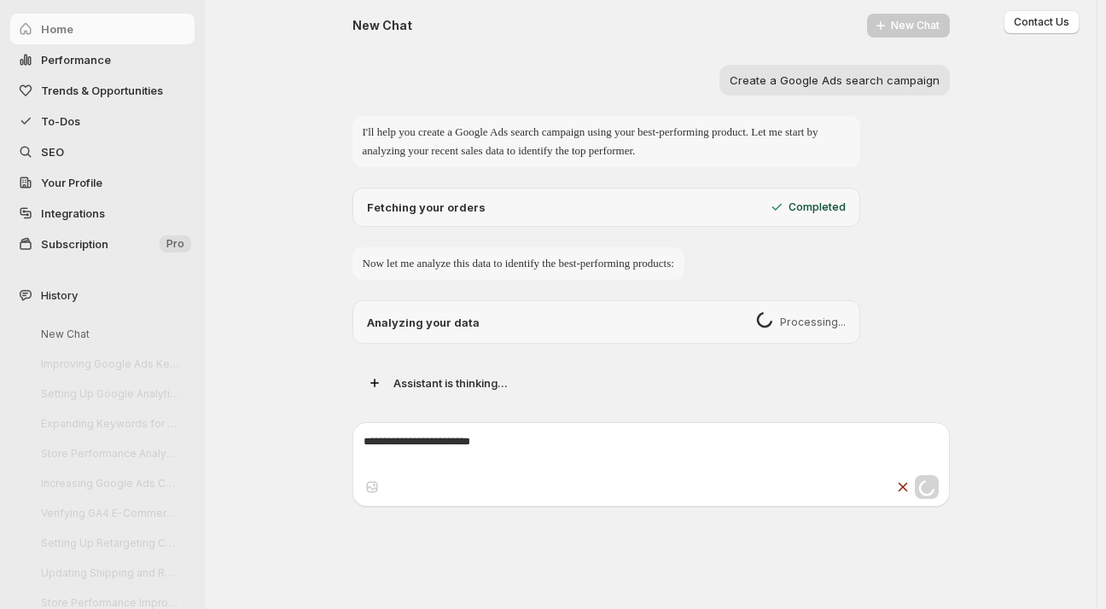
click at [57, 29] on div "Home" at bounding box center [98, 29] width 196 height 31
click at [61, 61] on span "Performance" at bounding box center [76, 60] width 70 height 14
select select "**********"
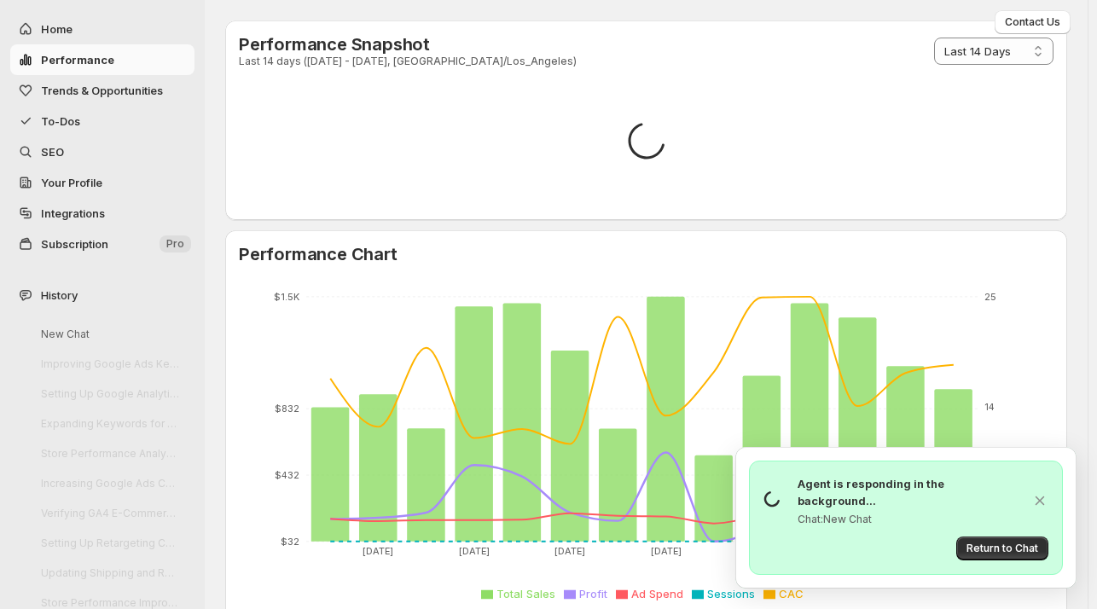
click at [63, 28] on span "Home" at bounding box center [57, 29] width 32 height 14
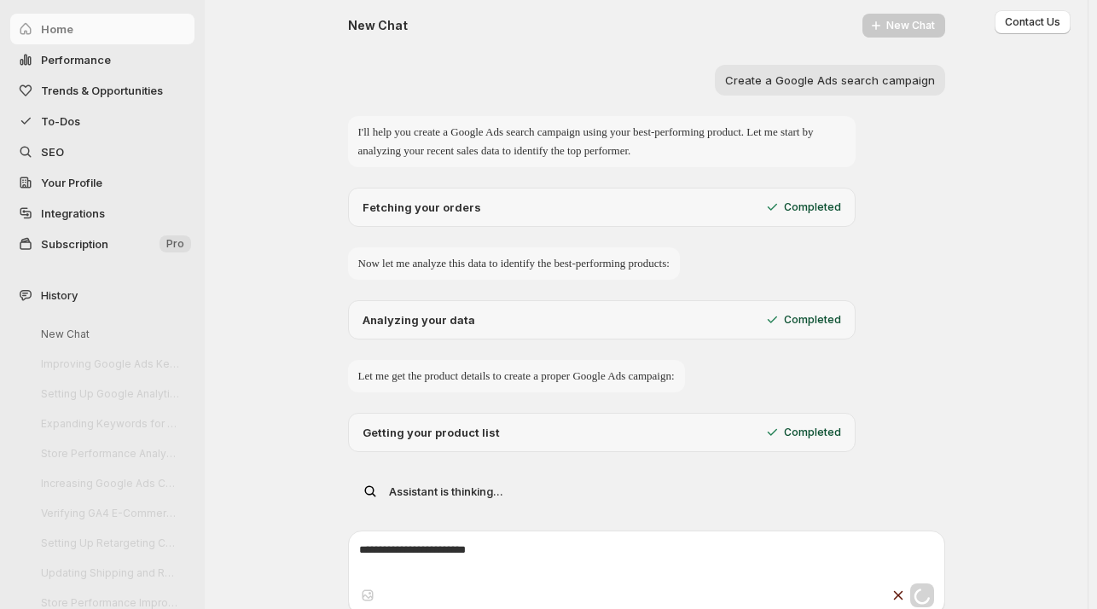
click at [899, 595] on icon "Stop response" at bounding box center [898, 595] width 17 height 17
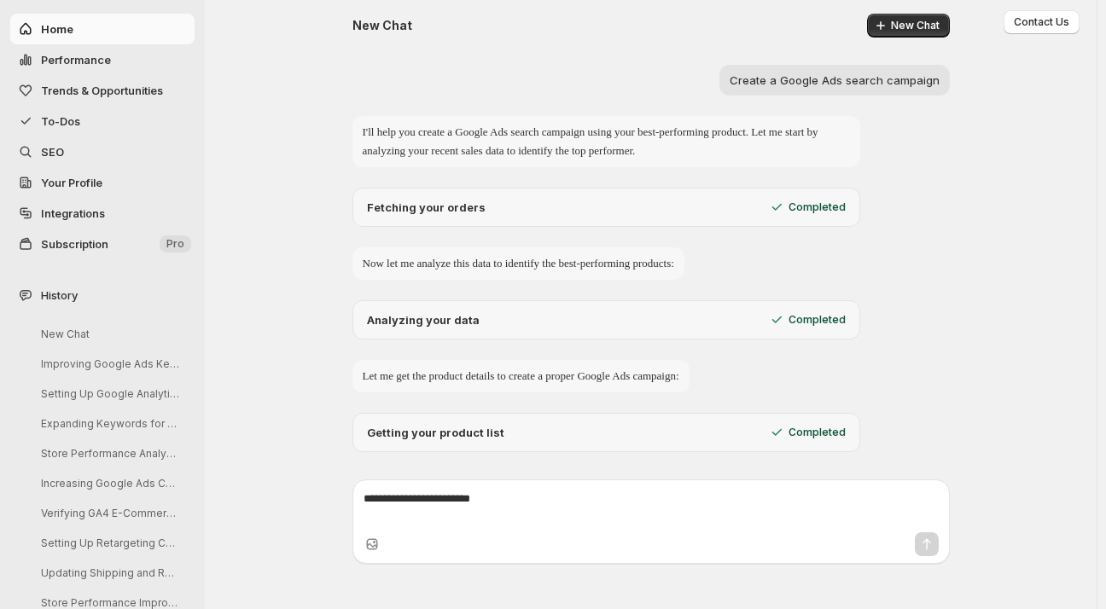
click at [57, 26] on span "Home" at bounding box center [57, 29] width 32 height 14
select select "**********"
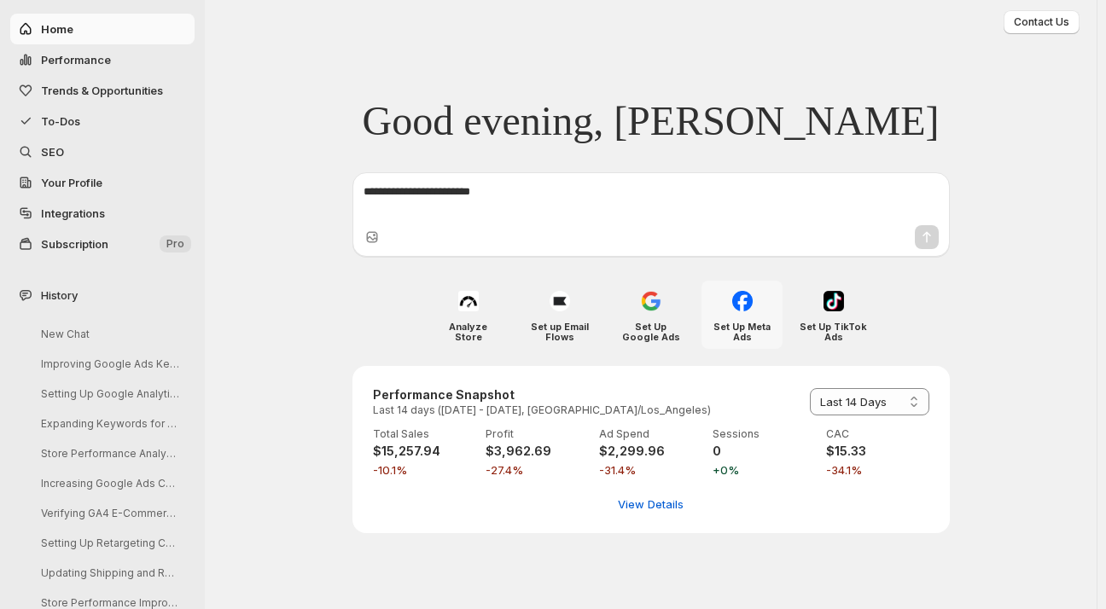
click at [752, 303] on div at bounding box center [741, 300] width 27 height 27
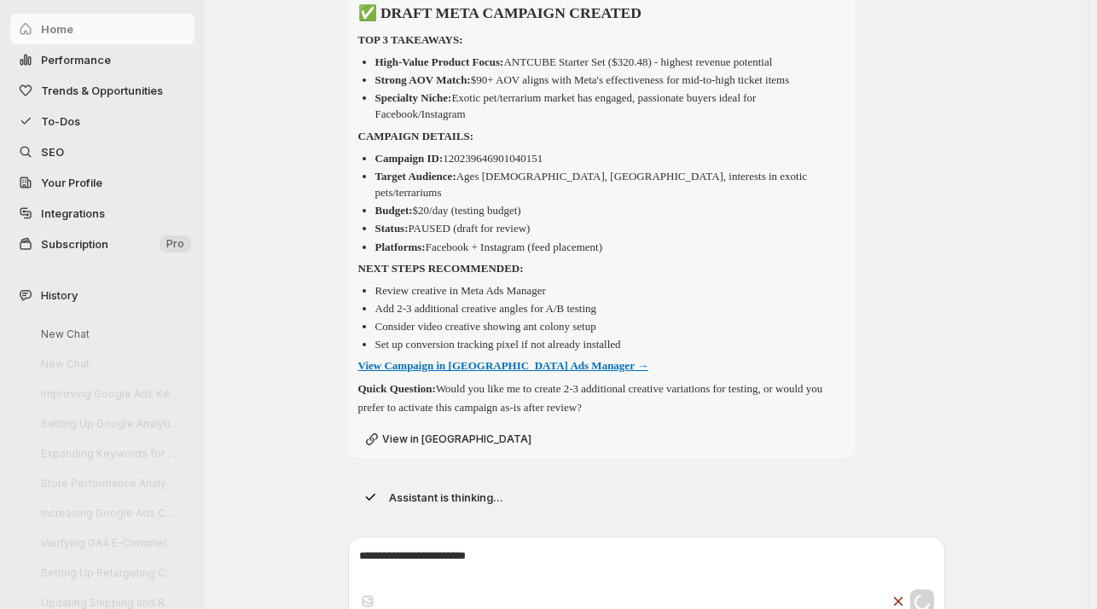
scroll to position [1013, 0]
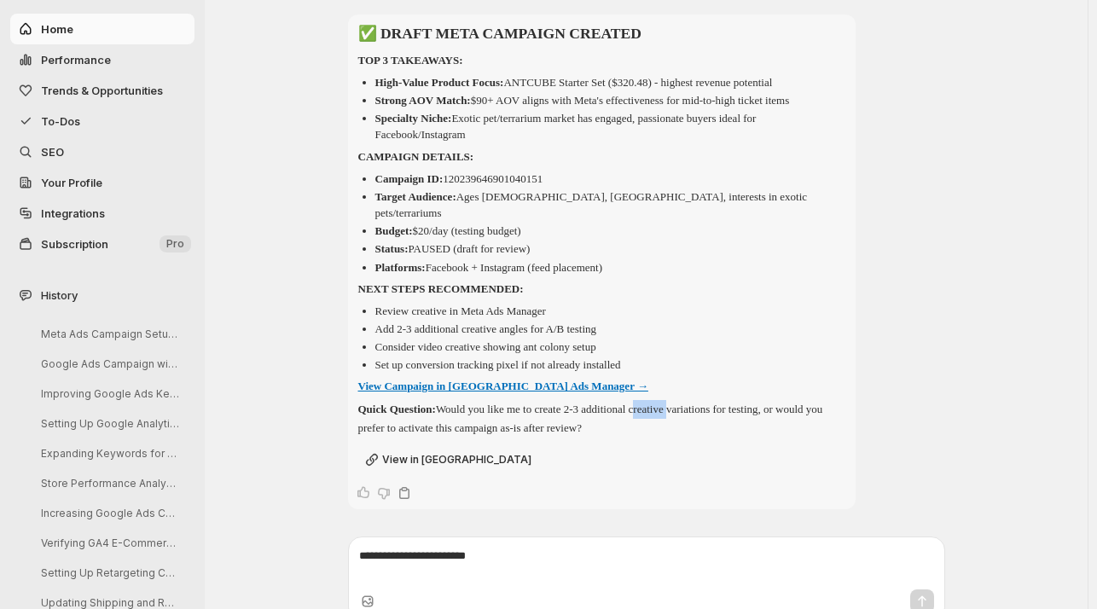
drag, startPoint x: 667, startPoint y: 392, endPoint x: 706, endPoint y: 392, distance: 39.2
click at [706, 400] on p "Quick Question: Would you like me to create 2-3 additional creative variations …" at bounding box center [601, 419] width 487 height 38
copy p "creative"
click at [379, 548] on textarea at bounding box center [646, 565] width 575 height 34
paste textarea "********"
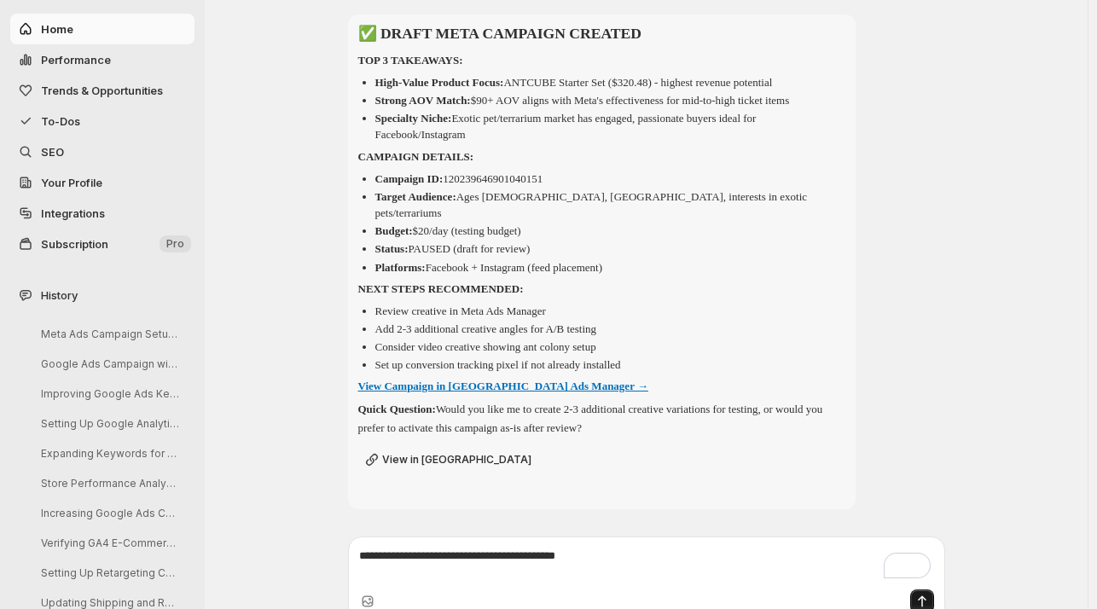
type textarea "**********"
click at [921, 593] on icon "Send message" at bounding box center [922, 601] width 17 height 17
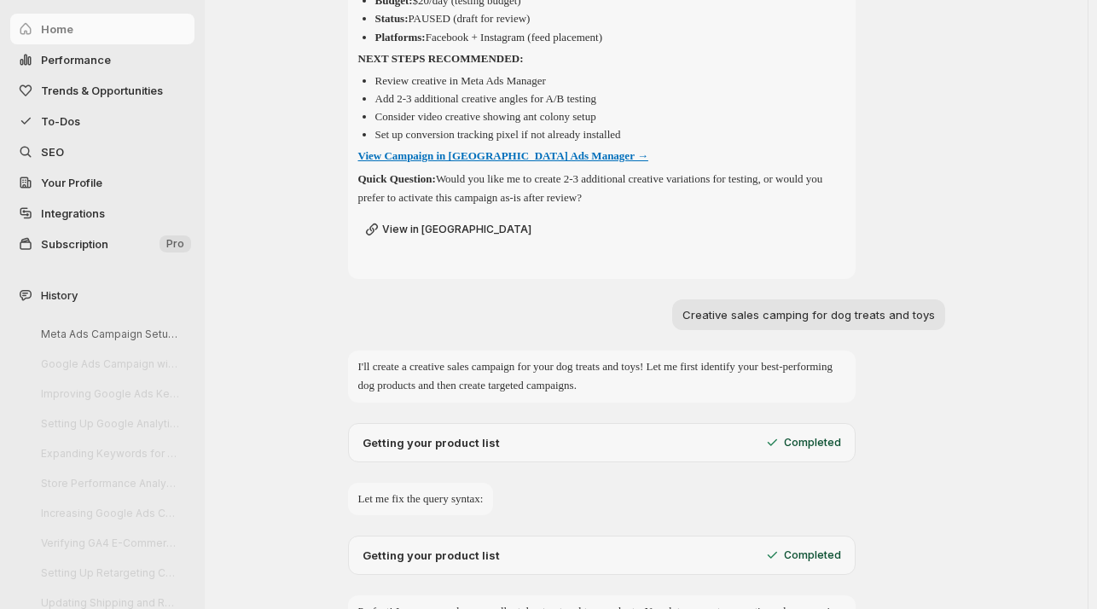
scroll to position [1239, 0]
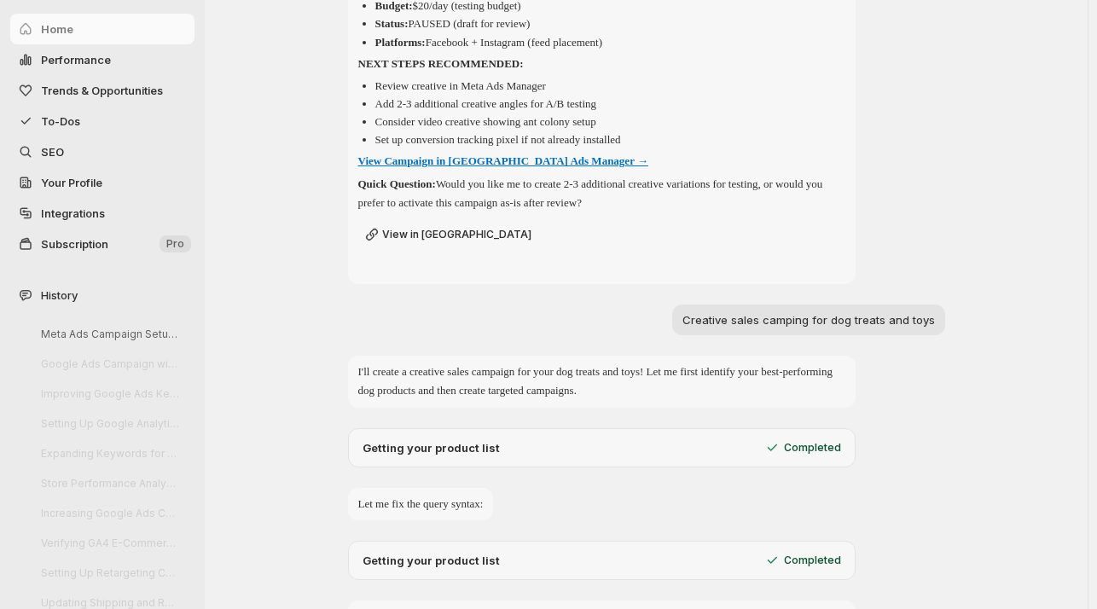
click at [420, 228] on span "View in Meta" at bounding box center [456, 235] width 149 height 14
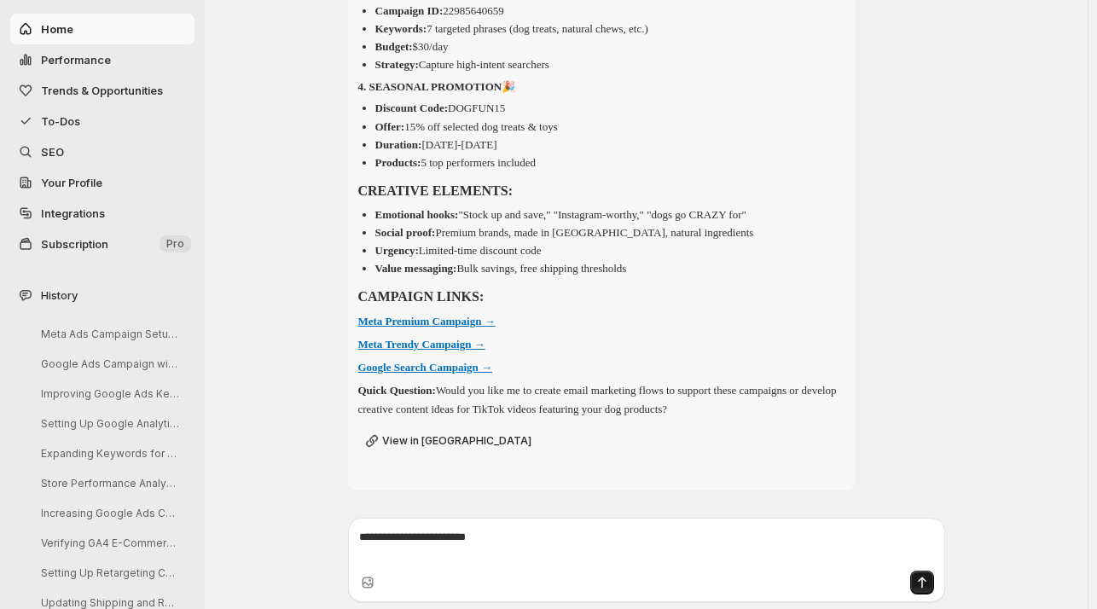
scroll to position [3513, 0]
click at [442, 321] on strong "Meta Premium Campaign →" at bounding box center [426, 321] width 137 height 13
click at [421, 345] on strong "Meta Trendy Campaign →" at bounding box center [421, 344] width 127 height 13
click at [421, 369] on strong "Google Search Campaign →" at bounding box center [425, 367] width 135 height 13
click at [404, 448] on span "View in Meta" at bounding box center [456, 441] width 149 height 14
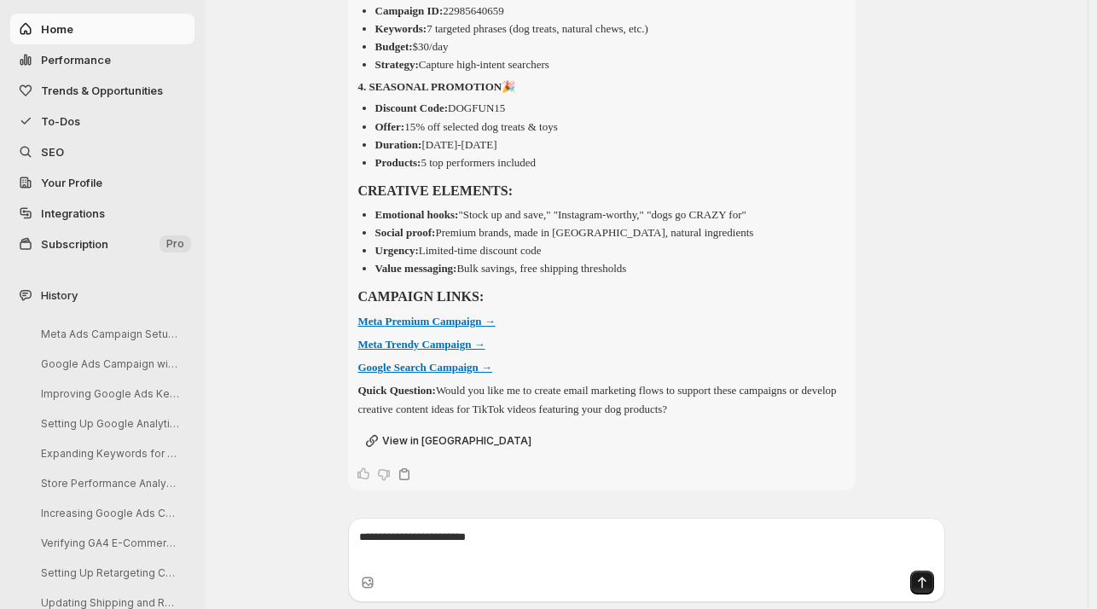
click at [421, 345] on strong "Meta Trendy Campaign →" at bounding box center [421, 344] width 127 height 13
click at [420, 349] on strong "Meta Trendy Campaign →" at bounding box center [421, 344] width 127 height 13
click at [440, 371] on strong "Google Search Campaign →" at bounding box center [425, 367] width 135 height 13
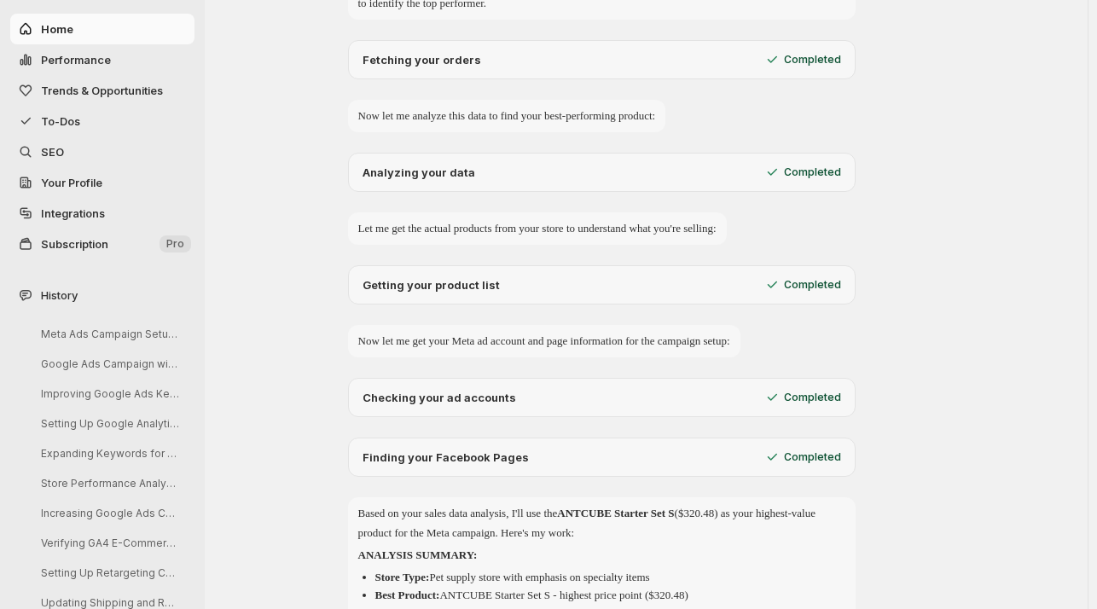
scroll to position [0, 0]
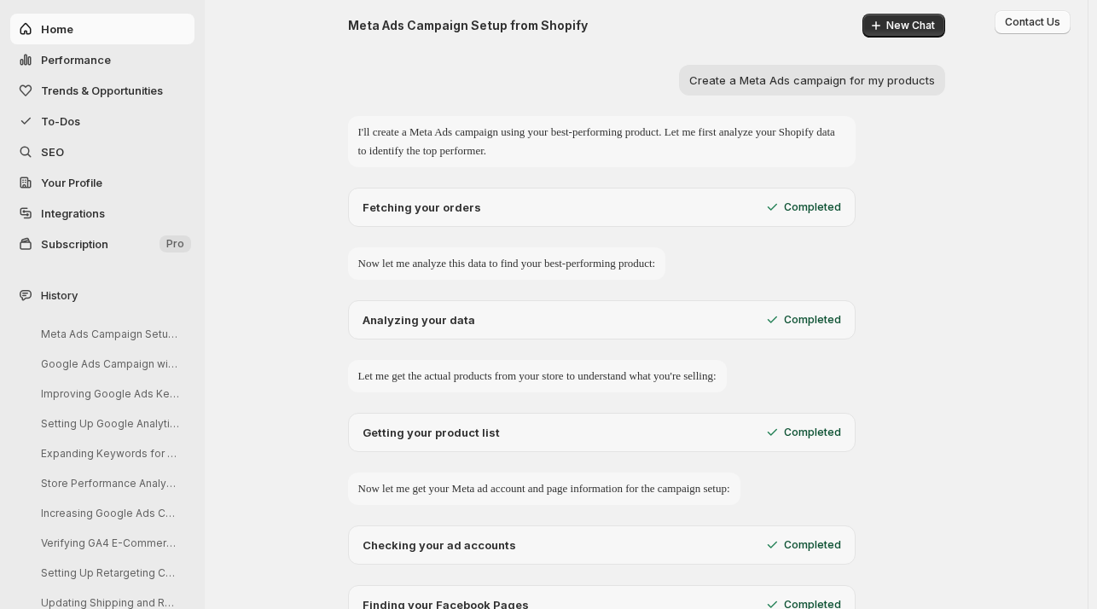
click at [1048, 27] on span "Contact Us" at bounding box center [1032, 22] width 55 height 14
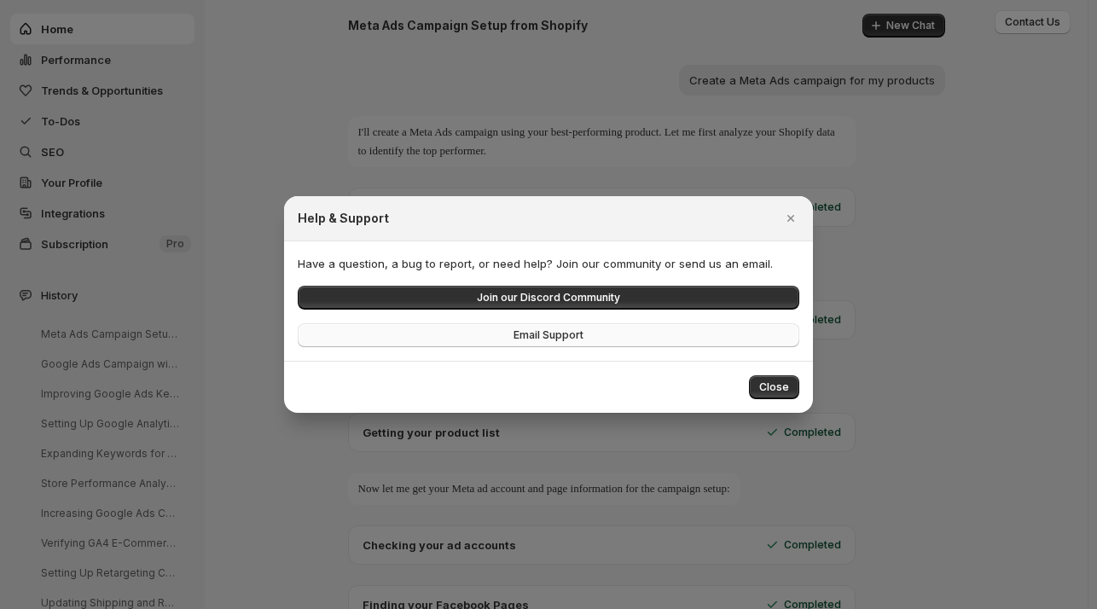
click at [543, 332] on span "Email Support" at bounding box center [549, 335] width 70 height 14
click at [522, 328] on button "Email Support" at bounding box center [549, 335] width 502 height 24
click at [305, 477] on div at bounding box center [548, 304] width 1097 height 609
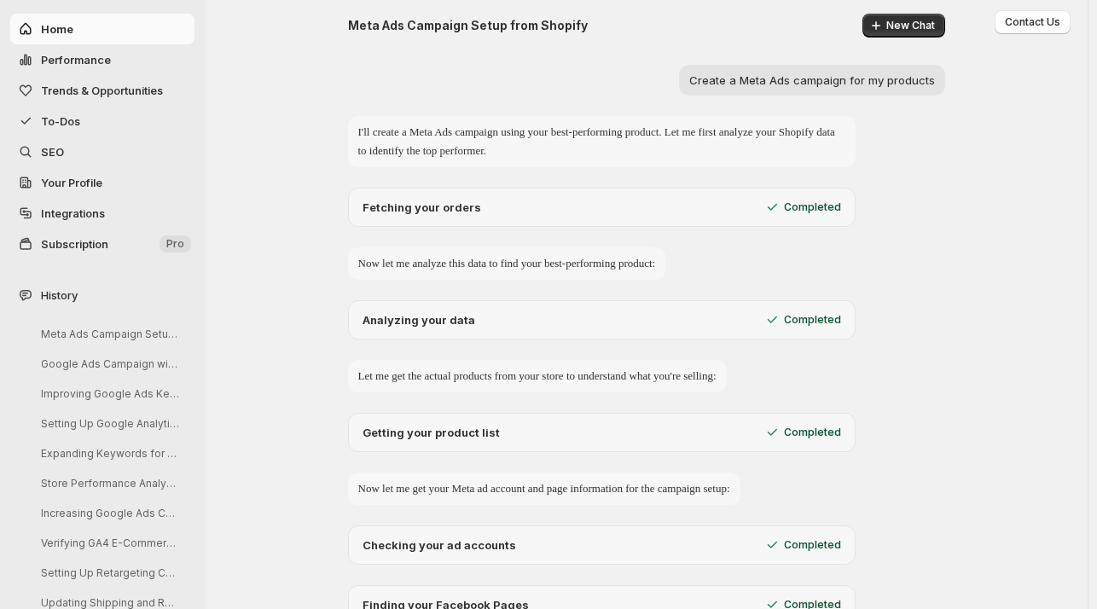
click at [78, 174] on span "Your Profile" at bounding box center [116, 182] width 150 height 17
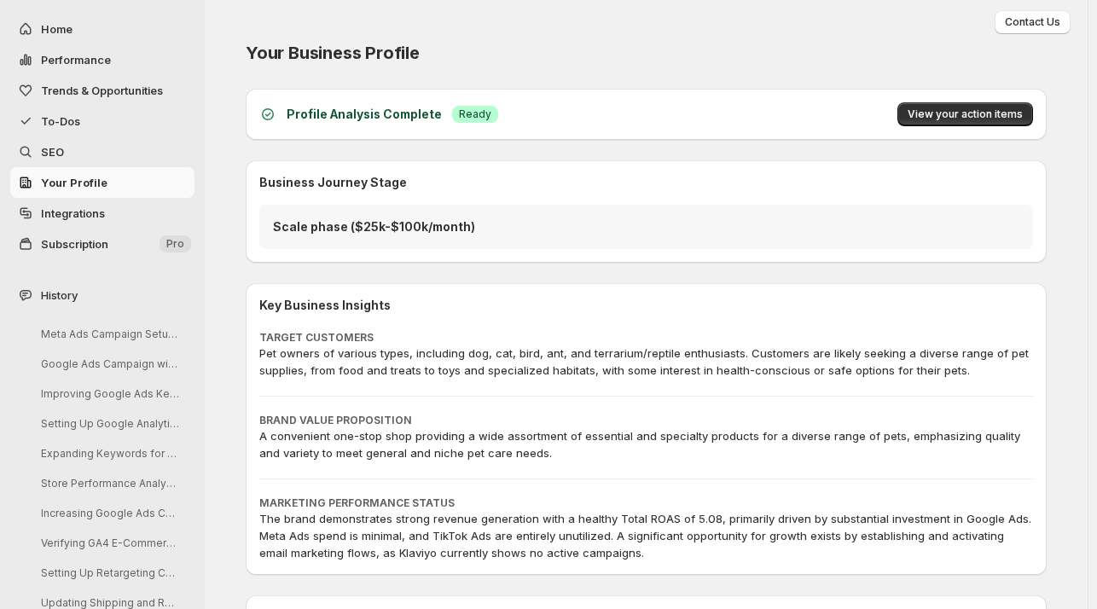
click at [59, 117] on span "To-Dos" at bounding box center [60, 121] width 39 height 14
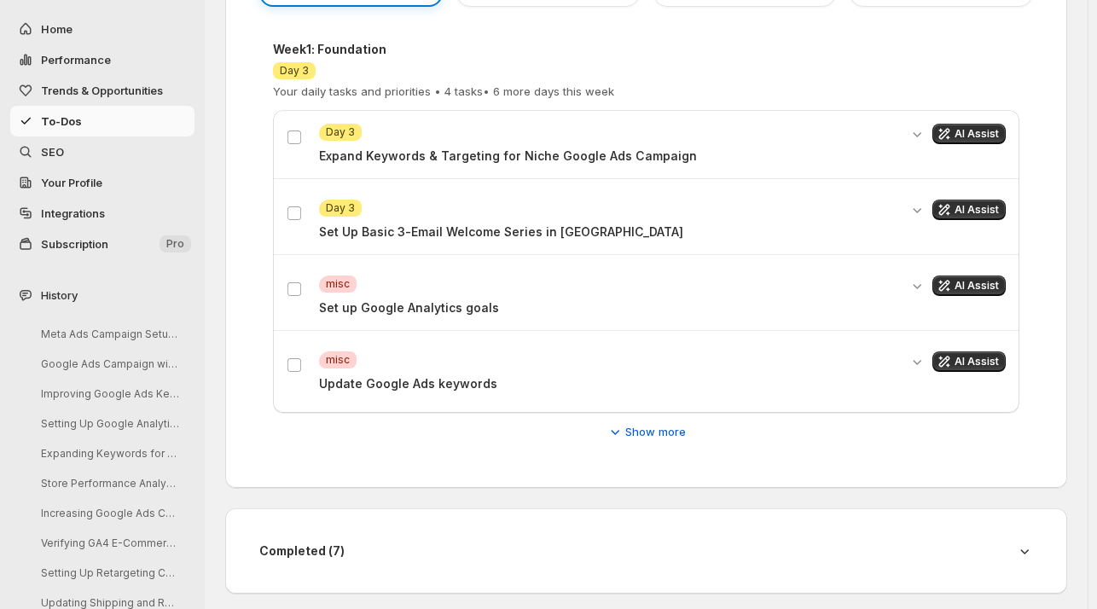
scroll to position [399, 0]
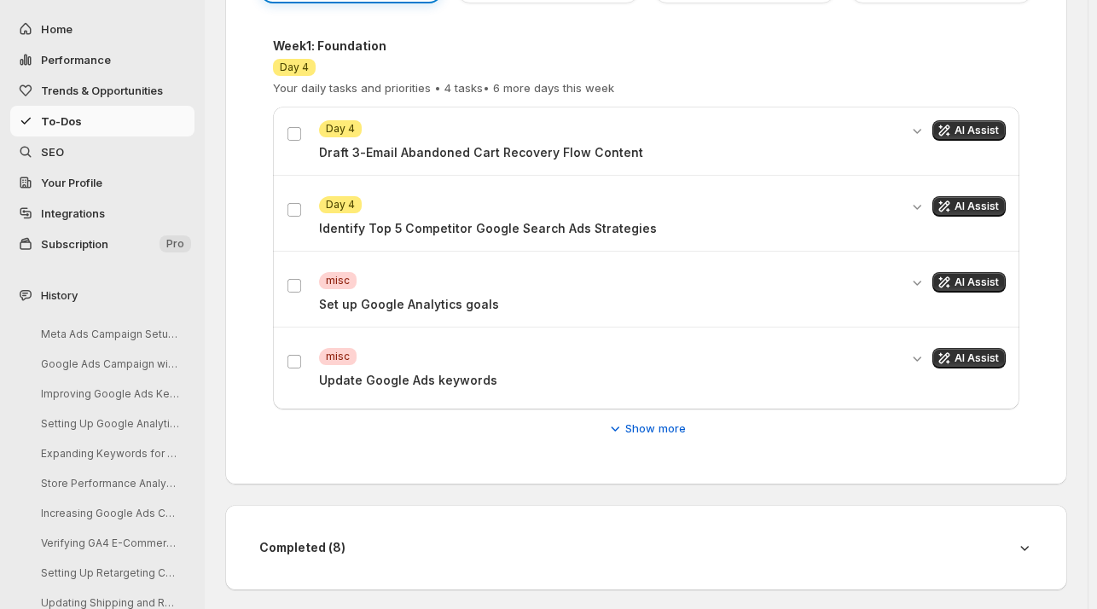
click at [281, 206] on div "Attention Day 4 Identify Top 5 Competitor Google Search Ads Strategies AI Assist" at bounding box center [646, 217] width 746 height 68
click at [285, 204] on div "Attention Day 4 Identify Top 5 Competitor Google Search Ads Strategies AI Assist" at bounding box center [646, 217] width 746 height 68
click at [662, 427] on span "Show more" at bounding box center [655, 428] width 61 height 17
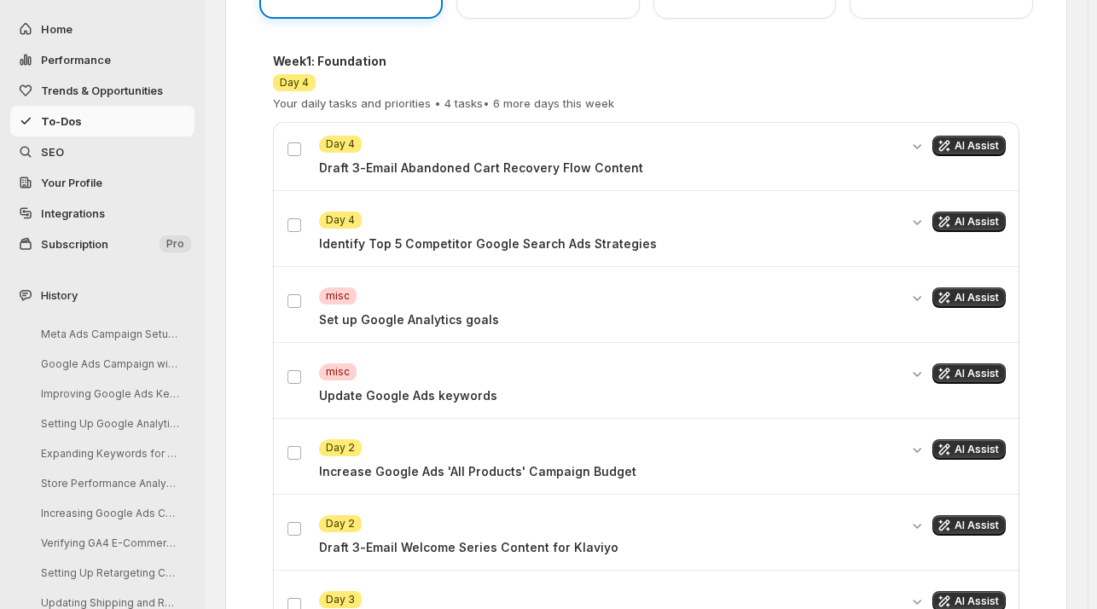
scroll to position [0, 0]
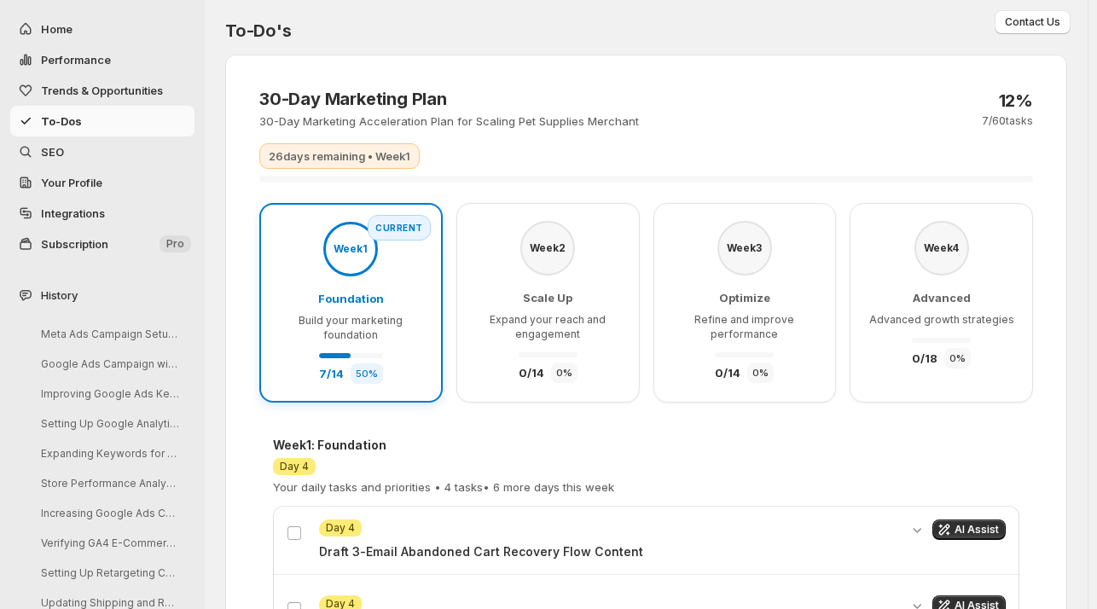
click at [69, 93] on span "Trends & Opportunities" at bounding box center [102, 91] width 122 height 14
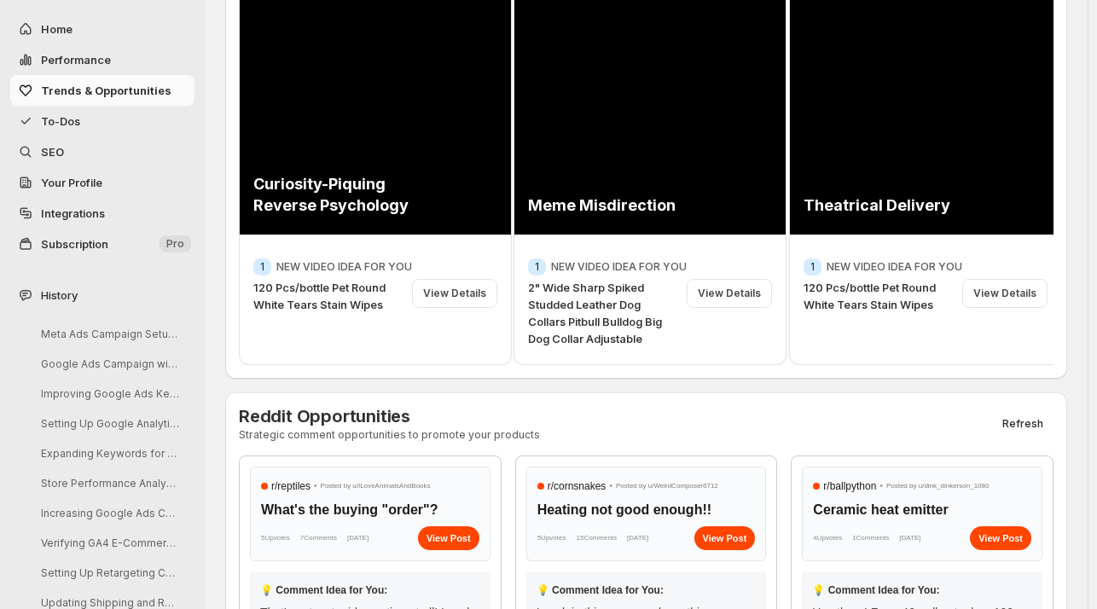
scroll to position [348, 0]
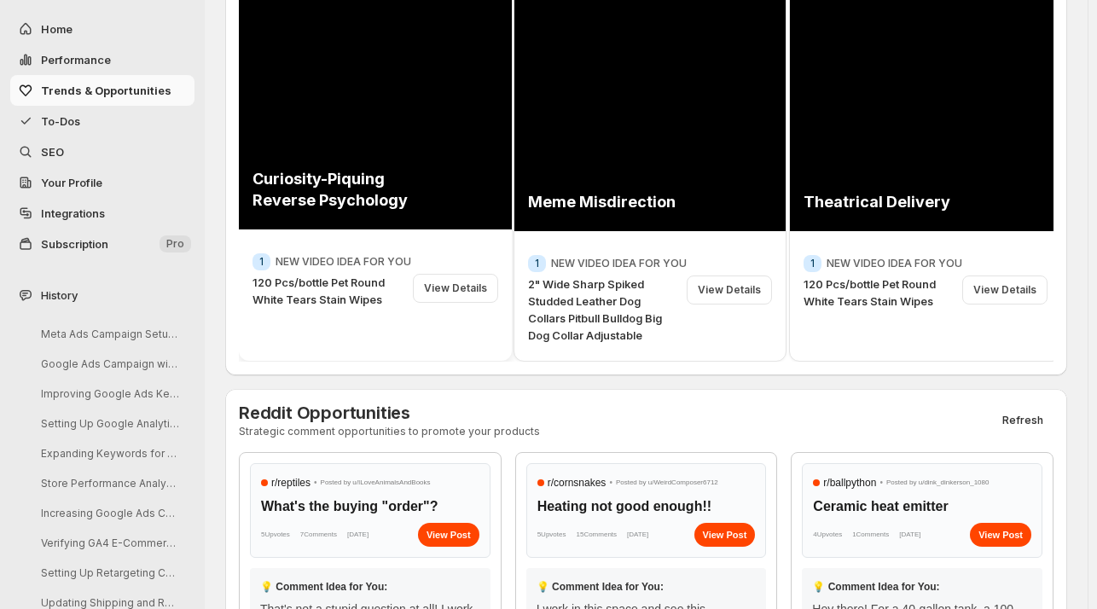
click at [467, 286] on div "View Details" at bounding box center [455, 288] width 85 height 29
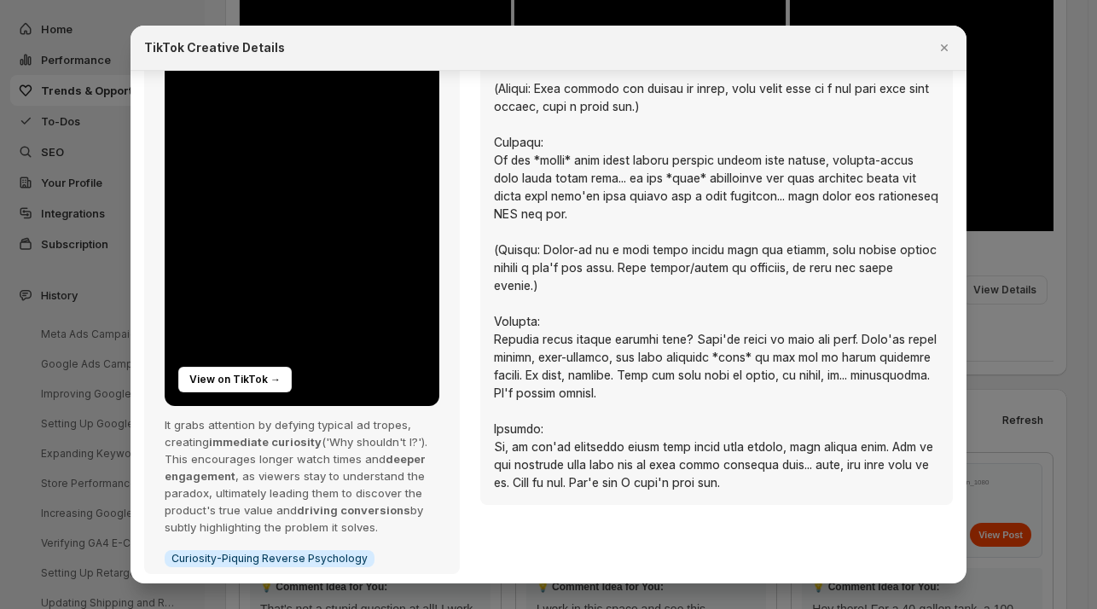
scroll to position [183, 0]
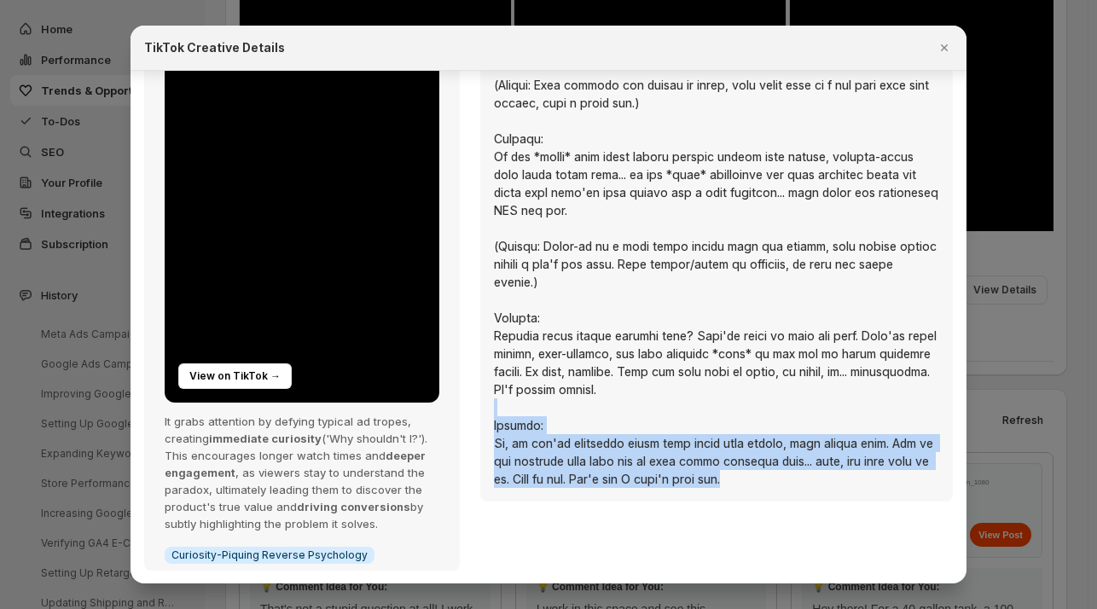
drag, startPoint x: 737, startPoint y: 485, endPoint x: 695, endPoint y: 410, distance: 85.2
click at [695, 410] on div ":r2c:" at bounding box center [716, 246] width 445 height 484
click at [614, 513] on div "View on TikTok → It grabs attention by defying typical ad tropes, creating imme…" at bounding box center [548, 236] width 809 height 670
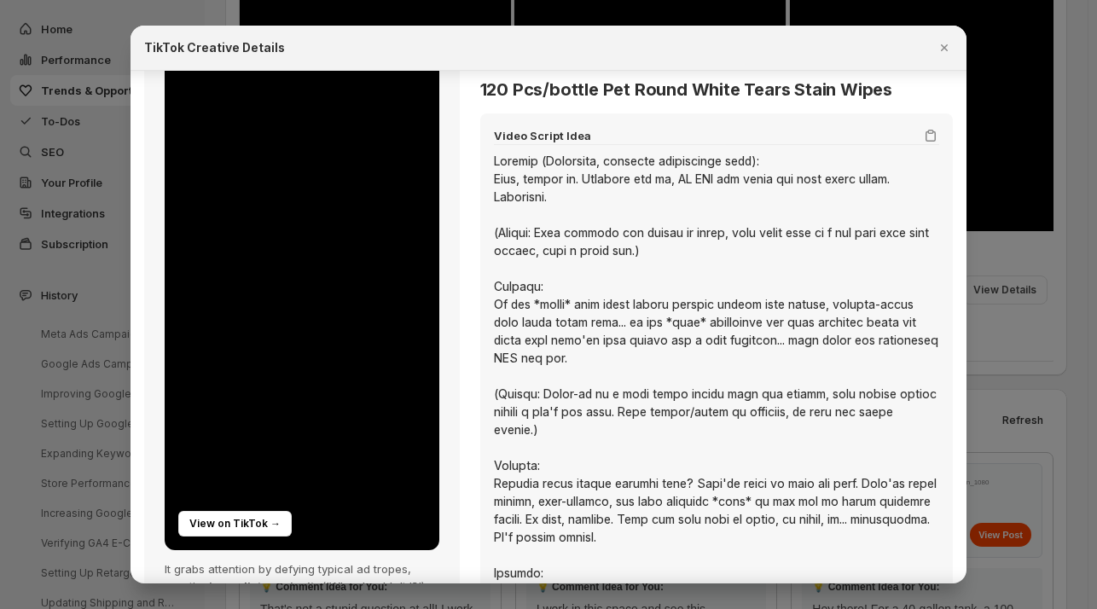
scroll to position [0, 0]
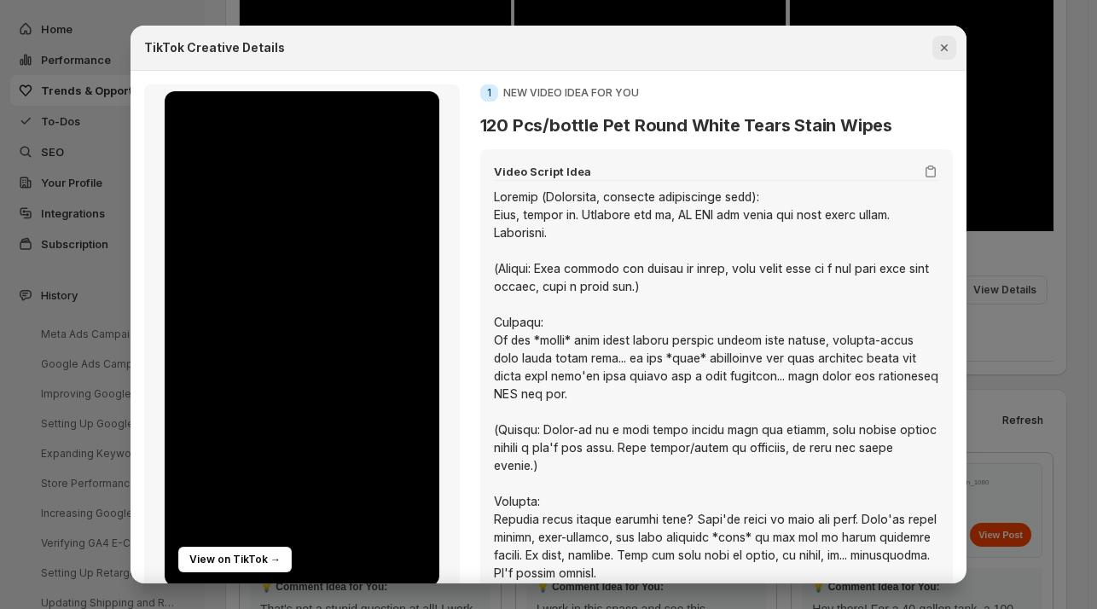
click at [940, 43] on icon "Close" at bounding box center [944, 47] width 17 height 17
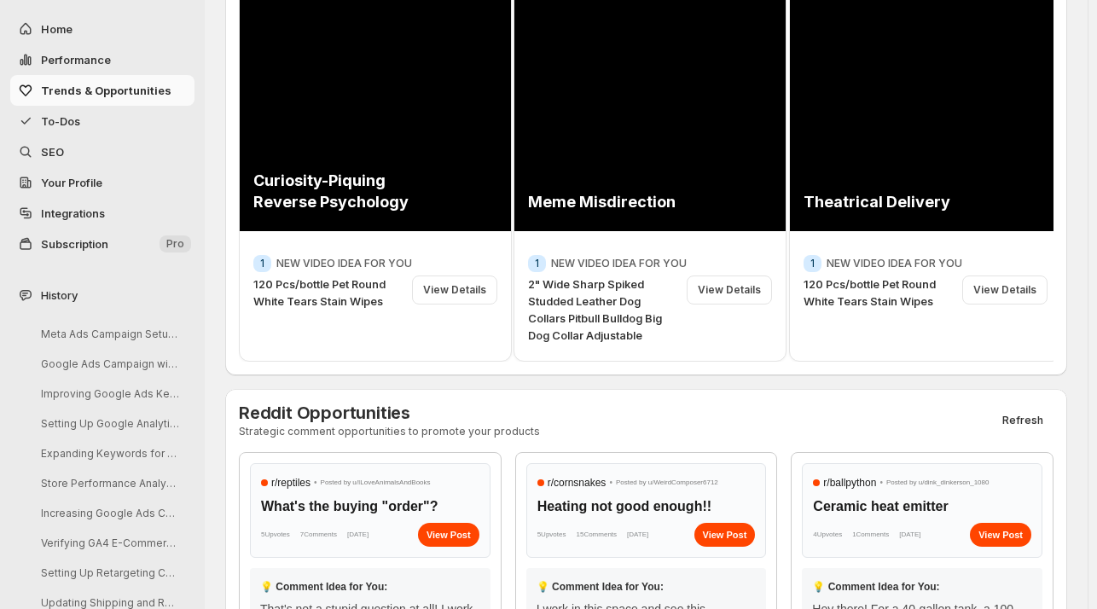
click at [1088, 9] on main "Contact Us Trending TikTok Creatives Ready-to-use examples and scripts tailored…" at bounding box center [544, 289] width 1088 height 1274
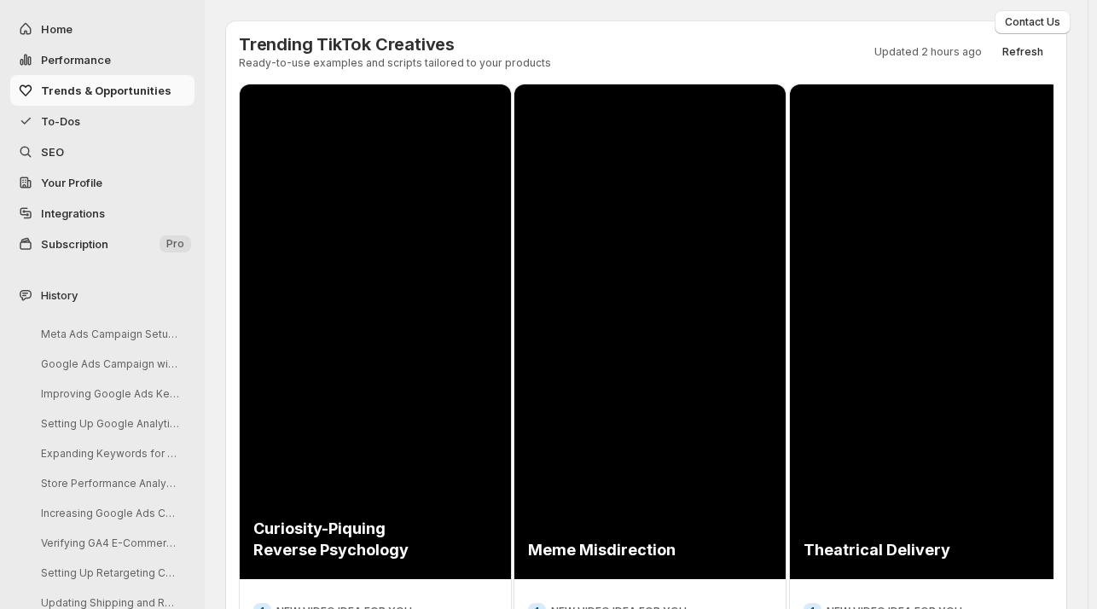
click at [42, 154] on span "SEO" at bounding box center [52, 152] width 23 height 14
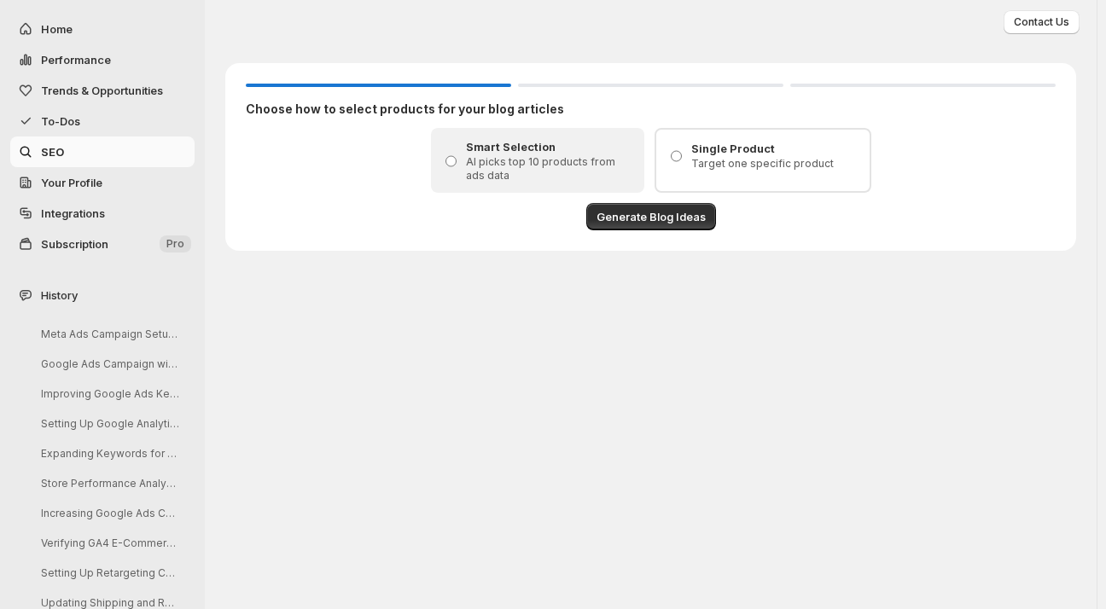
click at [84, 187] on span "Your Profile" at bounding box center [71, 183] width 61 height 14
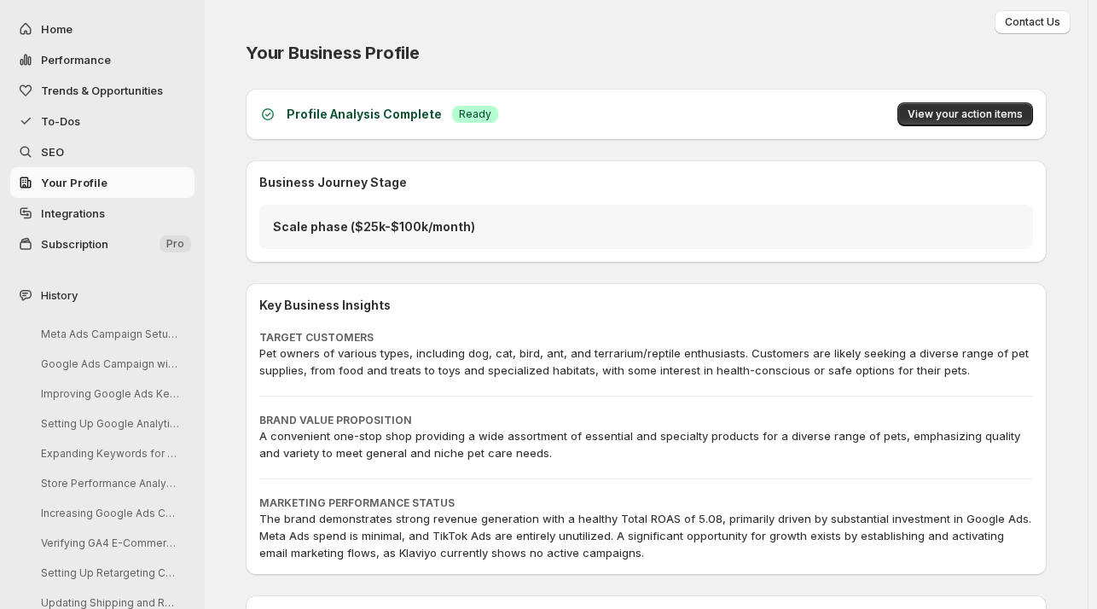
click at [58, 35] on span "Home" at bounding box center [57, 29] width 32 height 14
select select "**********"
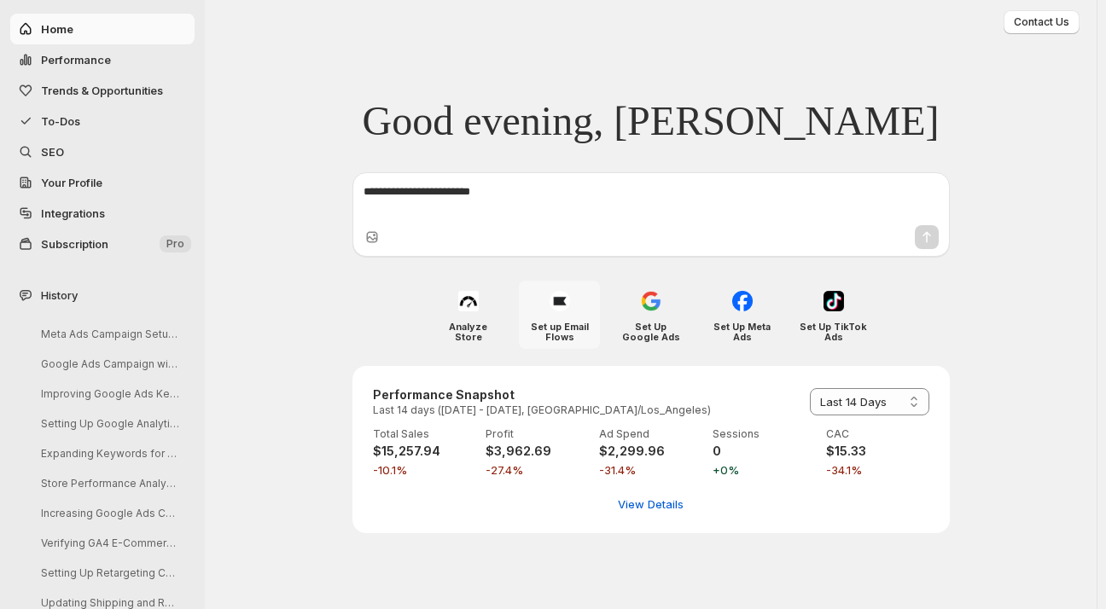
click at [562, 324] on h4 "Set up Email Flows" at bounding box center [558, 332] width 67 height 20
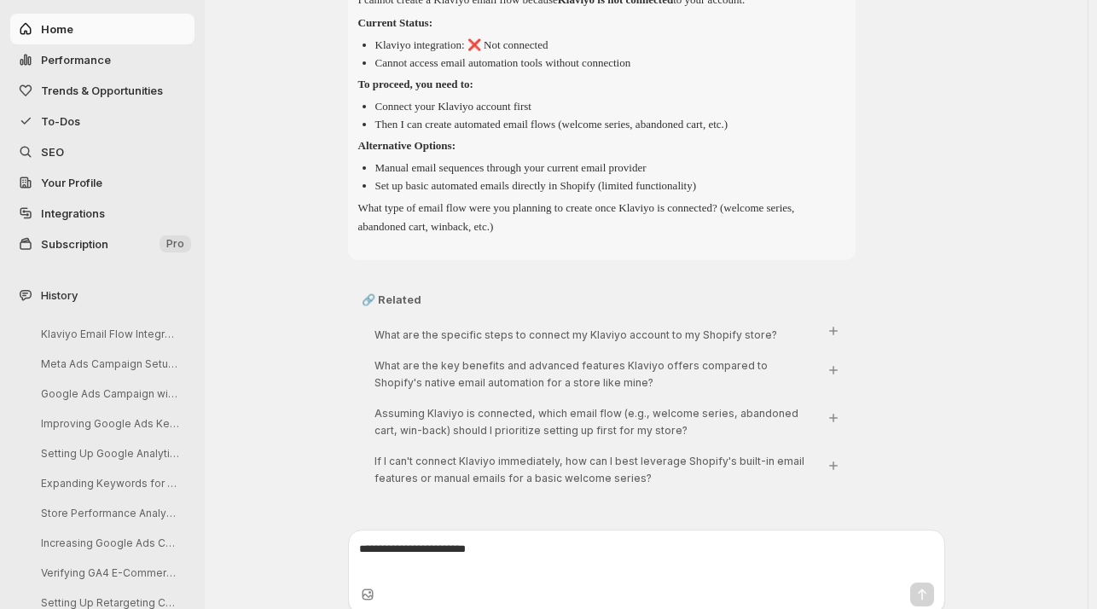
scroll to position [144, 0]
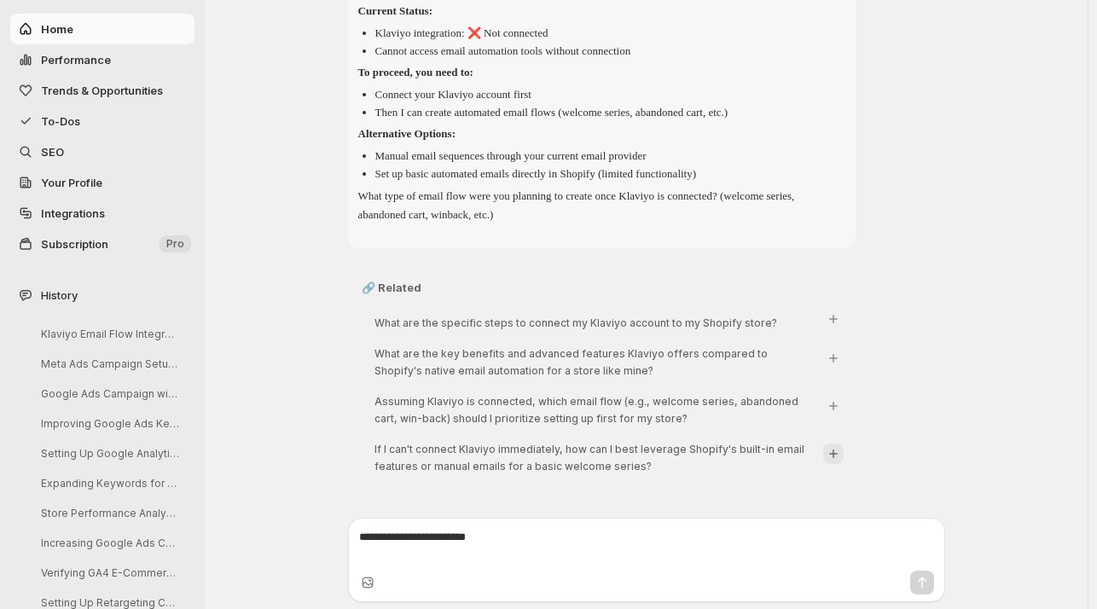
click at [834, 454] on icon "Ask: [object Object]" at bounding box center [833, 454] width 9 height 9
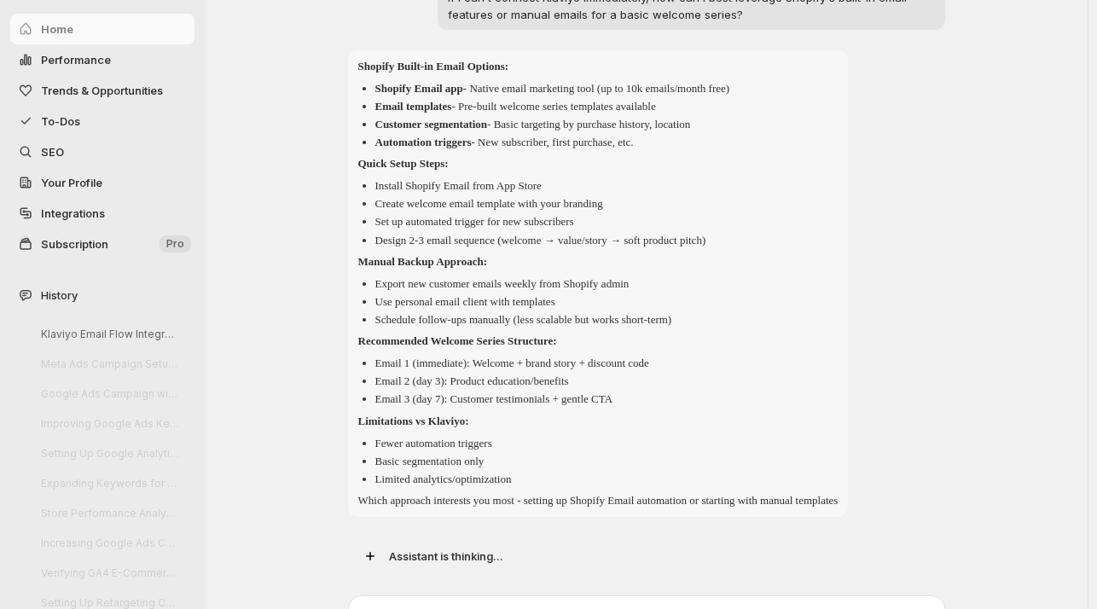
scroll to position [693, 0]
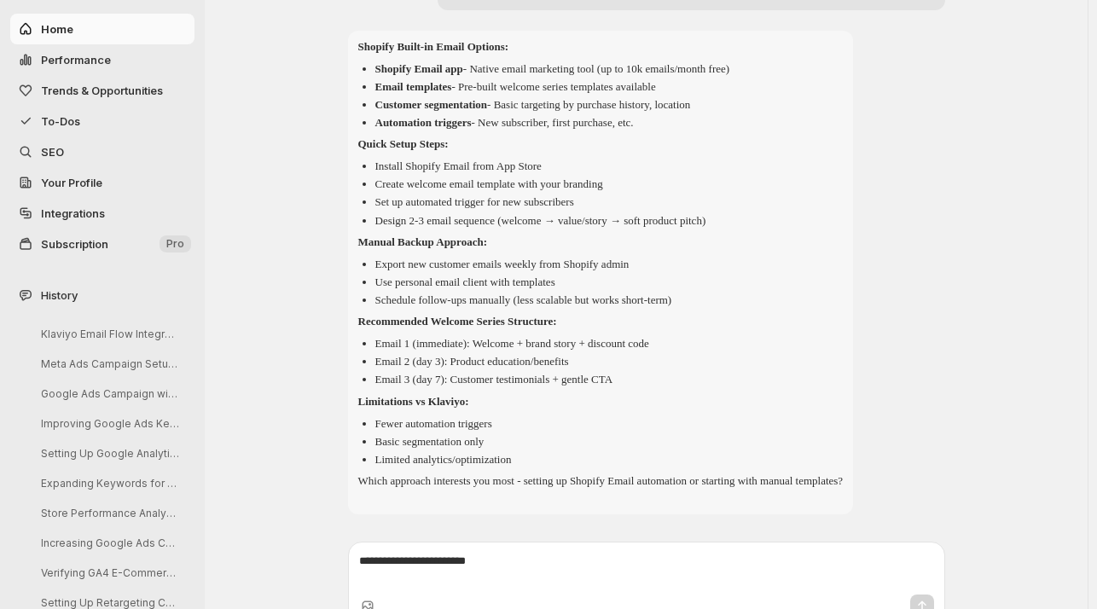
click at [59, 182] on span "Your Profile" at bounding box center [71, 183] width 61 height 14
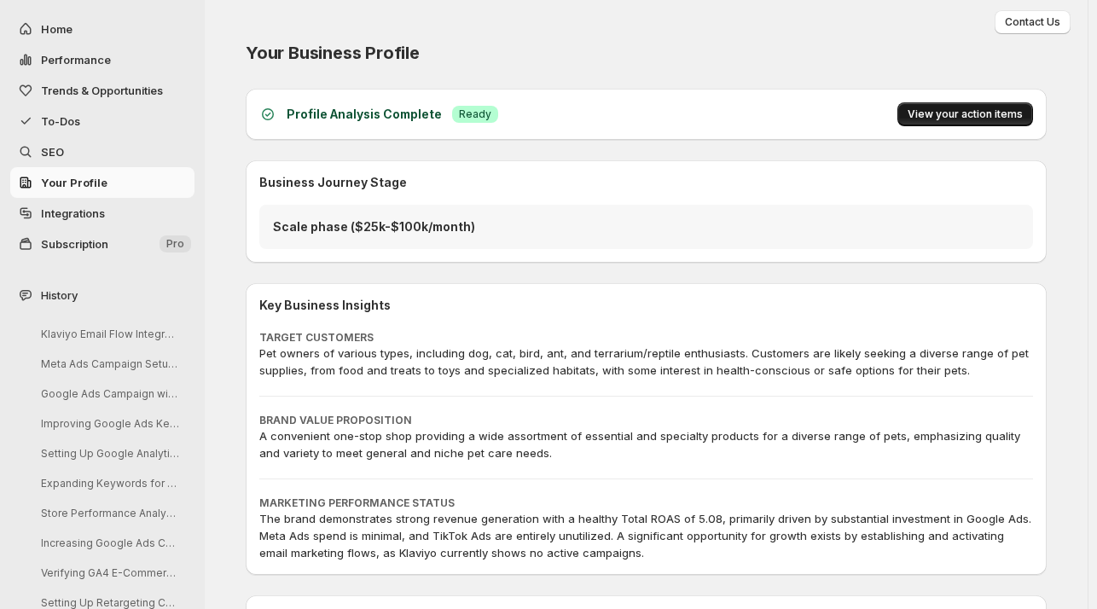
click at [921, 118] on span "View your action items" at bounding box center [965, 114] width 115 height 14
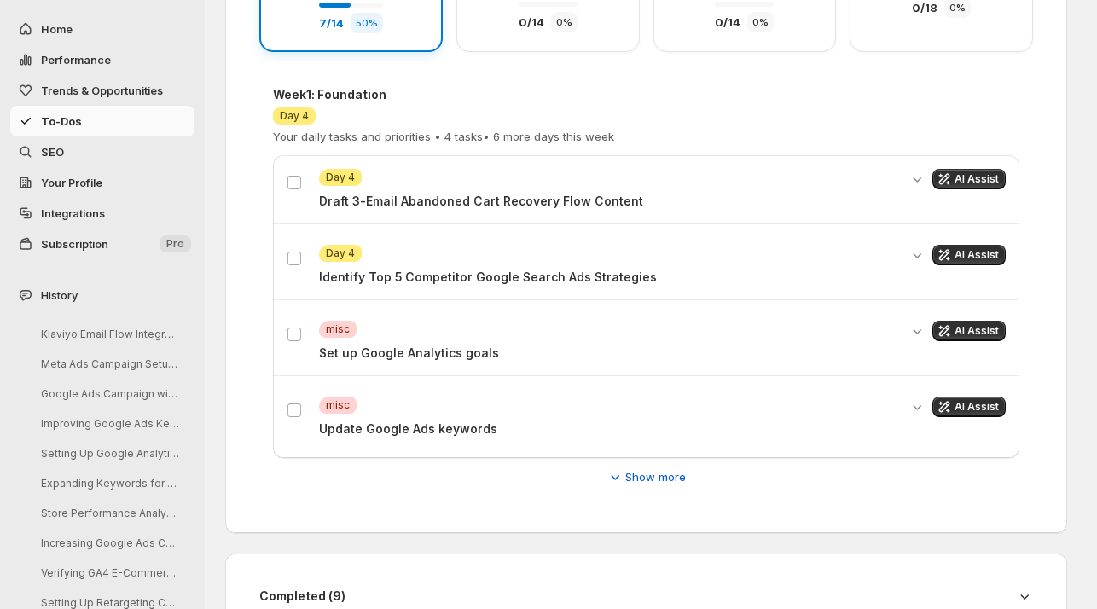
scroll to position [399, 0]
